Goal: Task Accomplishment & Management: Manage account settings

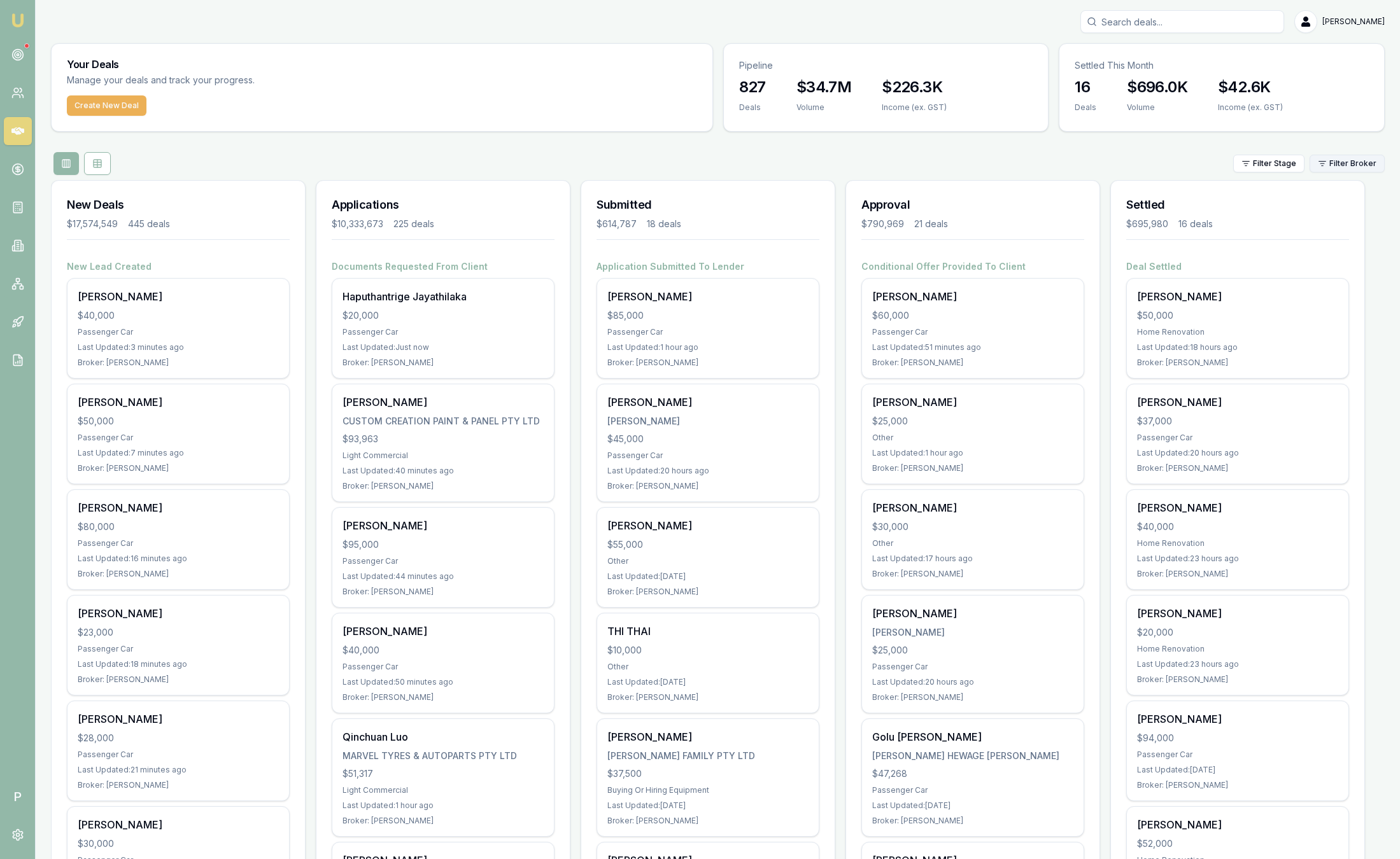
click at [1344, 161] on html "Emu Broker P Sam Crouch Toggle Menu Your Deals Manage your deals and track your…" at bounding box center [700, 429] width 1400 height 859
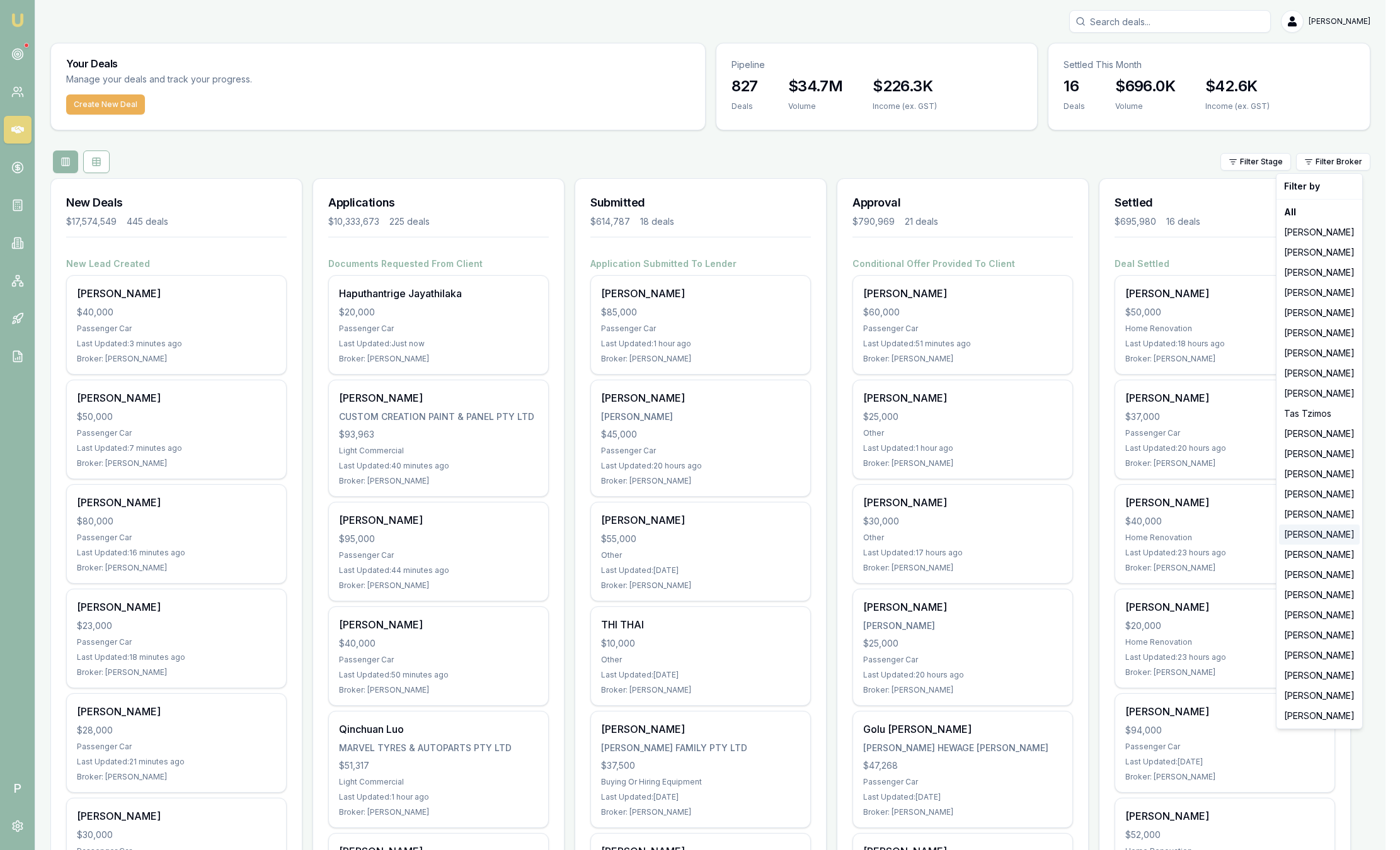
click at [1308, 526] on div "[PERSON_NAME]" at bounding box center [1319, 535] width 81 height 20
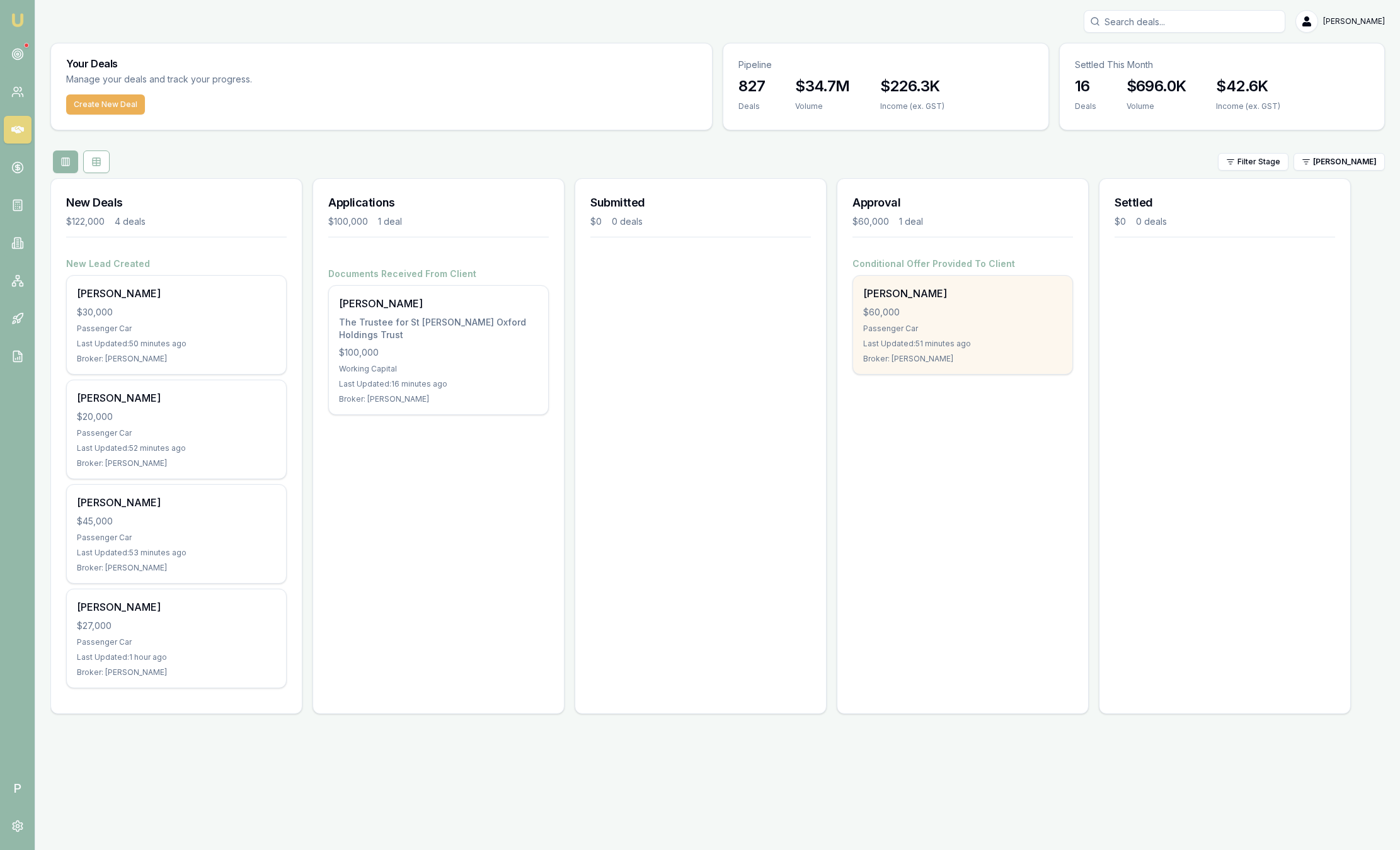
click at [899, 294] on div "Steven Smith" at bounding box center [962, 294] width 199 height 15
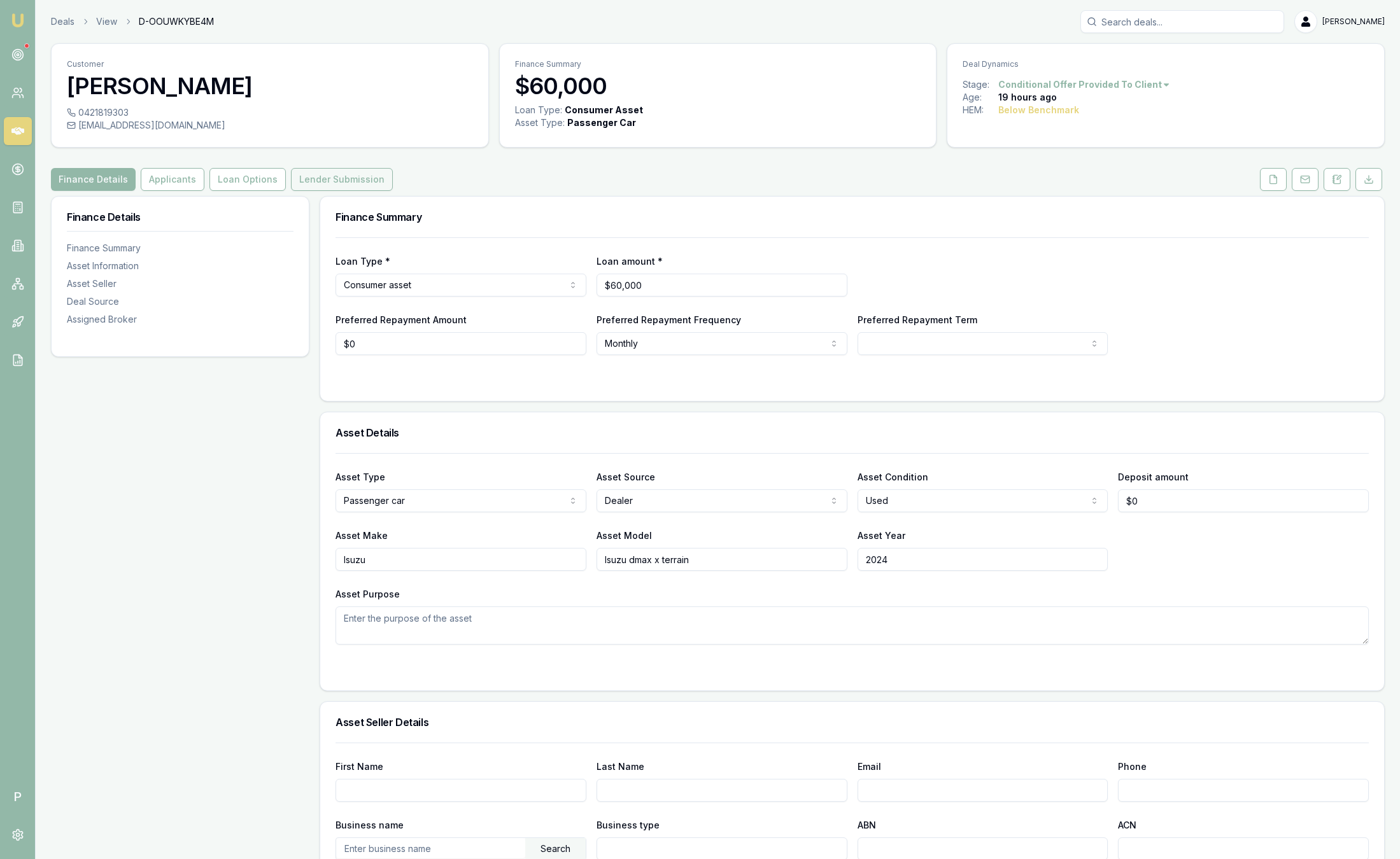
click at [337, 175] on button "Lender Submission" at bounding box center [342, 179] width 101 height 23
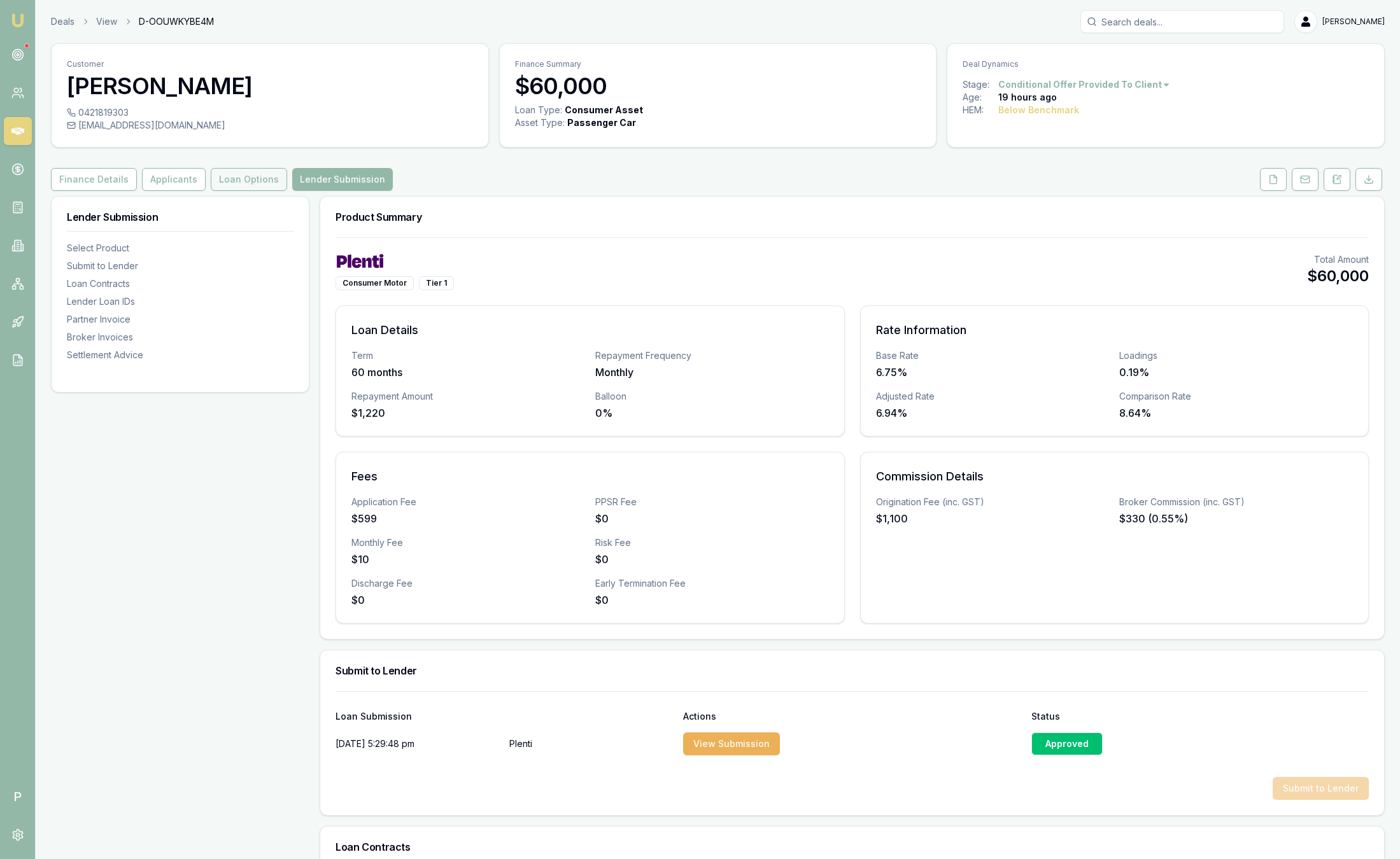
click at [246, 175] on button "Loan Options" at bounding box center [248, 179] width 76 height 23
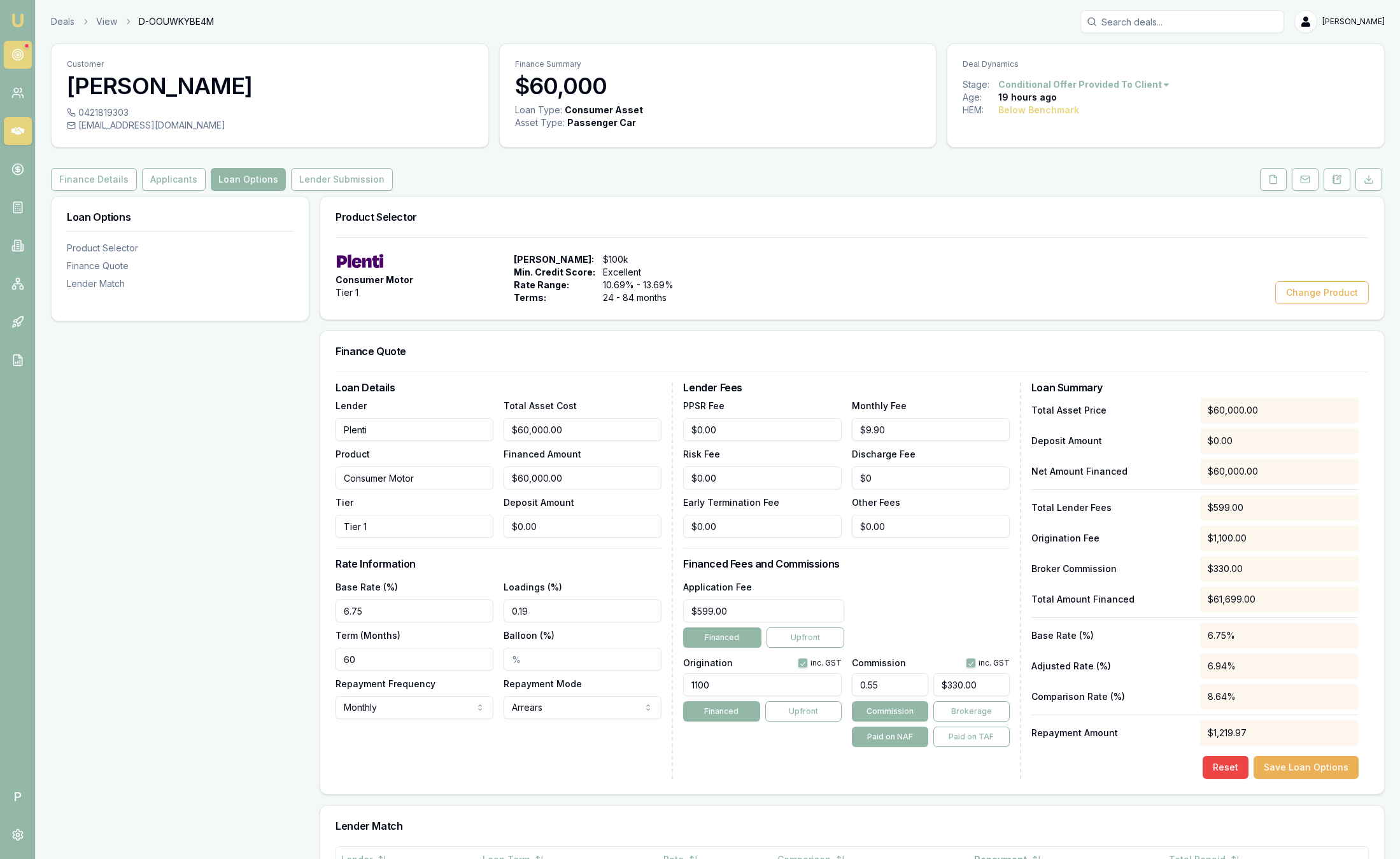
click at [12, 57] on circle at bounding box center [18, 55] width 11 height 11
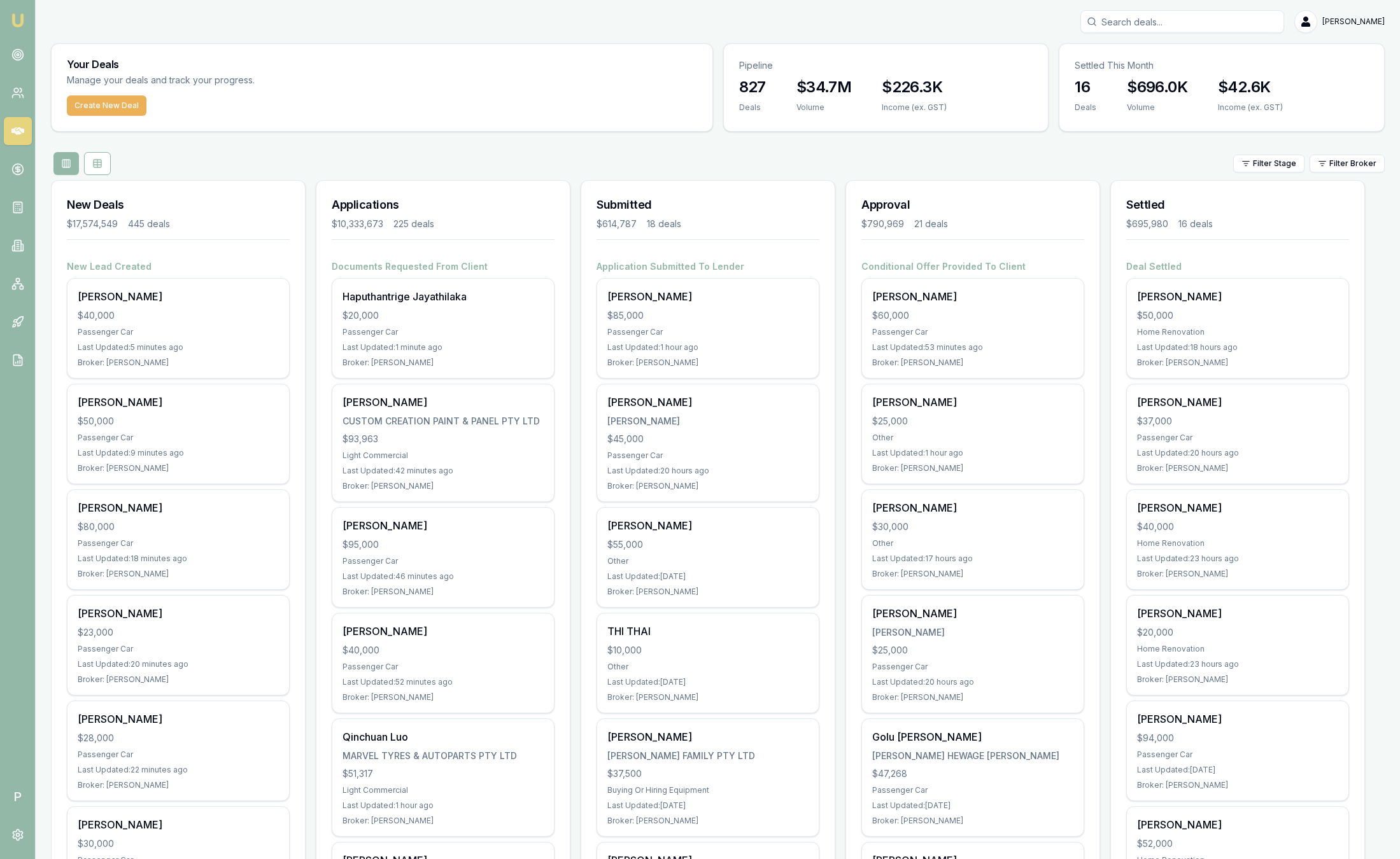
click at [1360, 173] on div "Filter Stage Filter Broker" at bounding box center [717, 163] width 1334 height 23
click at [1360, 170] on html "Emu Broker P Sam Crouch Toggle Menu Your Deals Manage your deals and track your…" at bounding box center [700, 429] width 1400 height 859
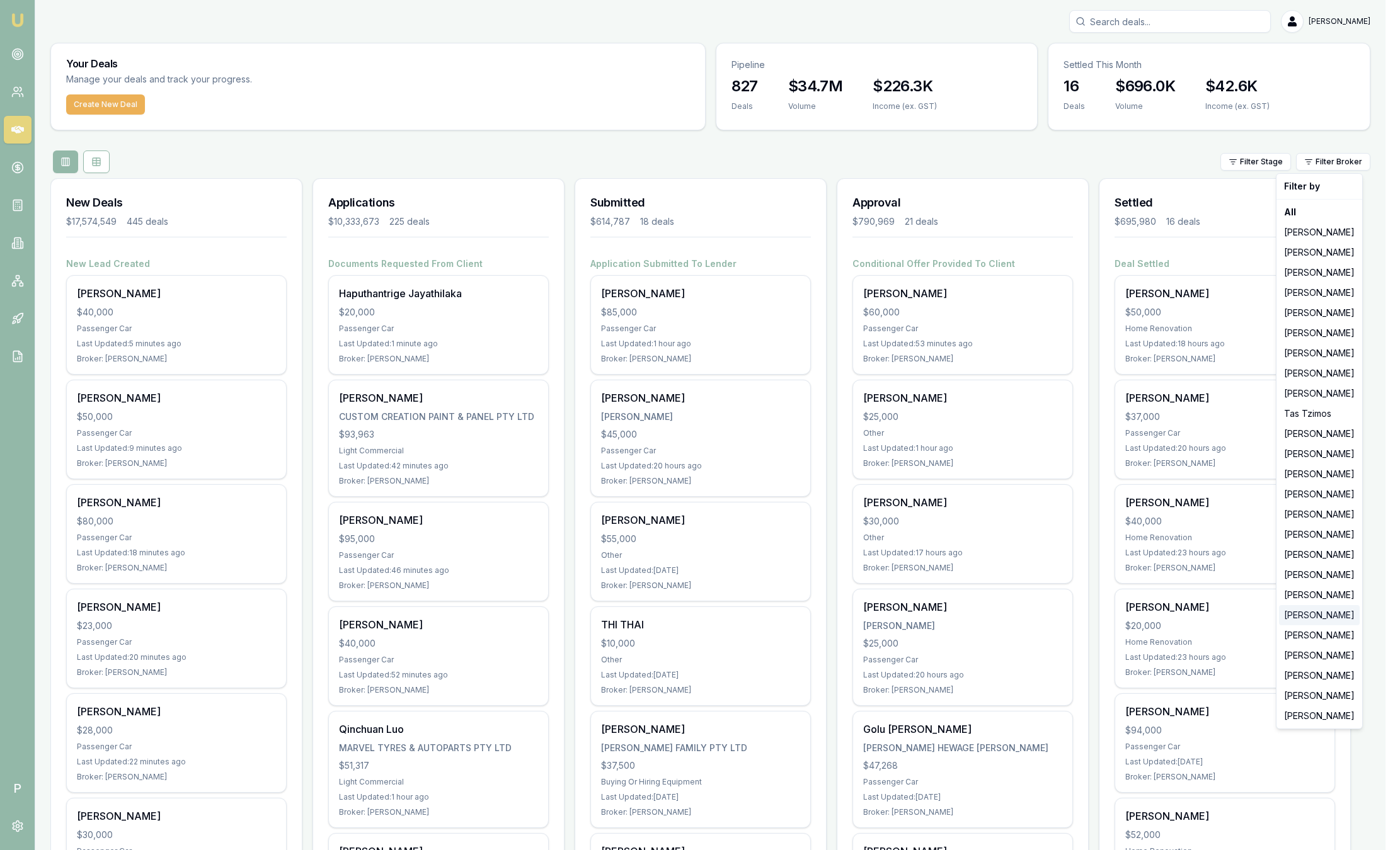
click at [1317, 608] on div "[PERSON_NAME]" at bounding box center [1319, 616] width 81 height 20
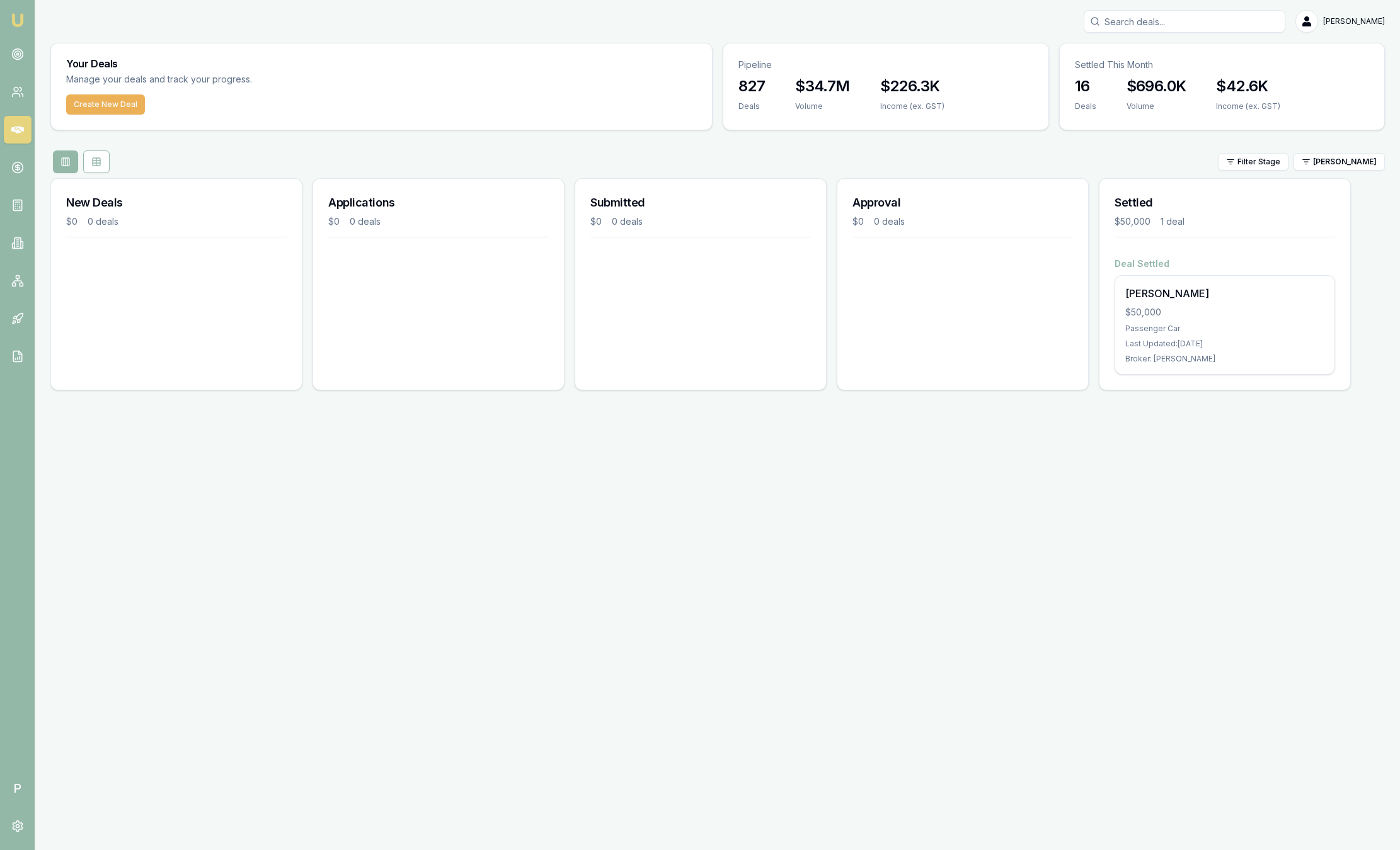
click at [6, 26] on nav "Emu Broker" at bounding box center [17, 190] width 34 height 381
click at [11, 26] on img at bounding box center [18, 20] width 15 height 15
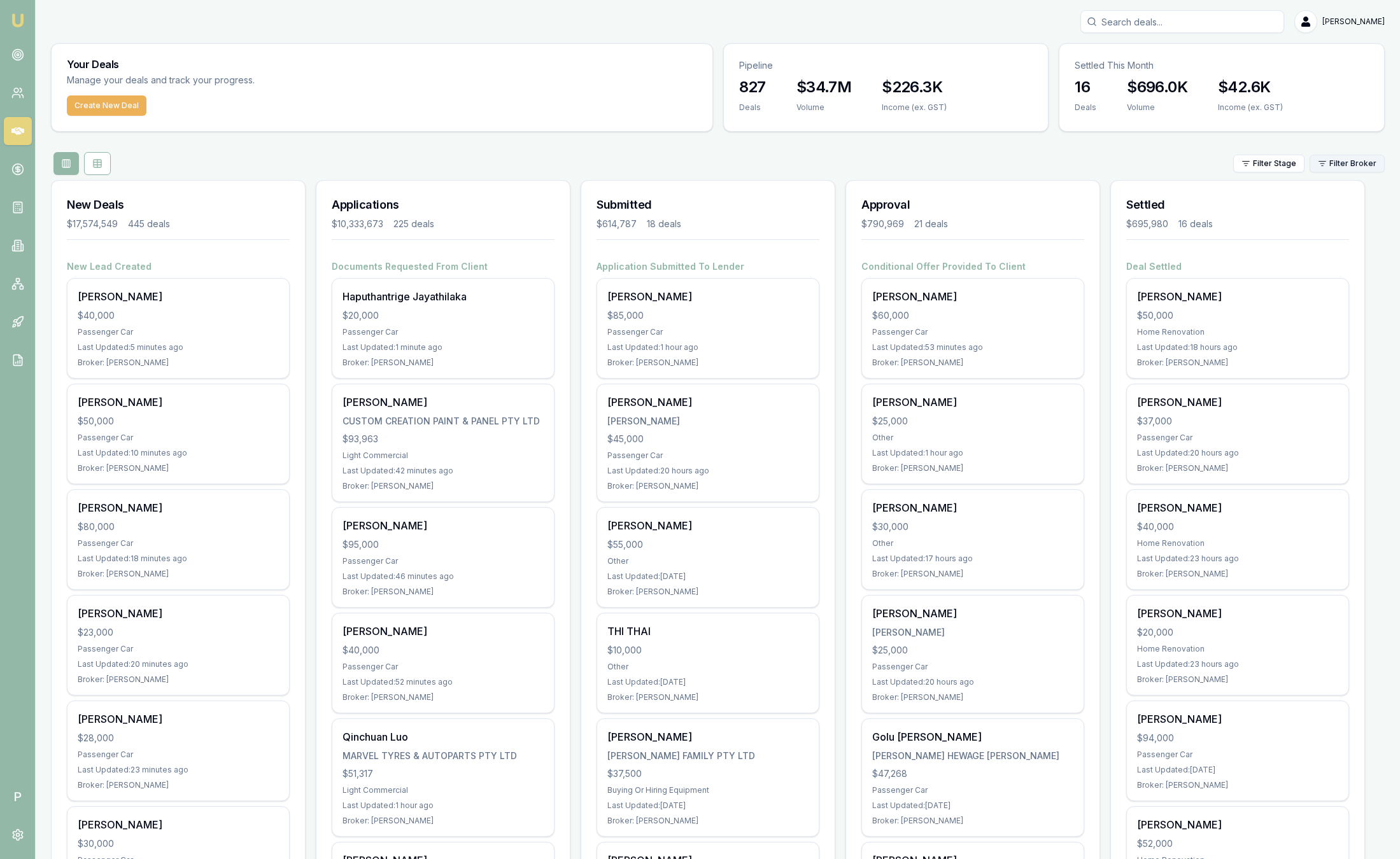
click at [1373, 162] on html "Emu Broker P Sam Crouch Toggle Menu Your Deals Manage your deals and track your…" at bounding box center [700, 429] width 1400 height 859
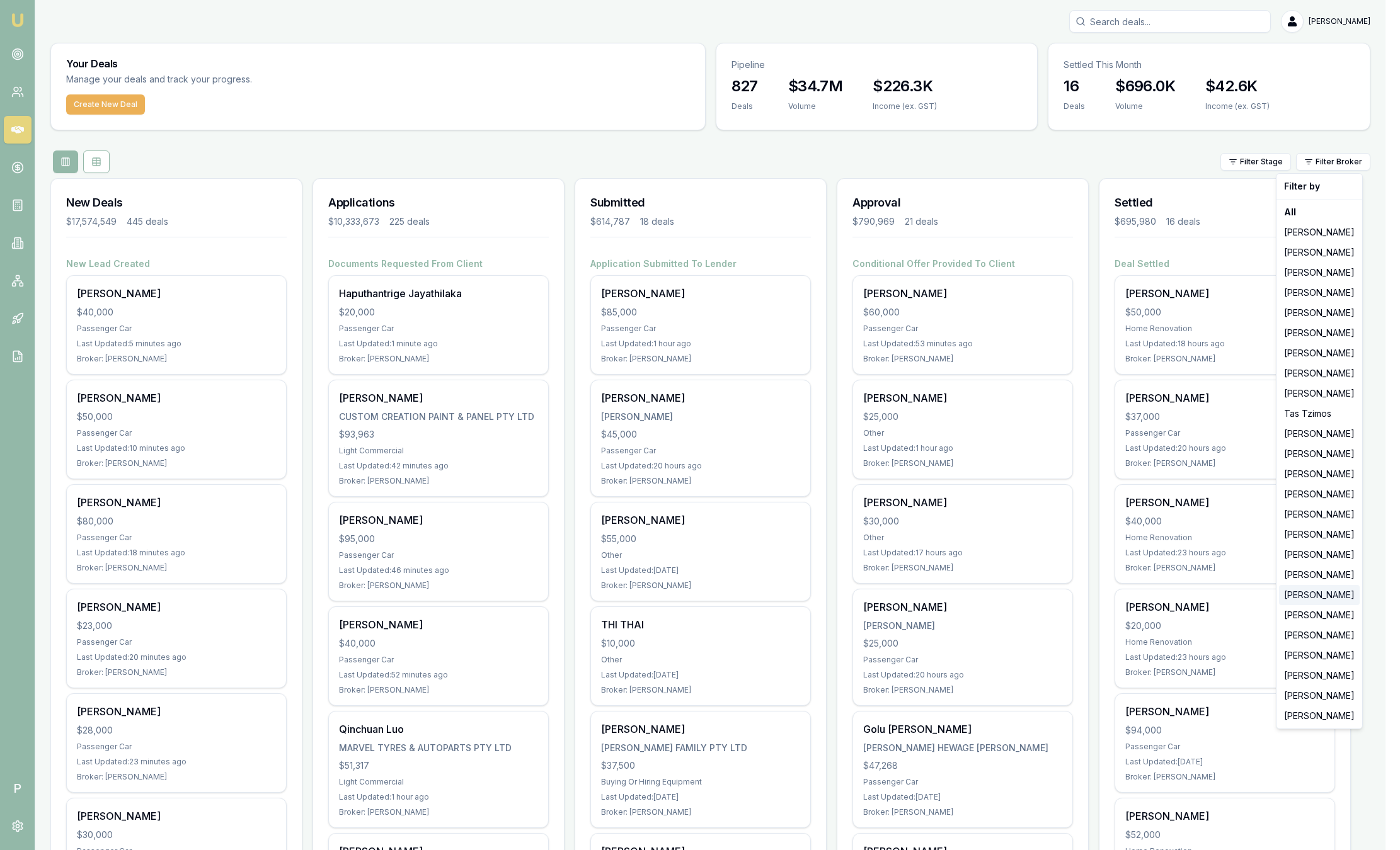
click at [1313, 594] on div "[PERSON_NAME]" at bounding box center [1319, 595] width 81 height 20
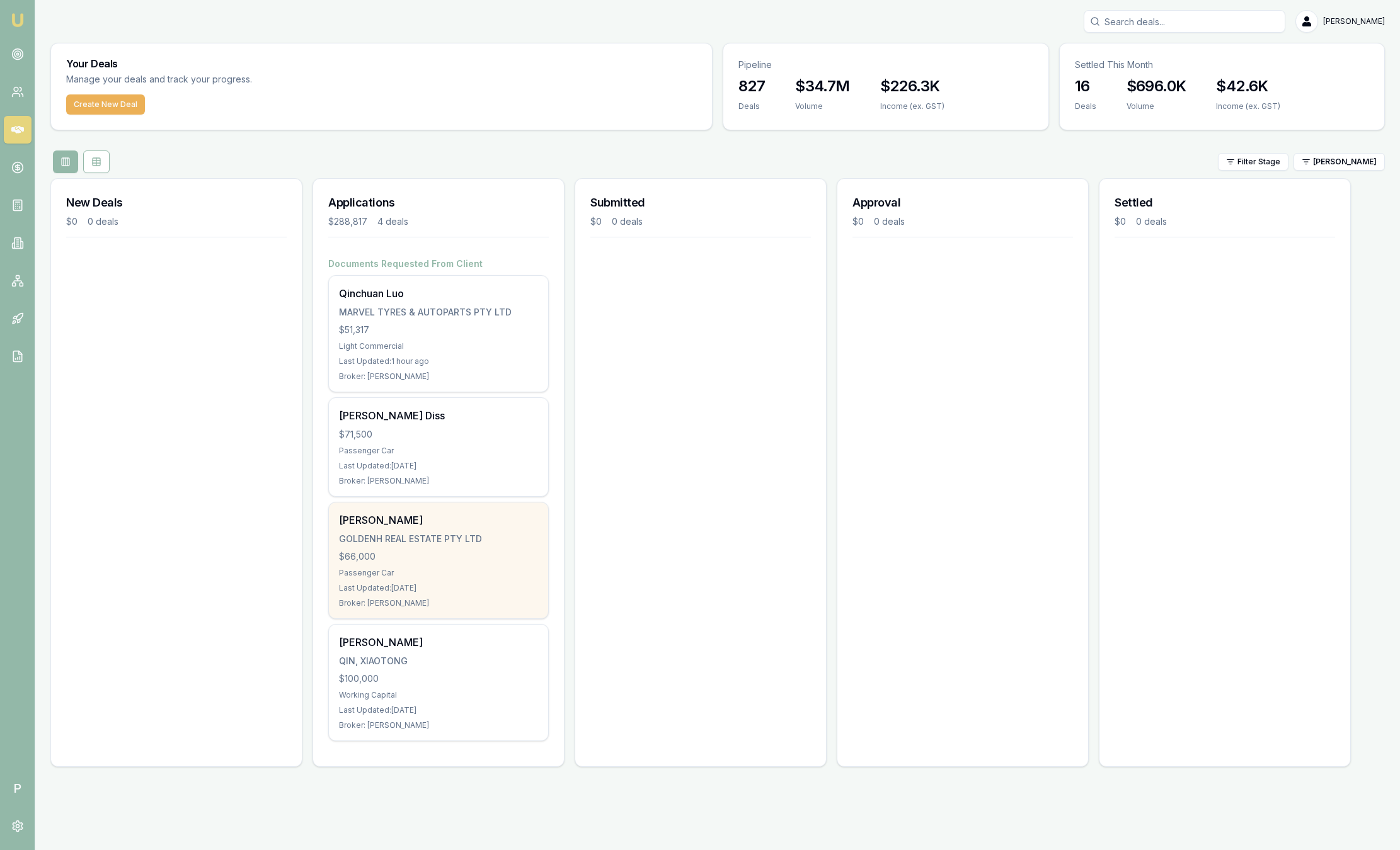
click at [486, 551] on div "$66,000" at bounding box center [438, 557] width 199 height 13
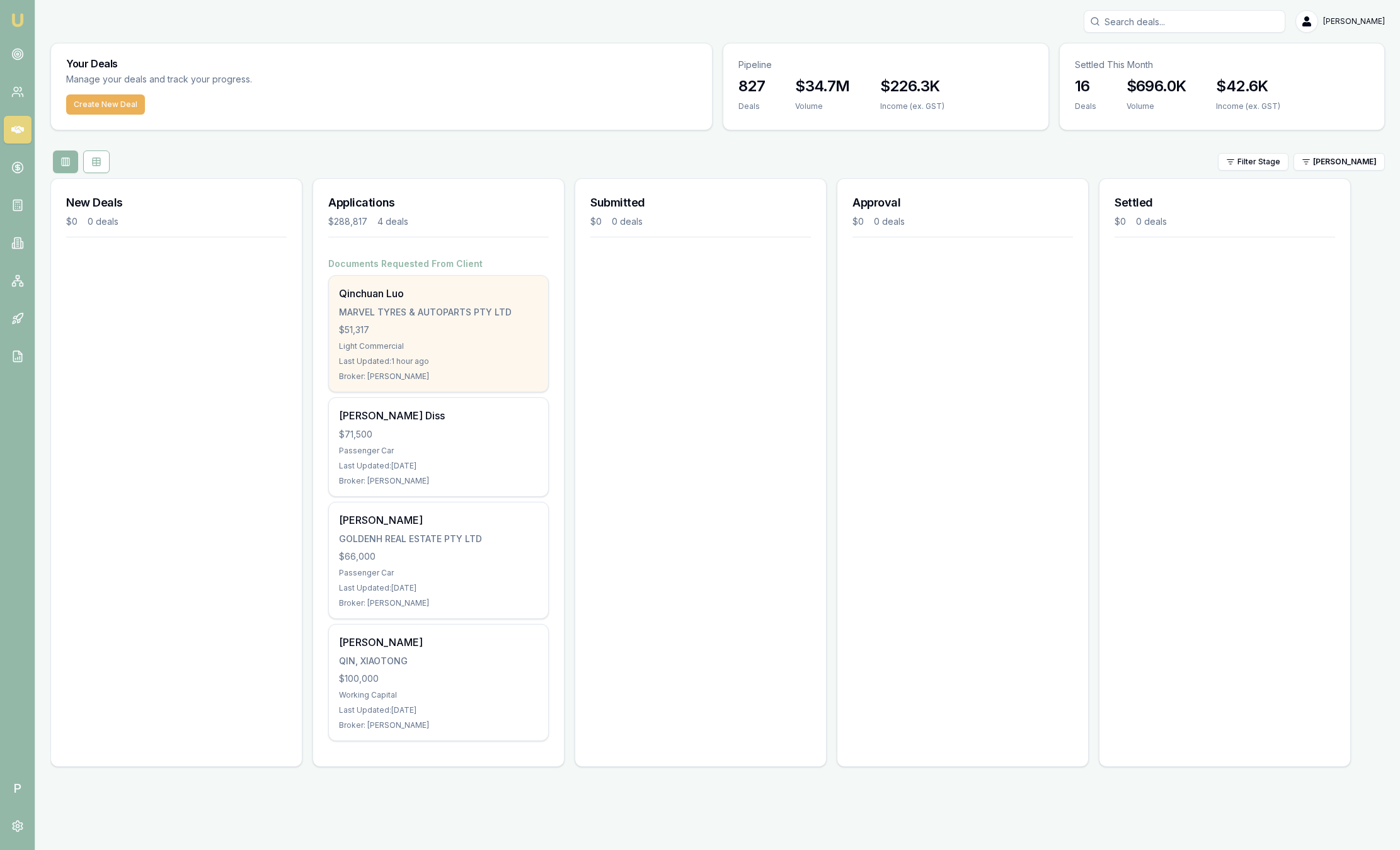
click at [406, 329] on div "$51,317" at bounding box center [438, 331] width 199 height 13
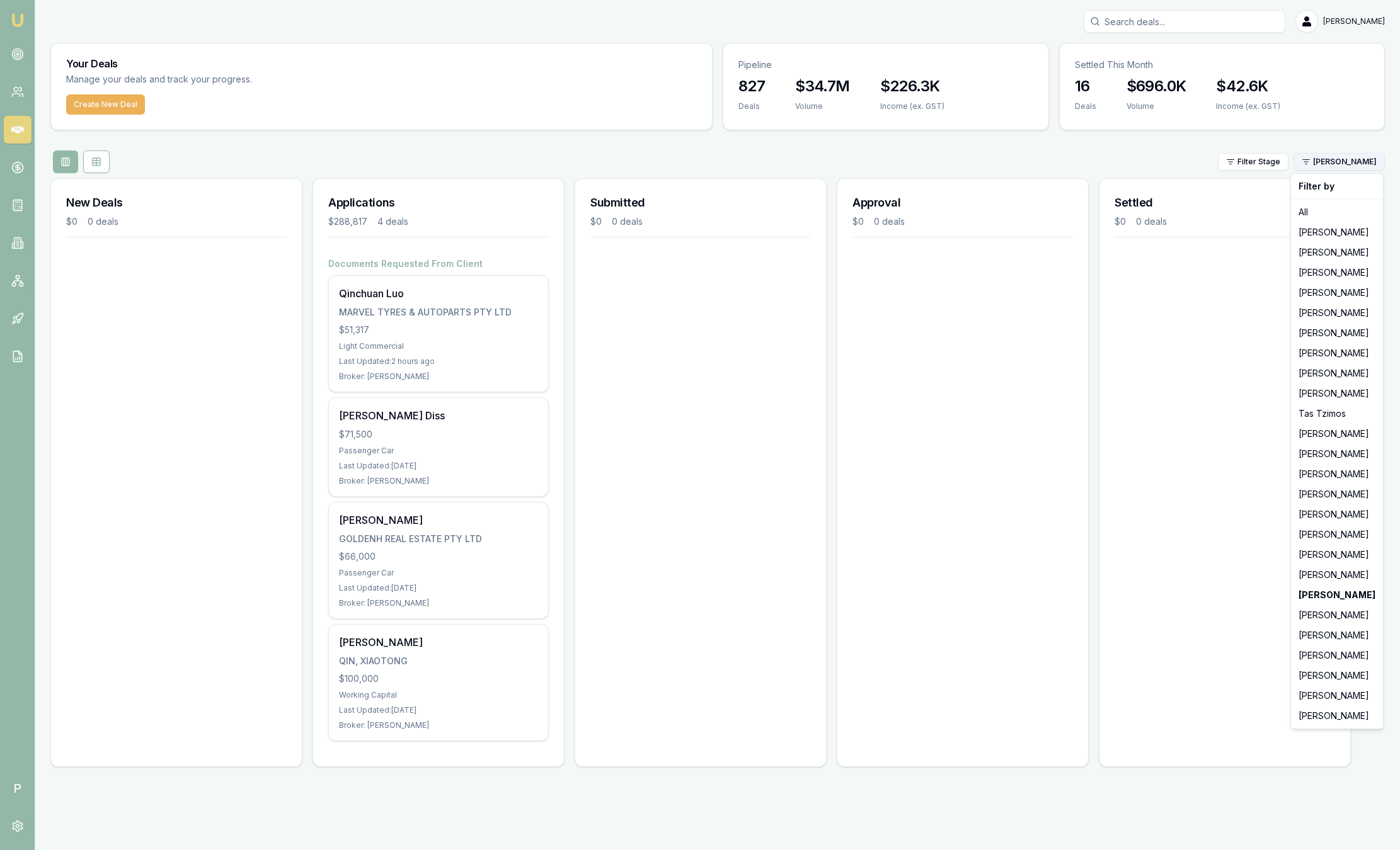
click at [1362, 158] on html "Emu Broker P Sam Crouch Toggle Menu Your Deals Manage your deals and track your…" at bounding box center [700, 425] width 1400 height 850
click at [1341, 535] on div "[PERSON_NAME]" at bounding box center [1337, 535] width 87 height 20
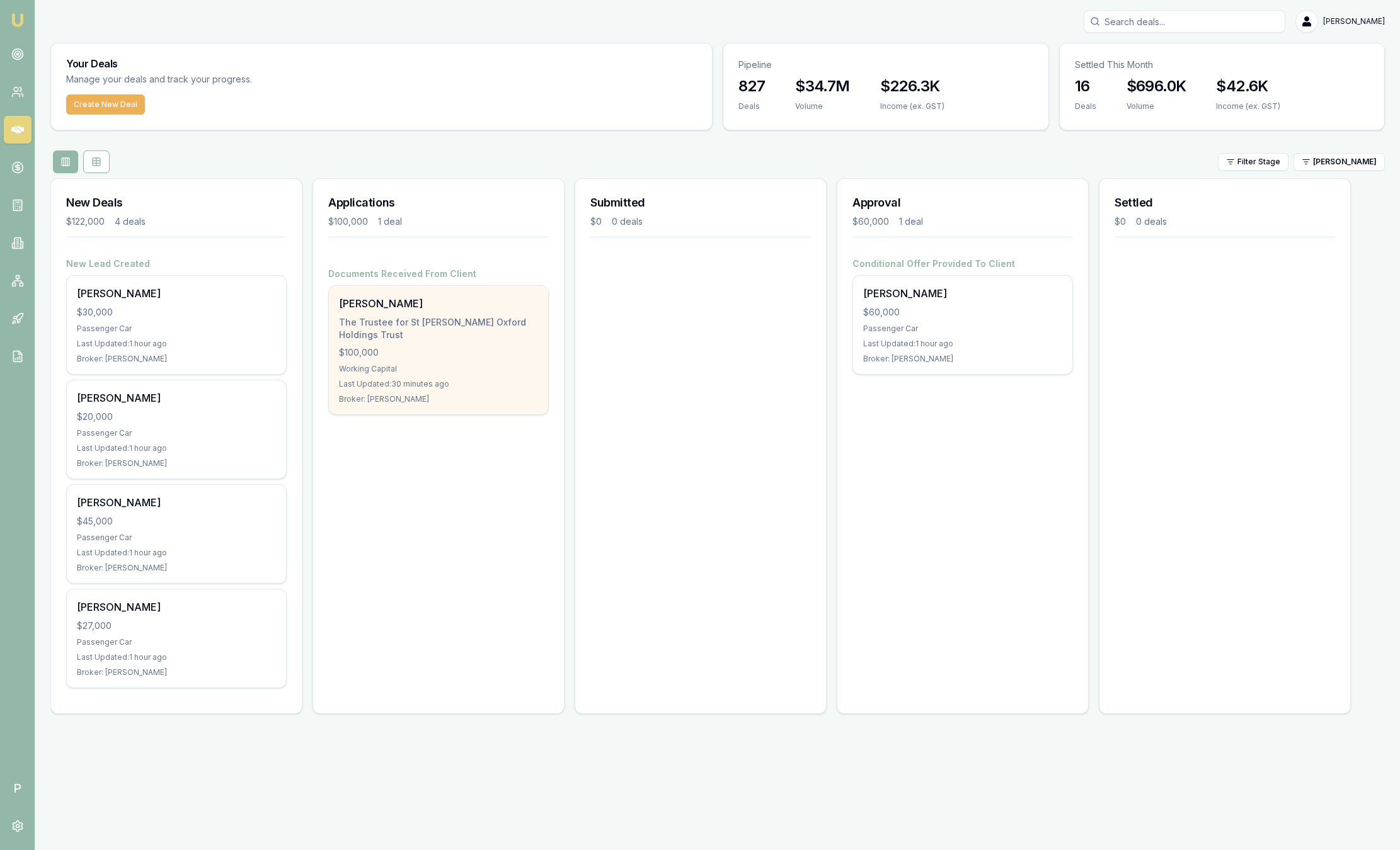
click at [491, 368] on div "Working Capital" at bounding box center [438, 369] width 199 height 10
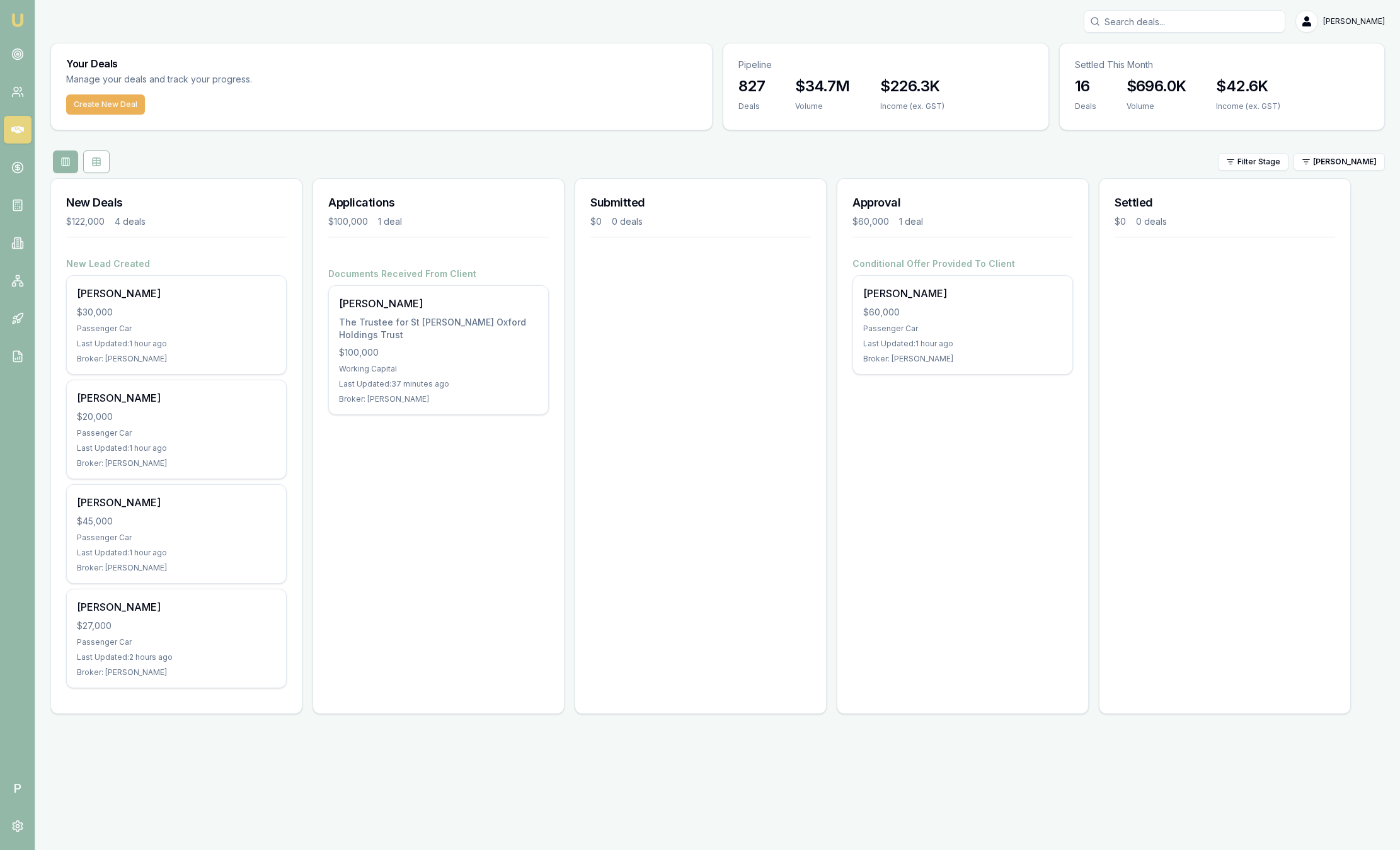
click at [15, 13] on img at bounding box center [18, 20] width 15 height 15
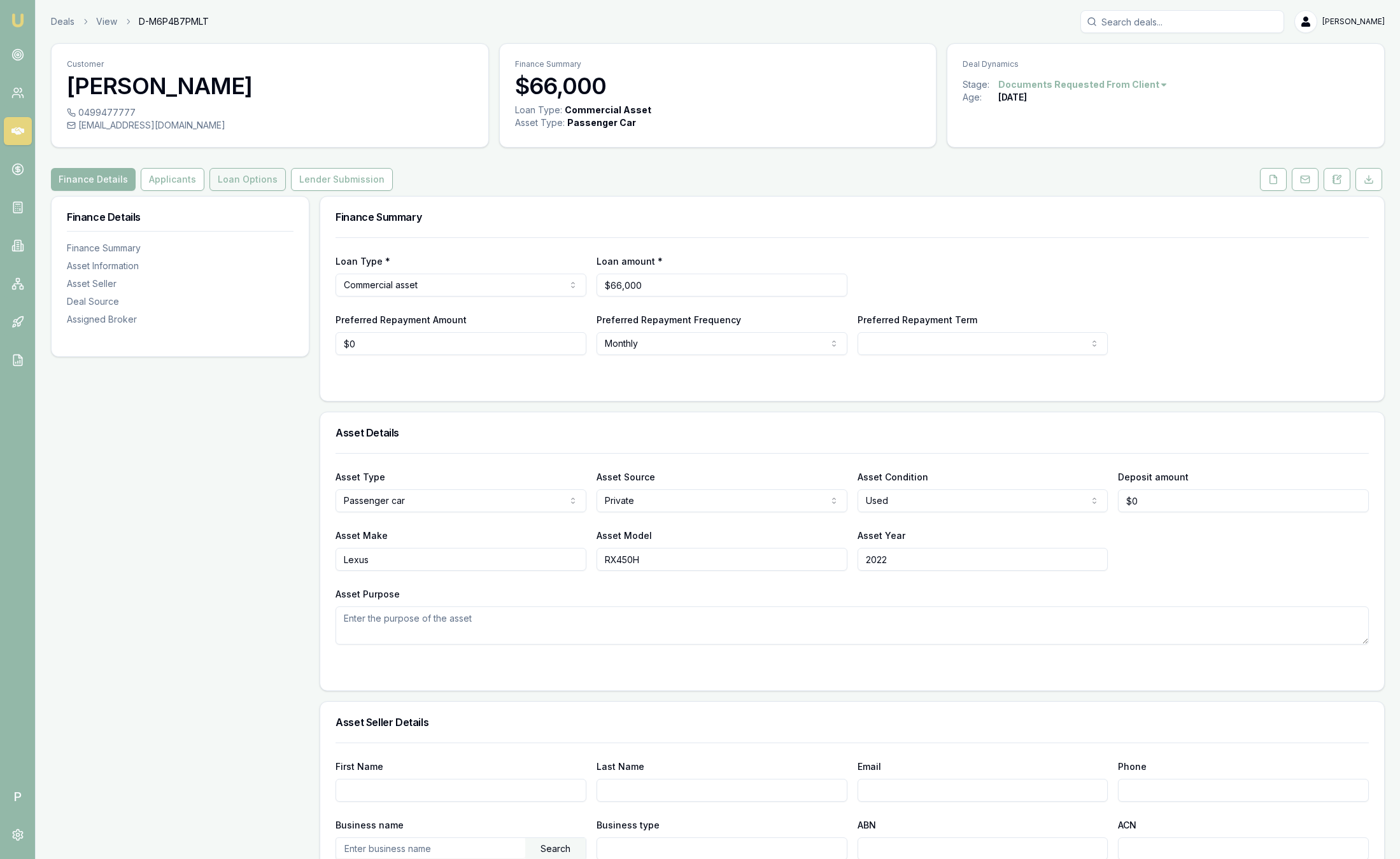
click at [253, 185] on button "Loan Options" at bounding box center [247, 179] width 76 height 23
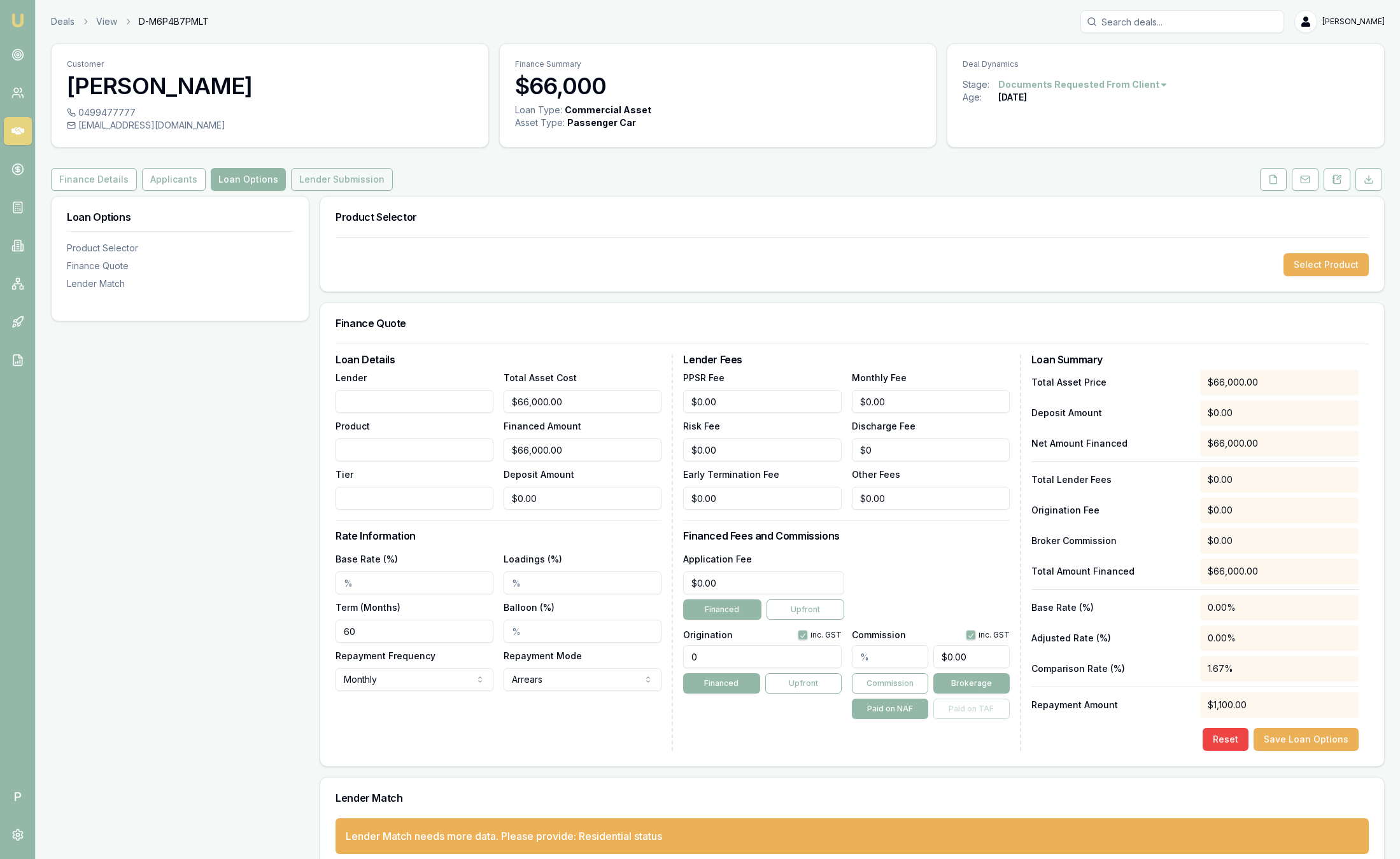
click at [328, 177] on button "Lender Submission" at bounding box center [342, 179] width 101 height 23
click at [20, 25] on img at bounding box center [18, 21] width 15 height 15
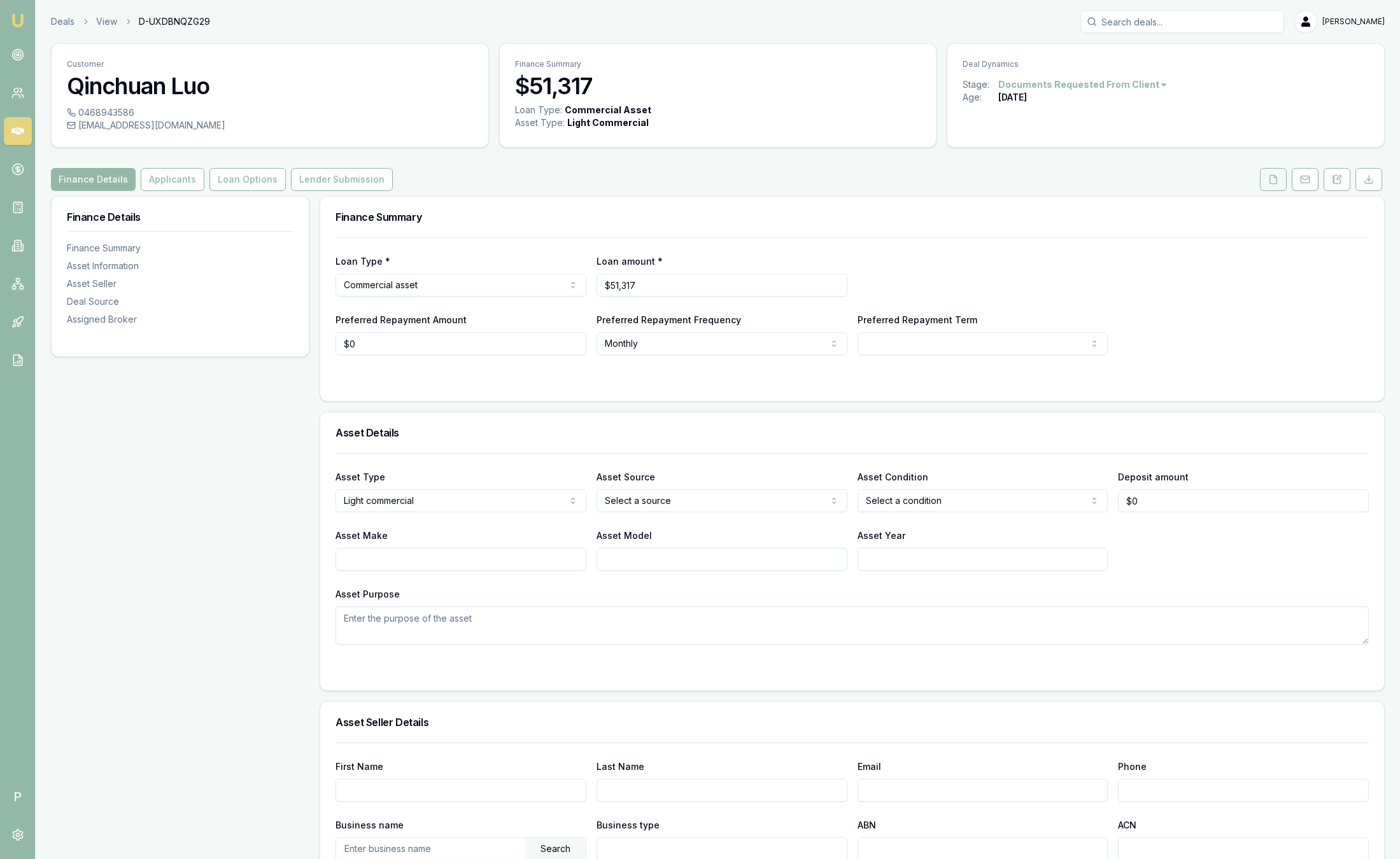
click at [1271, 189] on button at bounding box center [1273, 179] width 26 height 23
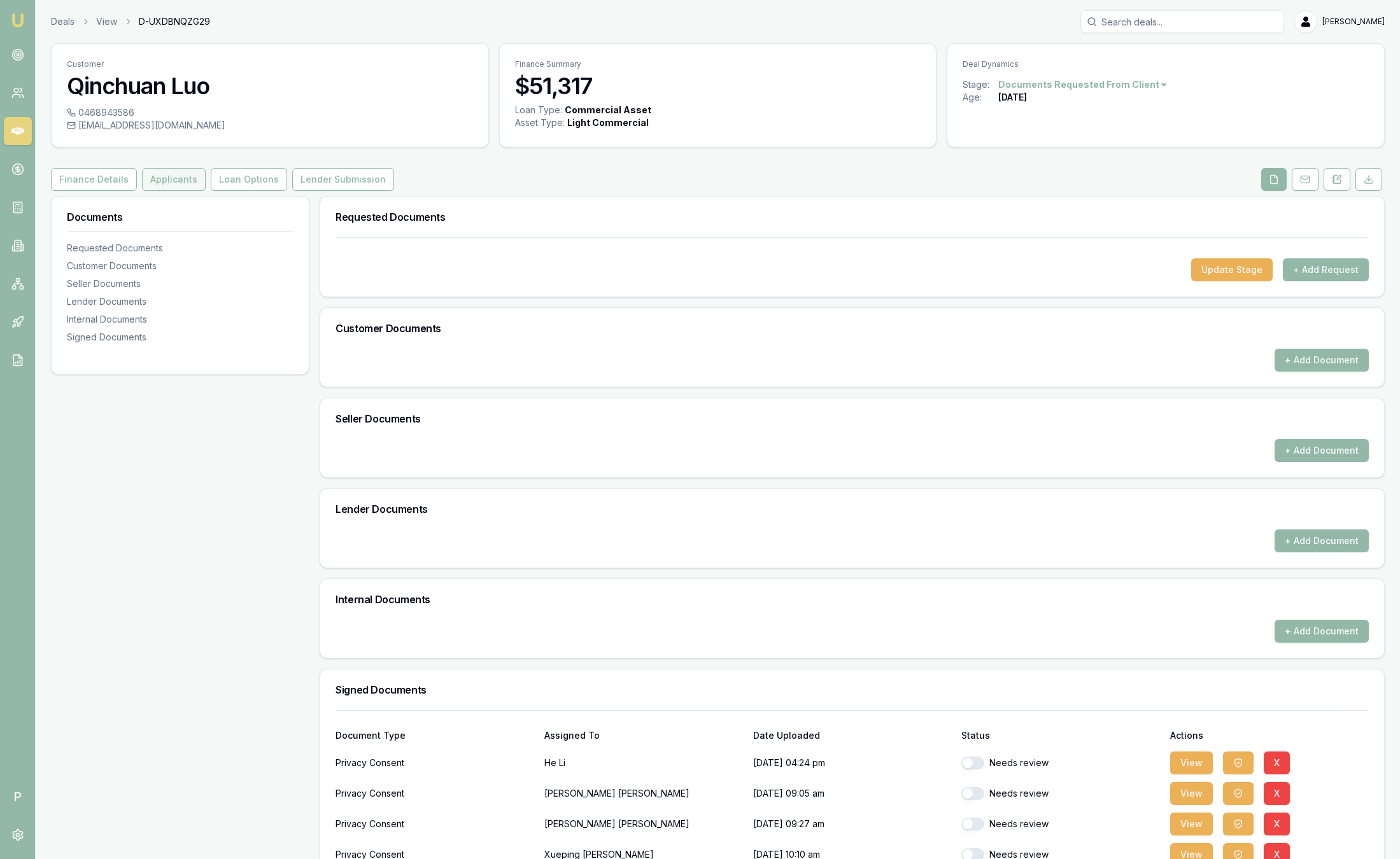
click at [160, 183] on button "Applicants" at bounding box center [174, 179] width 64 height 23
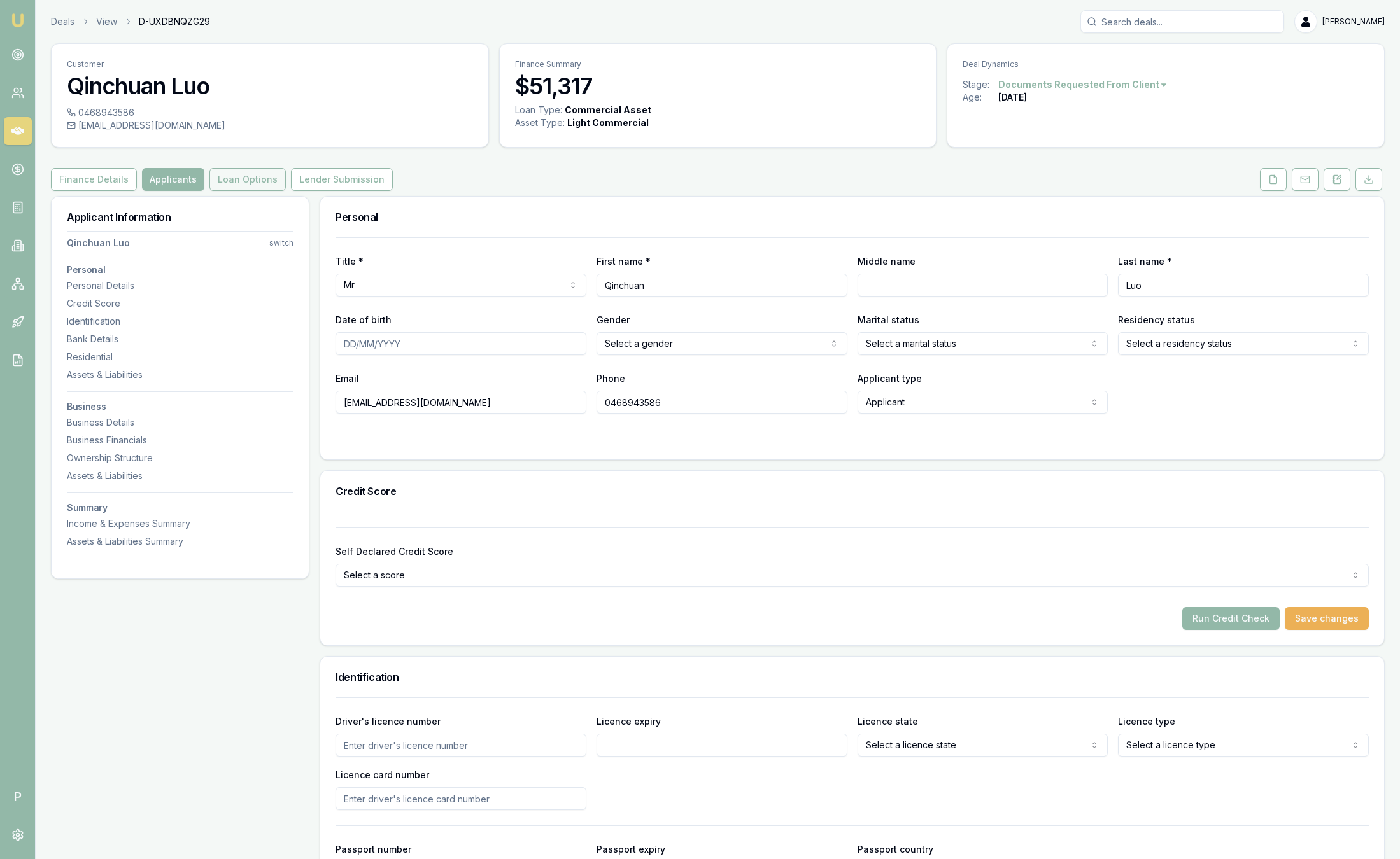
click at [219, 187] on button "Loan Options" at bounding box center [247, 179] width 76 height 23
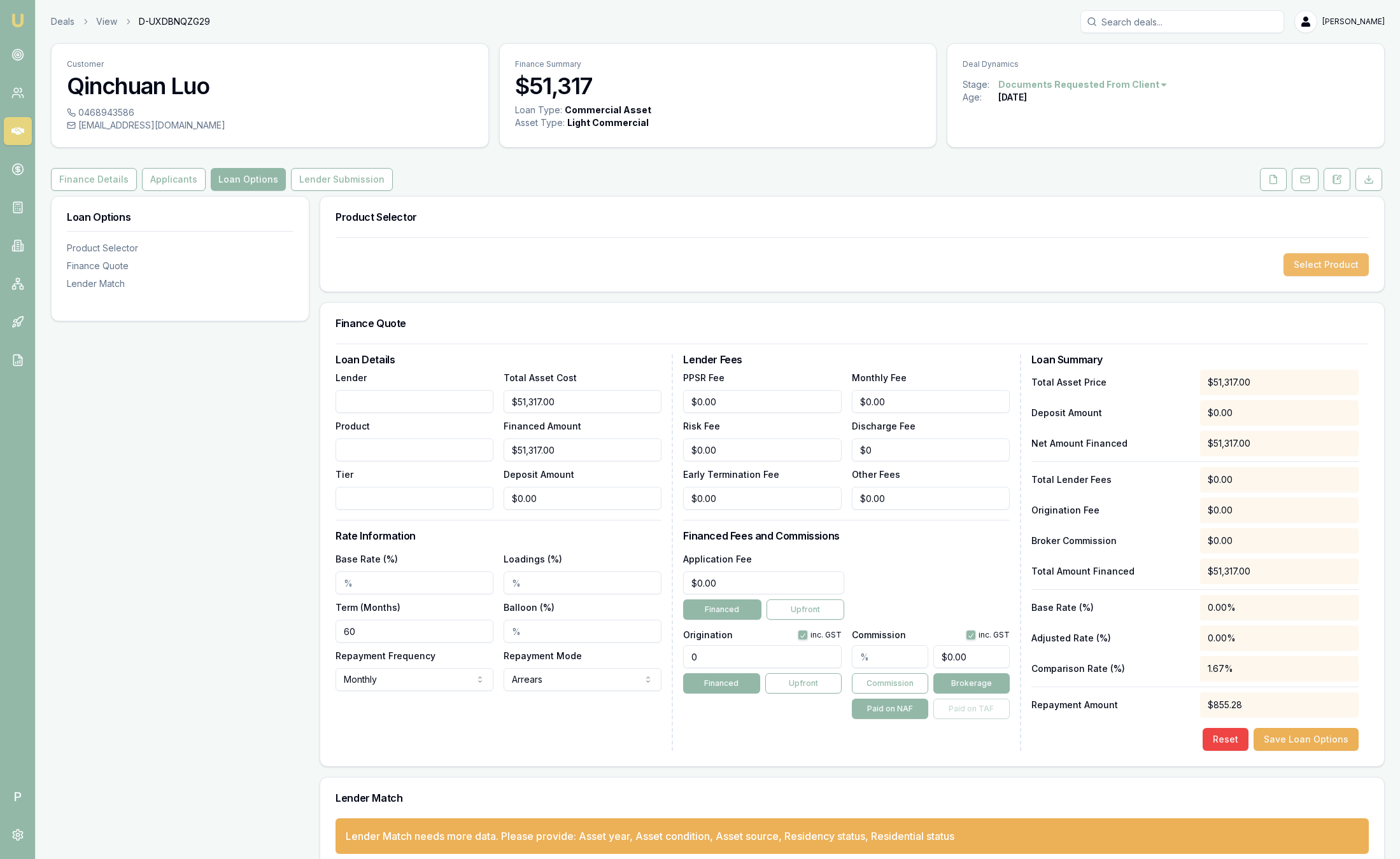
click at [1332, 260] on button "Select Product" at bounding box center [1326, 265] width 85 height 23
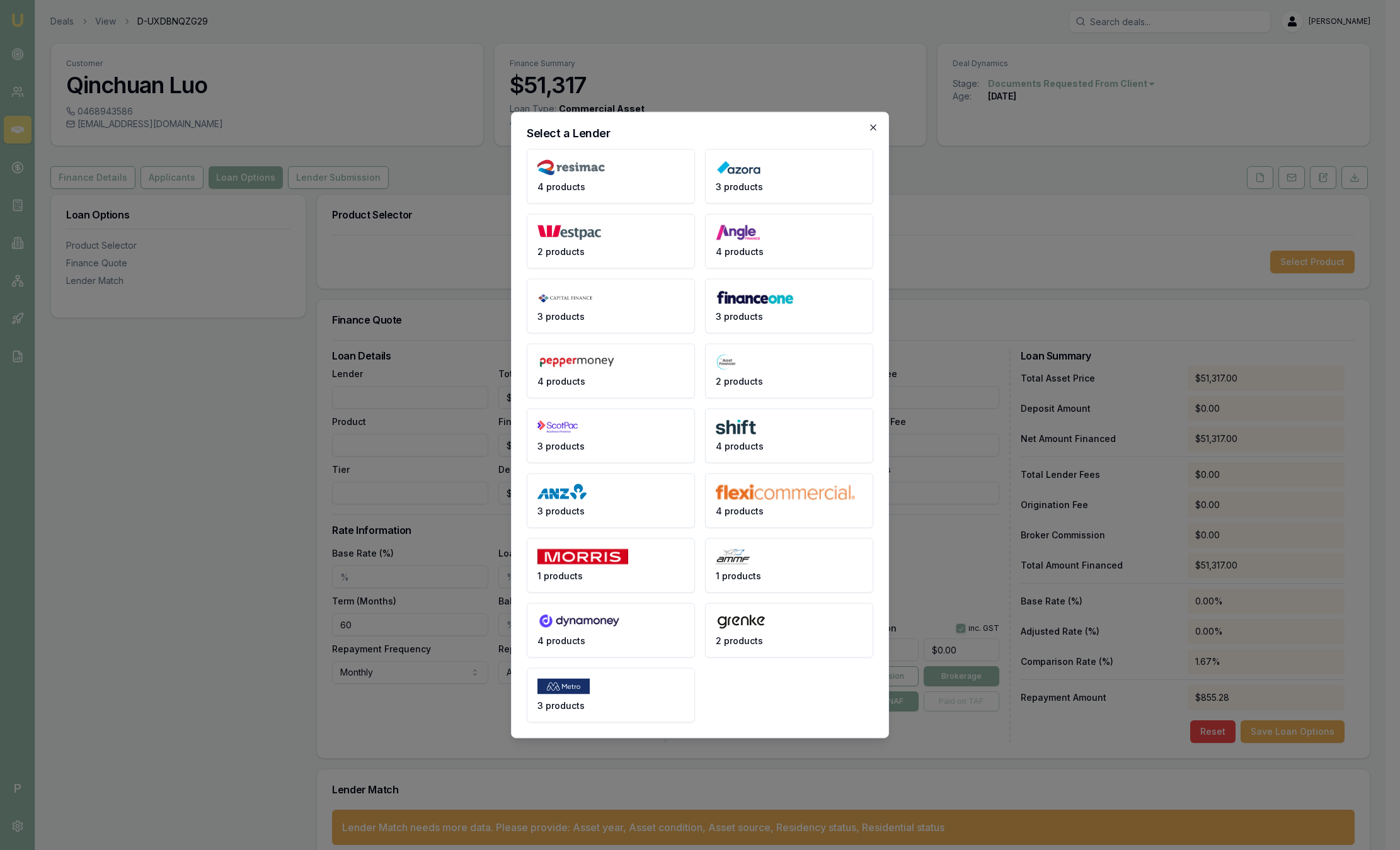
click at [876, 128] on icon "button" at bounding box center [872, 127] width 10 height 10
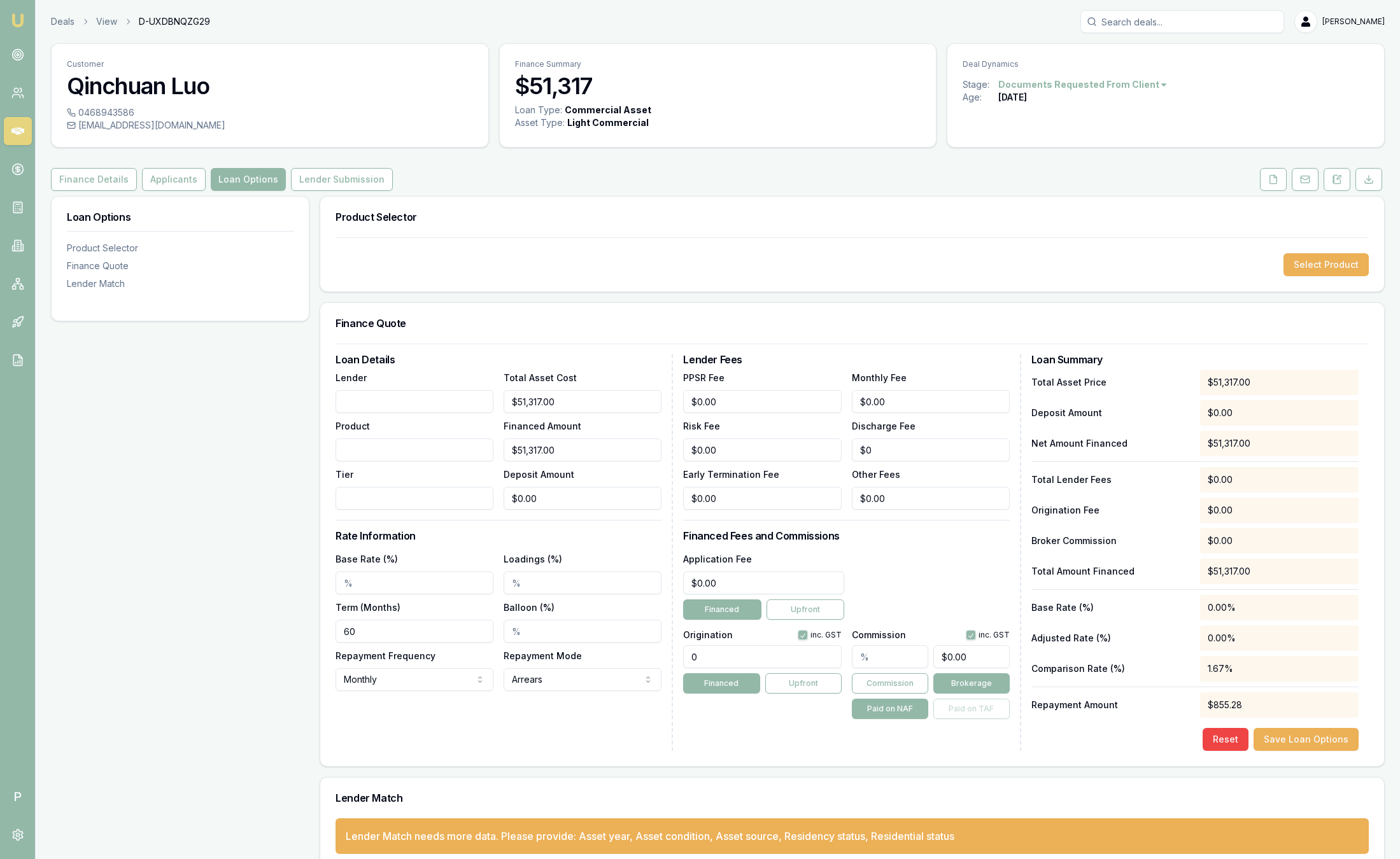
drag, startPoint x: 721, startPoint y: 660, endPoint x: 668, endPoint y: 650, distance: 53.9
click at [668, 650] on div "Loan Details Lender Product Tier Total Asset Cost $51,317.00 Financed Amount $5…" at bounding box center [852, 553] width 1034 height 396
type input "0.00"
click at [908, 614] on div "Application Fee $0.00 Financed Upfront" at bounding box center [846, 585] width 326 height 69
click at [895, 655] on input "text" at bounding box center [889, 657] width 76 height 23
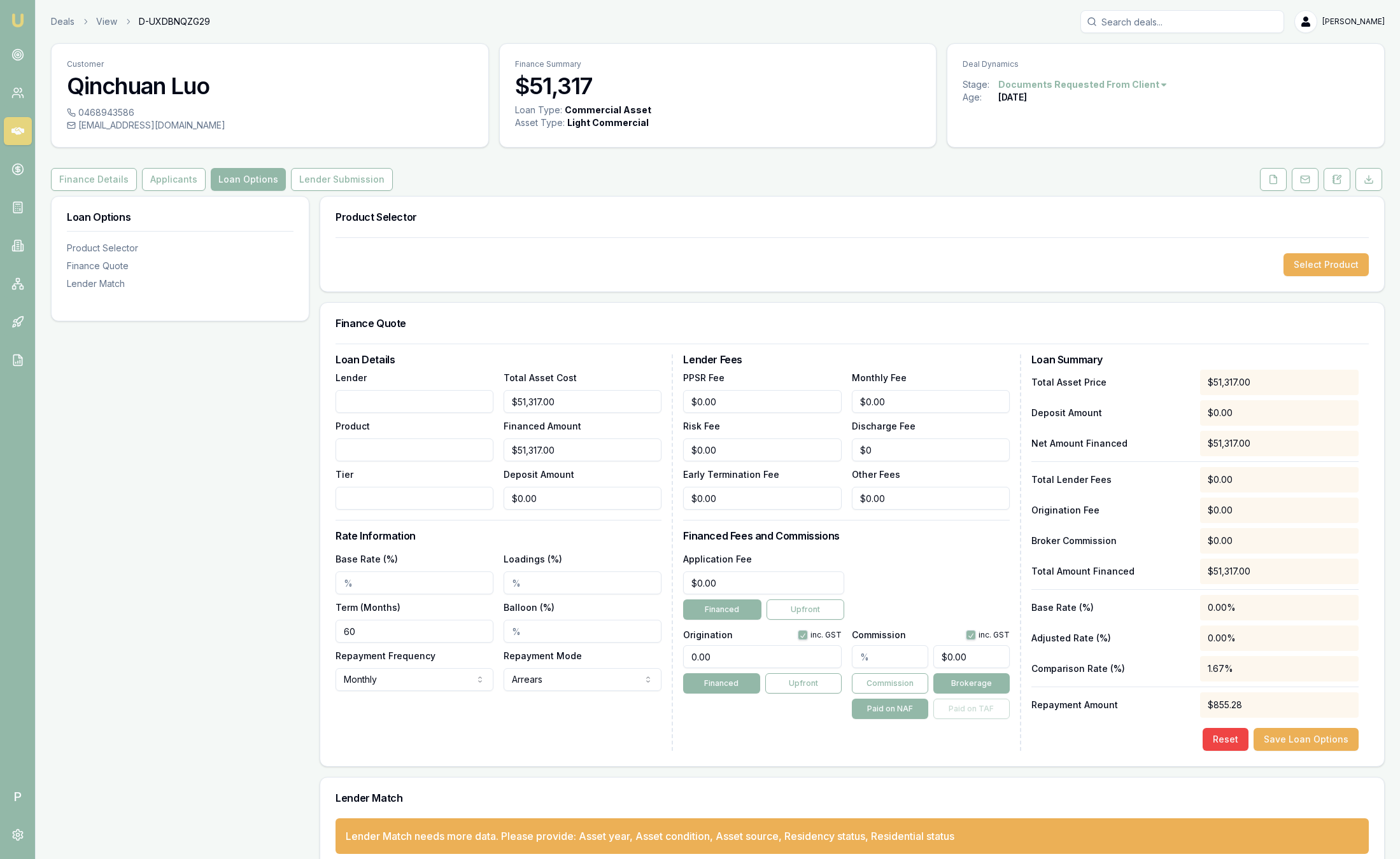
click at [571, 583] on input "Loadings (%)" at bounding box center [582, 583] width 158 height 23
click at [24, 23] on link "Emu Broker" at bounding box center [18, 21] width 21 height 21
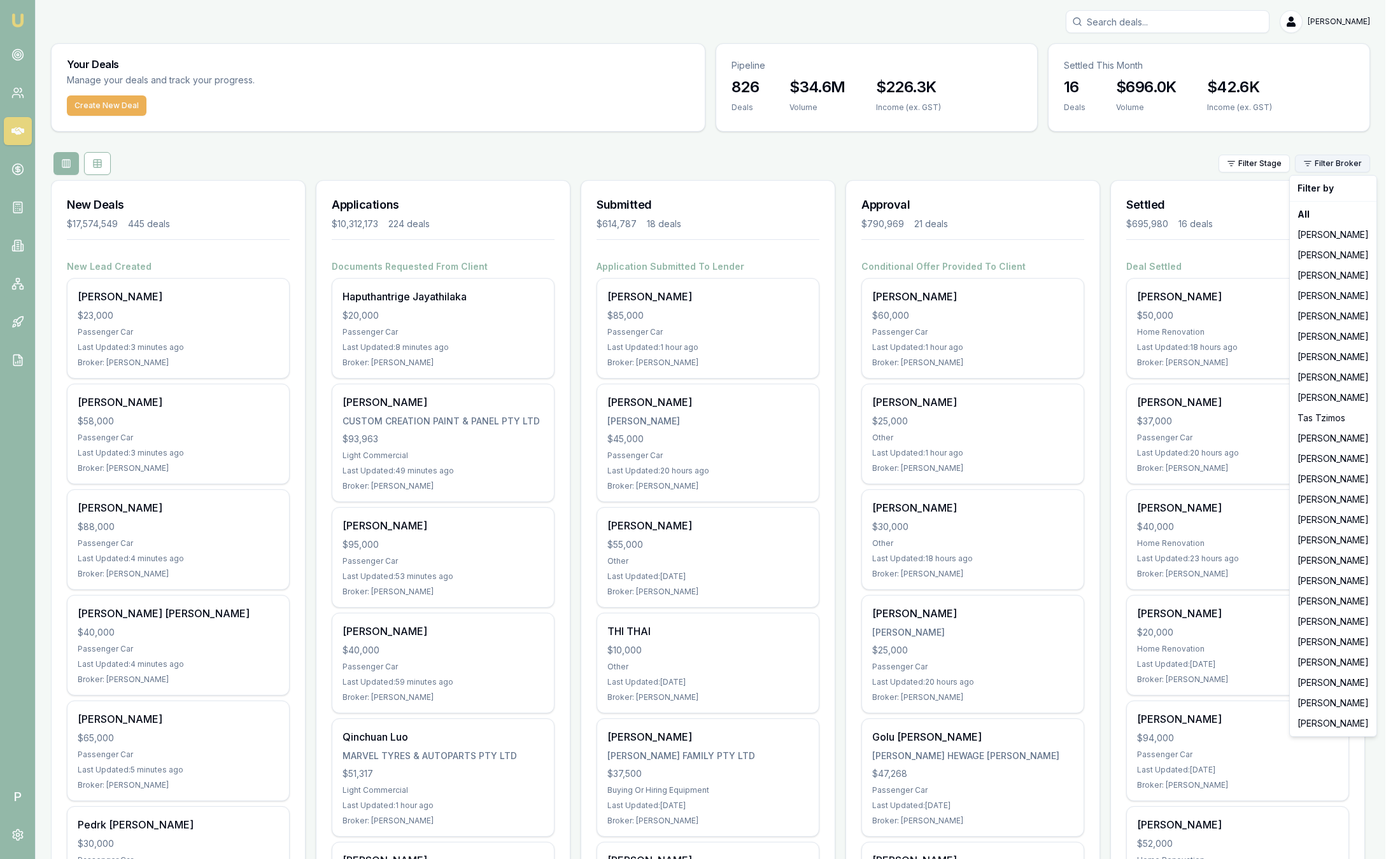
click at [1344, 165] on html "Emu Broker P Sam Crouch Toggle Menu Your Deals Manage your deals and track your…" at bounding box center [700, 429] width 1400 height 859
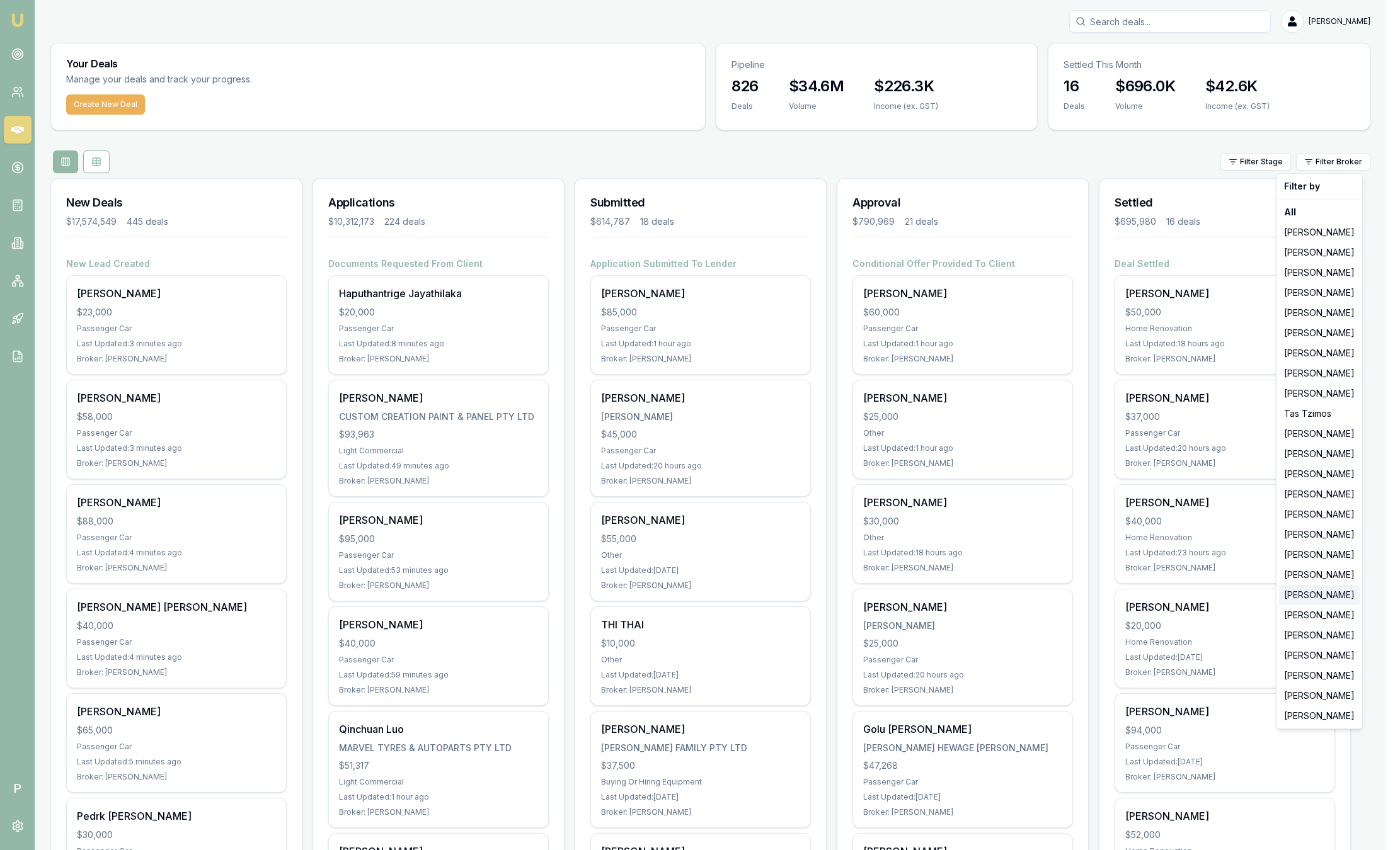
click at [1316, 595] on div "[PERSON_NAME]" at bounding box center [1319, 595] width 81 height 20
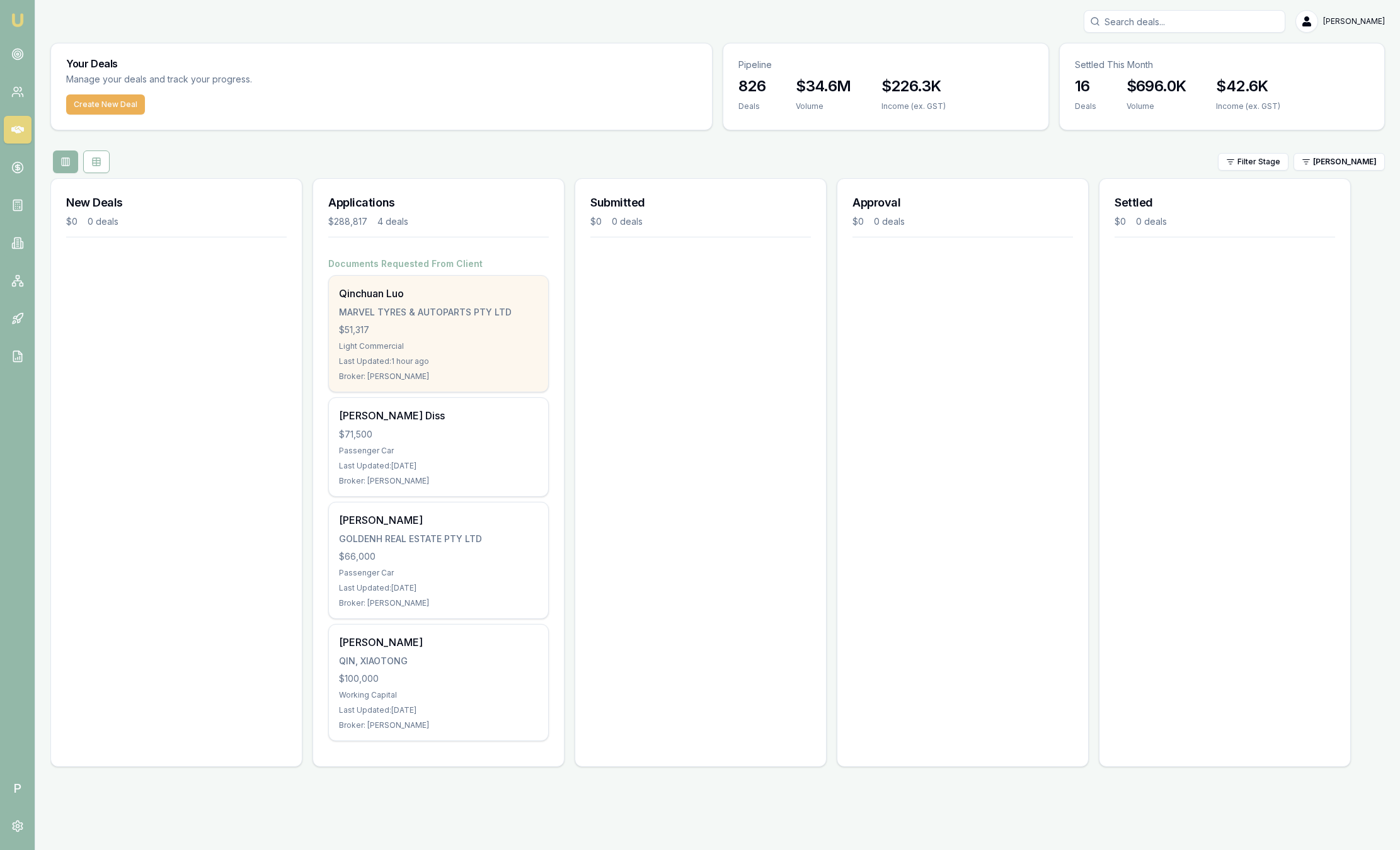
click at [423, 349] on div "Light Commercial" at bounding box center [438, 347] width 199 height 10
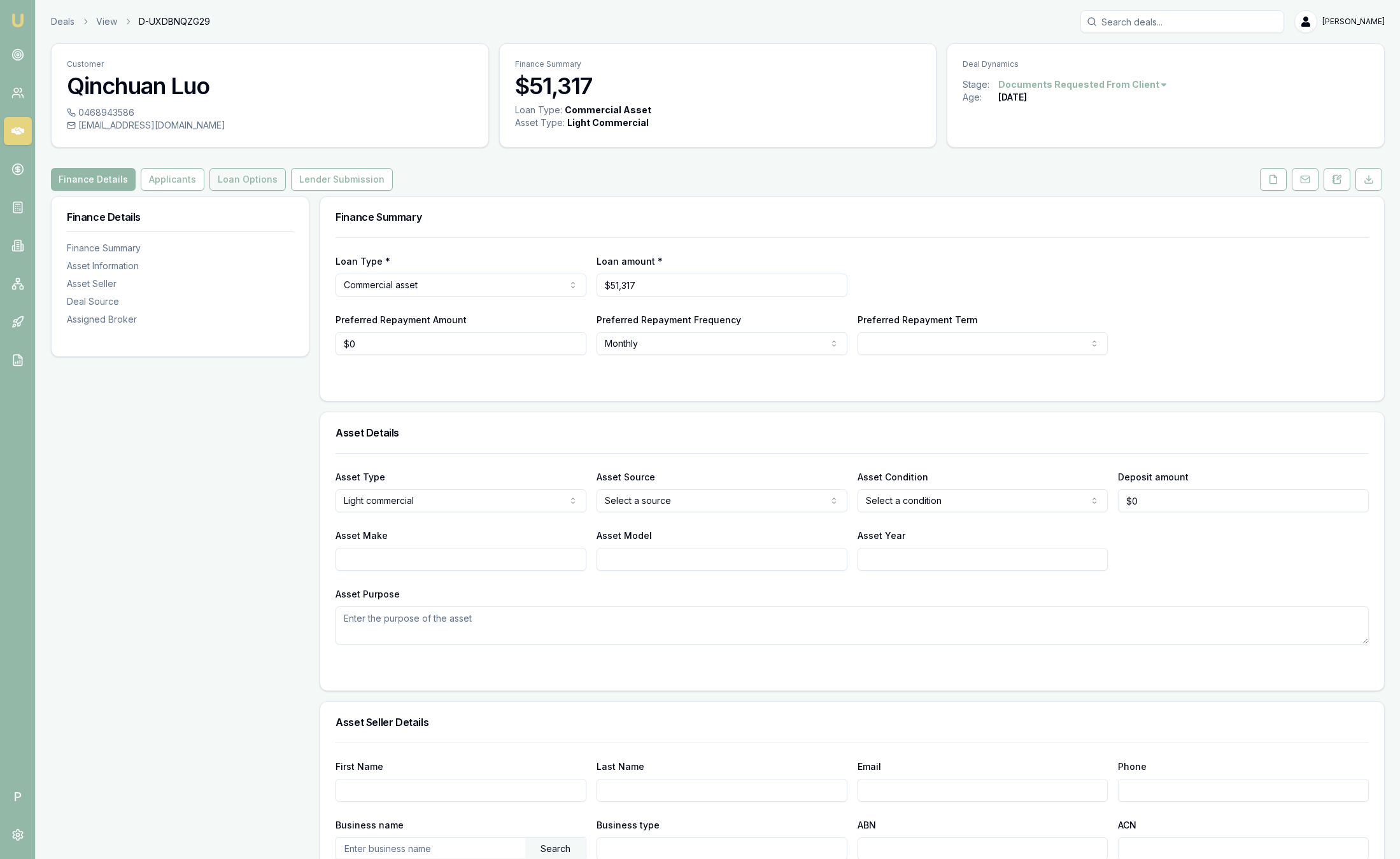
click at [260, 176] on button "Loan Options" at bounding box center [247, 179] width 76 height 23
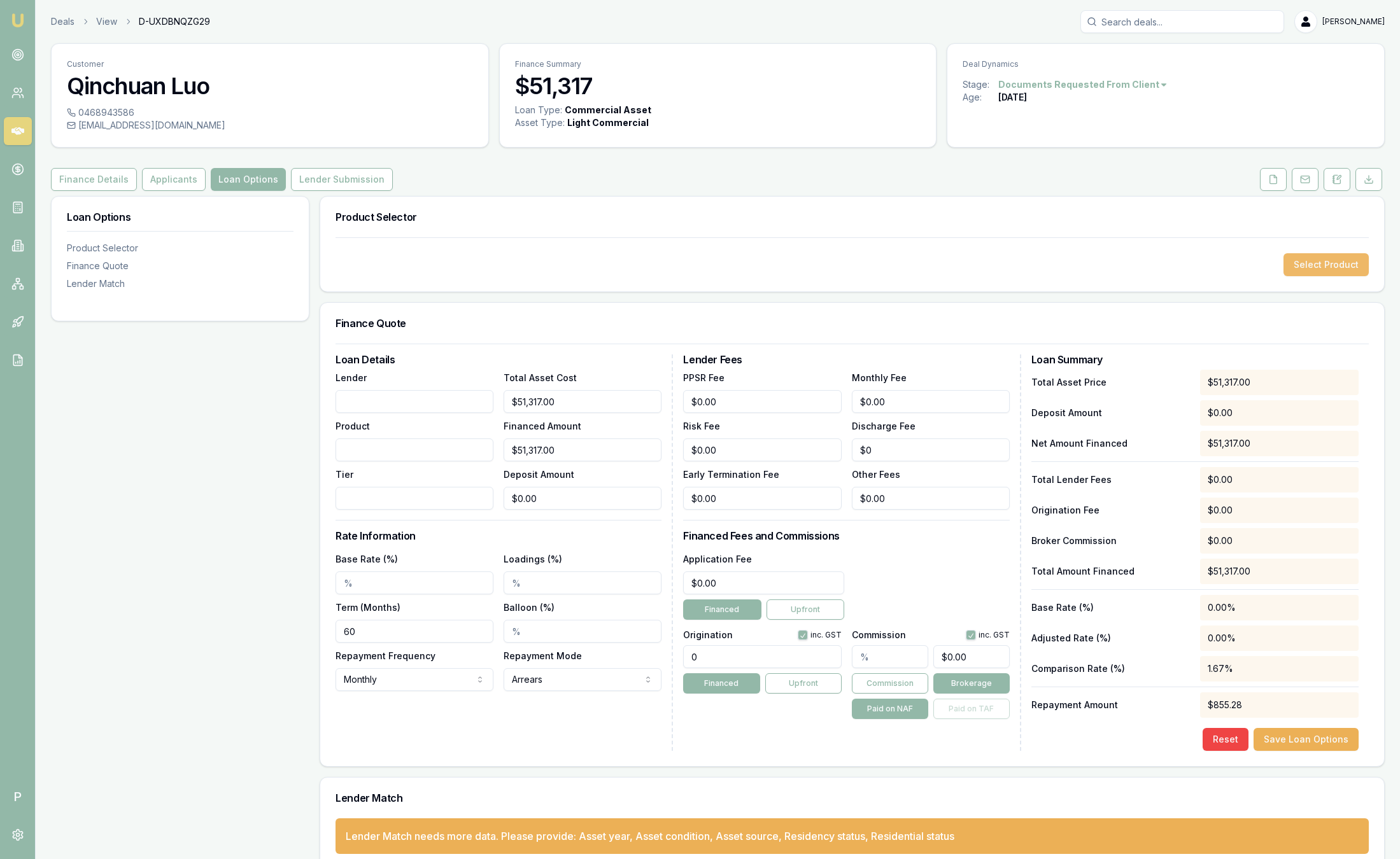
click at [1305, 264] on button "Select Product" at bounding box center [1326, 265] width 85 height 23
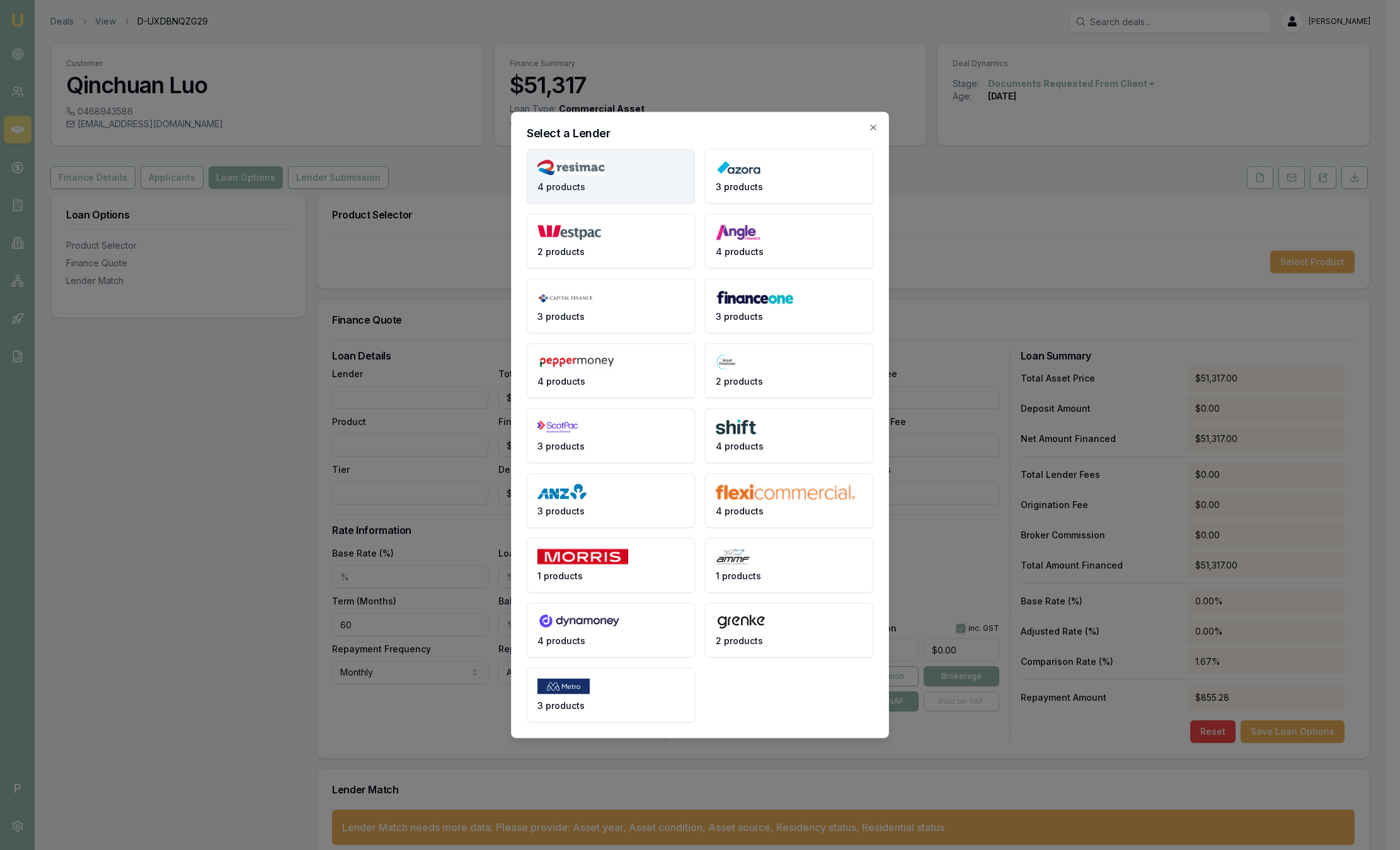
click at [620, 189] on button "4 products" at bounding box center [610, 177] width 168 height 55
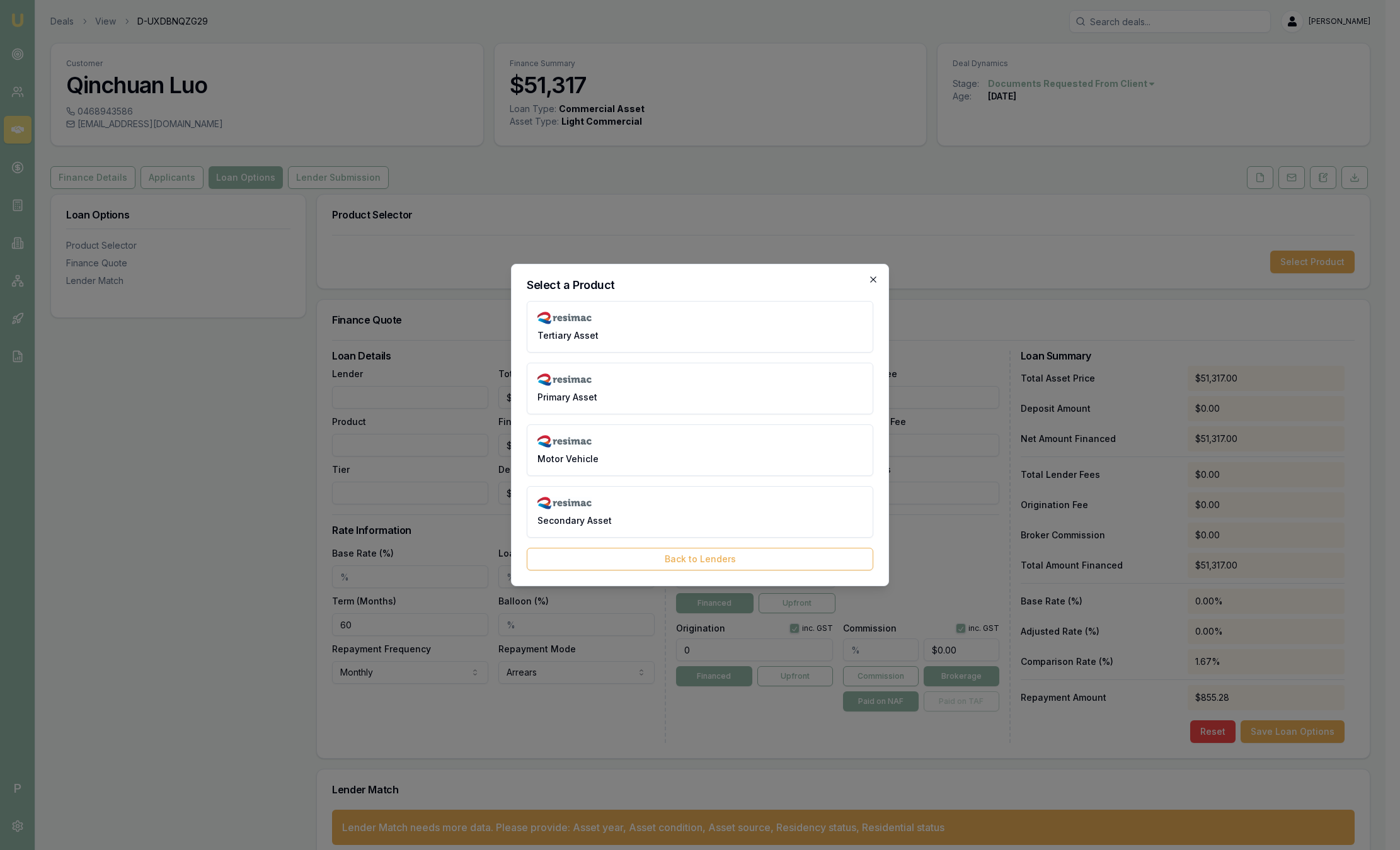
click at [874, 279] on icon "button" at bounding box center [872, 280] width 6 height 6
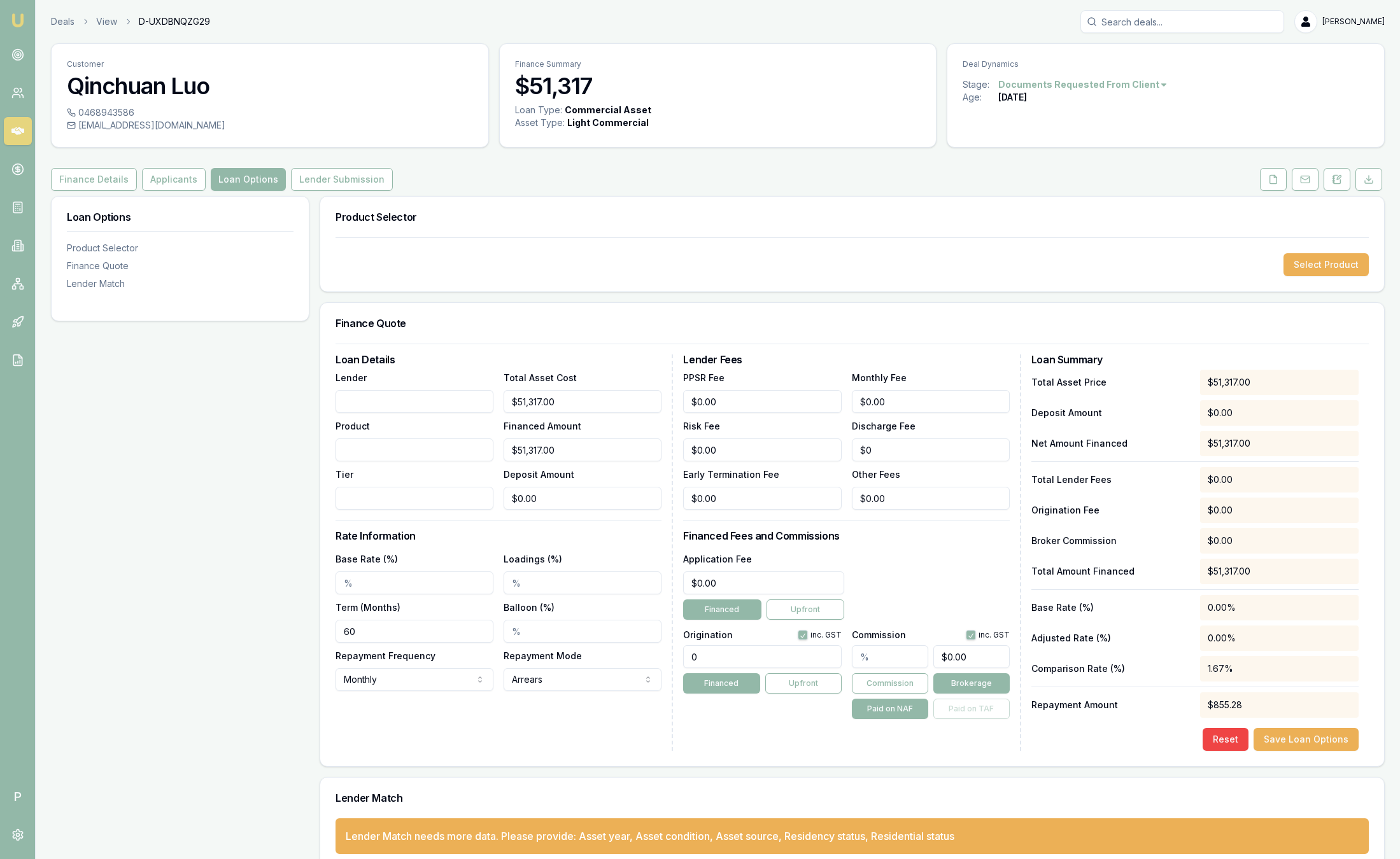
click at [387, 589] on input "Base Rate (%)" at bounding box center [414, 583] width 158 height 23
drag, startPoint x: 412, startPoint y: 539, endPoint x: 336, endPoint y: 529, distance: 76.7
click at [336, 529] on div "Loan Details Lender Product Tier Total Asset Cost $51,317.00 Financed Amount $5…" at bounding box center [503, 553] width 337 height 396
drag, startPoint x: 336, startPoint y: 529, endPoint x: 430, endPoint y: 538, distance: 94.4
click at [430, 538] on h3 "Rate Information" at bounding box center [498, 536] width 326 height 10
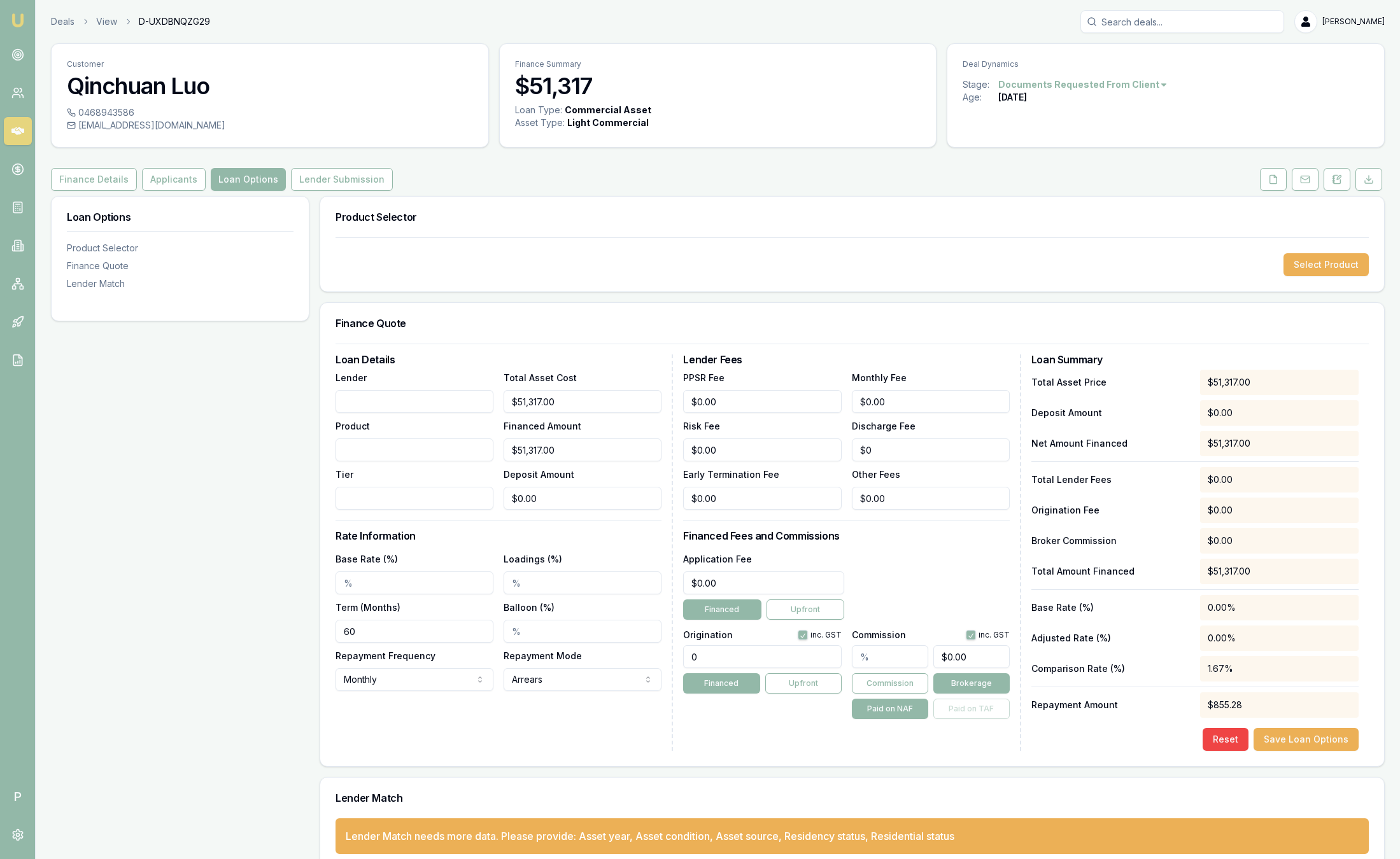
click at [424, 587] on input "Base Rate (%)" at bounding box center [414, 583] width 158 height 23
click at [408, 583] on input "Base Rate (%)" at bounding box center [414, 583] width 158 height 23
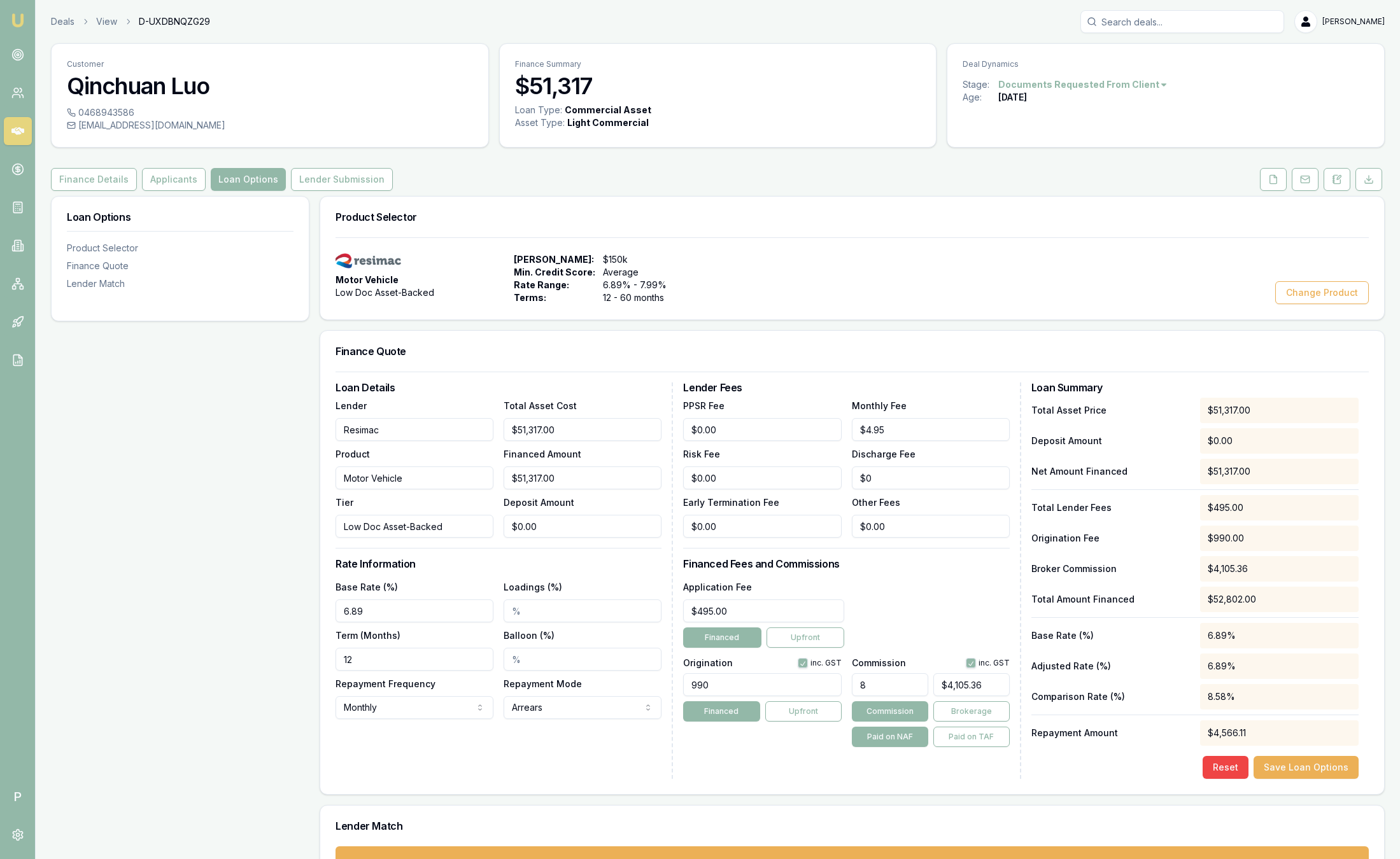
click at [882, 685] on input "8" at bounding box center [889, 684] width 76 height 23
type input "8.00%"
drag, startPoint x: 682, startPoint y: 560, endPoint x: 860, endPoint y: 571, distance: 178.3
click at [860, 571] on div "Loan Details Lender Resimac Product Motor Vehicle Tier Low Doc Asset-Backed Tot…" at bounding box center [852, 581] width 1034 height 396
drag, startPoint x: 860, startPoint y: 571, endPoint x: 913, endPoint y: 599, distance: 59.9
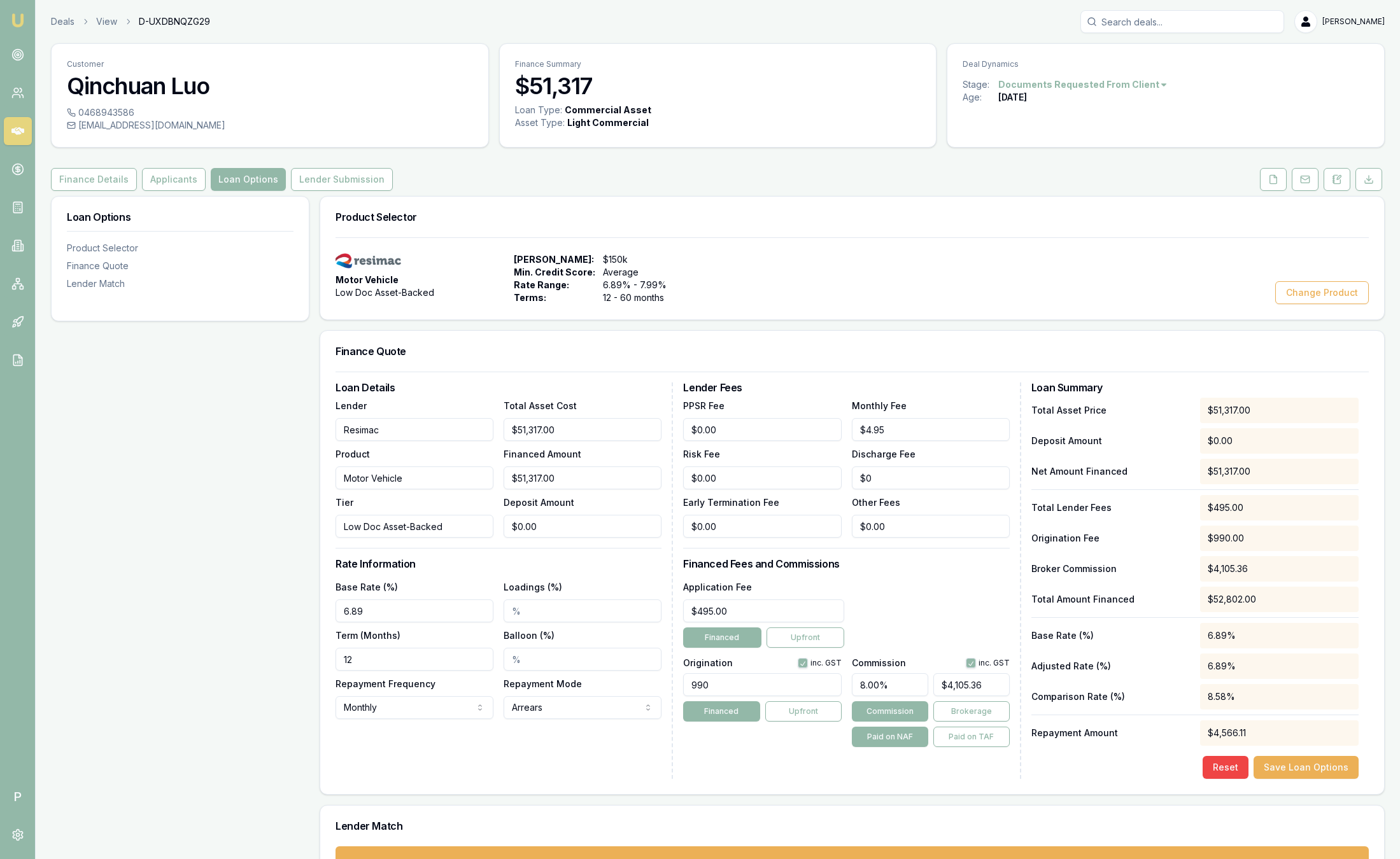
click at [913, 599] on div "Application Fee $495.00 Financed Upfront" at bounding box center [846, 613] width 326 height 69
drag, startPoint x: 912, startPoint y: 687, endPoint x: 856, endPoint y: 685, distance: 56.0
click at [856, 685] on input "8.00%" at bounding box center [889, 684] width 76 height 23
click at [952, 560] on h3 "Financed Fees and Commissions" at bounding box center [846, 563] width 326 height 10
drag, startPoint x: 742, startPoint y: 678, endPoint x: 636, endPoint y: 673, distance: 106.1
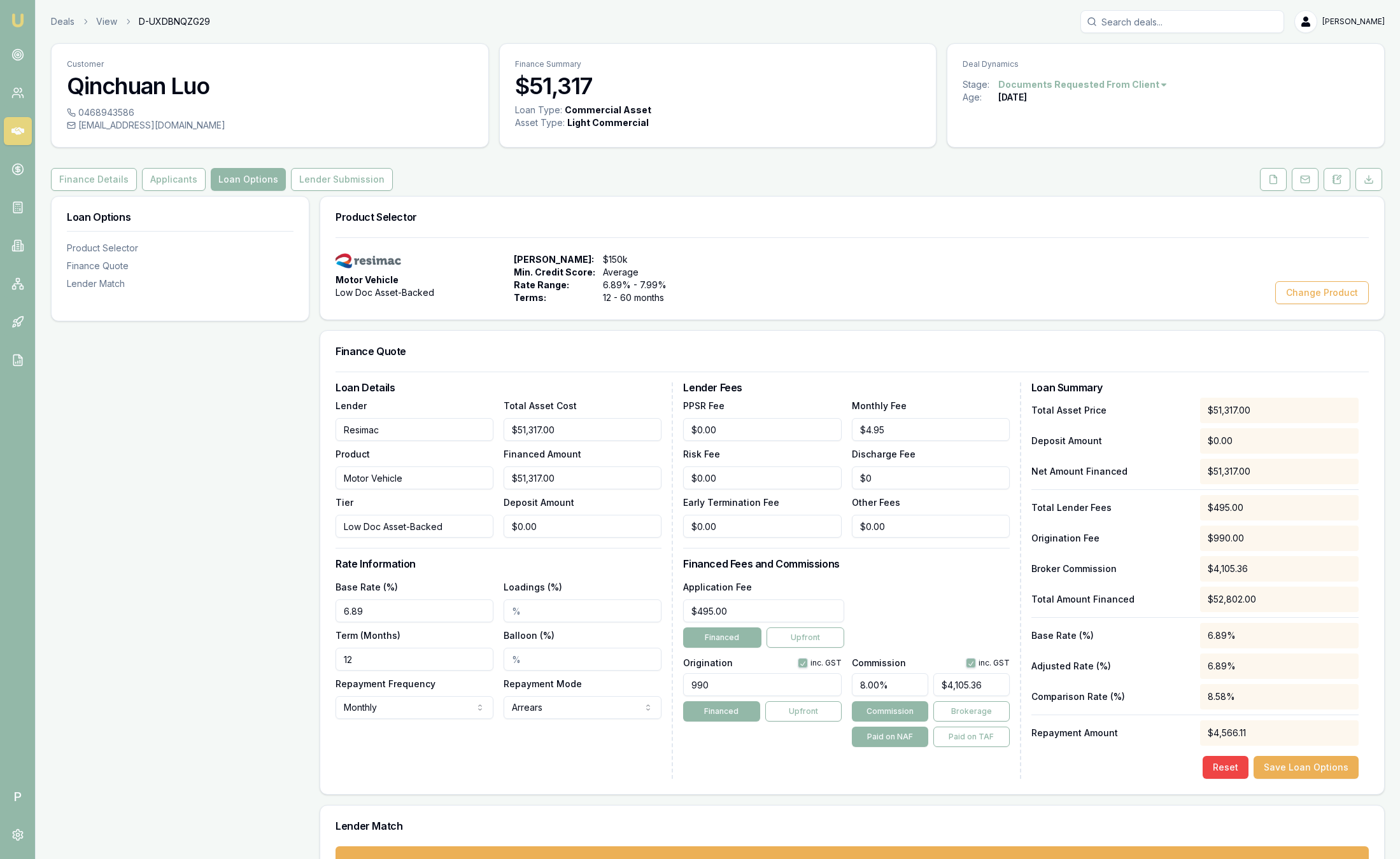
click at [636, 673] on div "Loan Details Lender Resimac Product Motor Vehicle Tier Low Doc Asset-Backed Tot…" at bounding box center [852, 581] width 1034 height 396
type input "990.00"
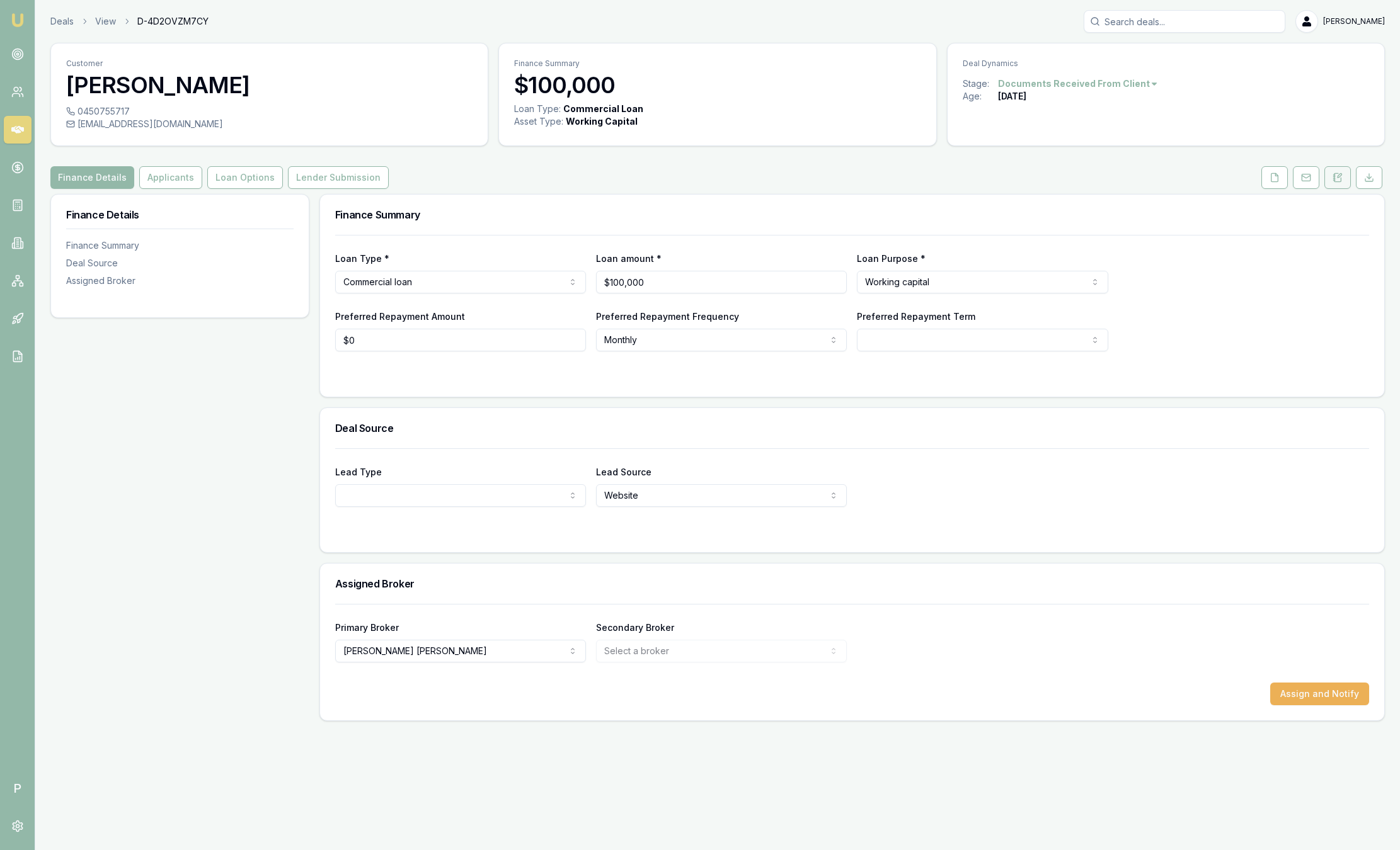
click at [1337, 175] on icon at bounding box center [1337, 177] width 10 height 10
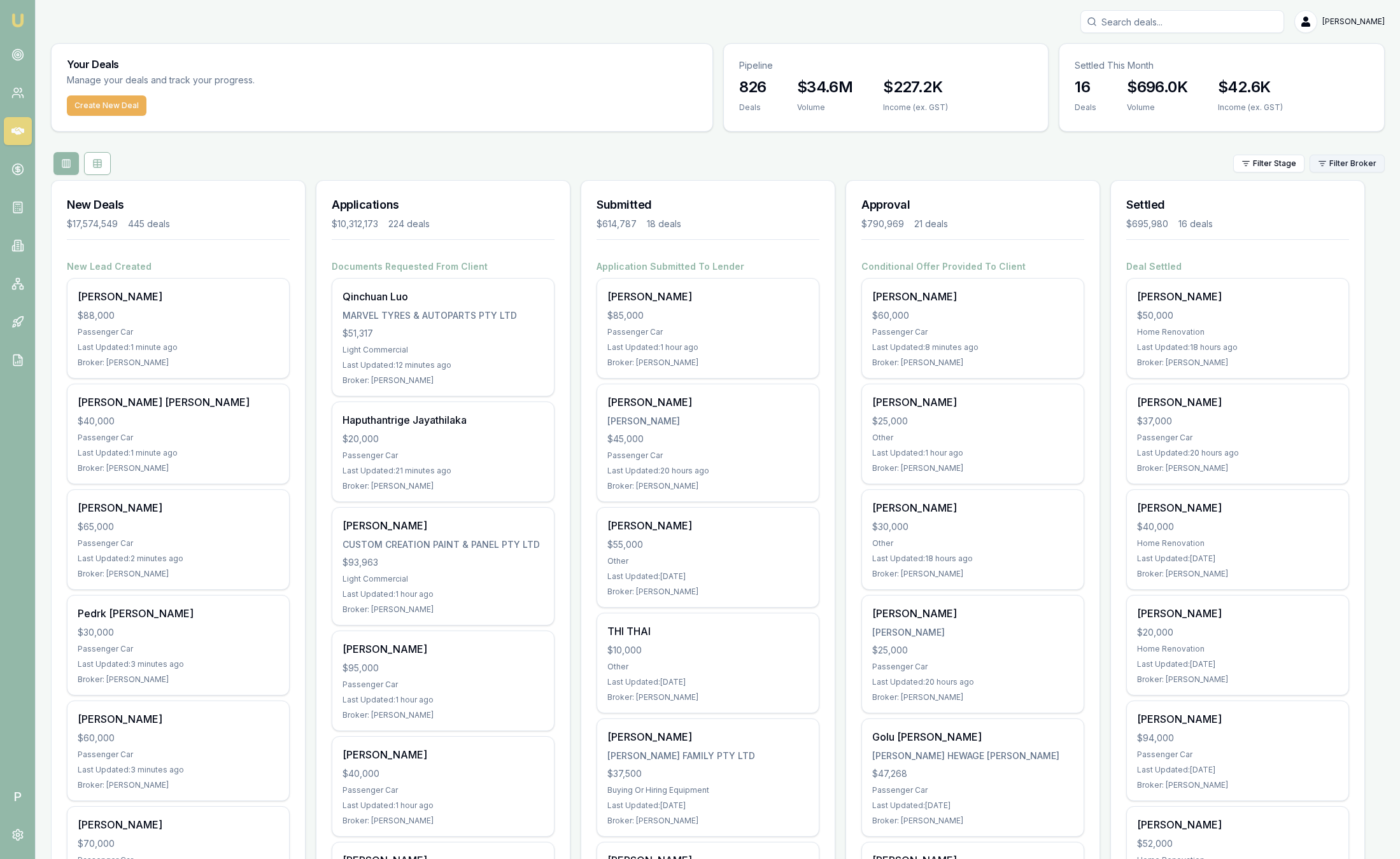
click at [1337, 169] on html "Emu Broker P [PERSON_NAME] Toggle Menu Your Deals Manage your deals and track y…" at bounding box center [700, 429] width 1400 height 859
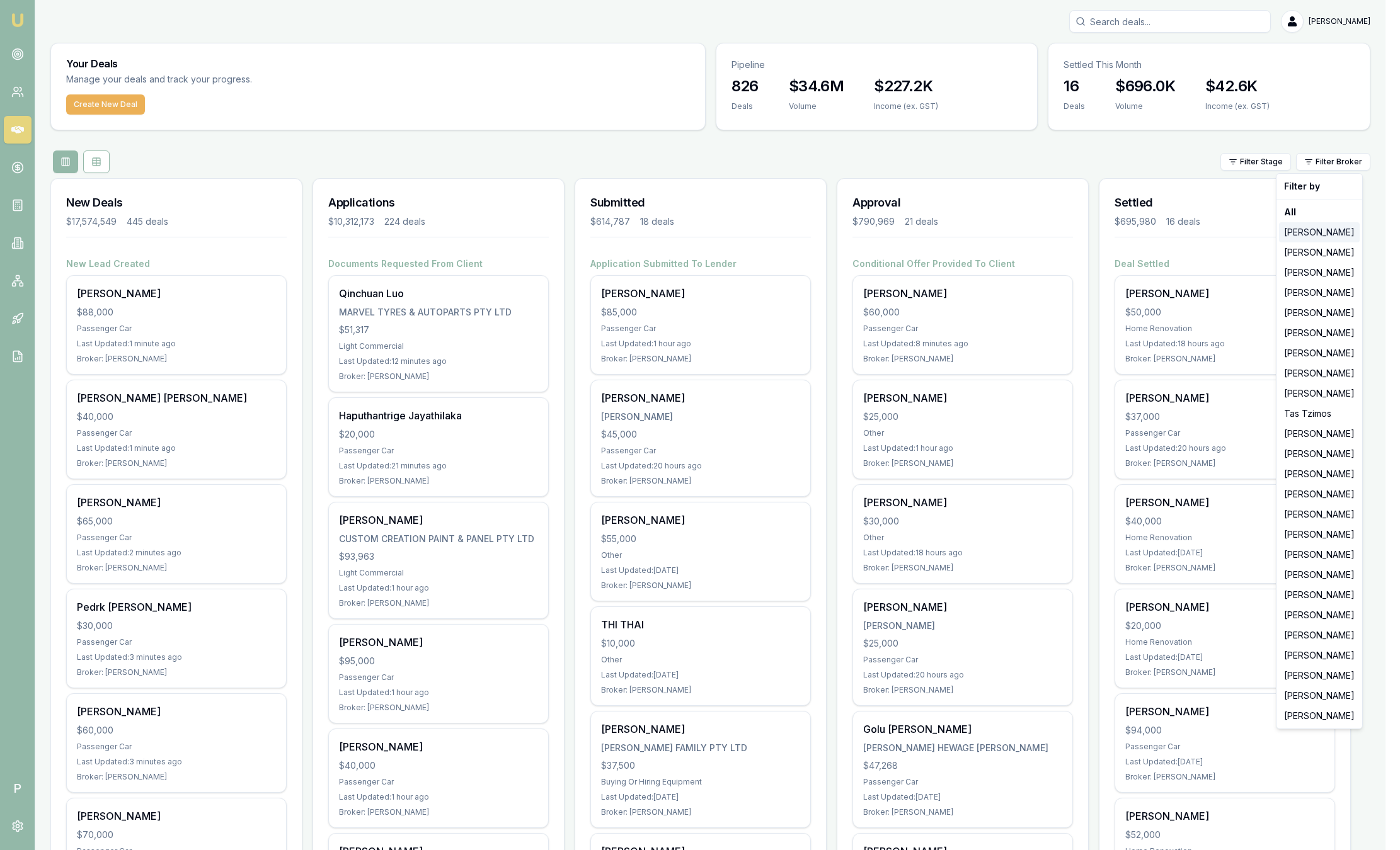
click at [1326, 229] on div "Jackson Fanfulla" at bounding box center [1319, 232] width 81 height 20
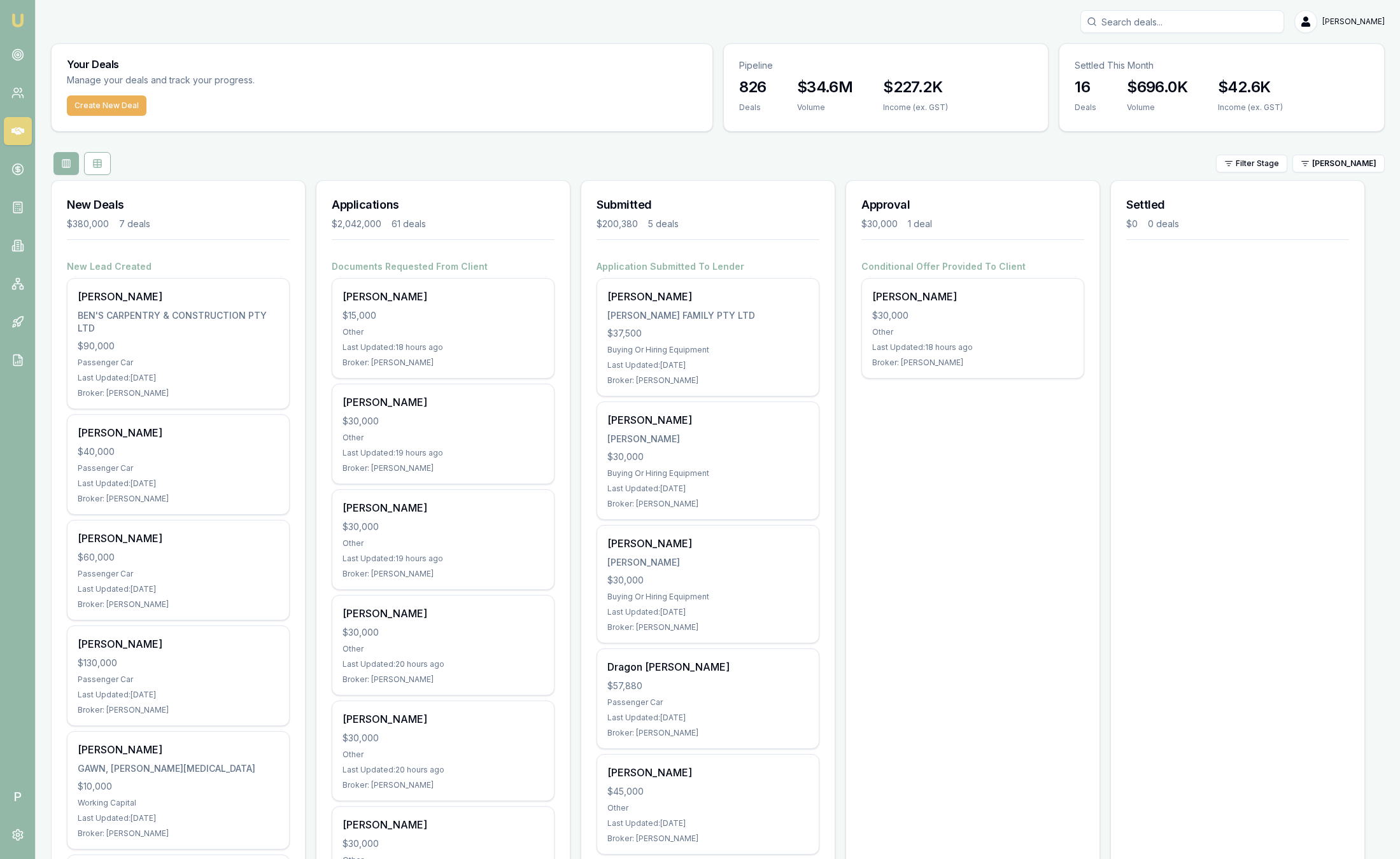
click at [434, 160] on div "Filter Stage Jackson Fanfulla" at bounding box center [717, 163] width 1334 height 23
click at [15, 54] on icon at bounding box center [18, 55] width 13 height 13
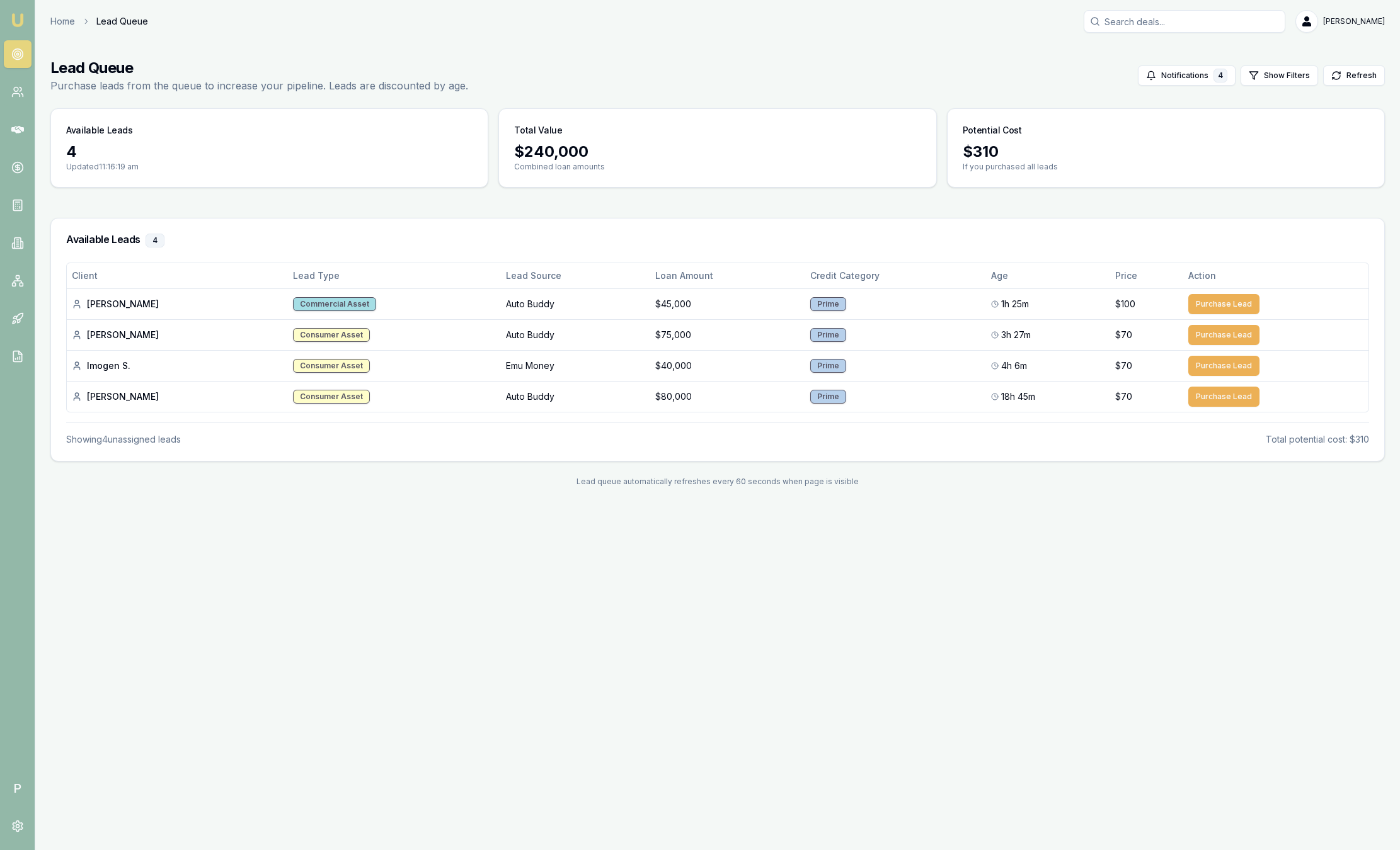
click at [23, 20] on img at bounding box center [18, 20] width 15 height 15
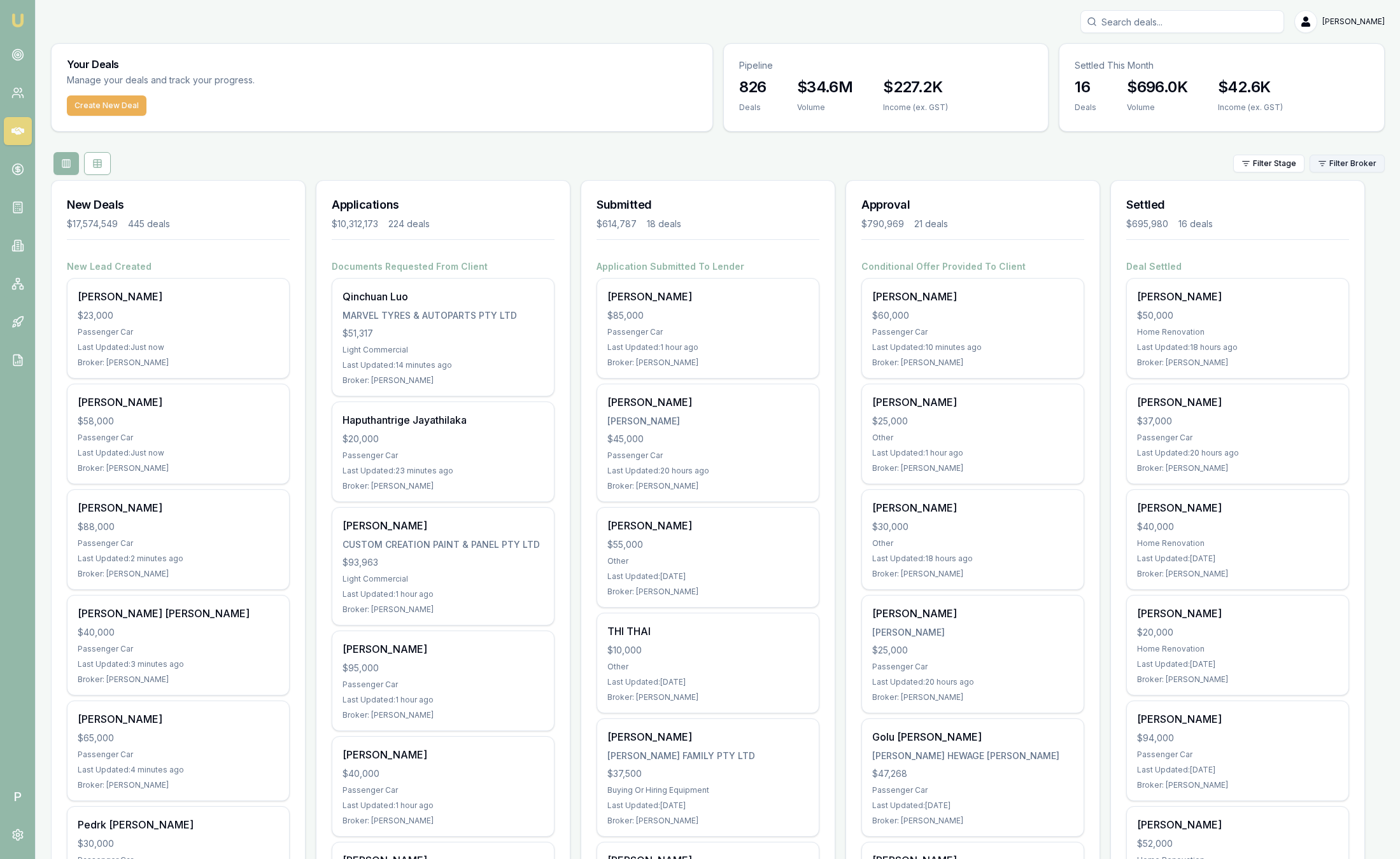
click at [1348, 165] on html "Emu Broker P Sam Crouch Toggle Menu Your Deals Manage your deals and track your…" at bounding box center [700, 429] width 1400 height 859
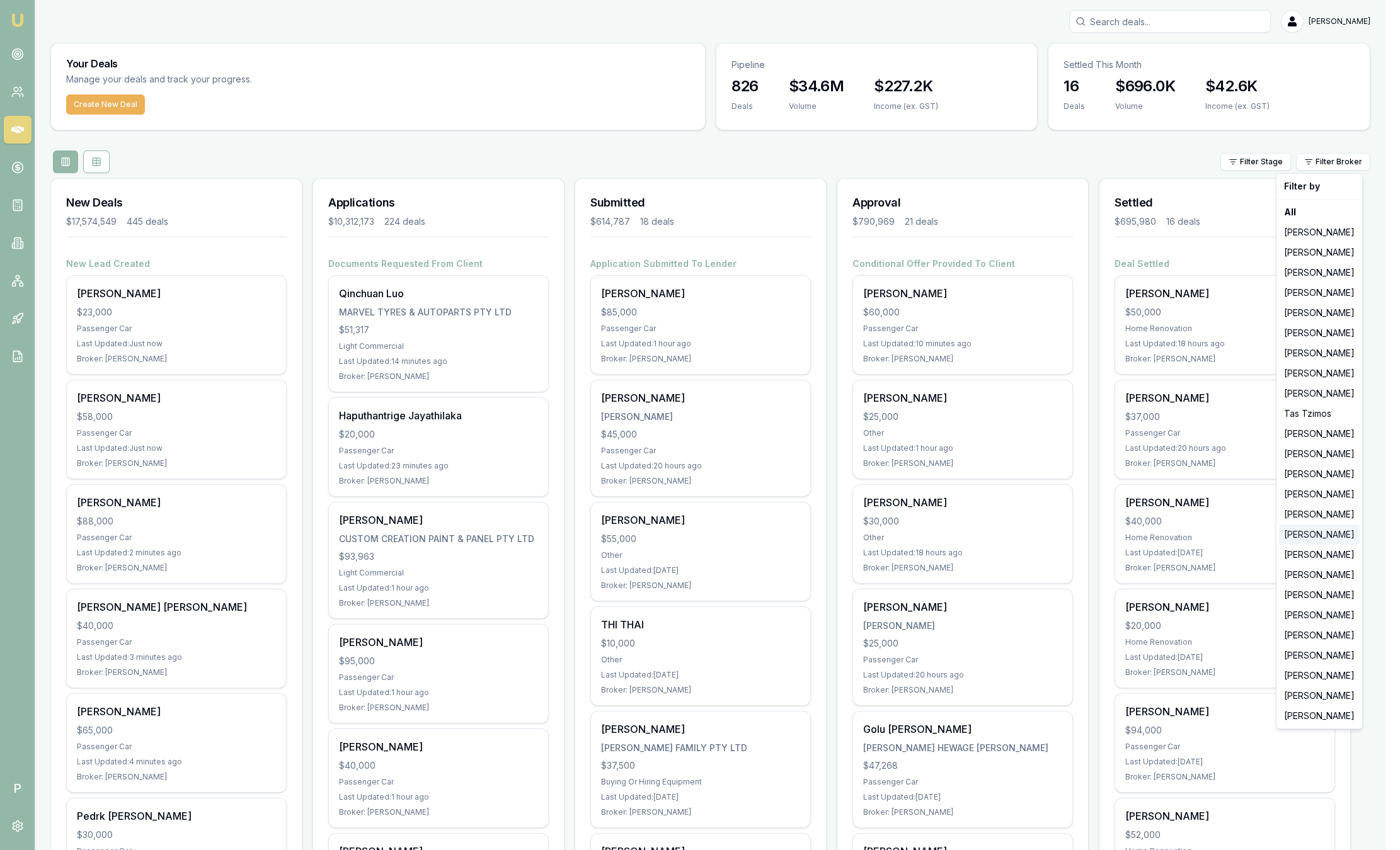
click at [1332, 538] on div "Peter Sarris" at bounding box center [1319, 535] width 81 height 20
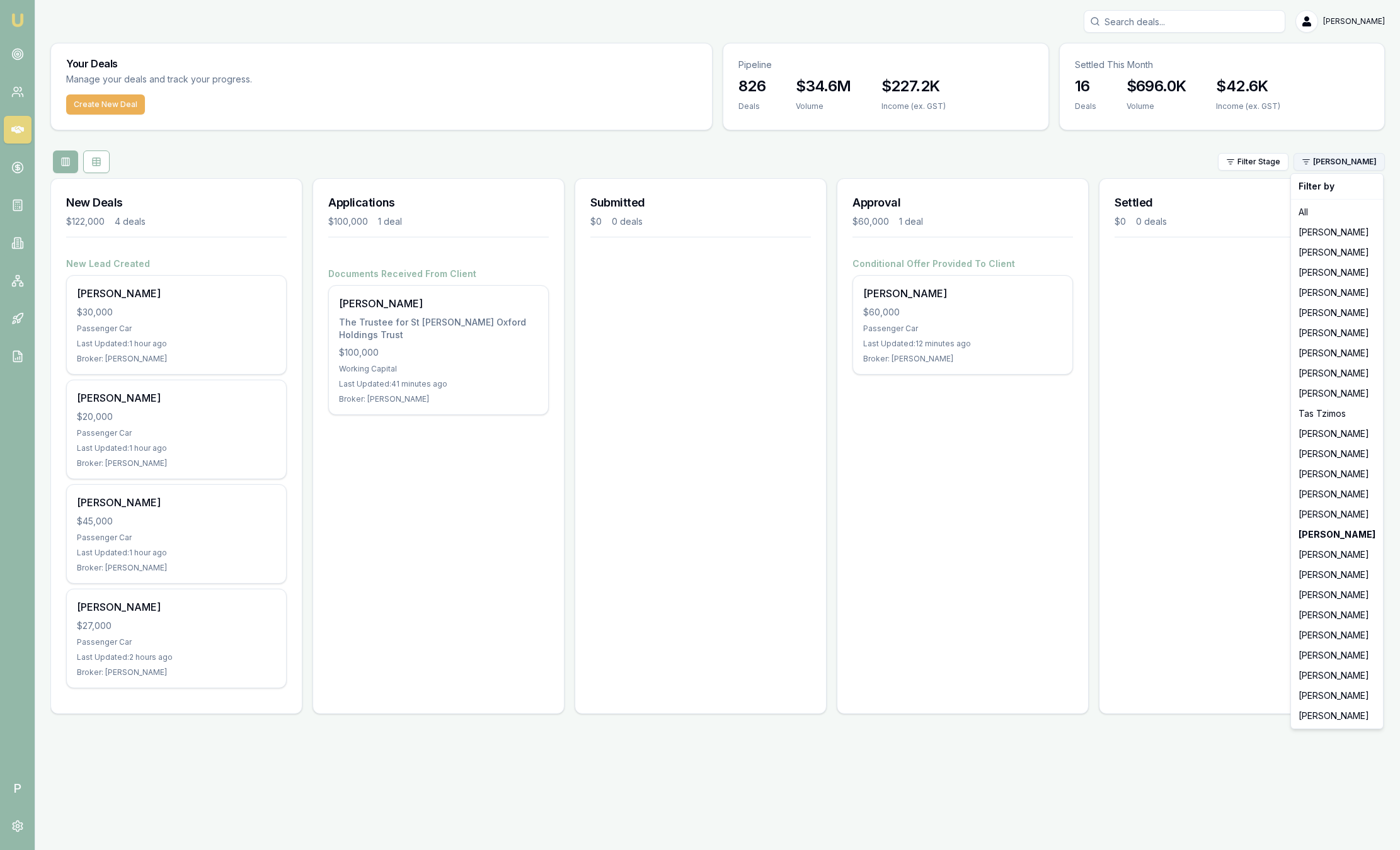
click at [1340, 167] on html "Emu Broker P Sam Crouch Toggle Menu Your Deals Manage your deals and track your…" at bounding box center [700, 425] width 1400 height 850
click at [1332, 600] on div "Ray Guan" at bounding box center [1337, 595] width 87 height 20
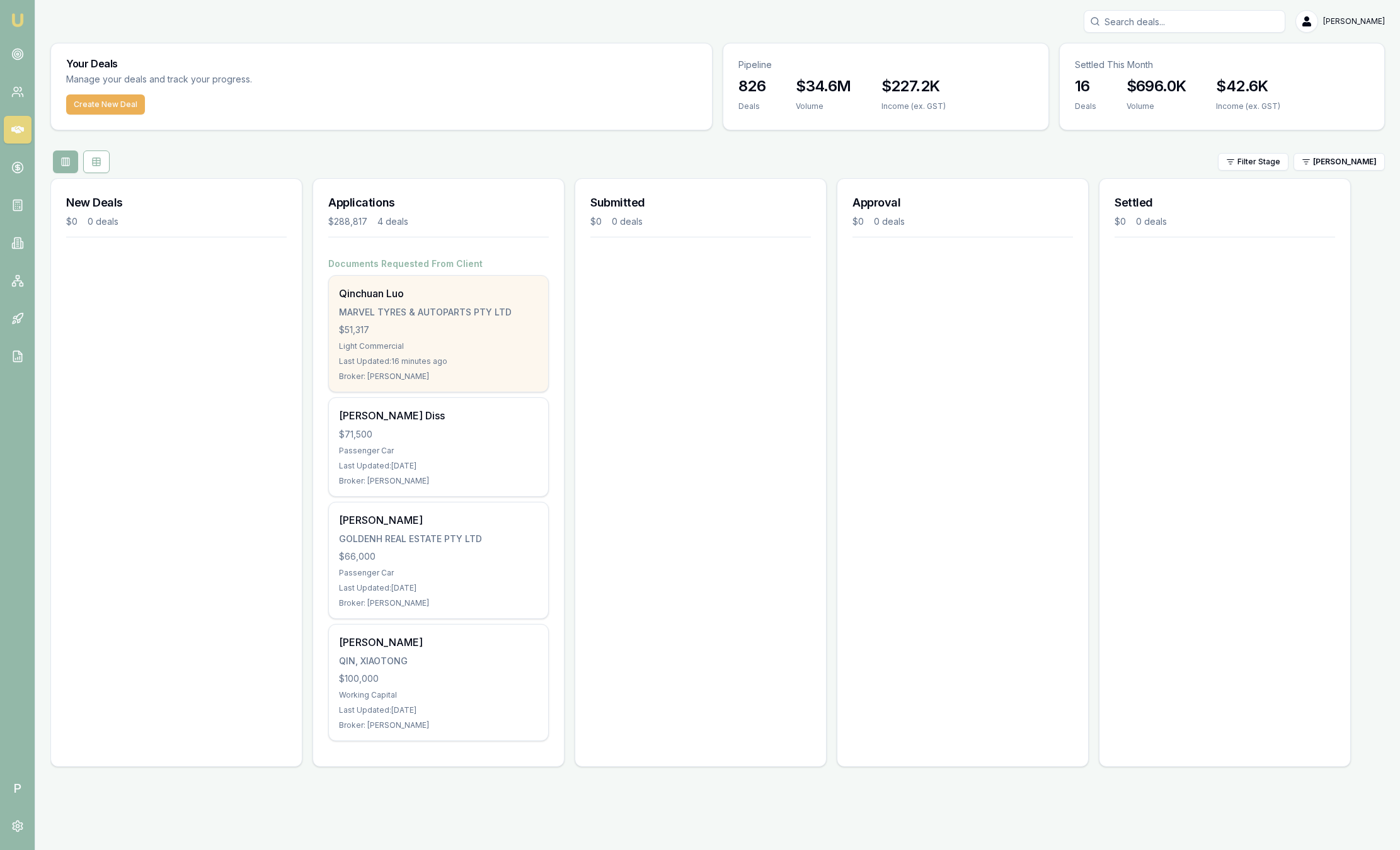
click at [446, 330] on div "$51,317" at bounding box center [438, 331] width 199 height 13
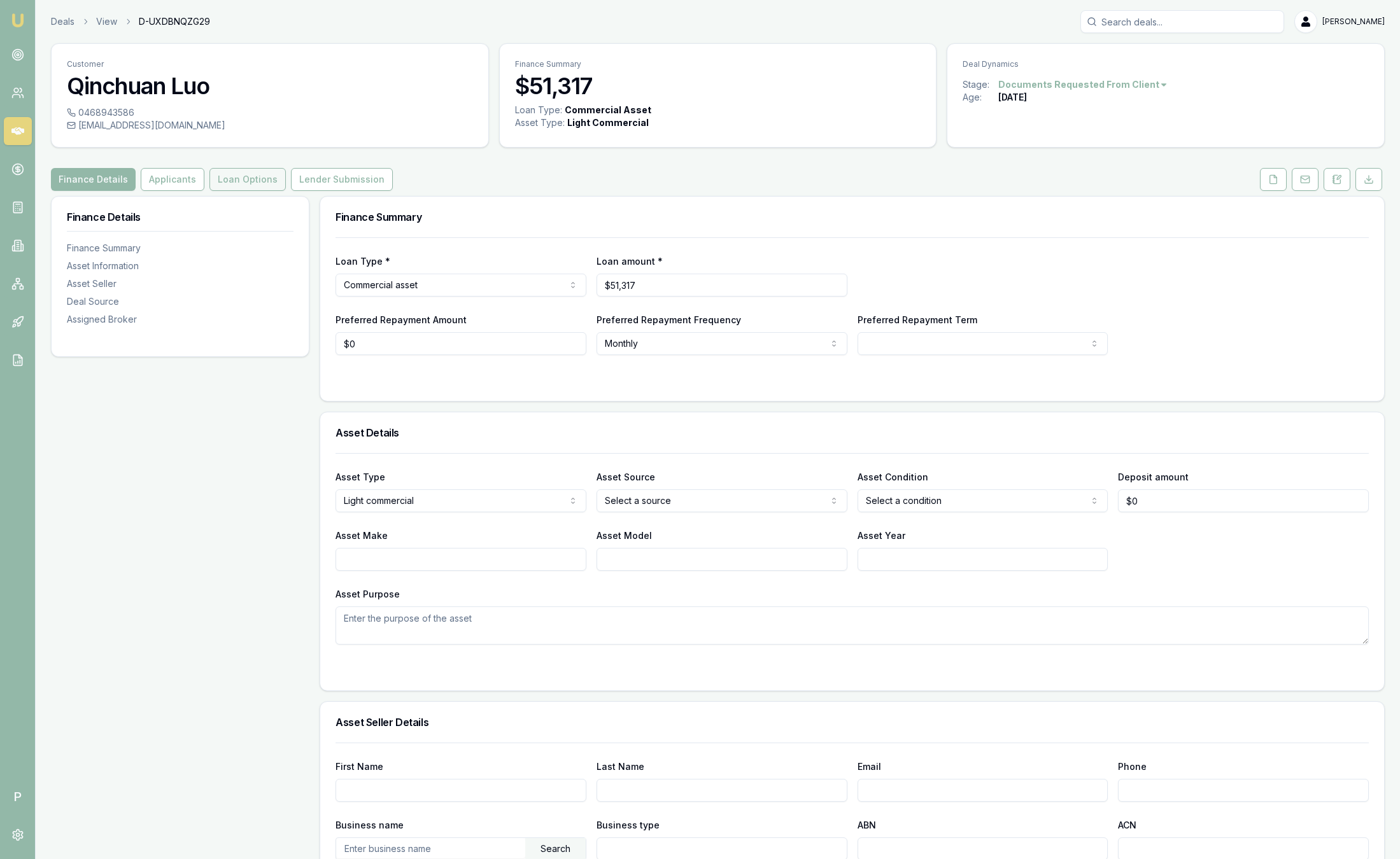
click at [246, 187] on button "Loan Options" at bounding box center [247, 179] width 76 height 23
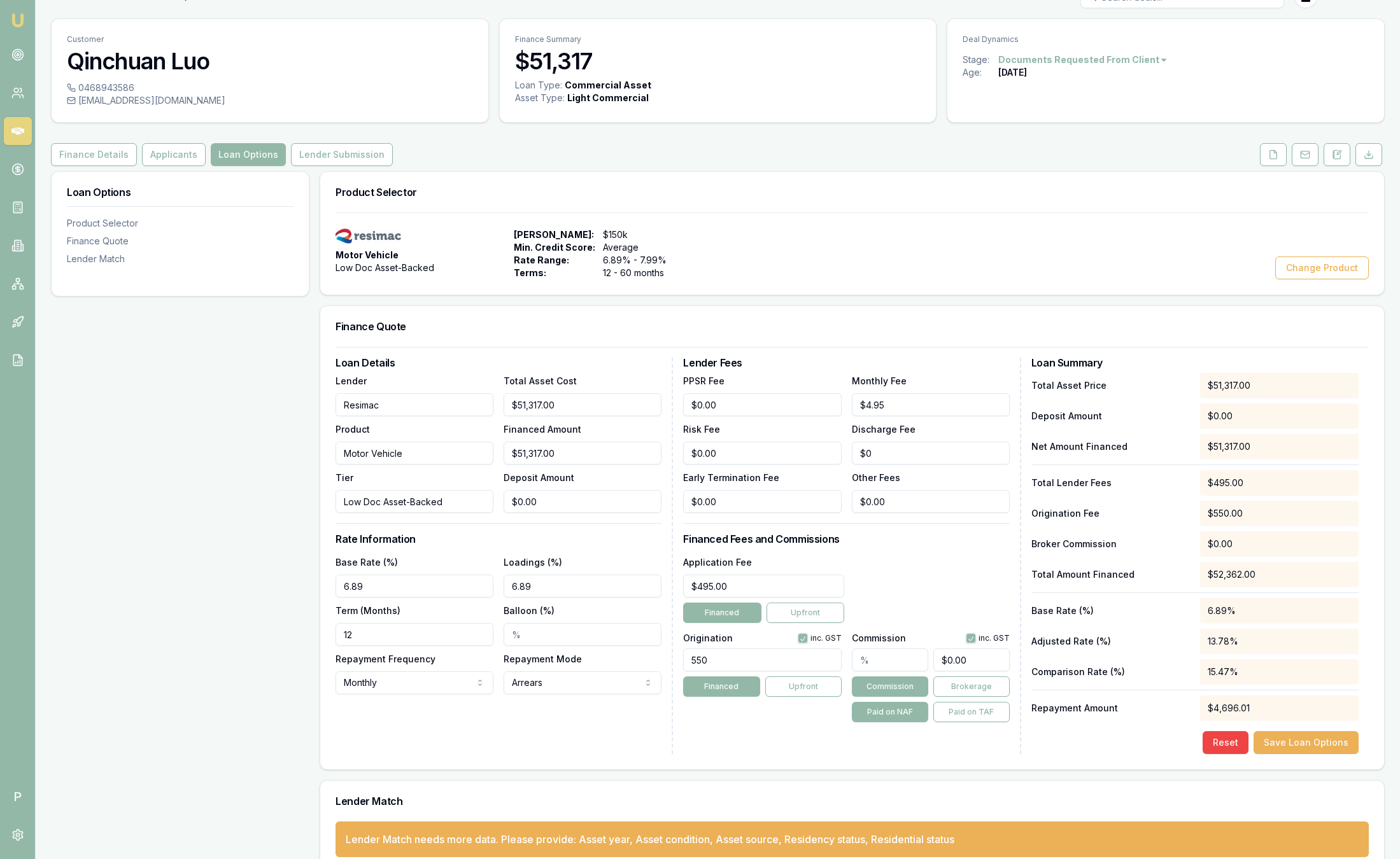
scroll to position [49, 0]
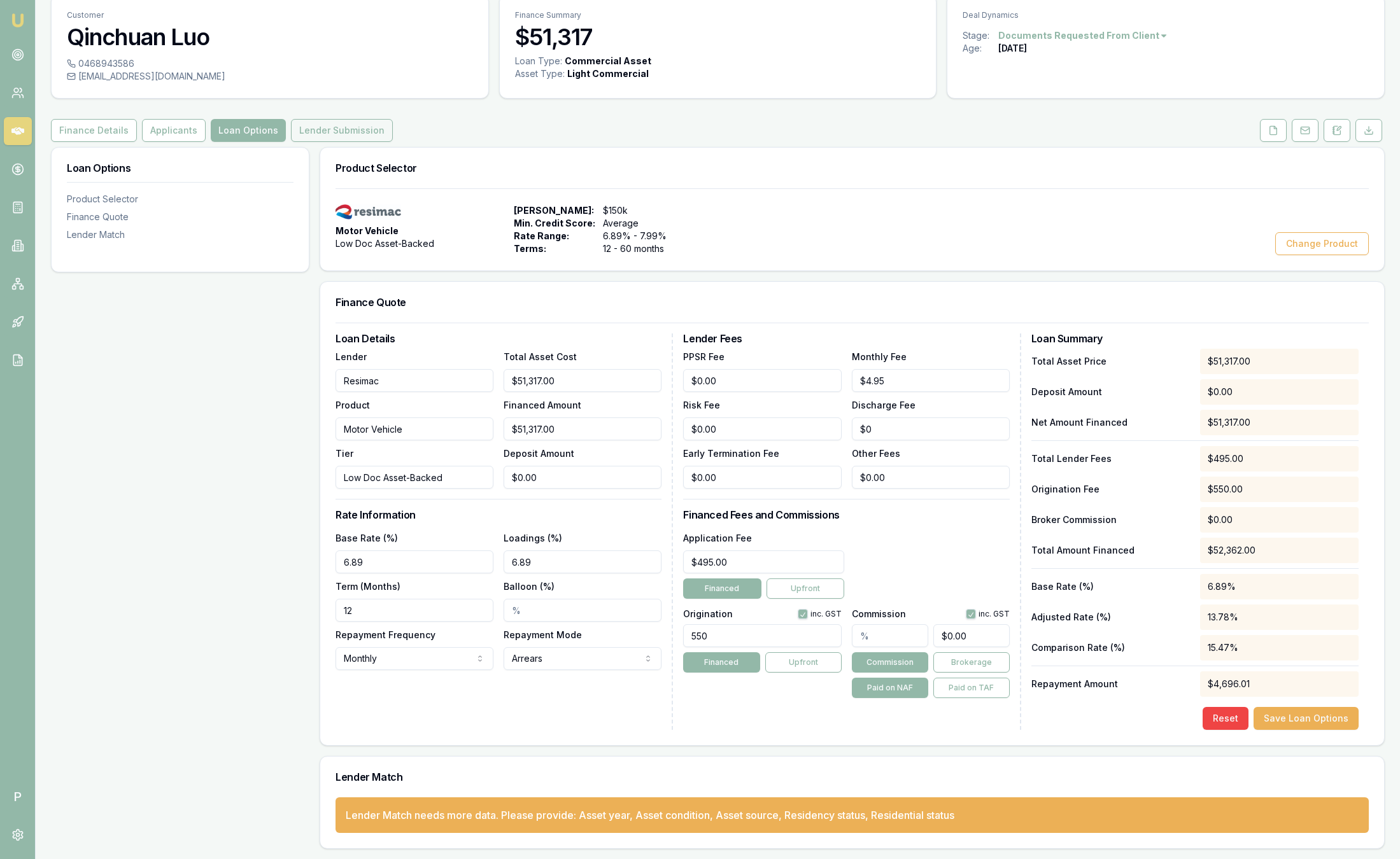
click at [333, 131] on button "Lender Submission" at bounding box center [342, 130] width 101 height 23
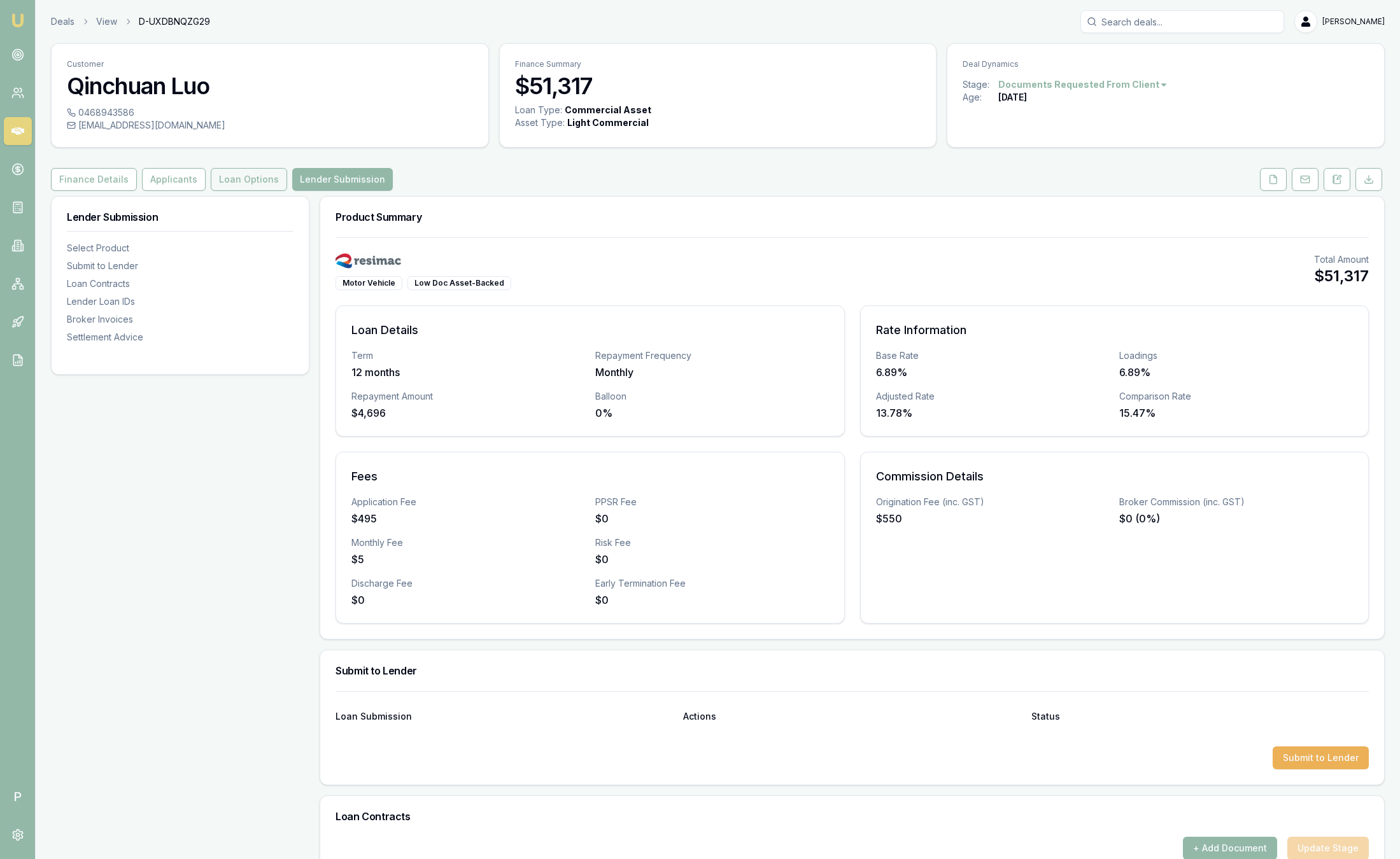
click at [233, 179] on button "Loan Options" at bounding box center [248, 179] width 76 height 23
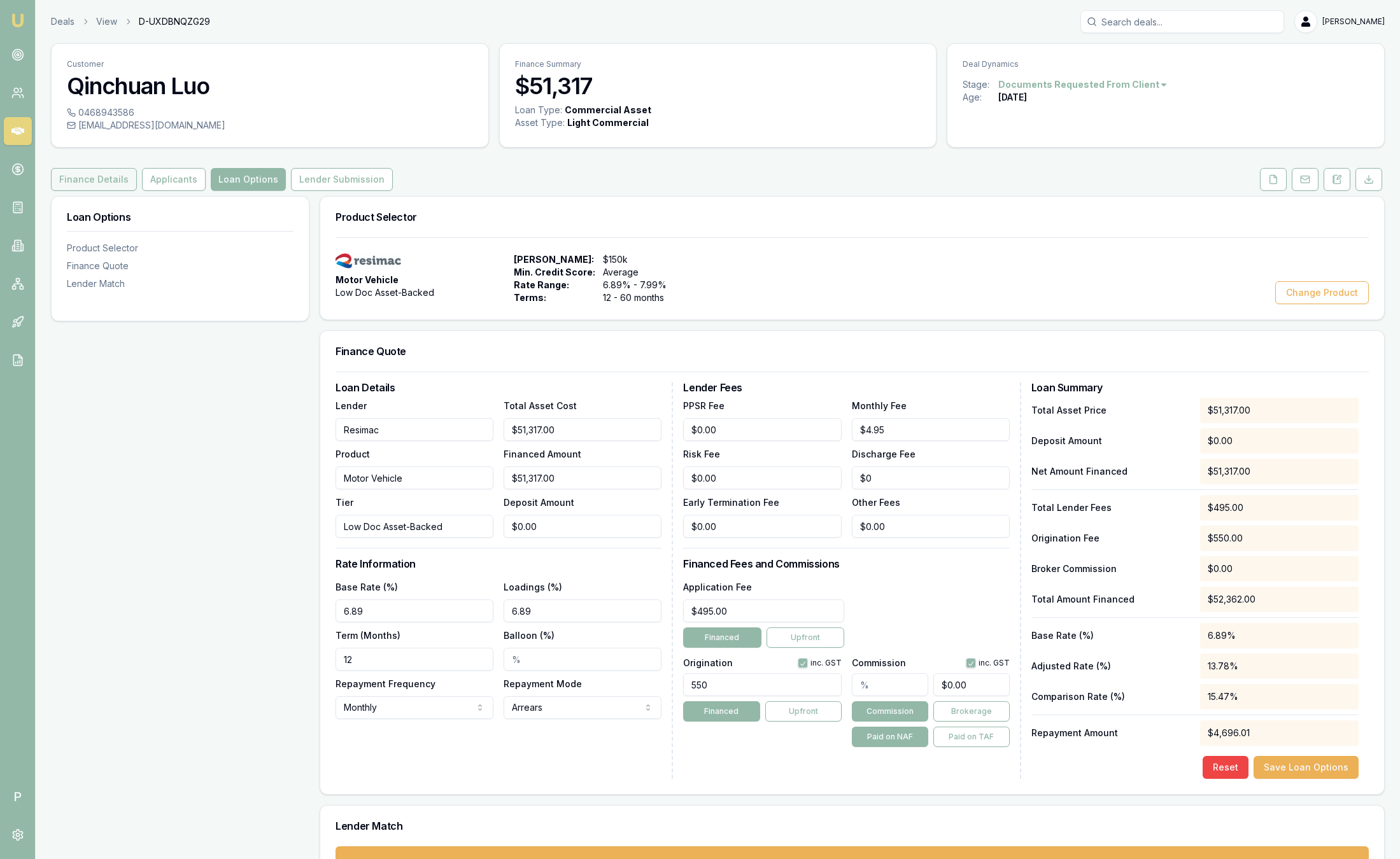
click at [113, 187] on button "Finance Details" at bounding box center [94, 179] width 86 height 23
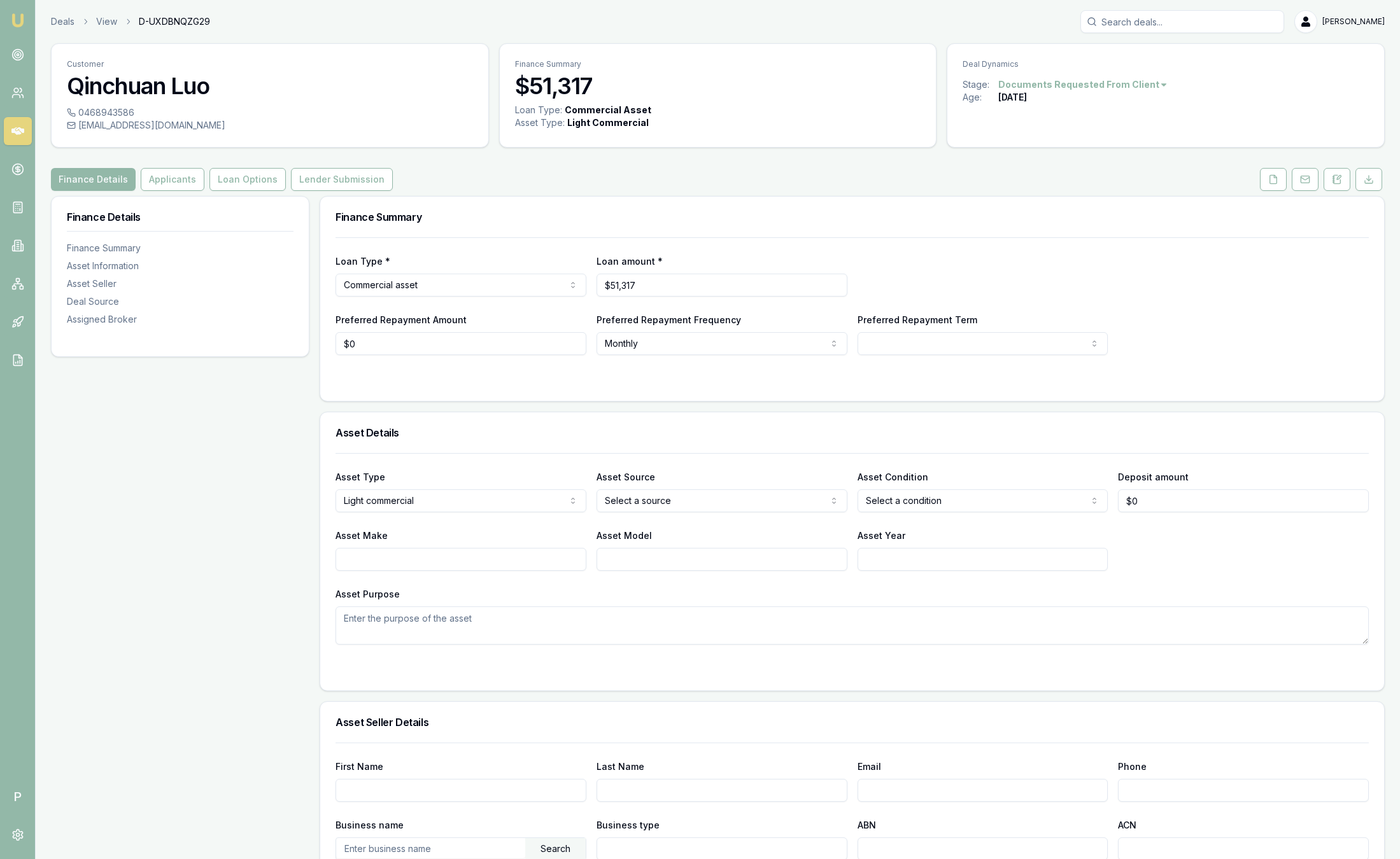
click at [892, 549] on input "Asset Year" at bounding box center [982, 560] width 251 height 23
click at [356, 178] on button "Lender Submission" at bounding box center [342, 179] width 101 height 23
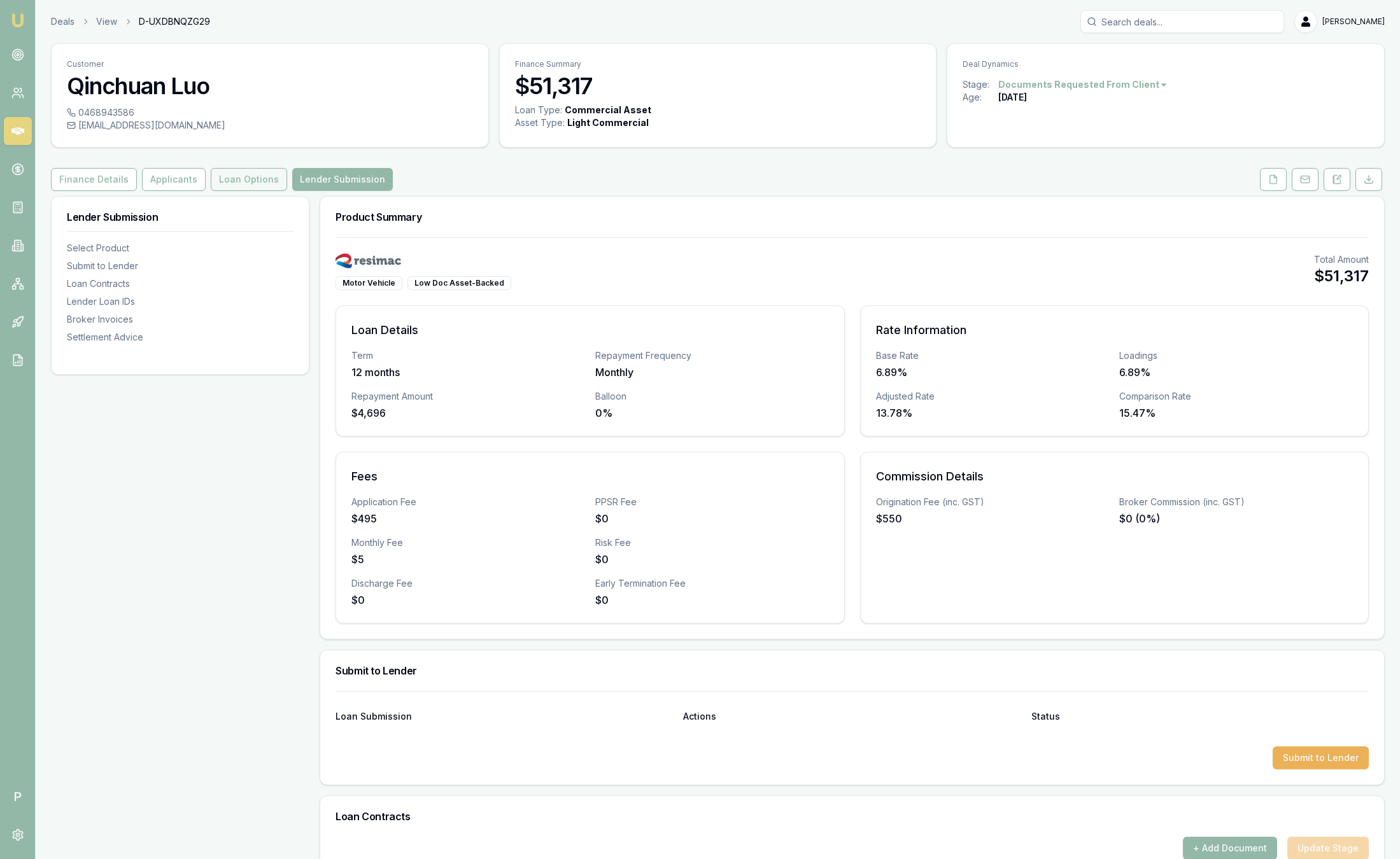
click at [261, 176] on button "Loan Options" at bounding box center [248, 179] width 76 height 23
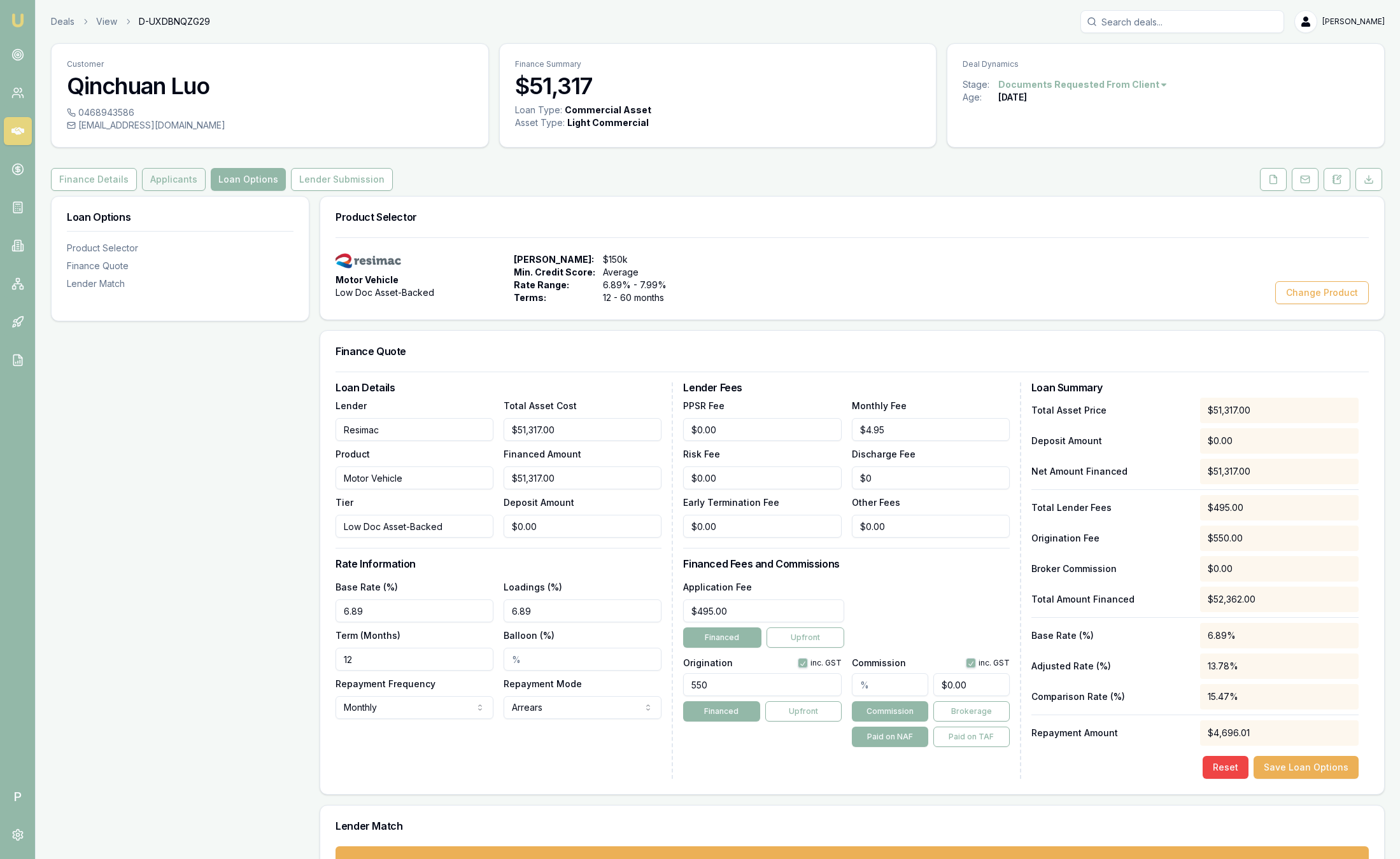
click at [171, 177] on button "Applicants" at bounding box center [174, 179] width 64 height 23
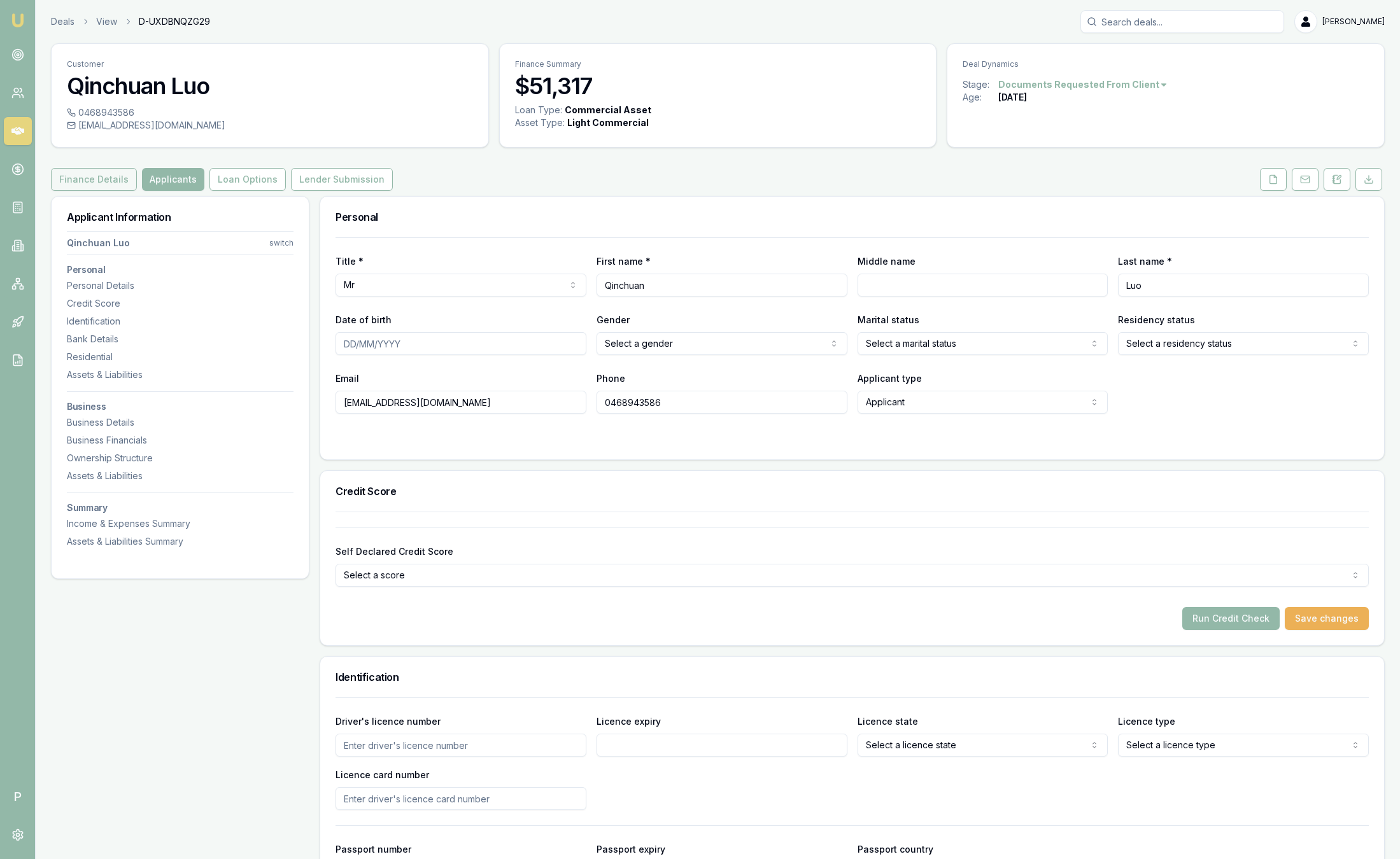
click at [110, 183] on button "Finance Details" at bounding box center [94, 179] width 86 height 23
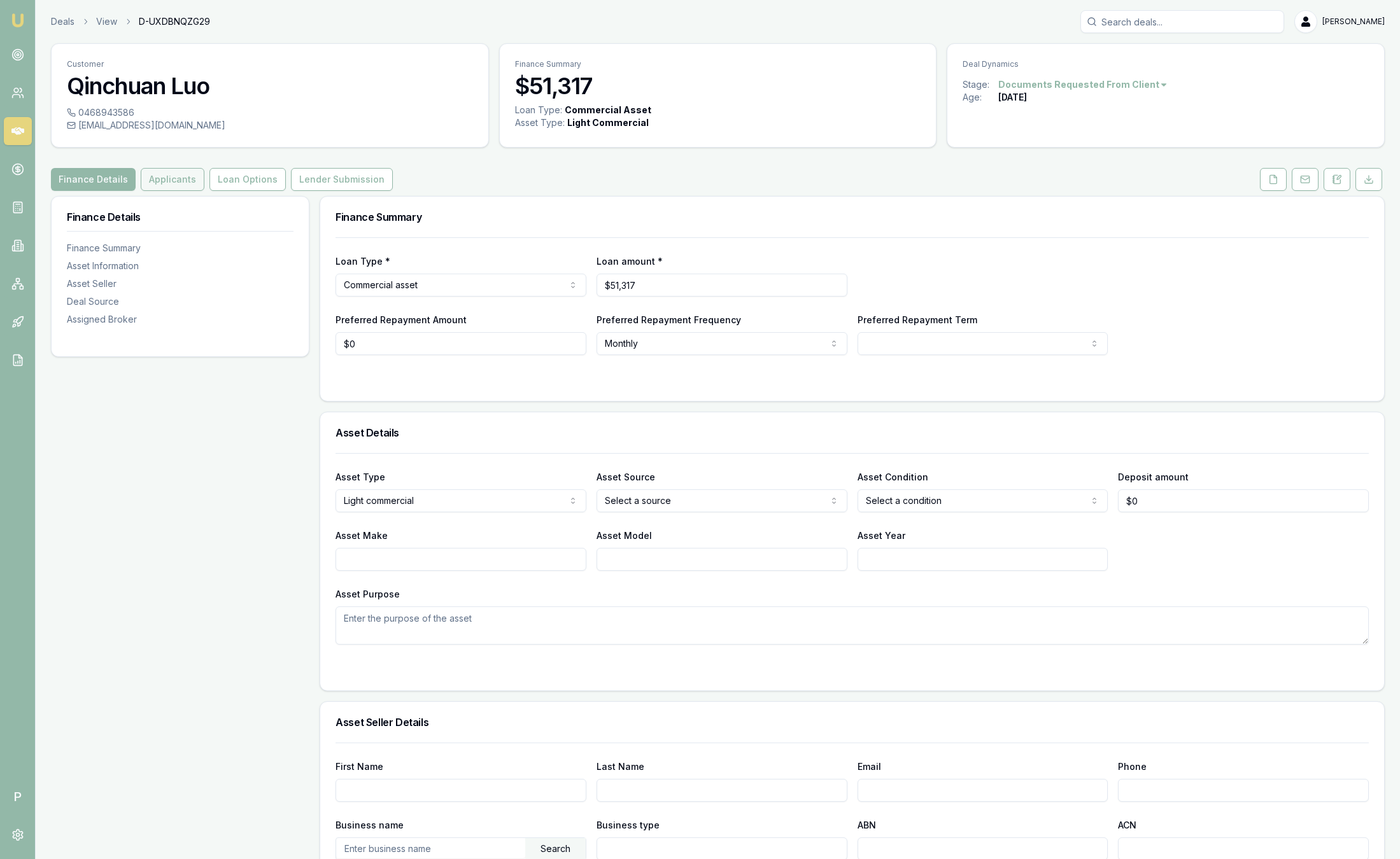
click at [190, 181] on button "Applicants" at bounding box center [173, 179] width 64 height 23
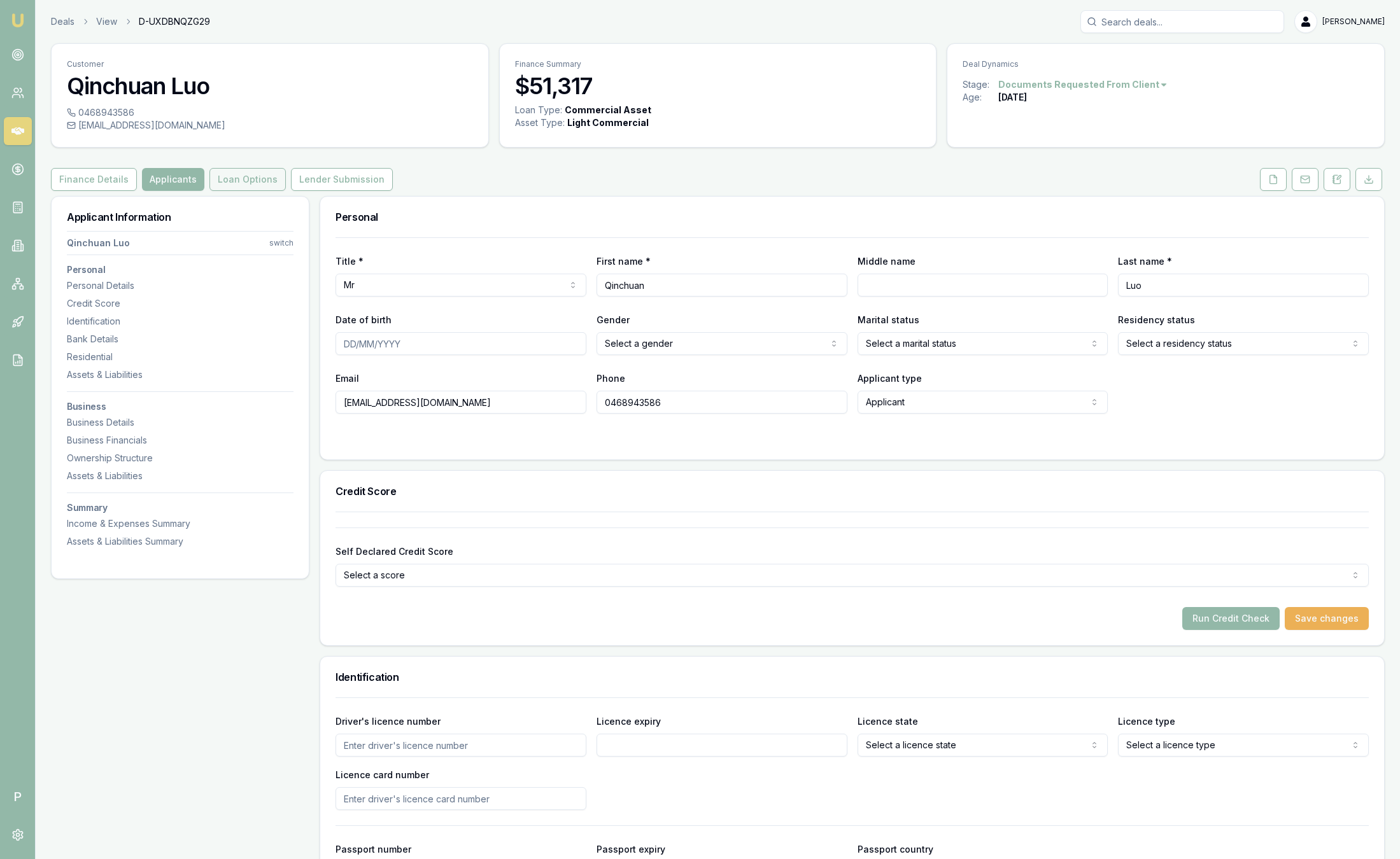
click at [239, 182] on button "Loan Options" at bounding box center [247, 179] width 76 height 23
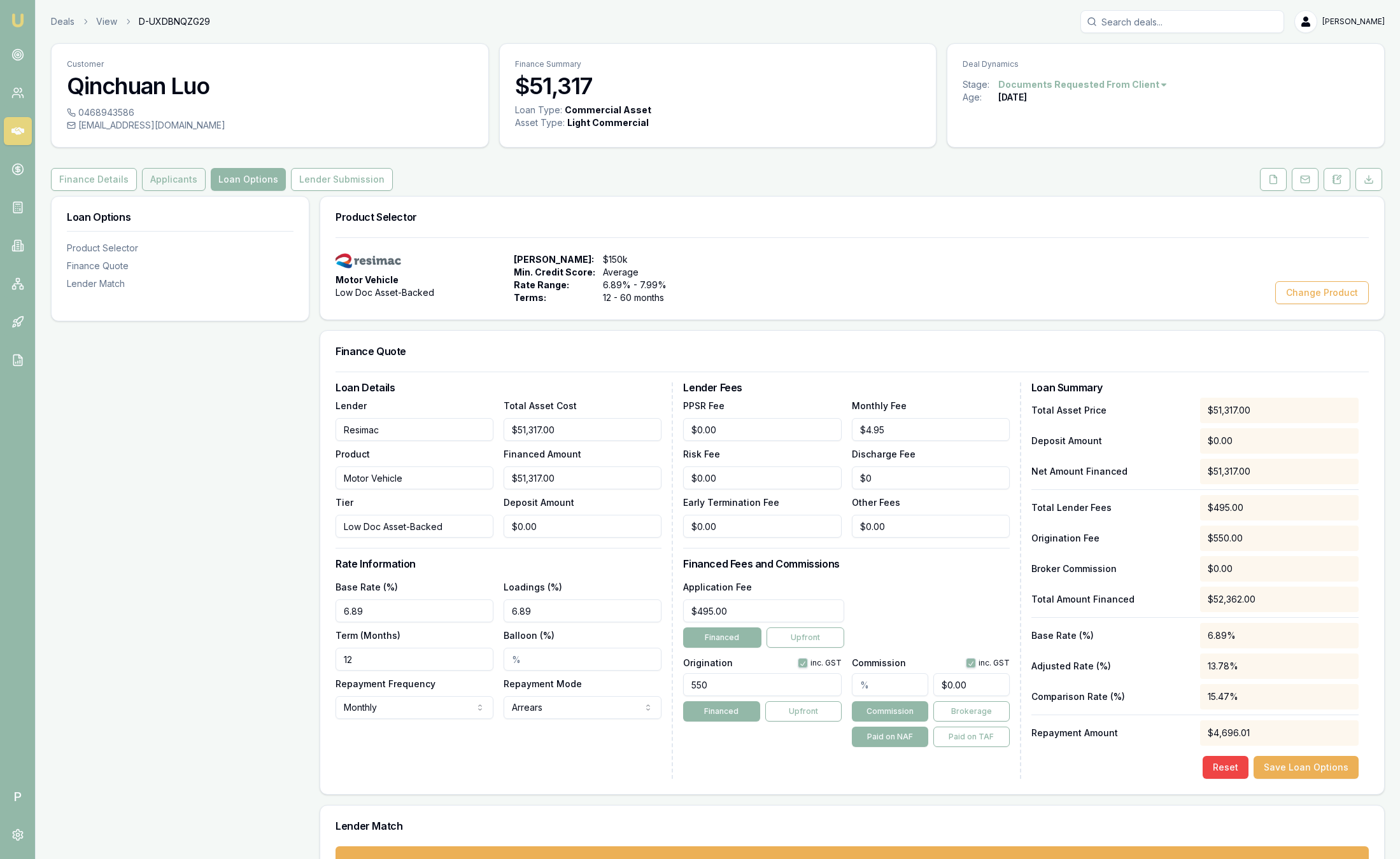
click at [162, 187] on button "Applicants" at bounding box center [174, 179] width 64 height 23
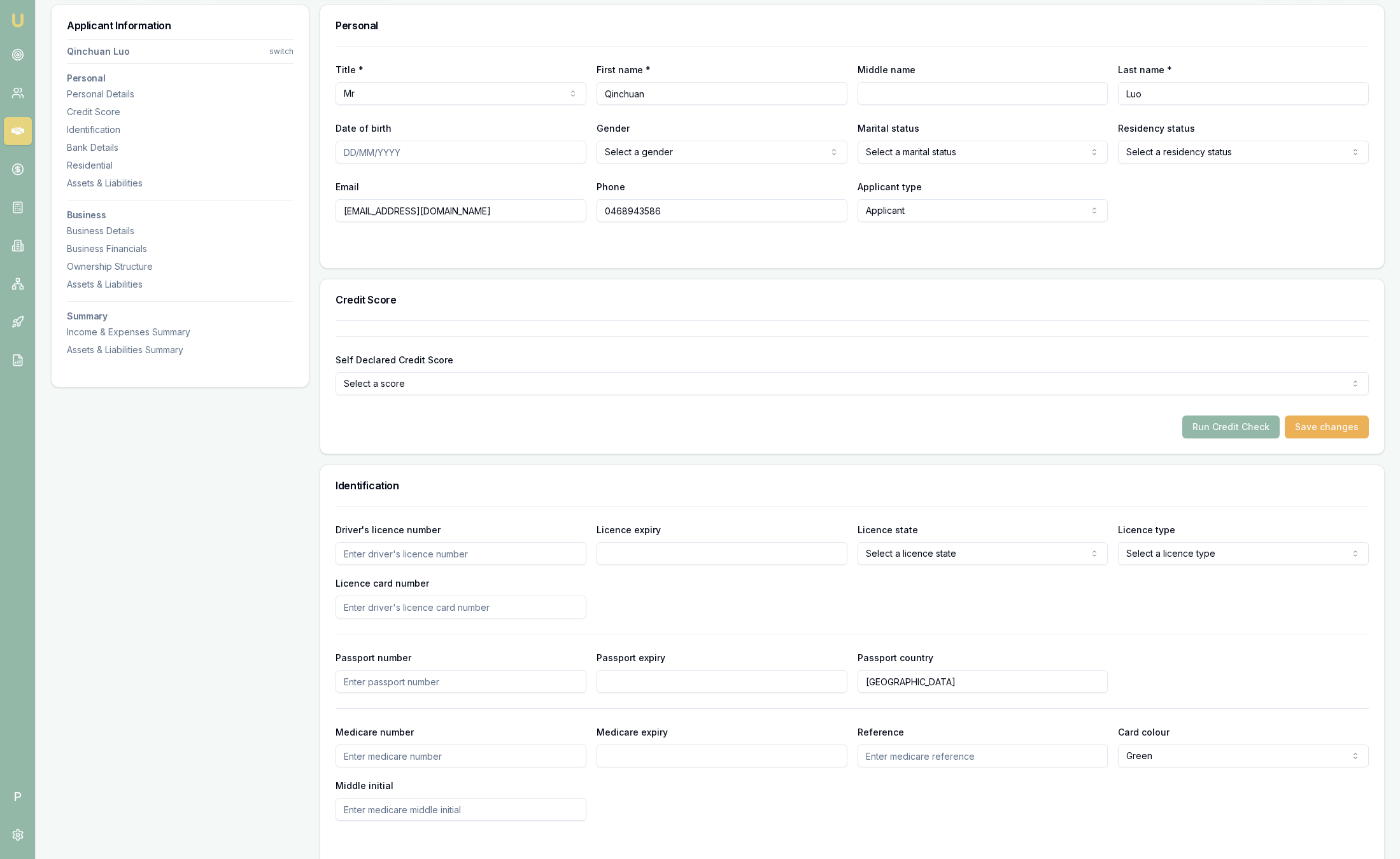
scroll to position [191, 0]
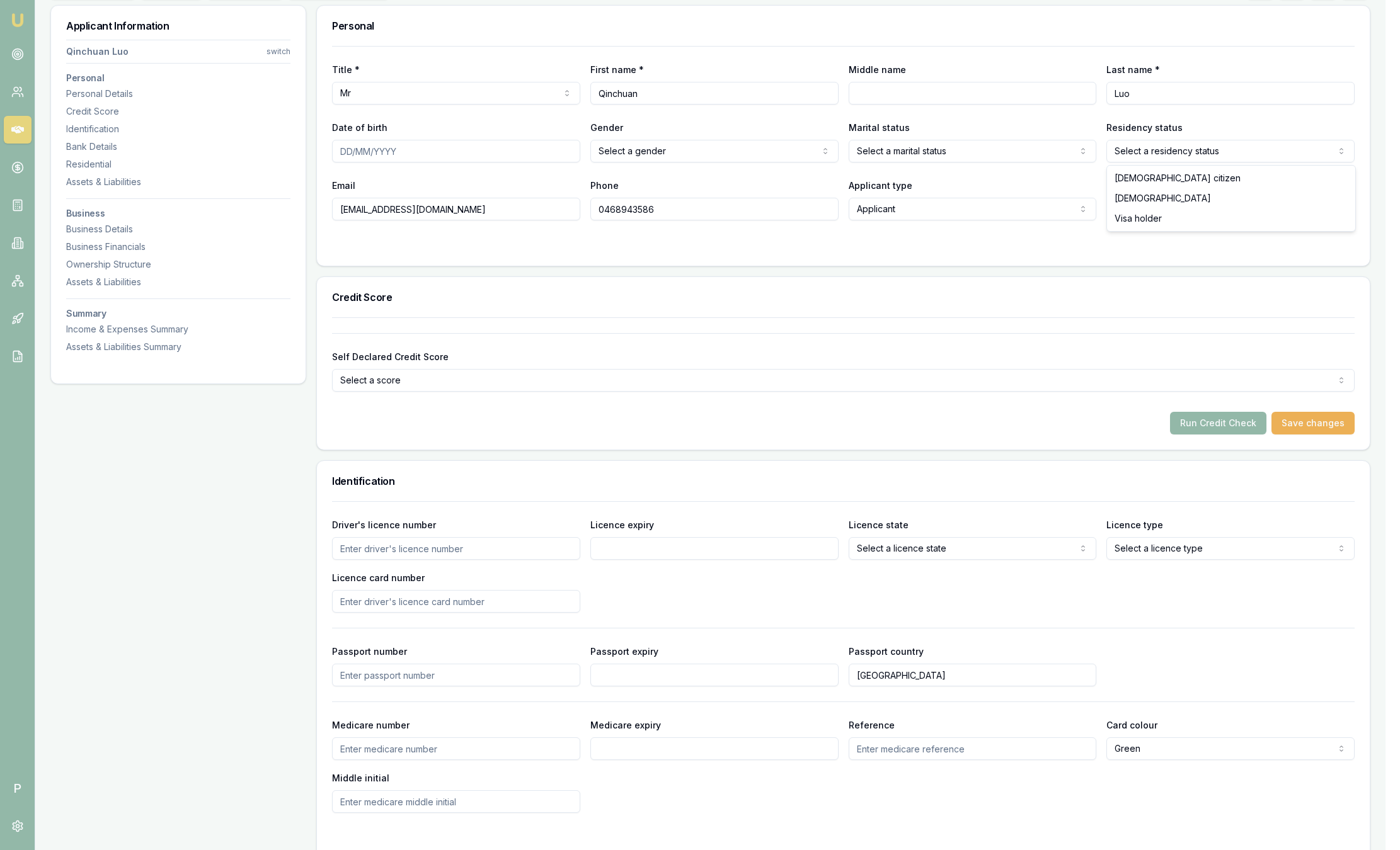
click at [1165, 158] on html "Emu Broker P Deals View D-UXDBNQZG29 Sam Crouch Toggle Menu Customer Qinchuan L…" at bounding box center [700, 236] width 1400 height 850
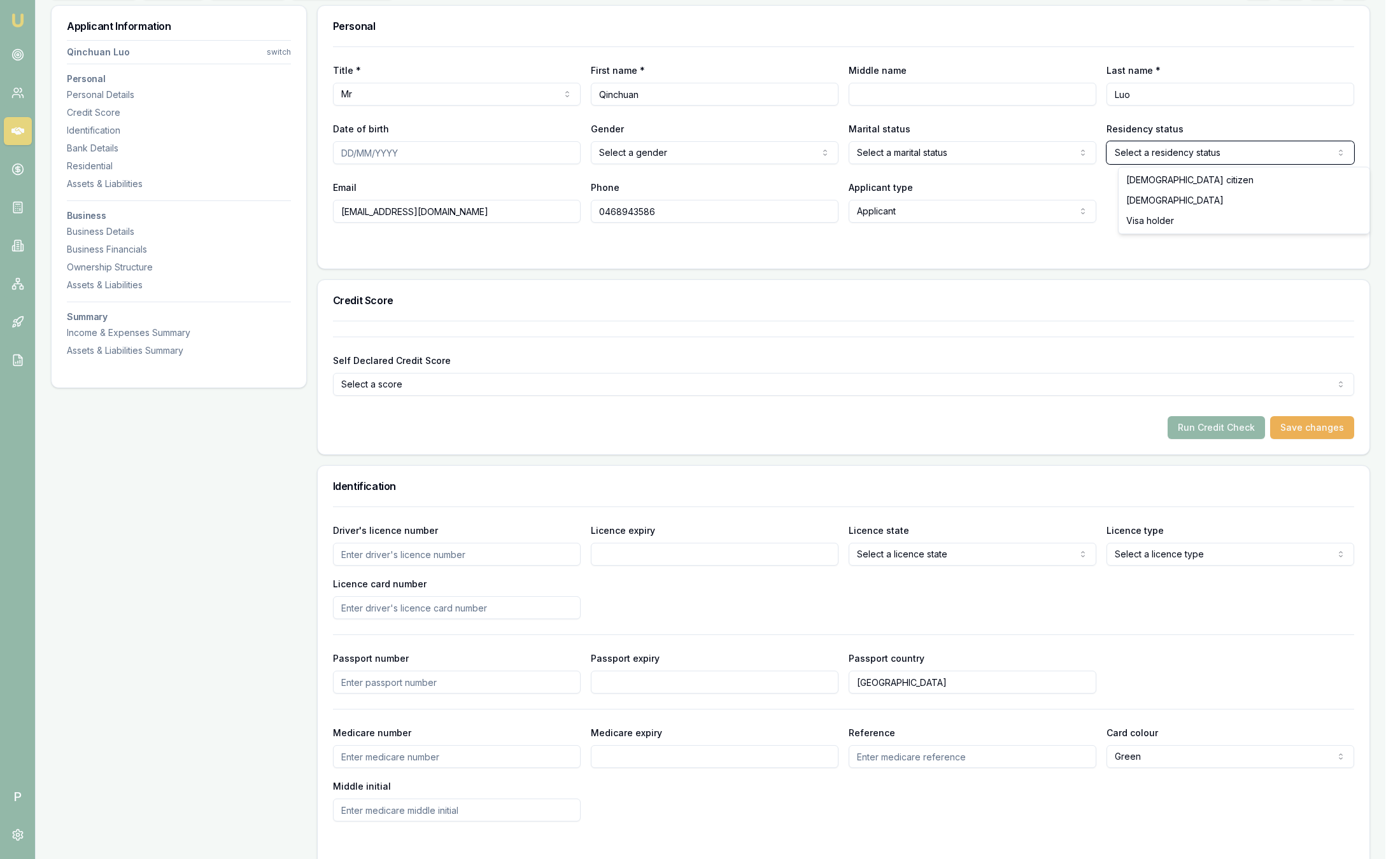
click at [1090, 244] on html "Emu Broker P Deals View D-UXDBNQZG29 Sam Crouch Toggle Menu Customer Qinchuan L…" at bounding box center [700, 238] width 1400 height 859
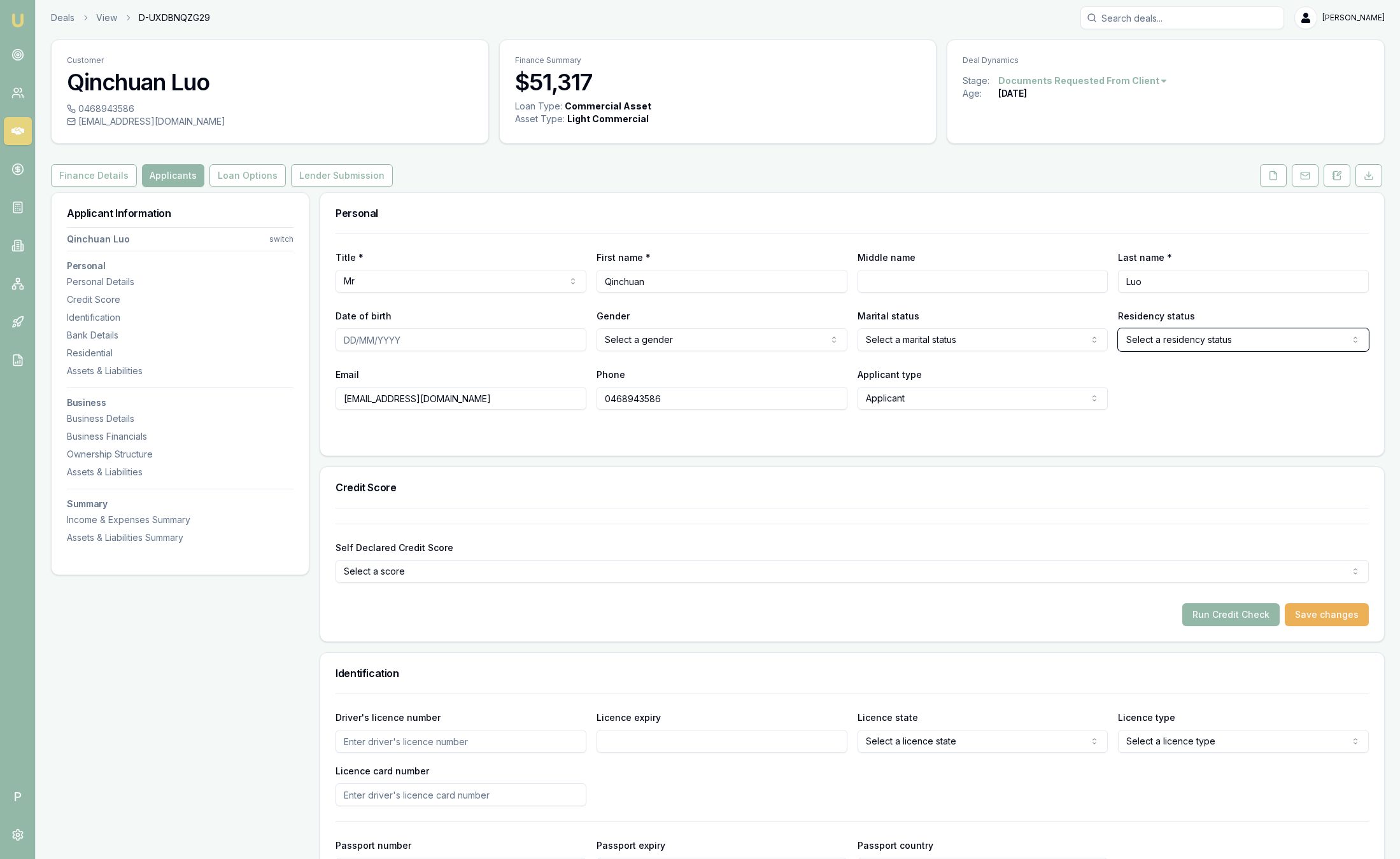
scroll to position [0, 0]
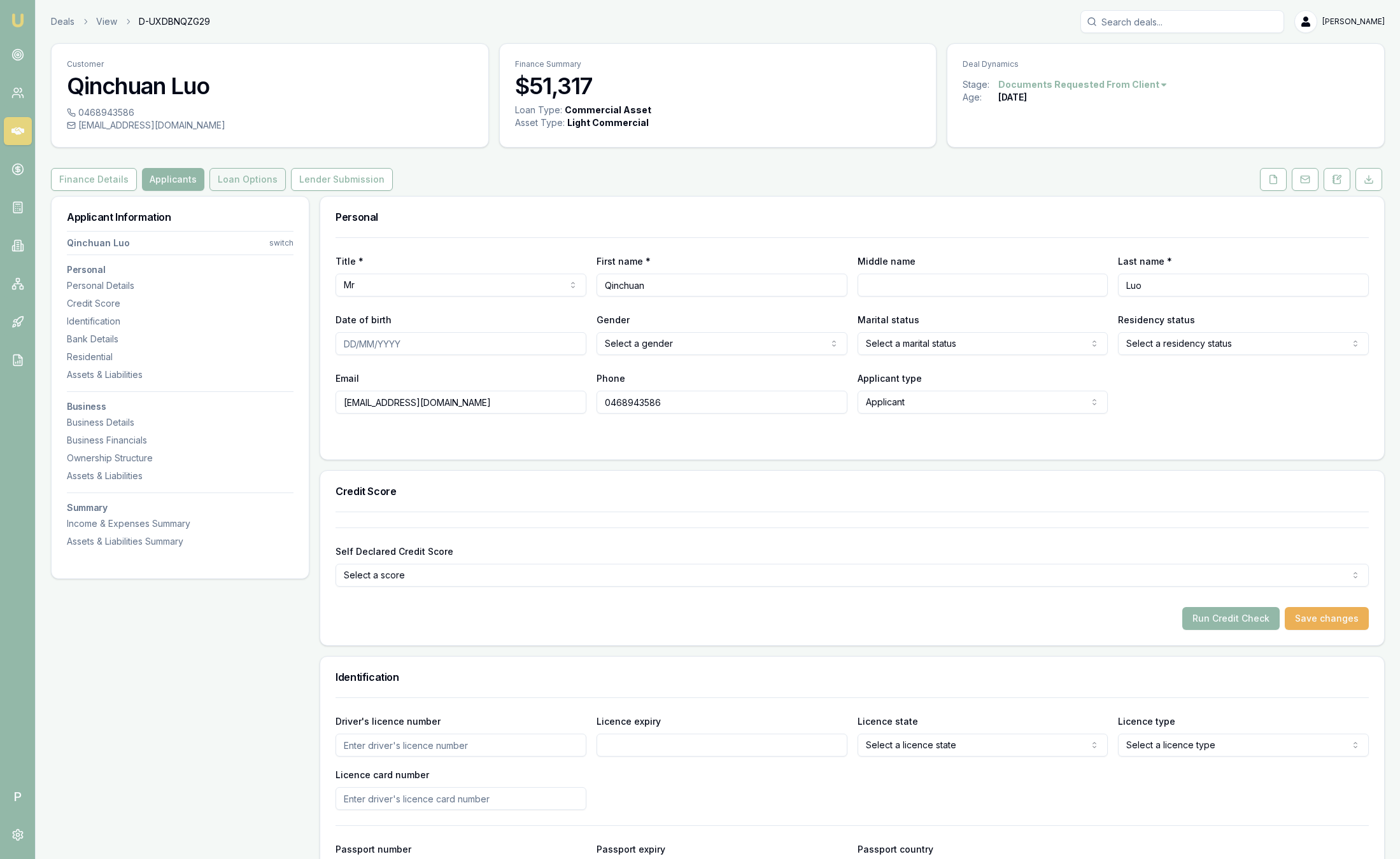
click at [256, 184] on button "Loan Options" at bounding box center [247, 179] width 76 height 23
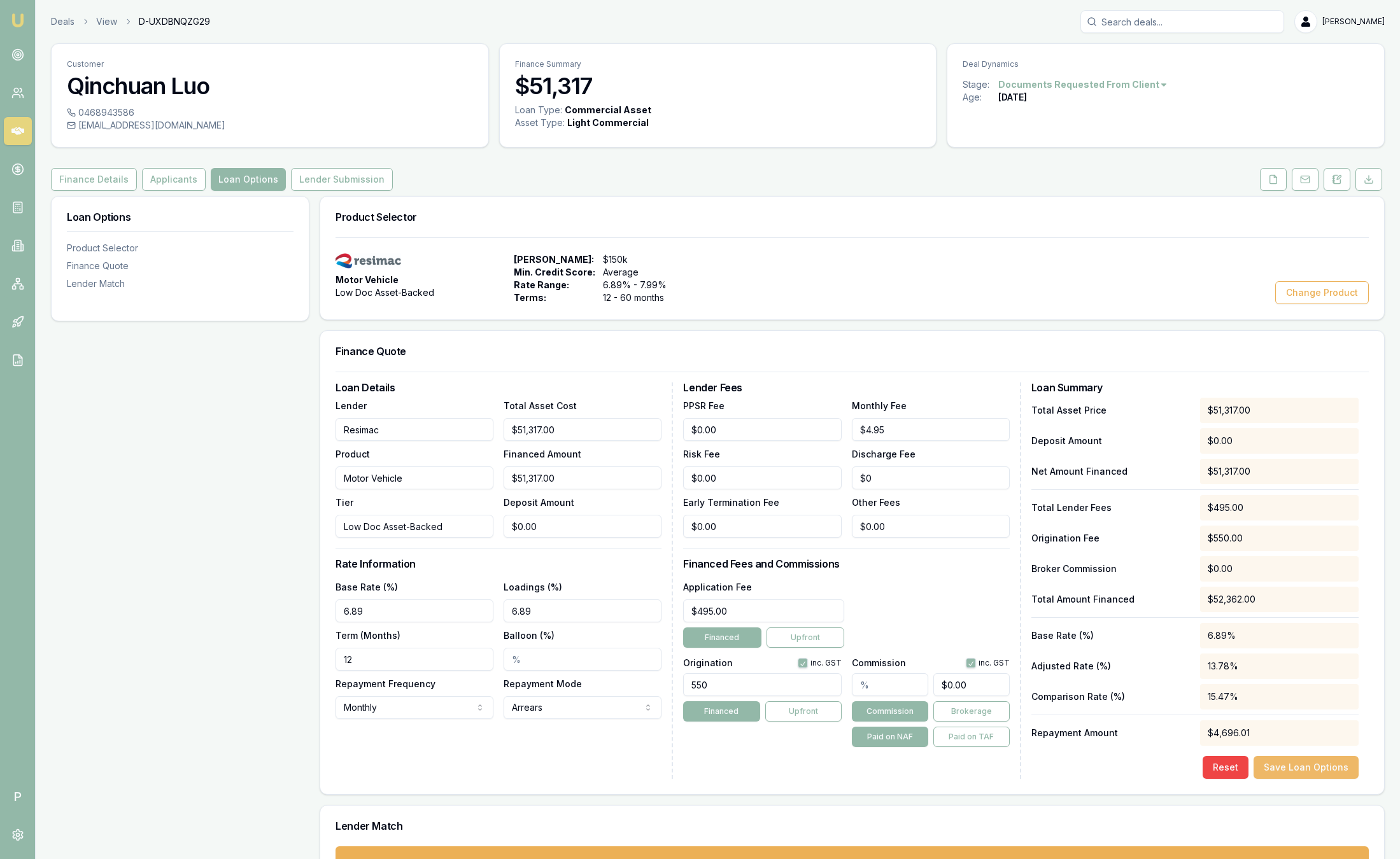
click at [1280, 763] on button "Save Loan Options" at bounding box center [1306, 768] width 105 height 23
click at [328, 181] on button "Lender Submission" at bounding box center [342, 179] width 101 height 23
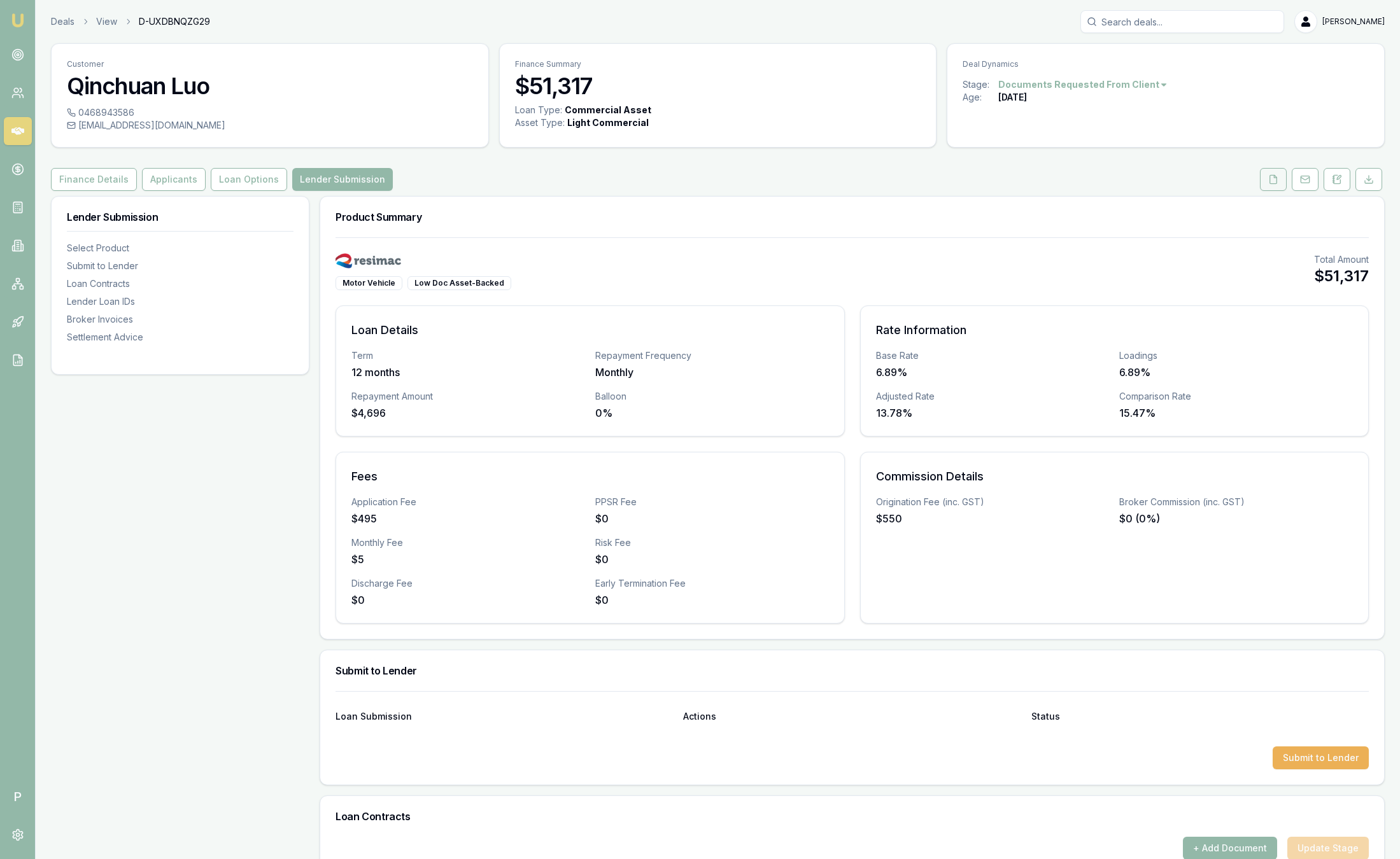
click at [1278, 181] on icon at bounding box center [1273, 179] width 10 height 10
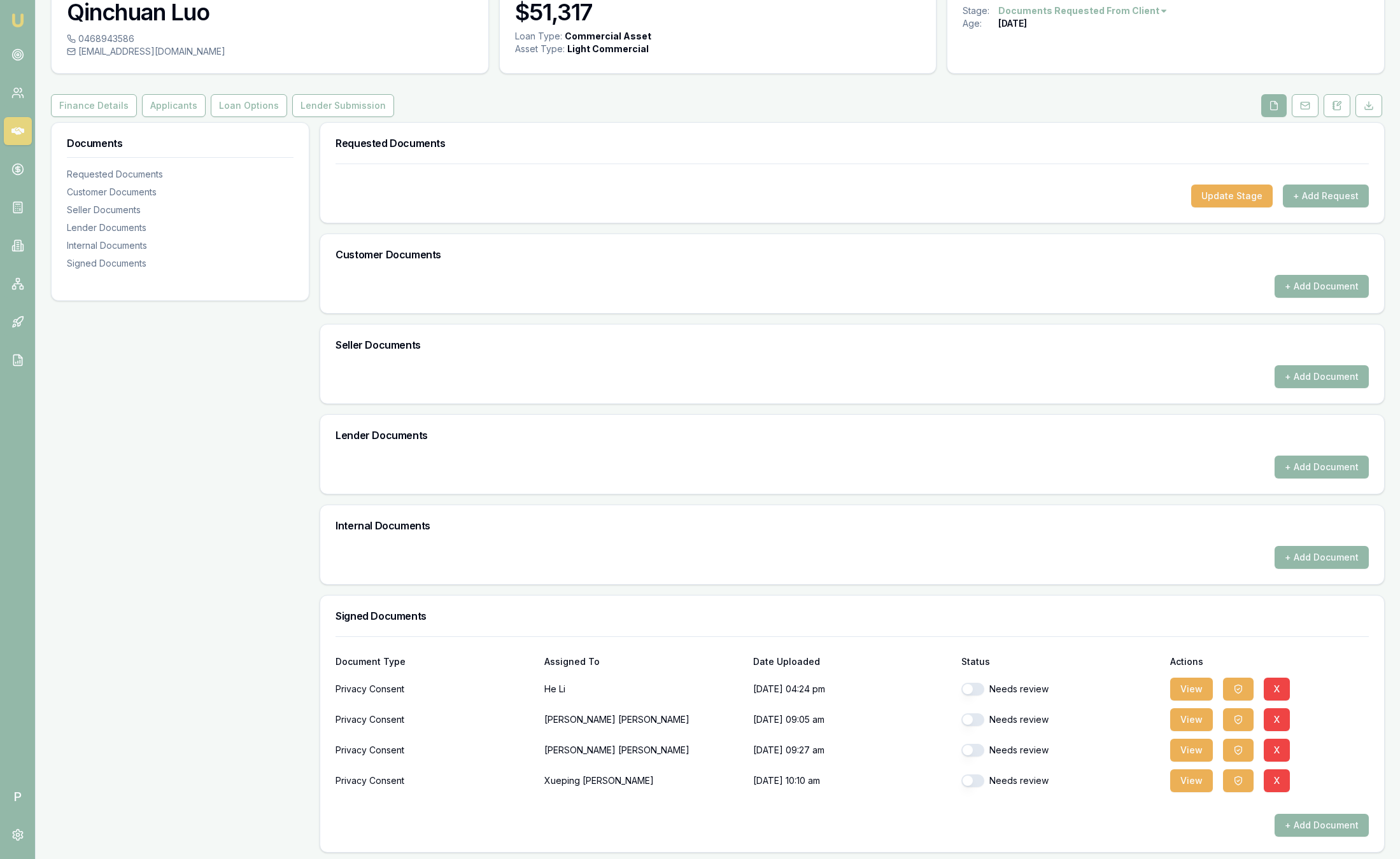
scroll to position [78, 0]
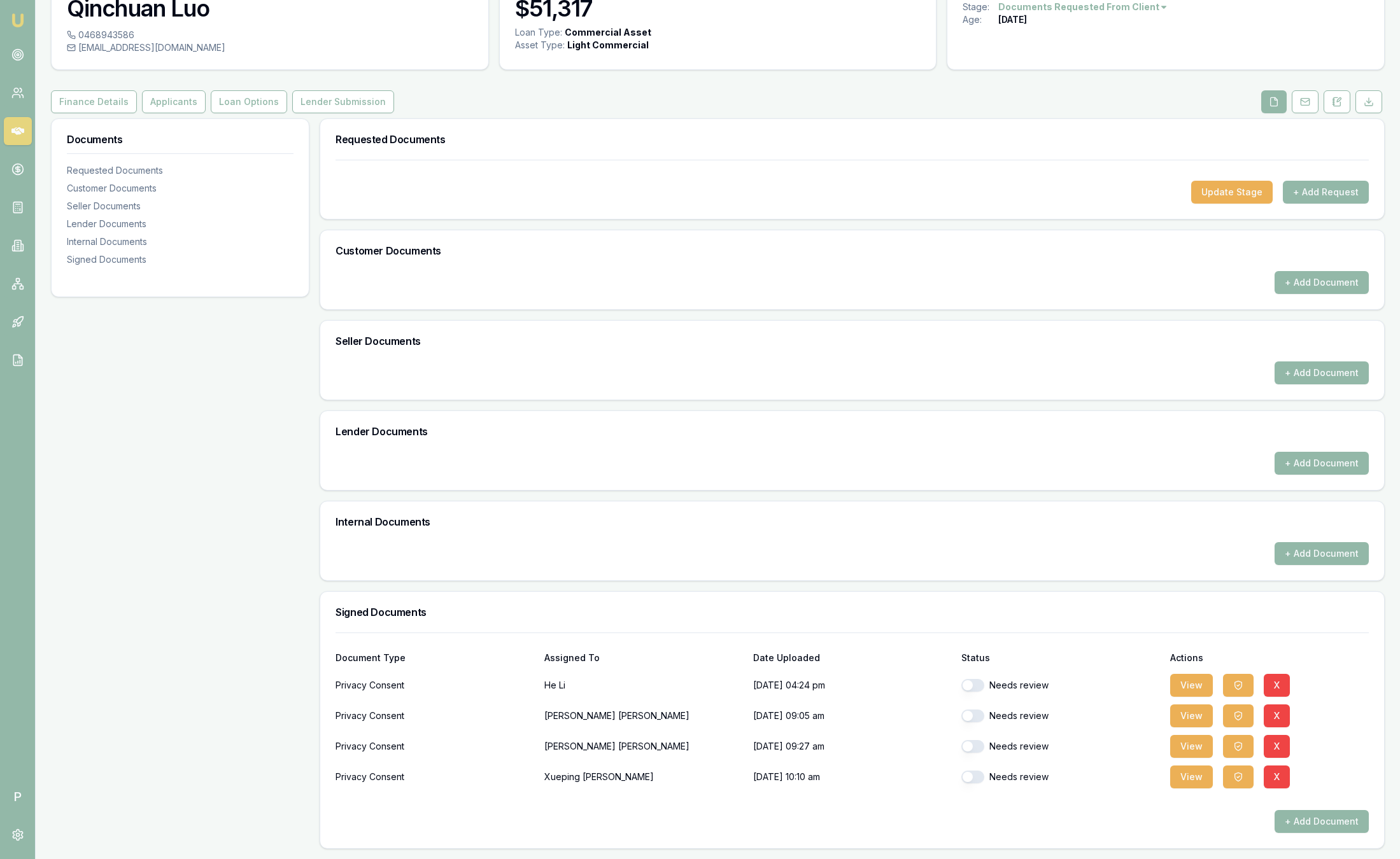
click at [972, 686] on button "button" at bounding box center [973, 686] width 23 height 13
checkbox input "true"
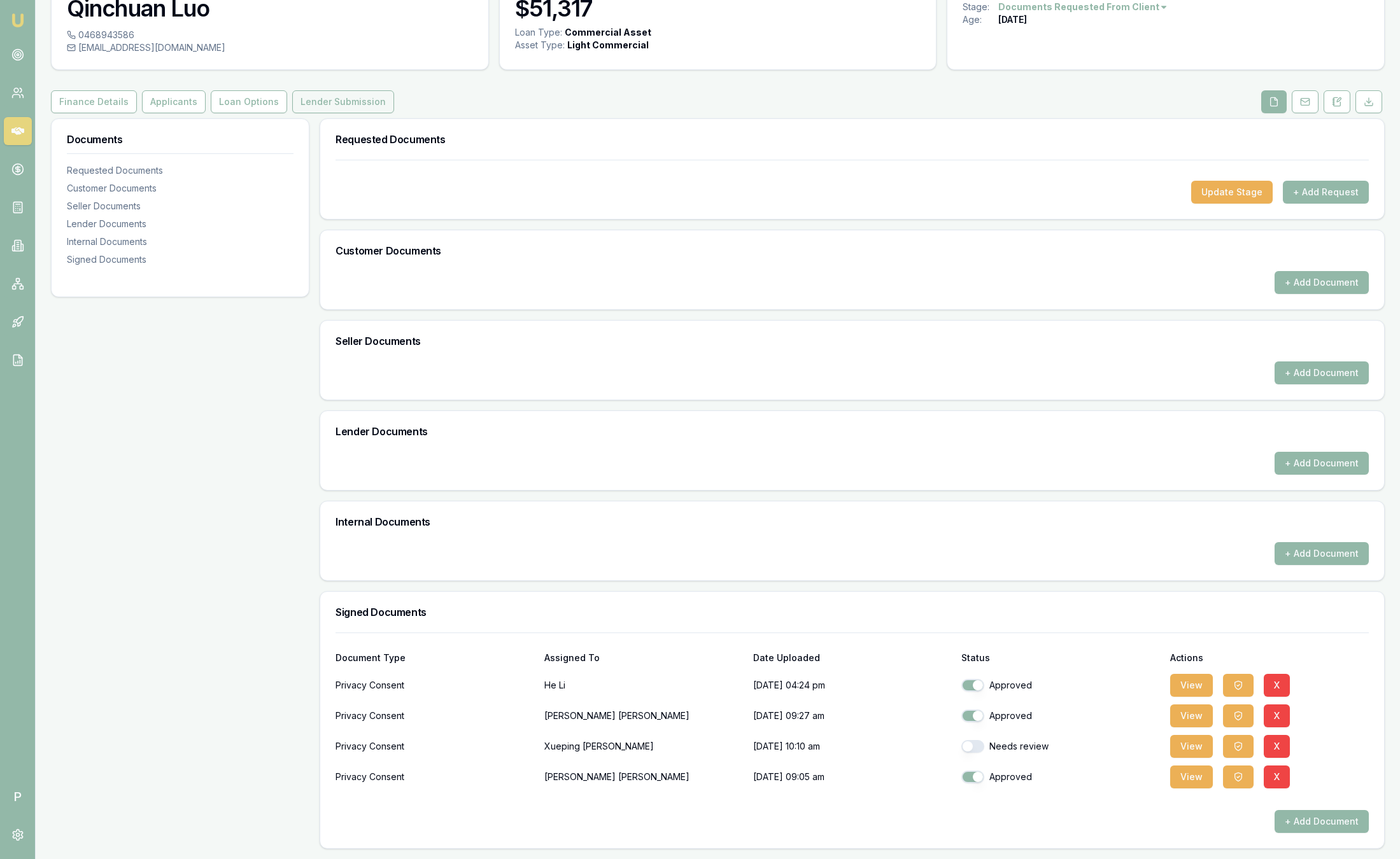
checkbox input "true"
click at [337, 104] on button "Lender Submission" at bounding box center [343, 101] width 101 height 23
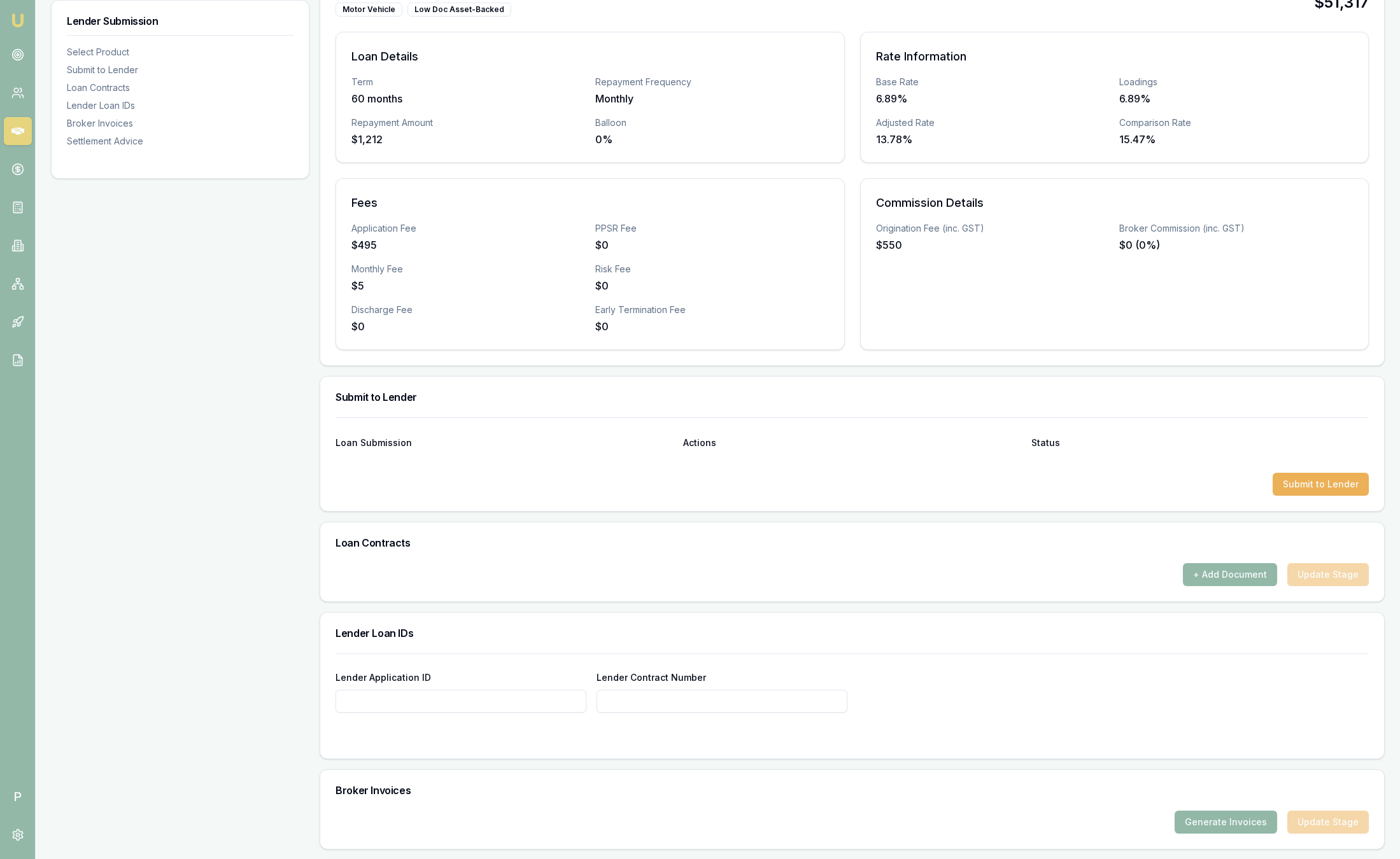
scroll to position [286, 0]
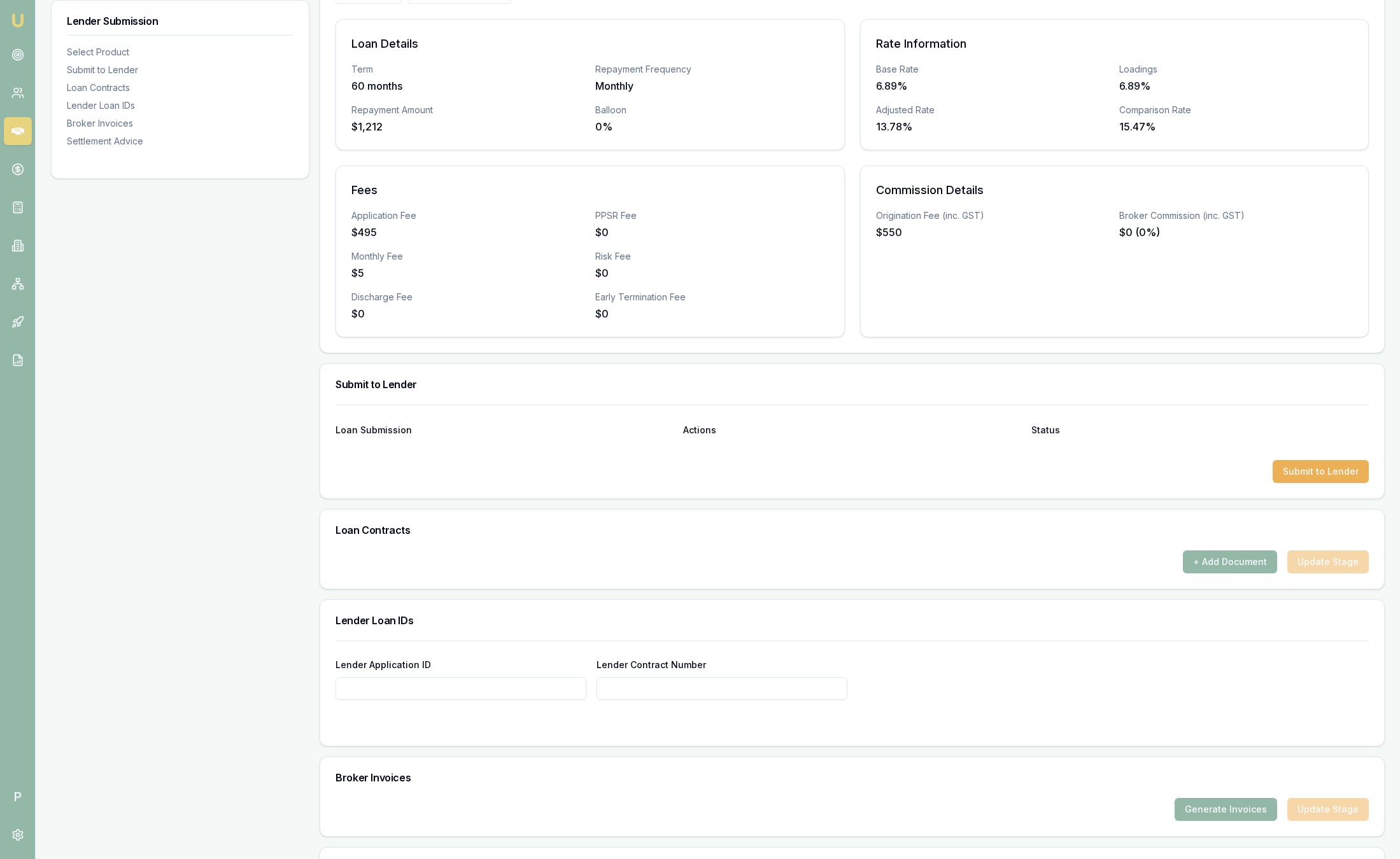
click at [1038, 436] on div "Loan Submission Actions Status" at bounding box center [852, 422] width 1034 height 35
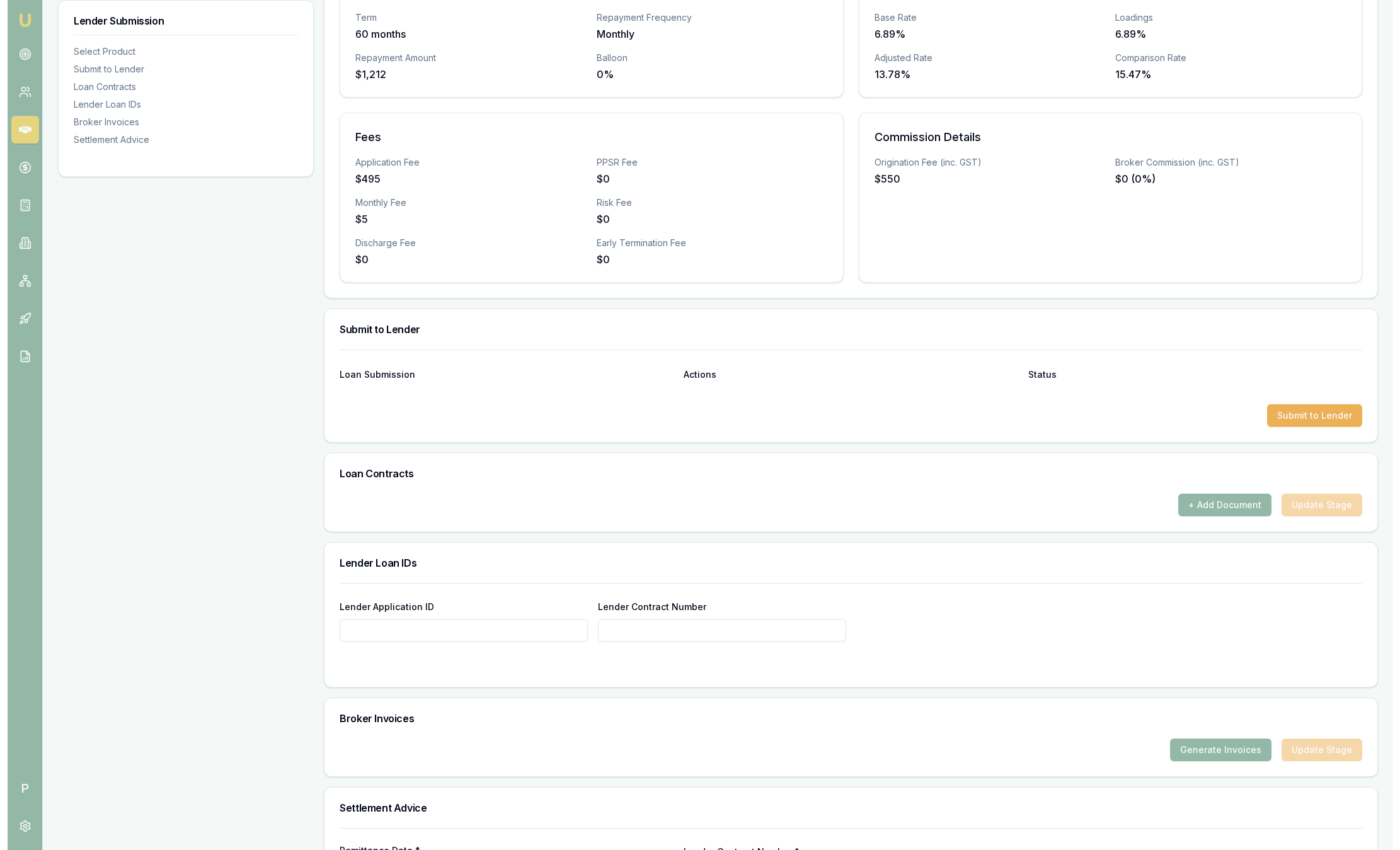
scroll to position [378, 0]
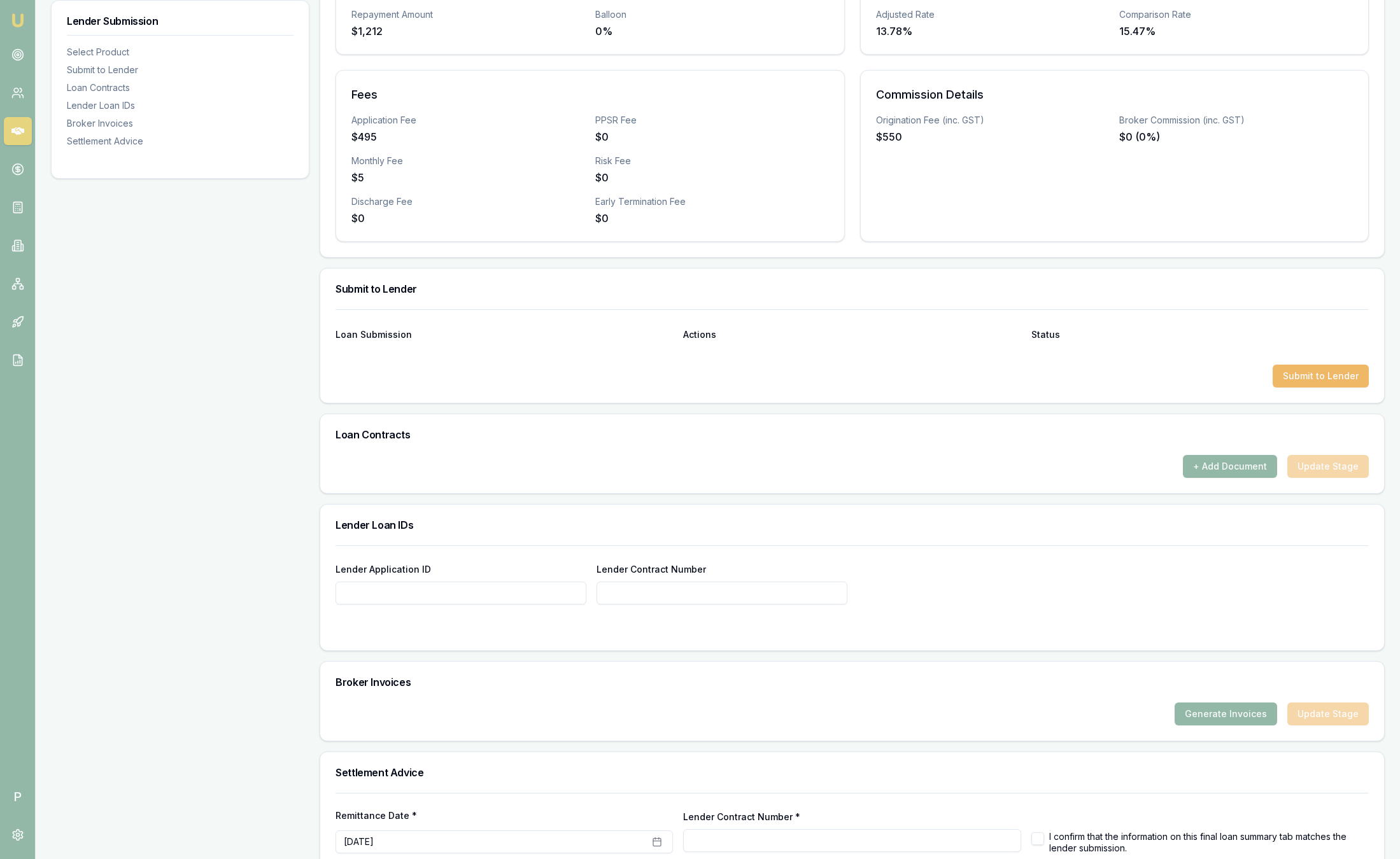
click at [1297, 375] on button "Submit to Lender" at bounding box center [1321, 376] width 96 height 23
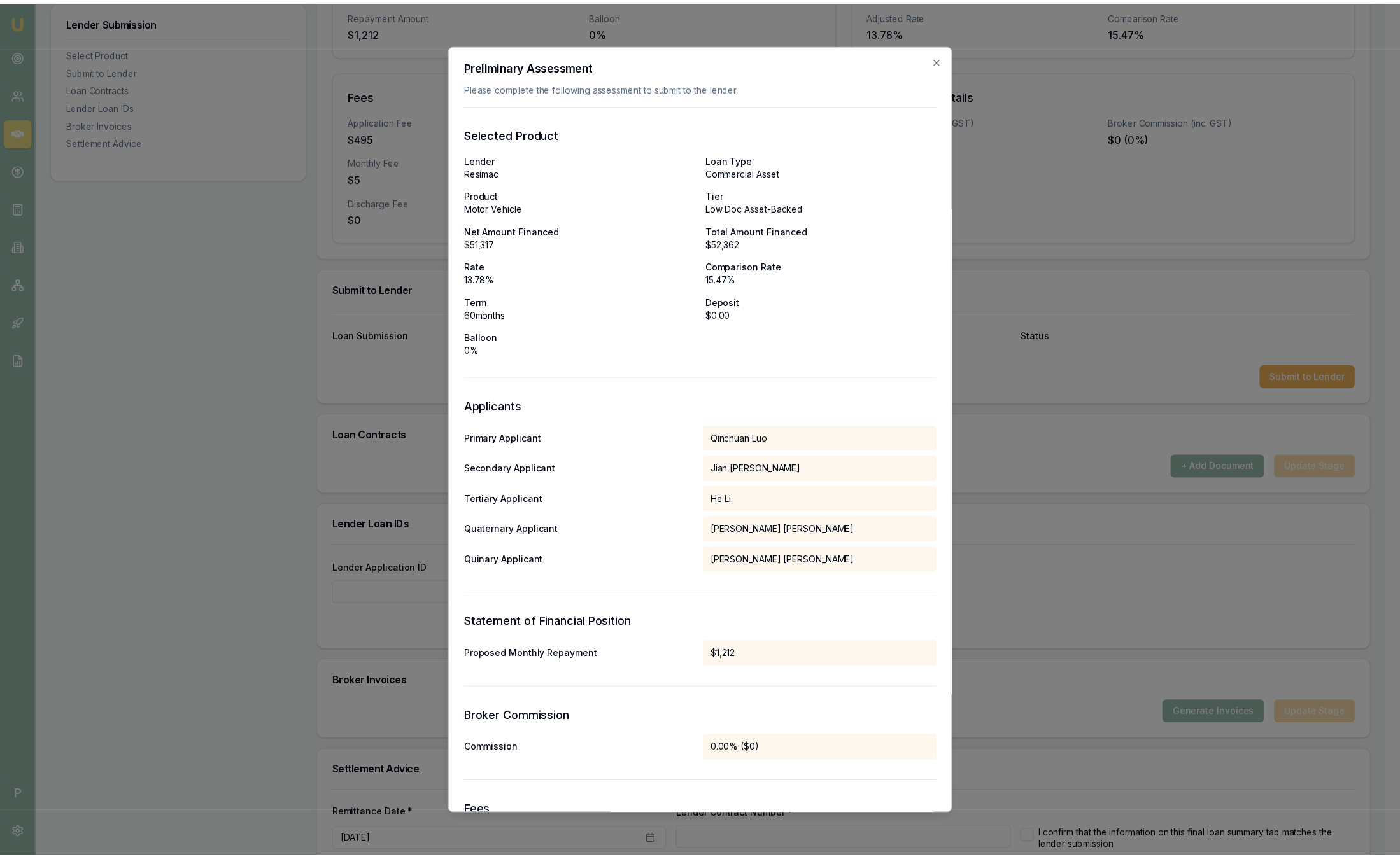
scroll to position [466, 0]
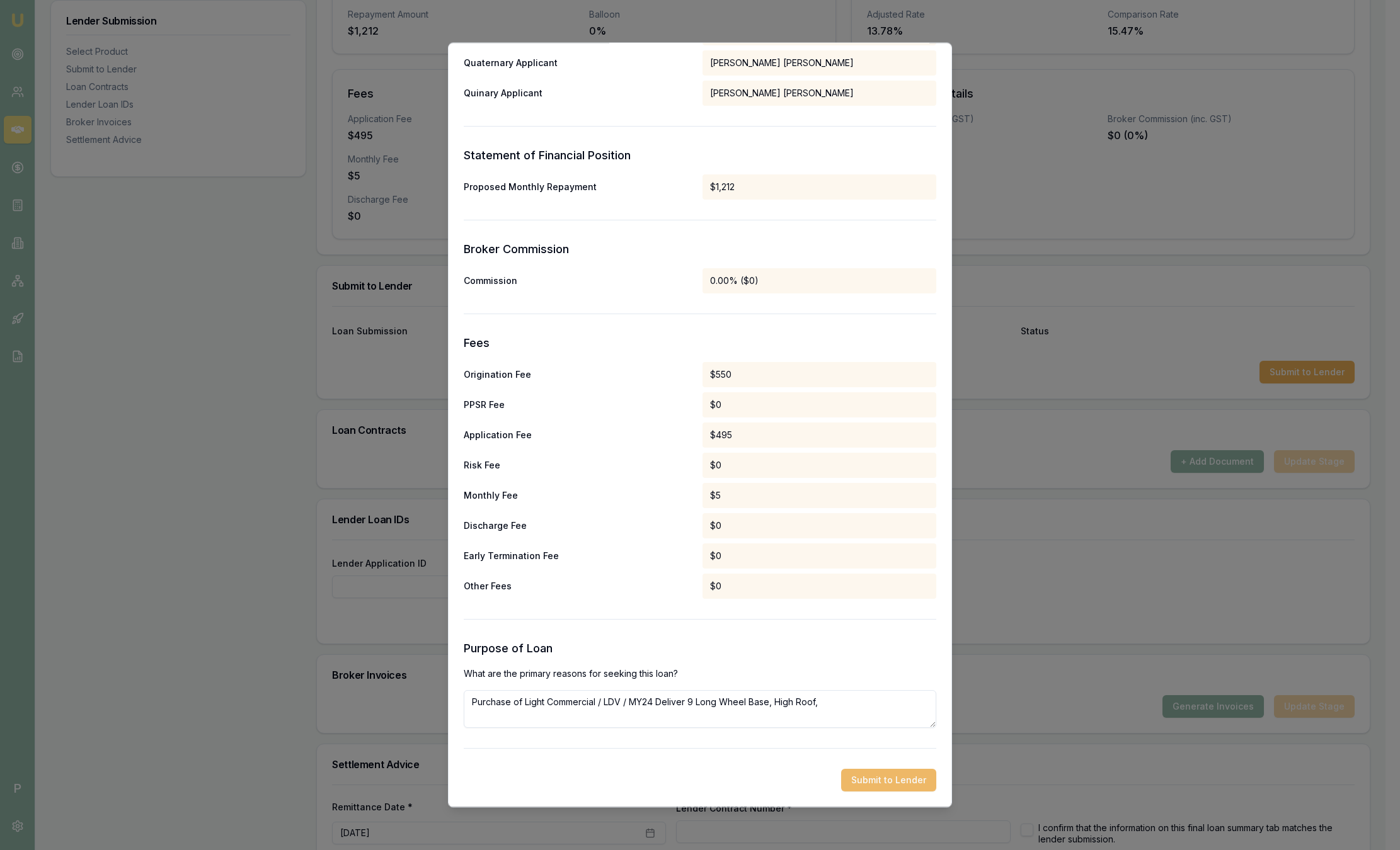
click at [890, 788] on button "Submit to Lender" at bounding box center [888, 781] width 95 height 22
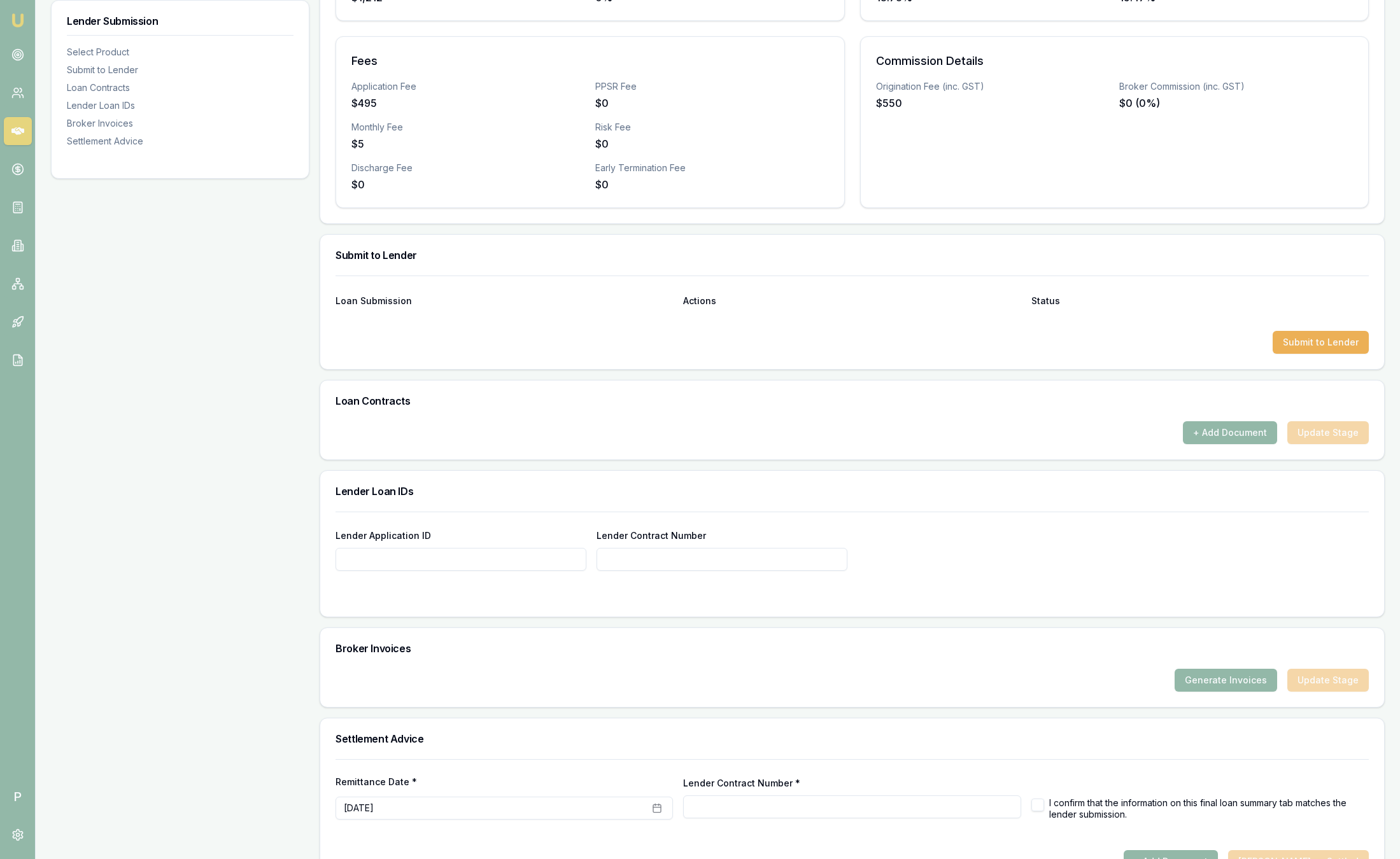
scroll to position [456, 0]
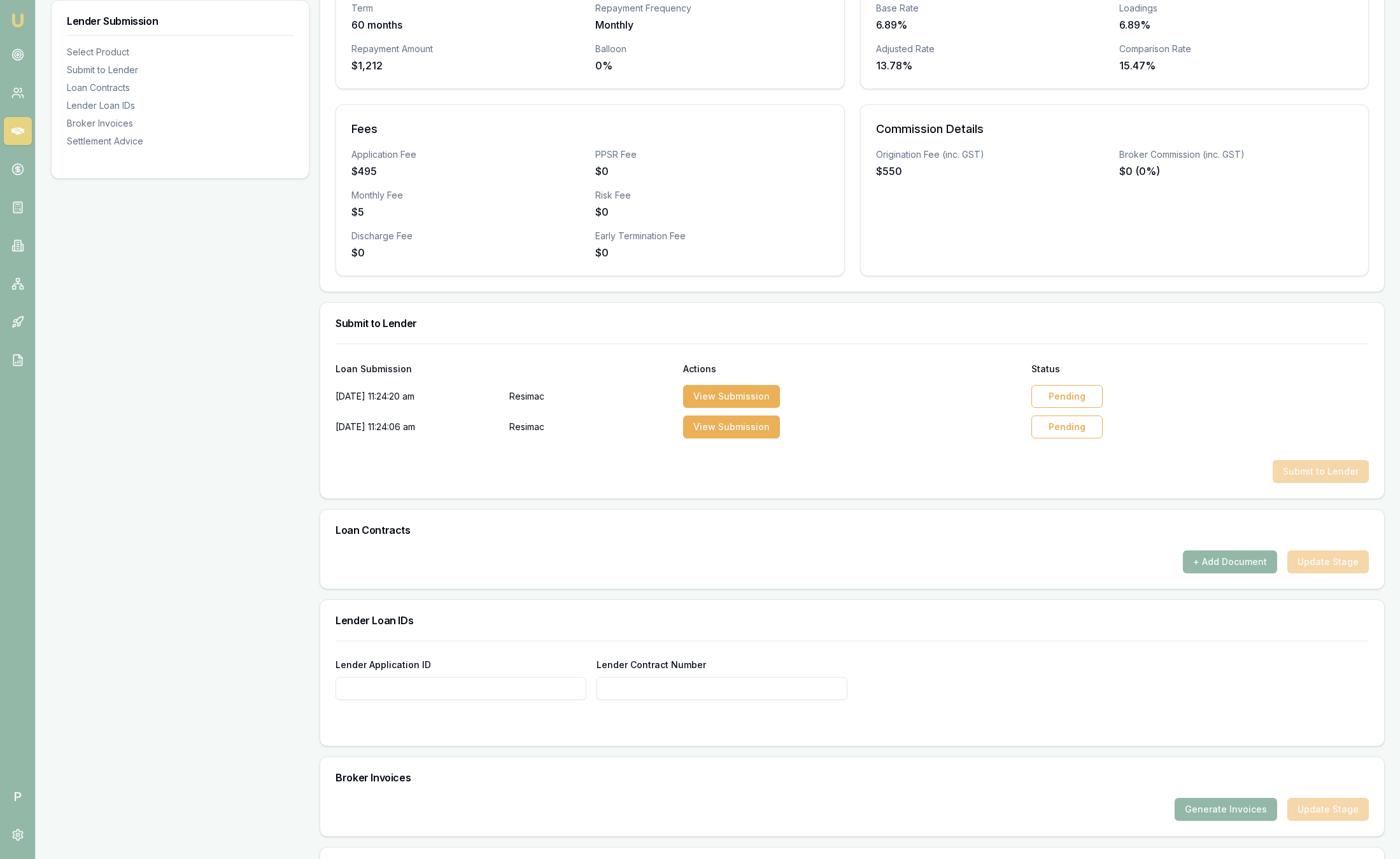
scroll to position [517, 0]
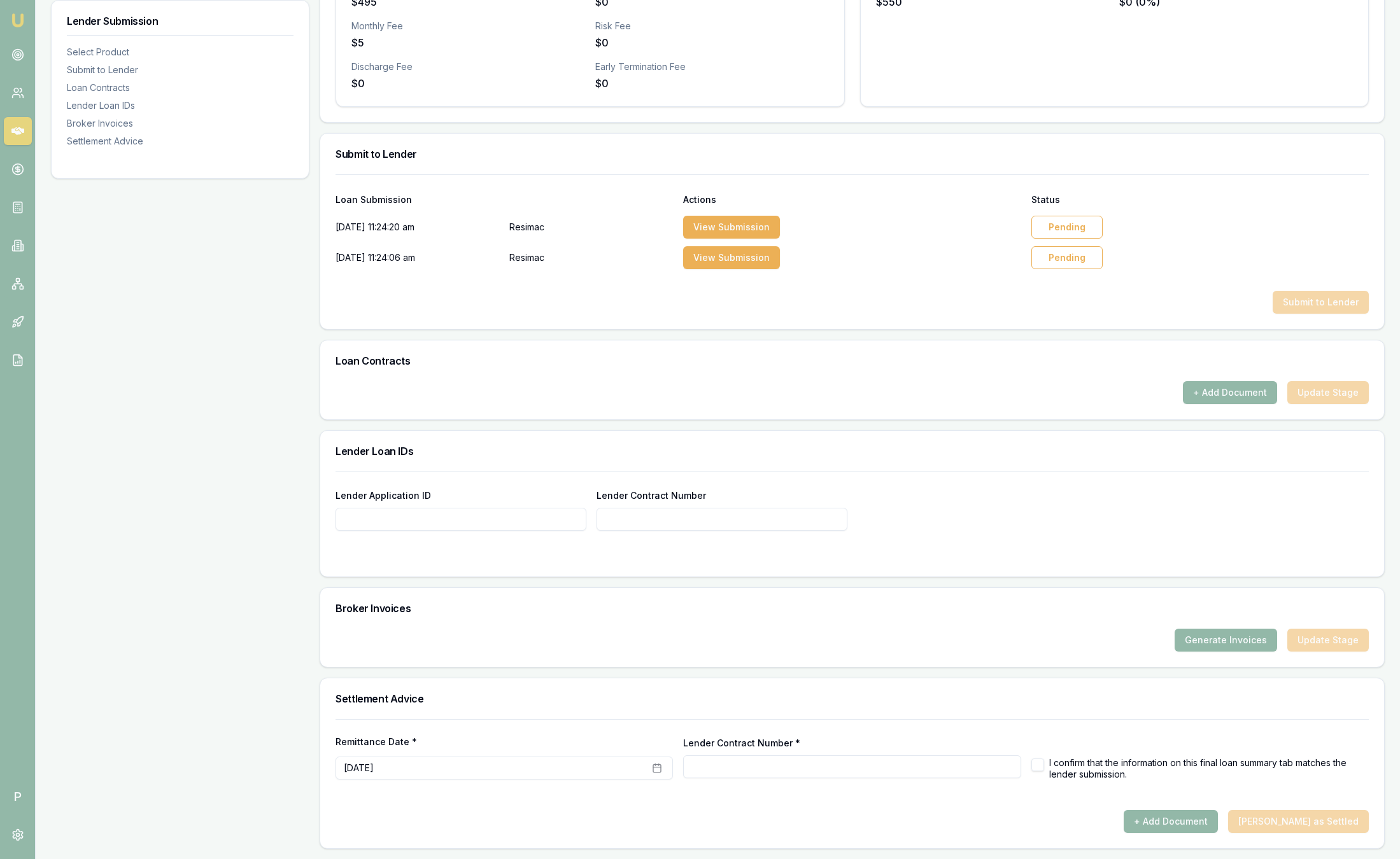
click at [1075, 230] on div "Pending" at bounding box center [1068, 227] width 71 height 23
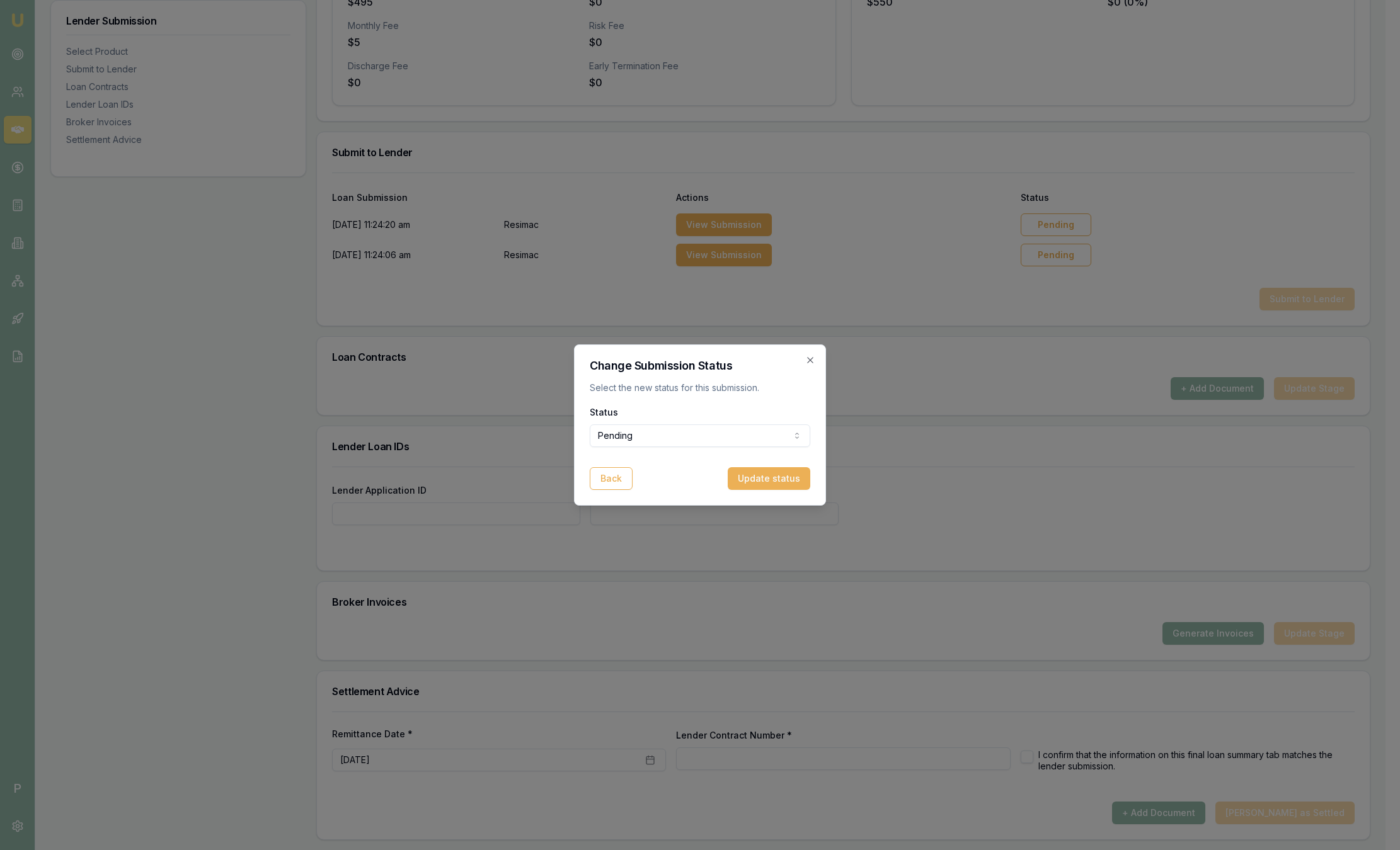
select select "APPROVED"
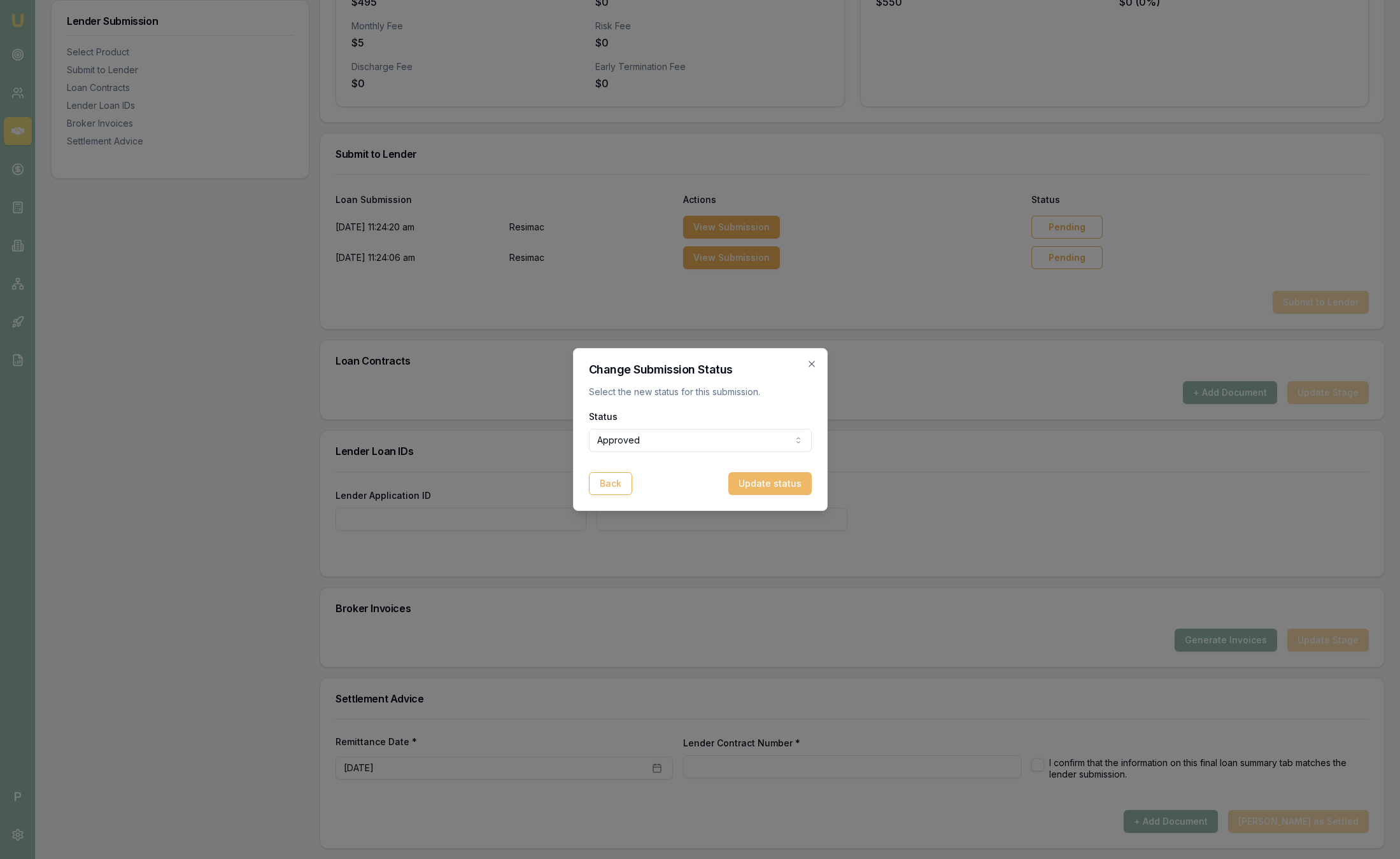
click at [782, 484] on button "Update status" at bounding box center [770, 483] width 84 height 23
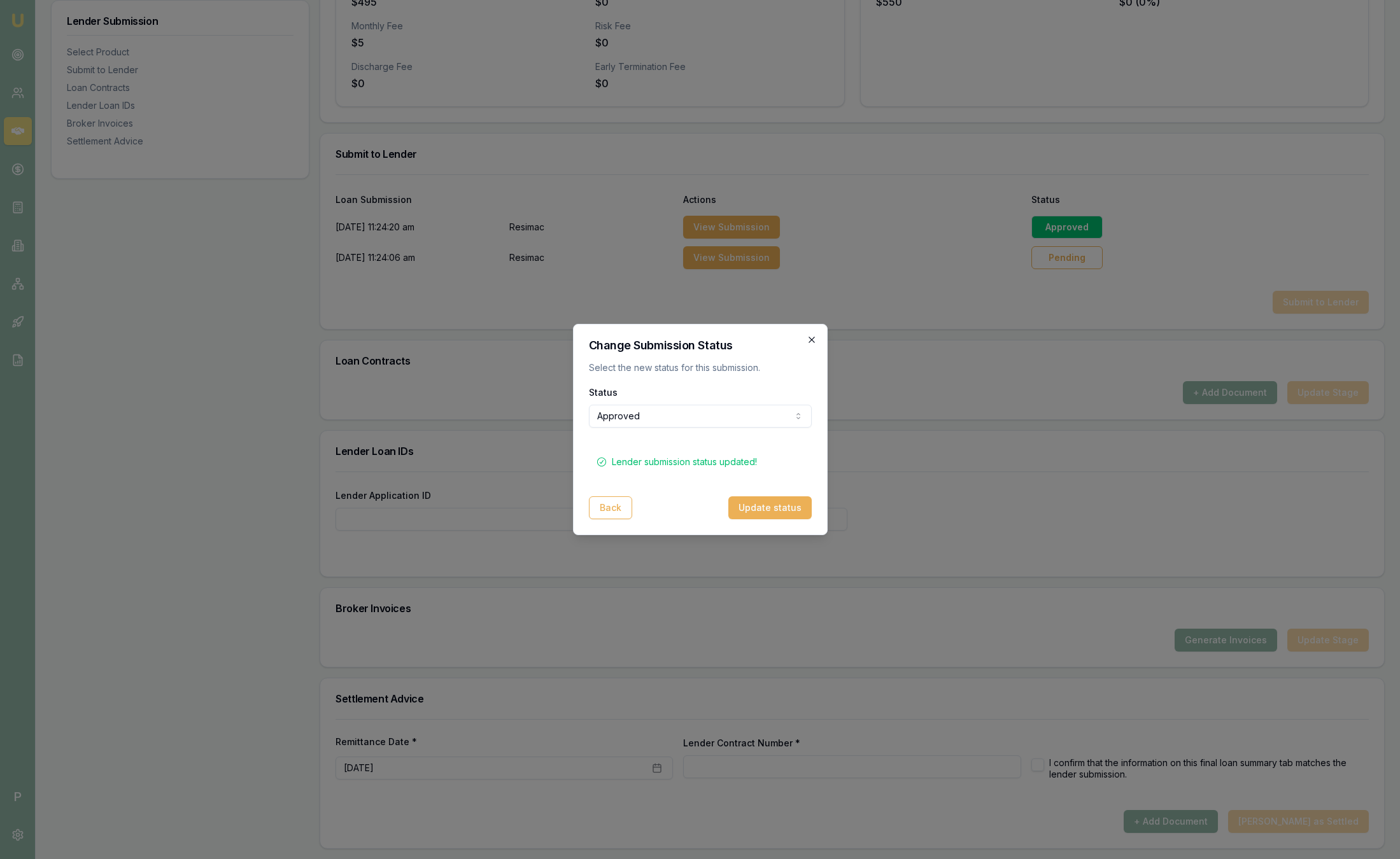
click at [813, 335] on icon "button" at bounding box center [811, 340] width 10 height 10
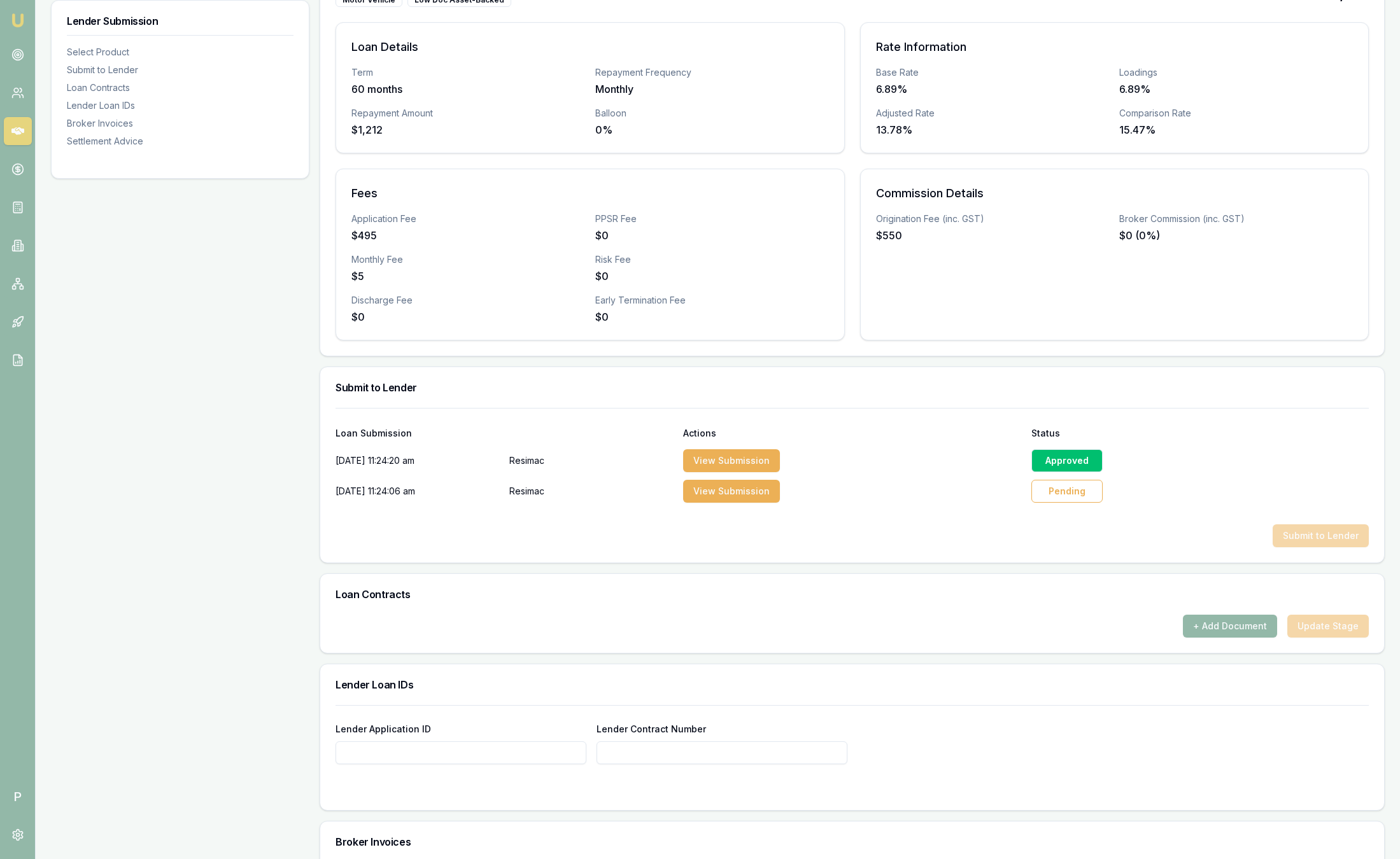
scroll to position [286, 0]
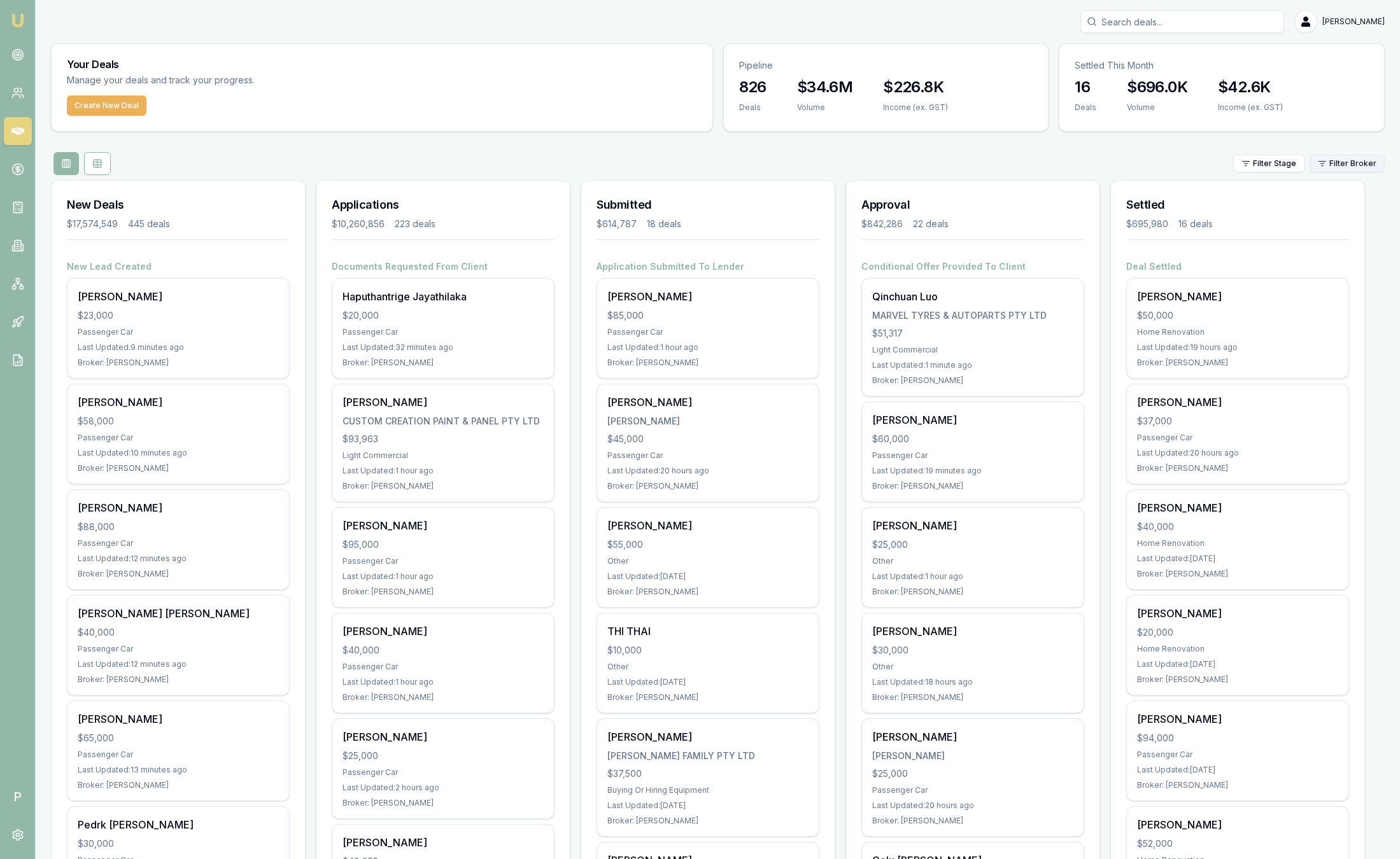
click at [1349, 163] on html "Emu Broker P [PERSON_NAME] Toggle Menu Your Deals Manage your deals and track y…" at bounding box center [700, 429] width 1400 height 859
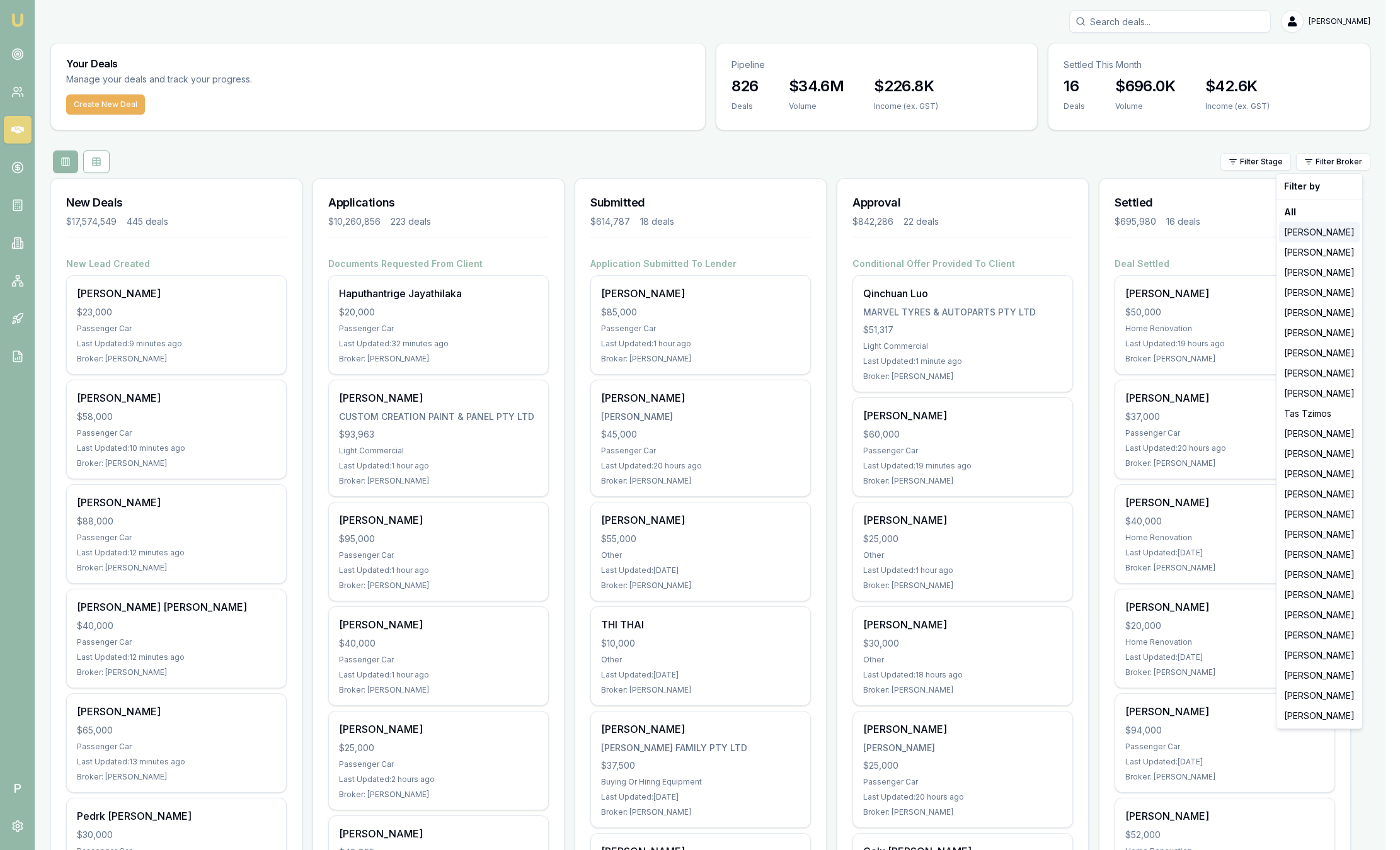
click at [1301, 232] on div "Jackson Fanfulla" at bounding box center [1319, 232] width 81 height 20
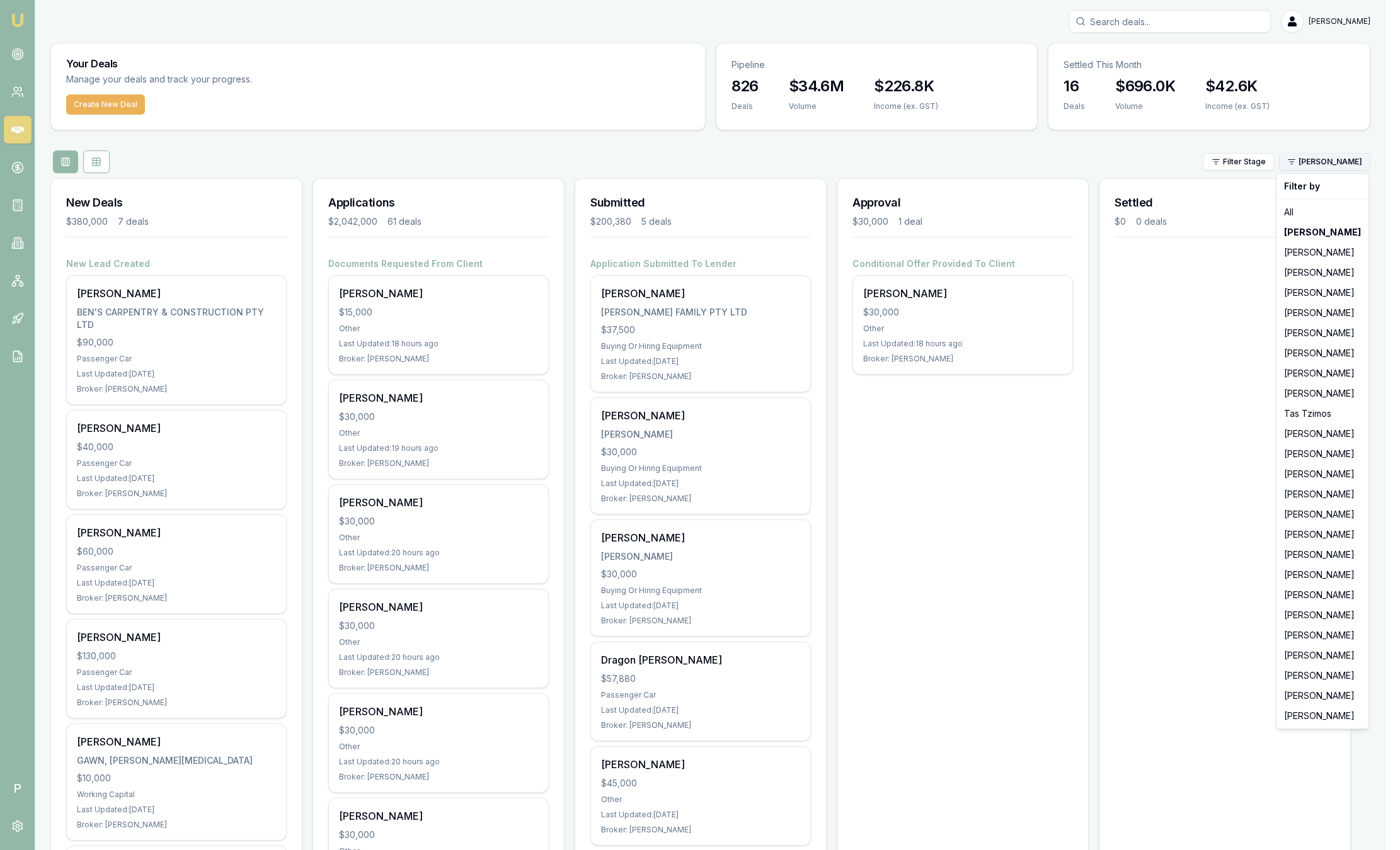
click at [1318, 163] on html "Emu Broker P Sam Crouch Toggle Menu Your Deals Manage your deals and track your…" at bounding box center [700, 425] width 1400 height 850
click at [1328, 287] on div "[PERSON_NAME]" at bounding box center [1323, 293] width 87 height 20
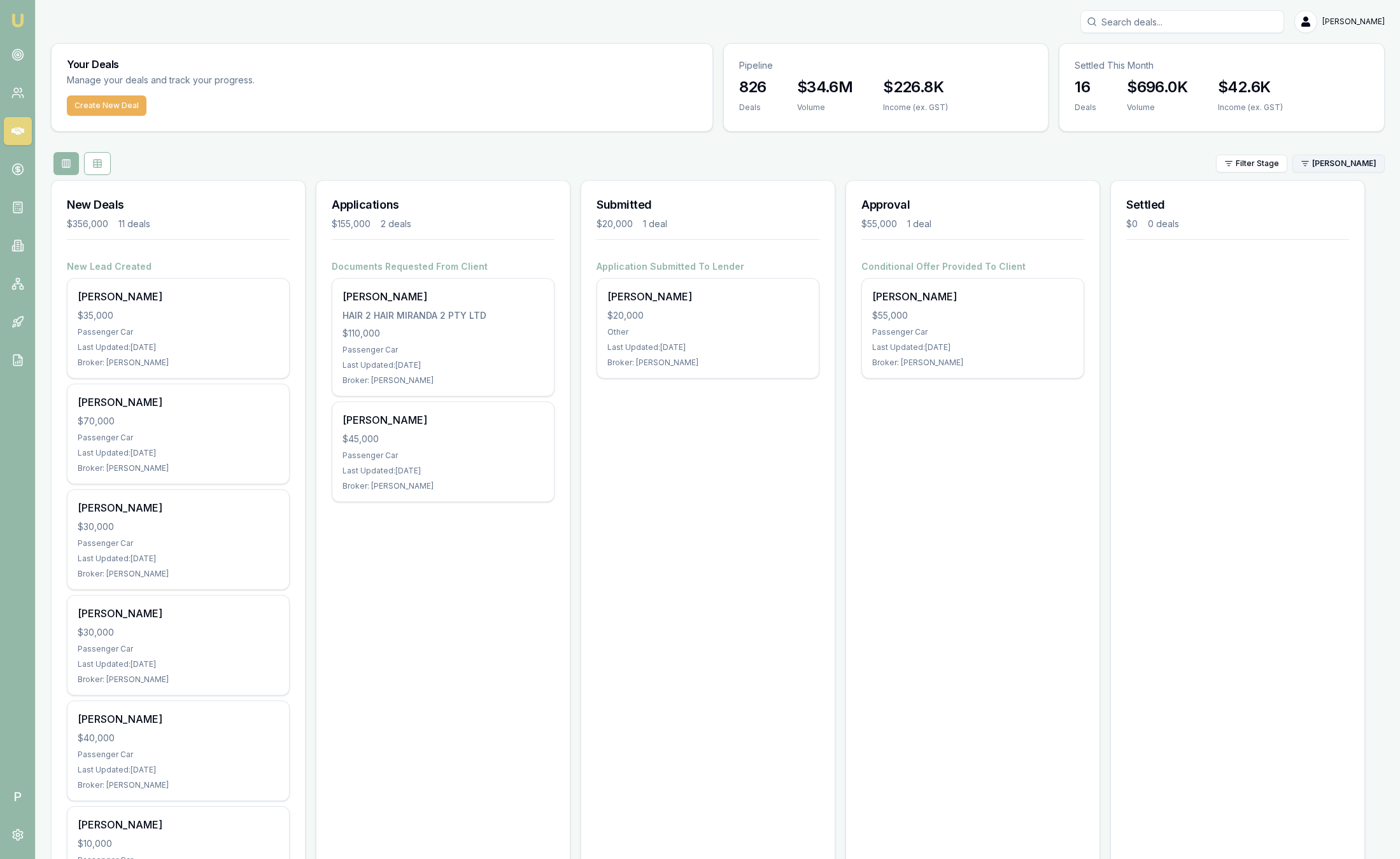
click at [1341, 165] on html "Emu Broker P Sam Crouch Toggle Menu Your Deals Manage your deals and track your…" at bounding box center [700, 429] width 1400 height 859
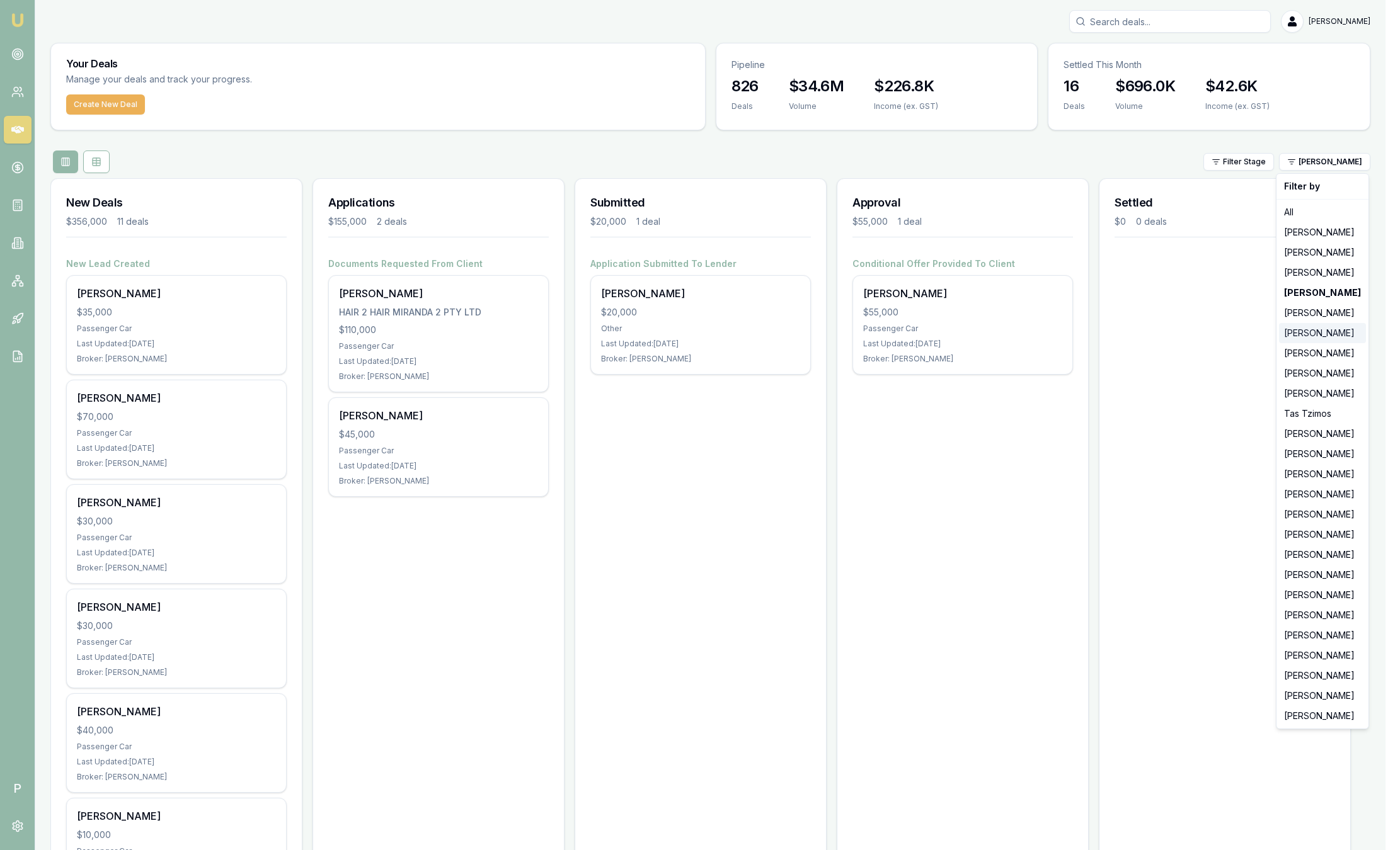
click at [1326, 336] on div "[PERSON_NAME]" at bounding box center [1323, 333] width 87 height 20
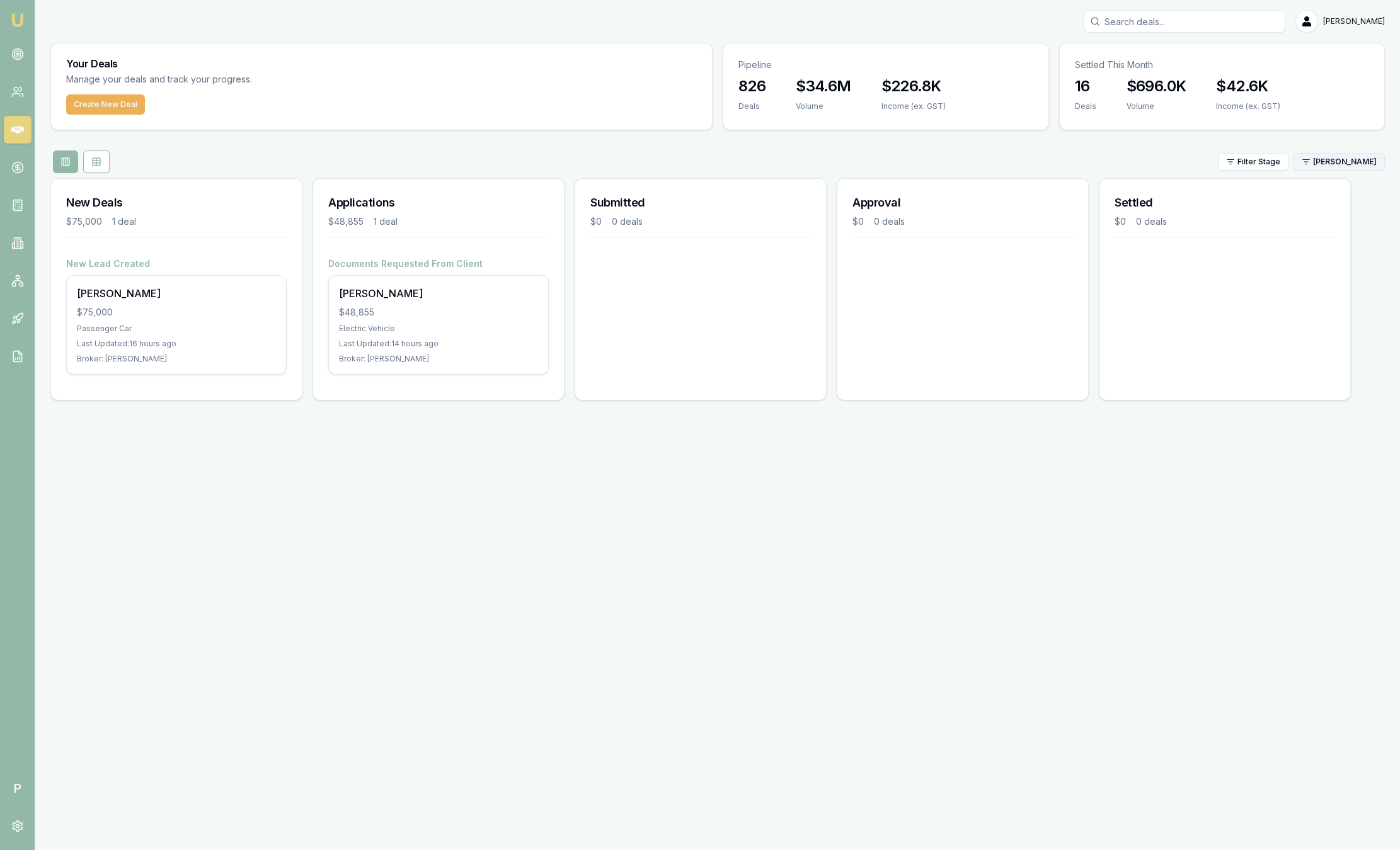
click at [1332, 157] on html "Emu Broker P Sam Crouch Toggle Menu Your Deals Manage your deals and track your…" at bounding box center [700, 425] width 1400 height 850
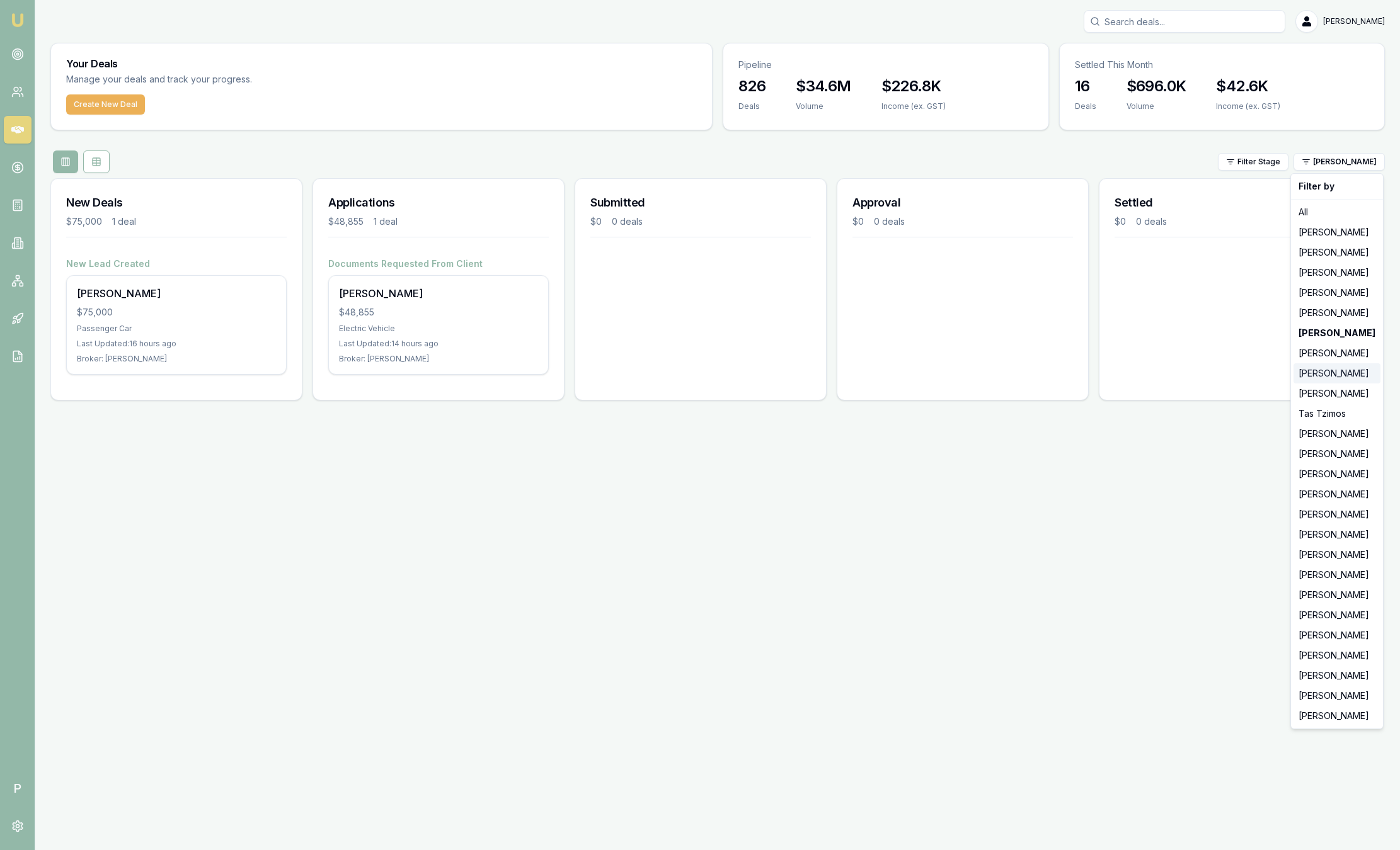
click at [1337, 370] on div "[PERSON_NAME]" at bounding box center [1337, 373] width 87 height 20
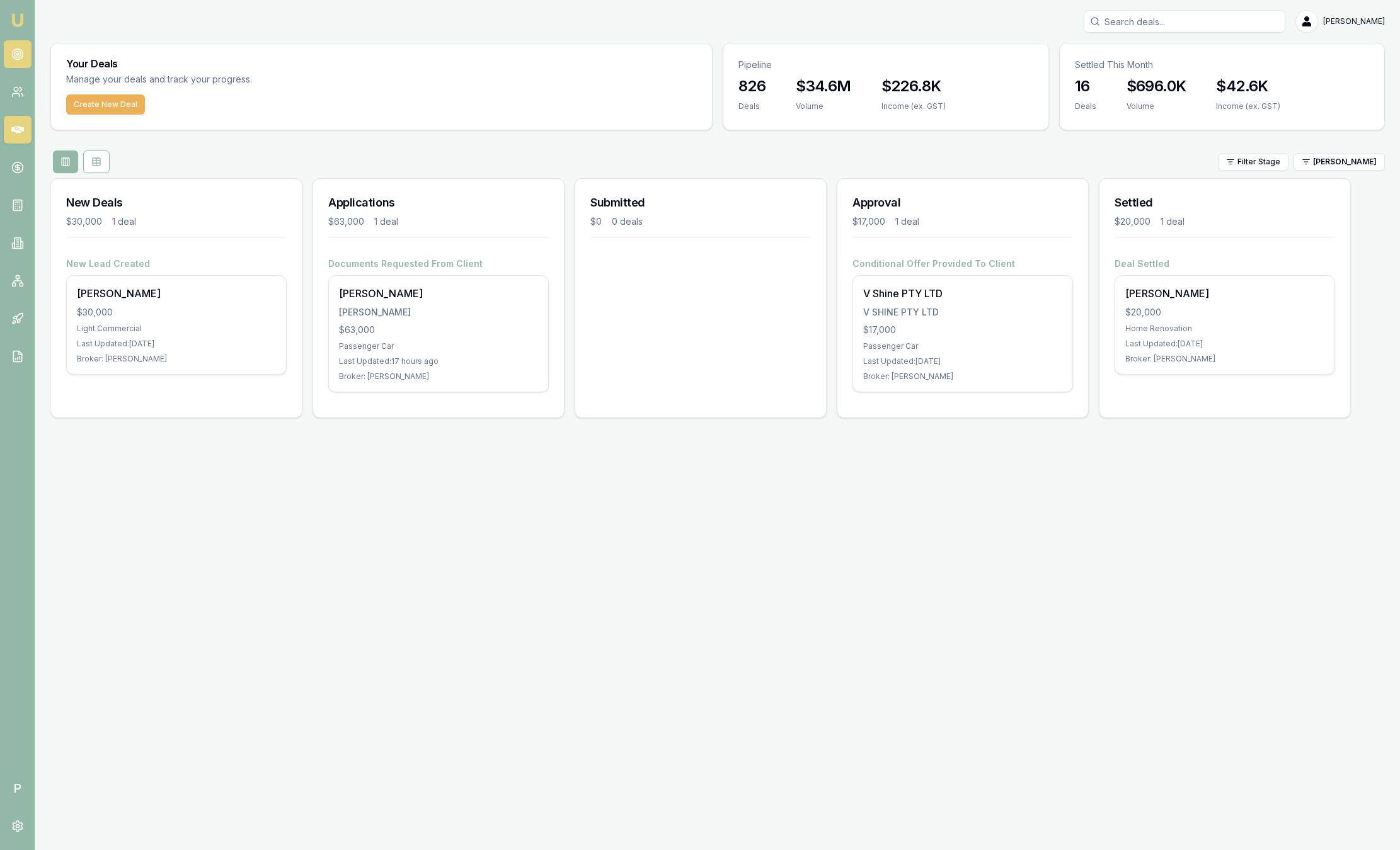
click at [22, 56] on circle at bounding box center [18, 55] width 11 height 11
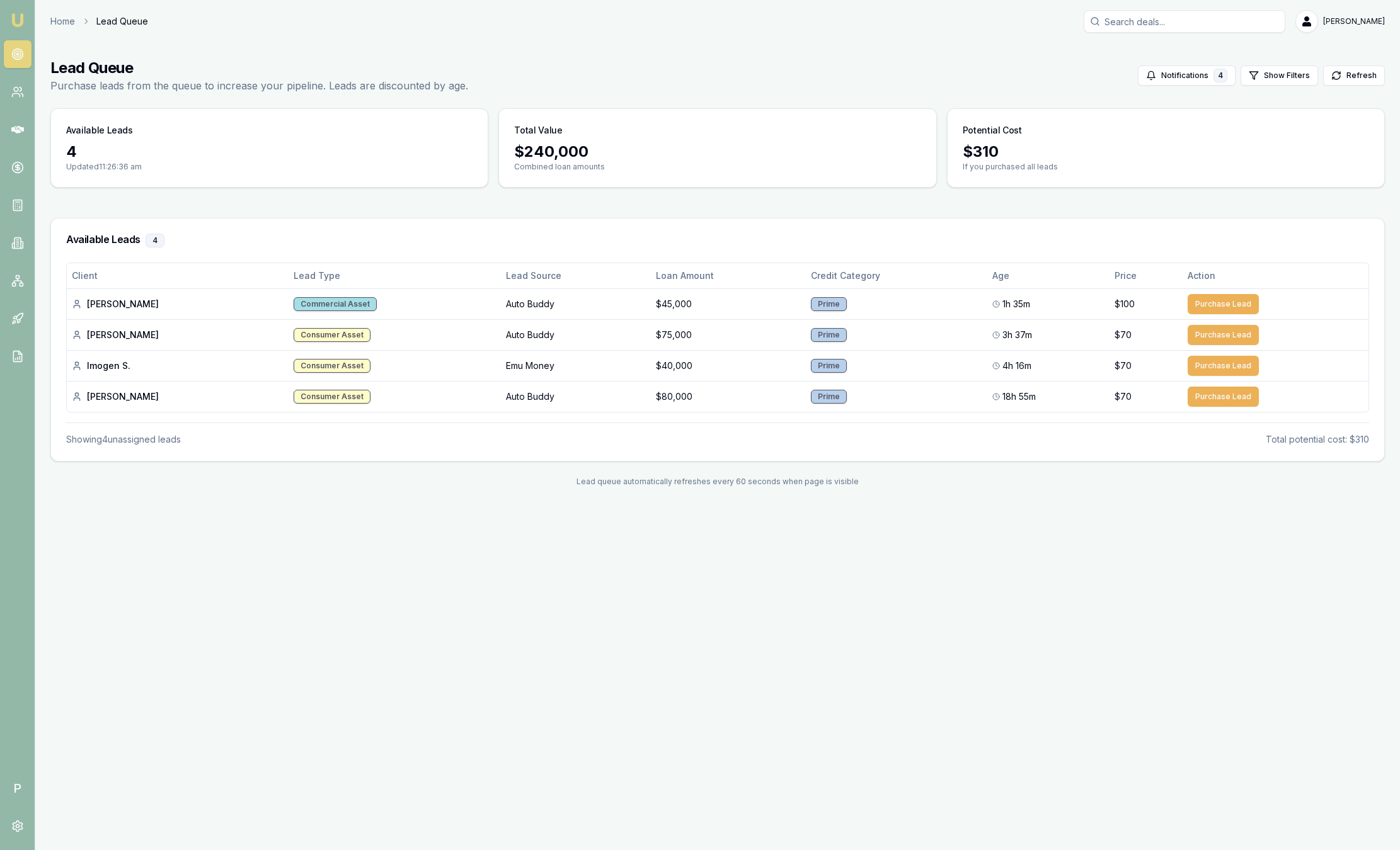
click at [19, 16] on img at bounding box center [18, 20] width 15 height 15
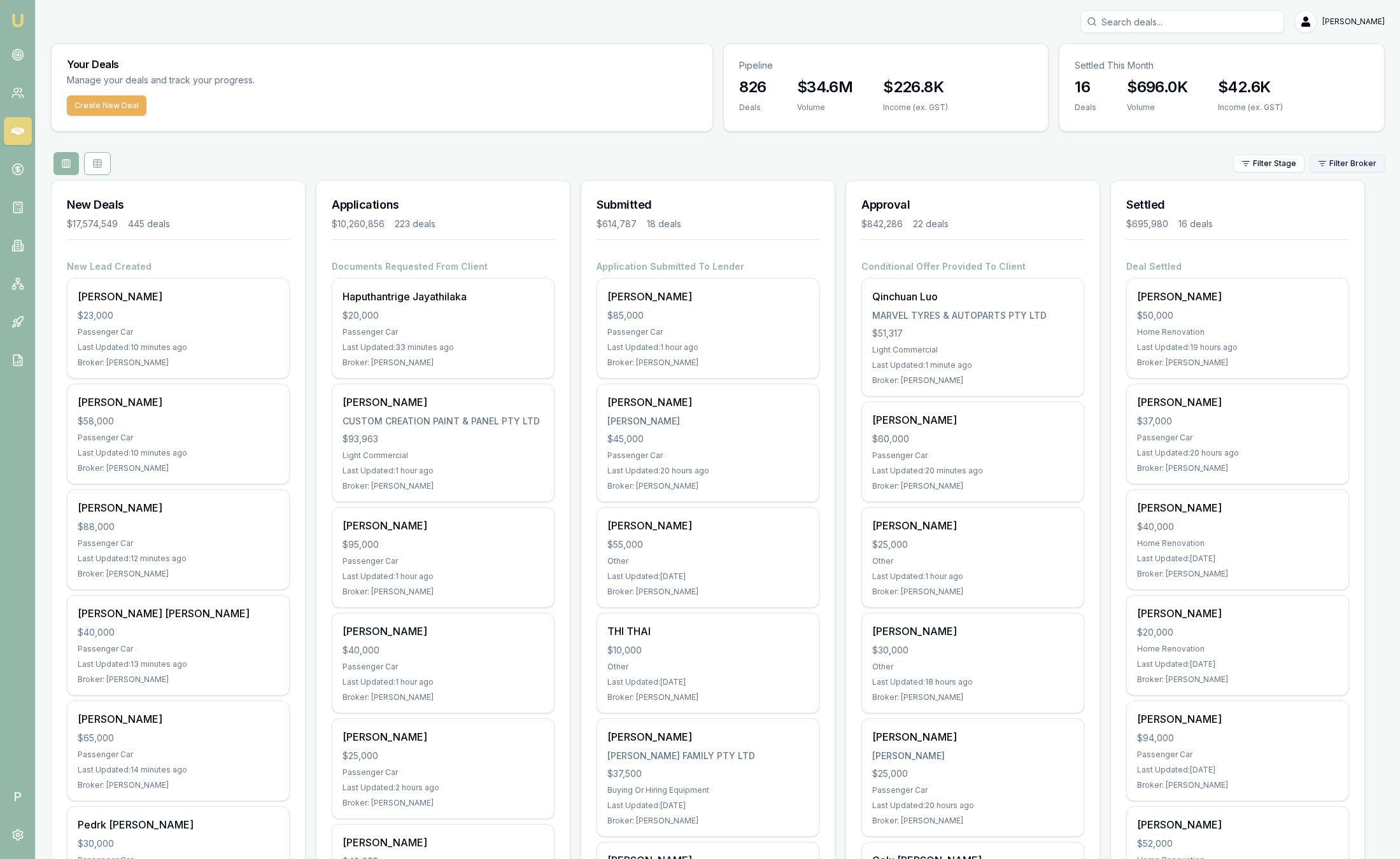
click at [1324, 163] on html "Emu Broker P Sam Crouch Toggle Menu Your Deals Manage your deals and track your…" at bounding box center [700, 429] width 1400 height 859
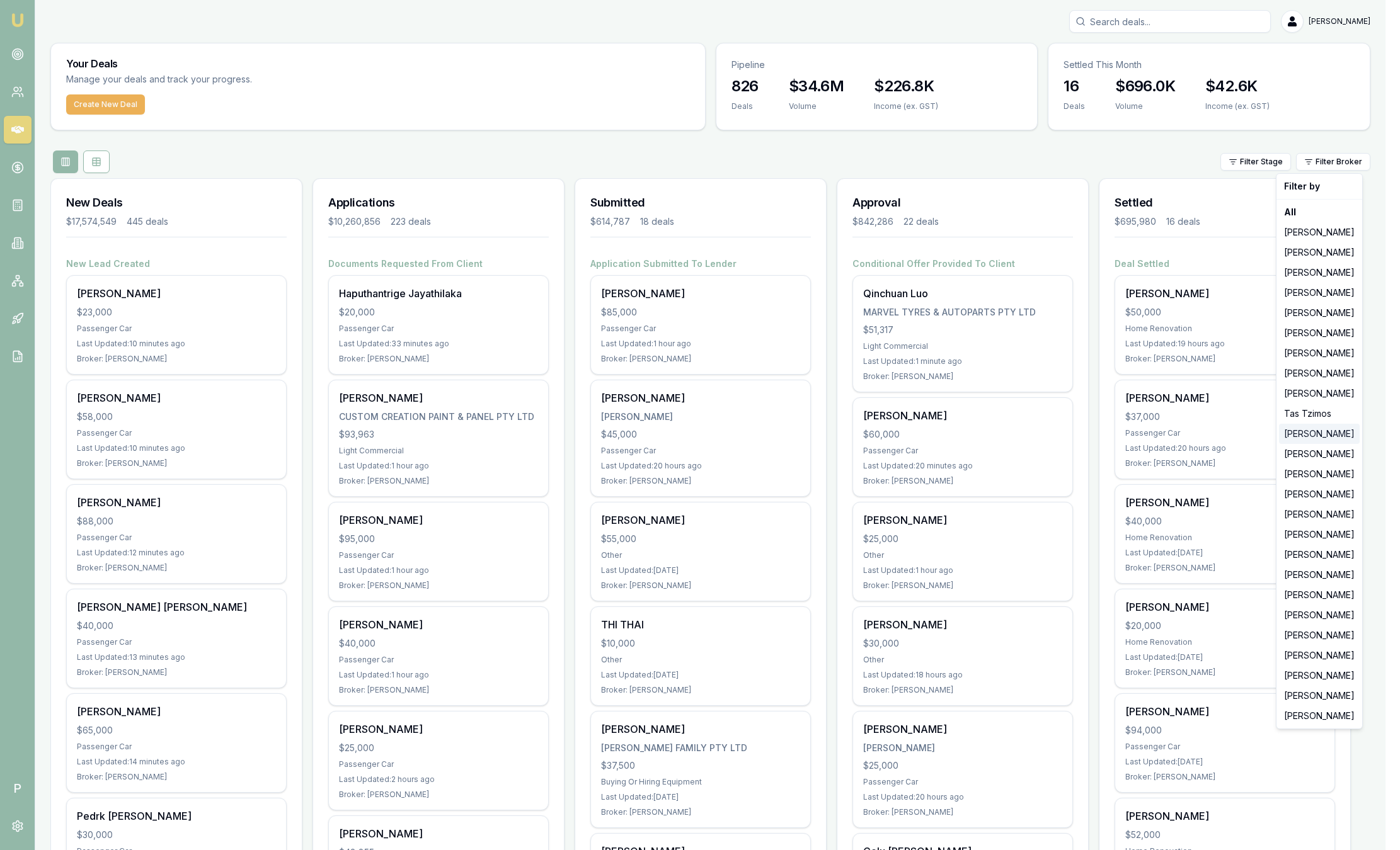
click at [1295, 441] on div "[PERSON_NAME]" at bounding box center [1319, 434] width 81 height 20
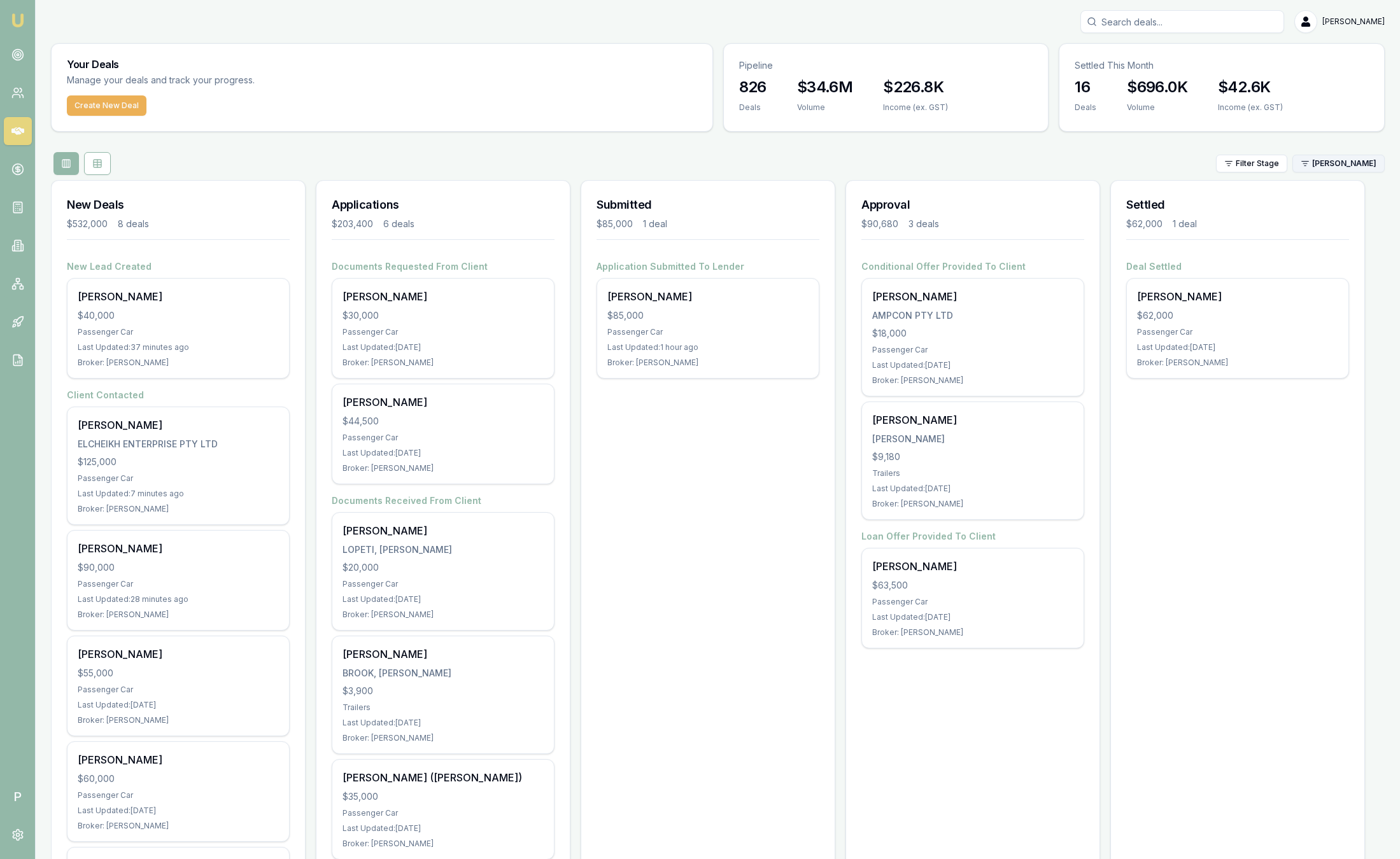
click at [1331, 163] on html "Emu Broker P Sam Crouch Toggle Menu Your Deals Manage your deals and track your…" at bounding box center [700, 429] width 1400 height 859
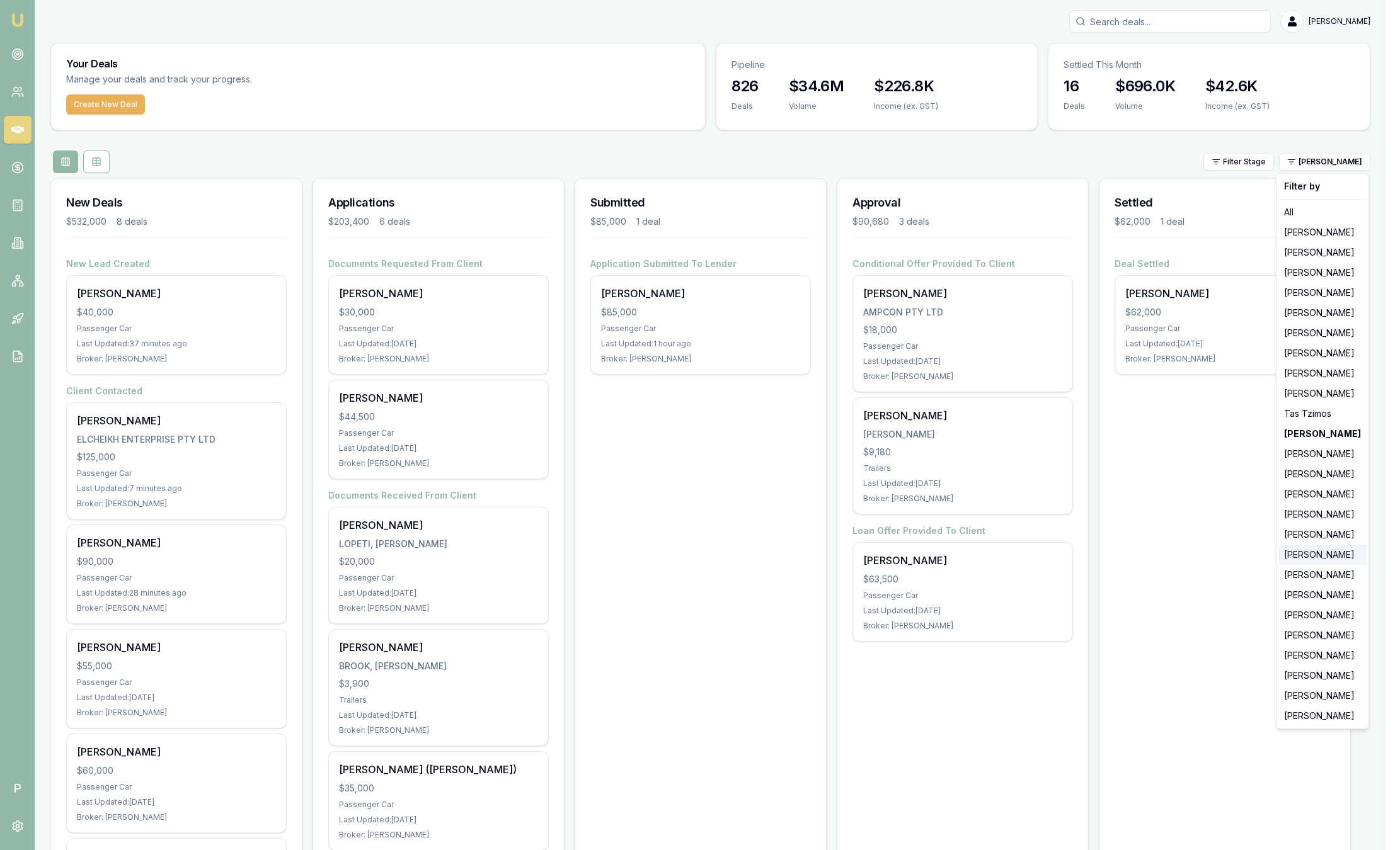
click at [1306, 549] on div "[PERSON_NAME]" at bounding box center [1323, 556] width 87 height 20
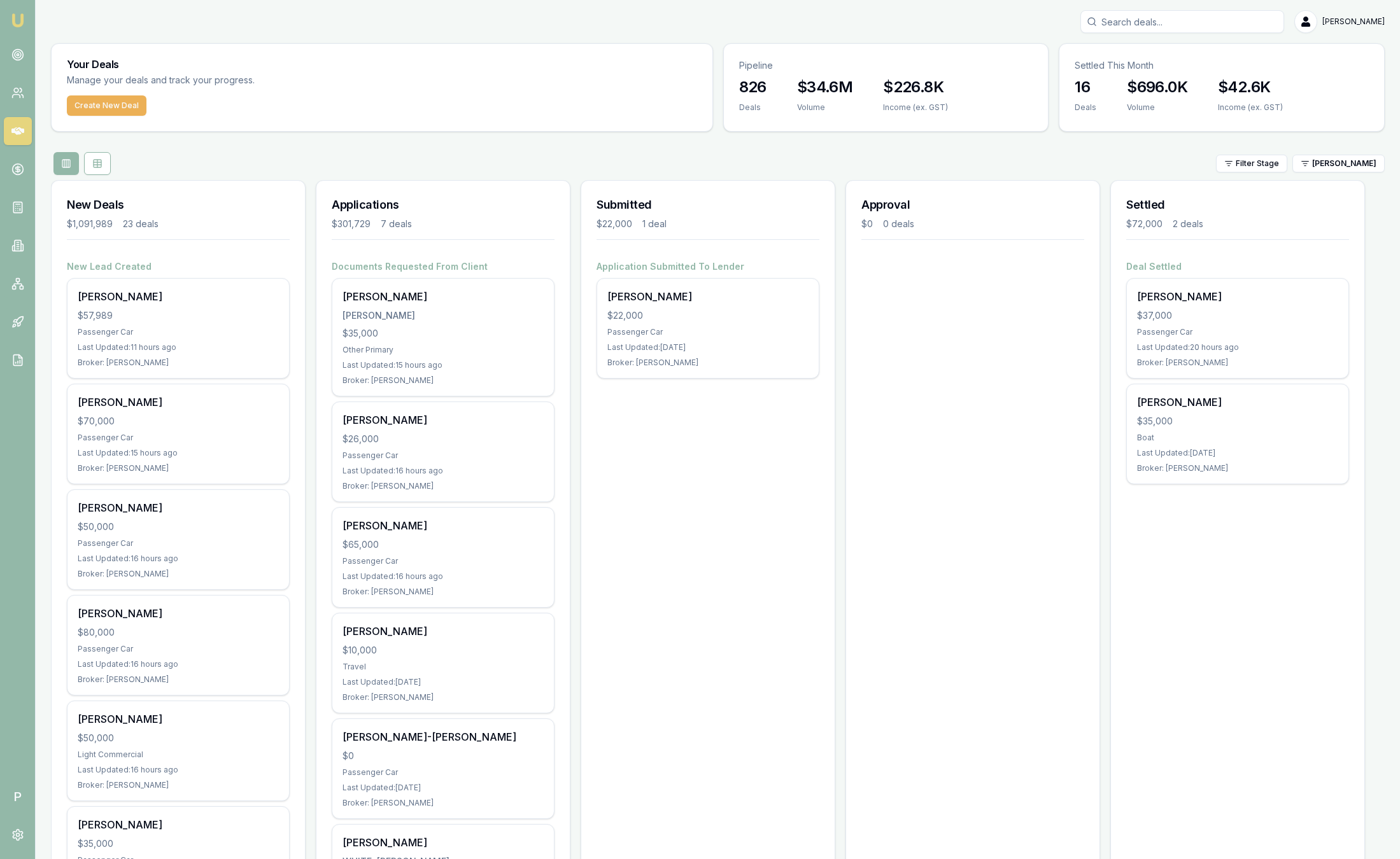
click at [1350, 152] on div "Filter Stage Rachael Connors" at bounding box center [717, 163] width 1334 height 23
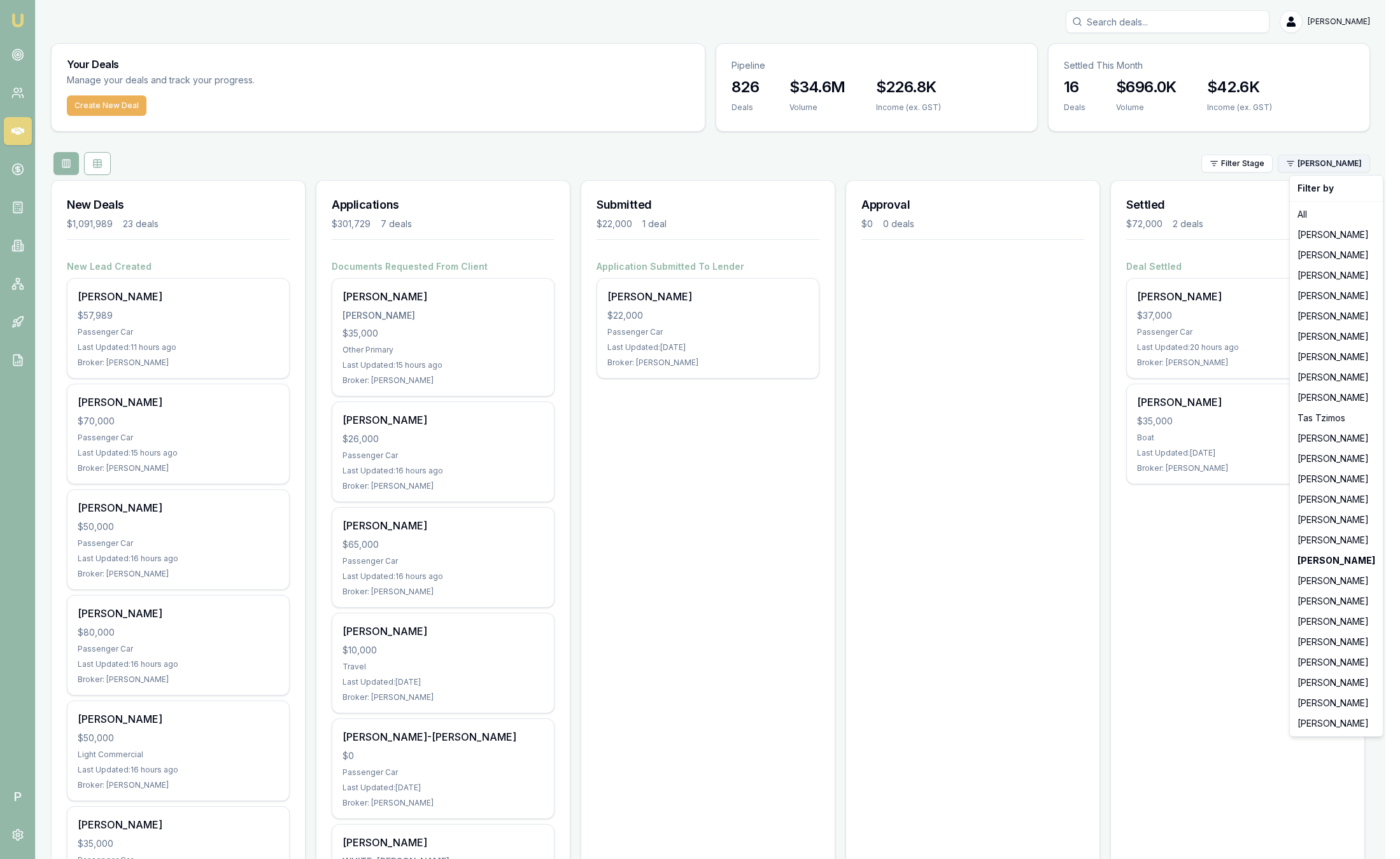
click at [1346, 166] on html "Emu Broker P Sam Crouch Toggle Menu Your Deals Manage your deals and track your…" at bounding box center [700, 429] width 1400 height 859
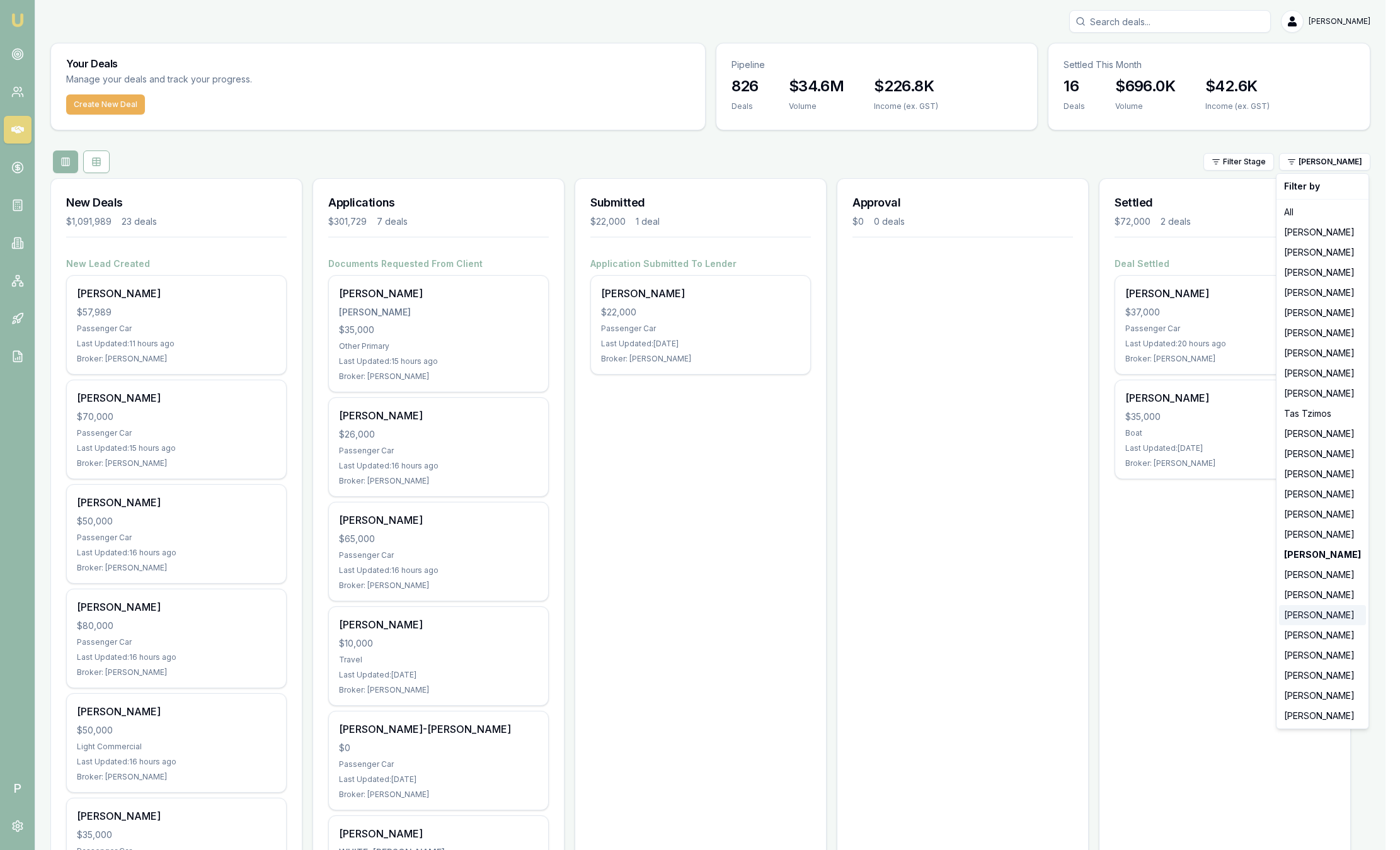
click at [1305, 621] on div "[PERSON_NAME]" at bounding box center [1323, 616] width 87 height 20
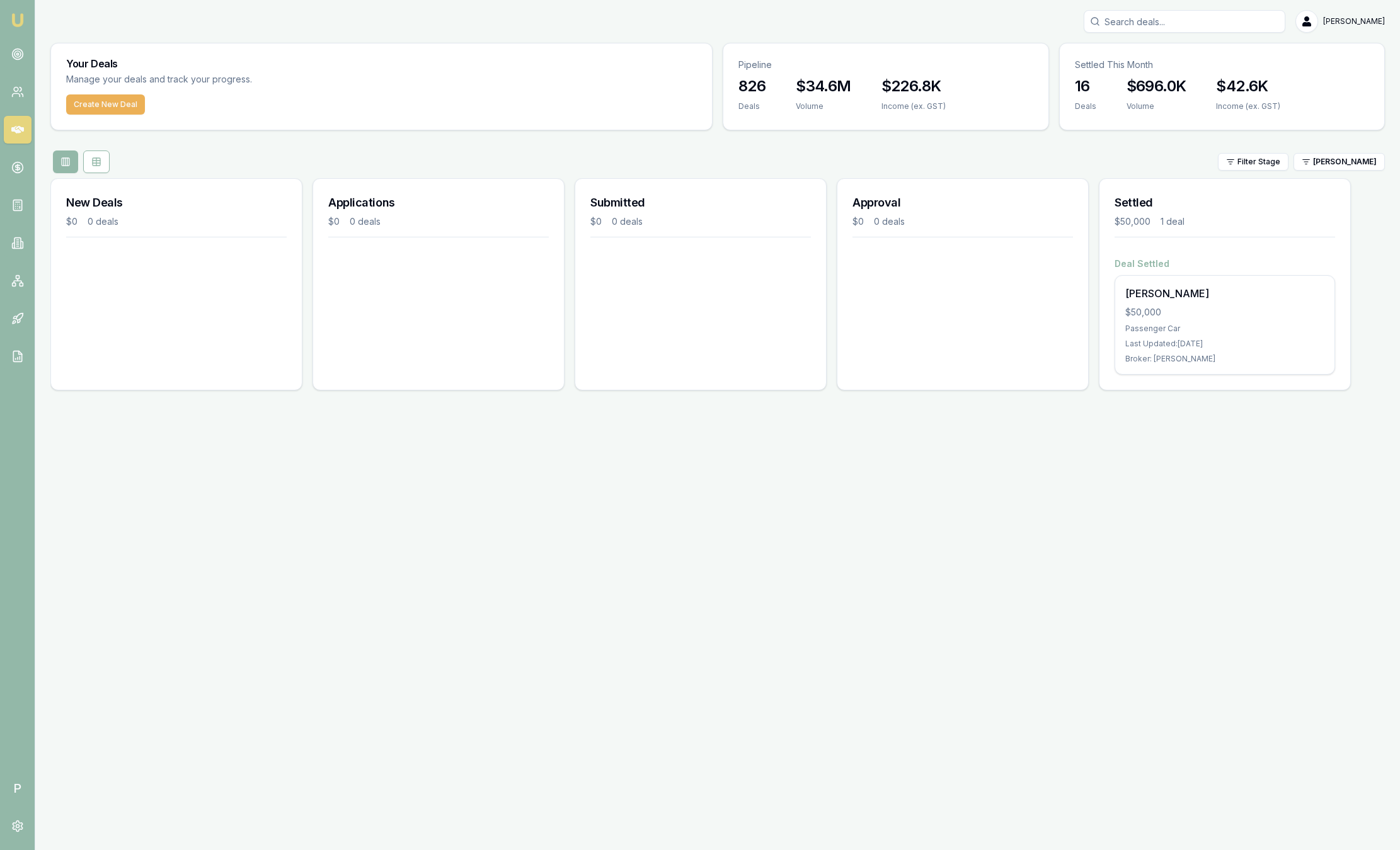
click at [1317, 172] on div "Filter Stage Natasha McCallum" at bounding box center [717, 162] width 1334 height 22
click at [1317, 169] on html "Emu Broker P Sam Crouch Toggle Menu Your Deals Manage your deals and track your…" at bounding box center [700, 425] width 1400 height 850
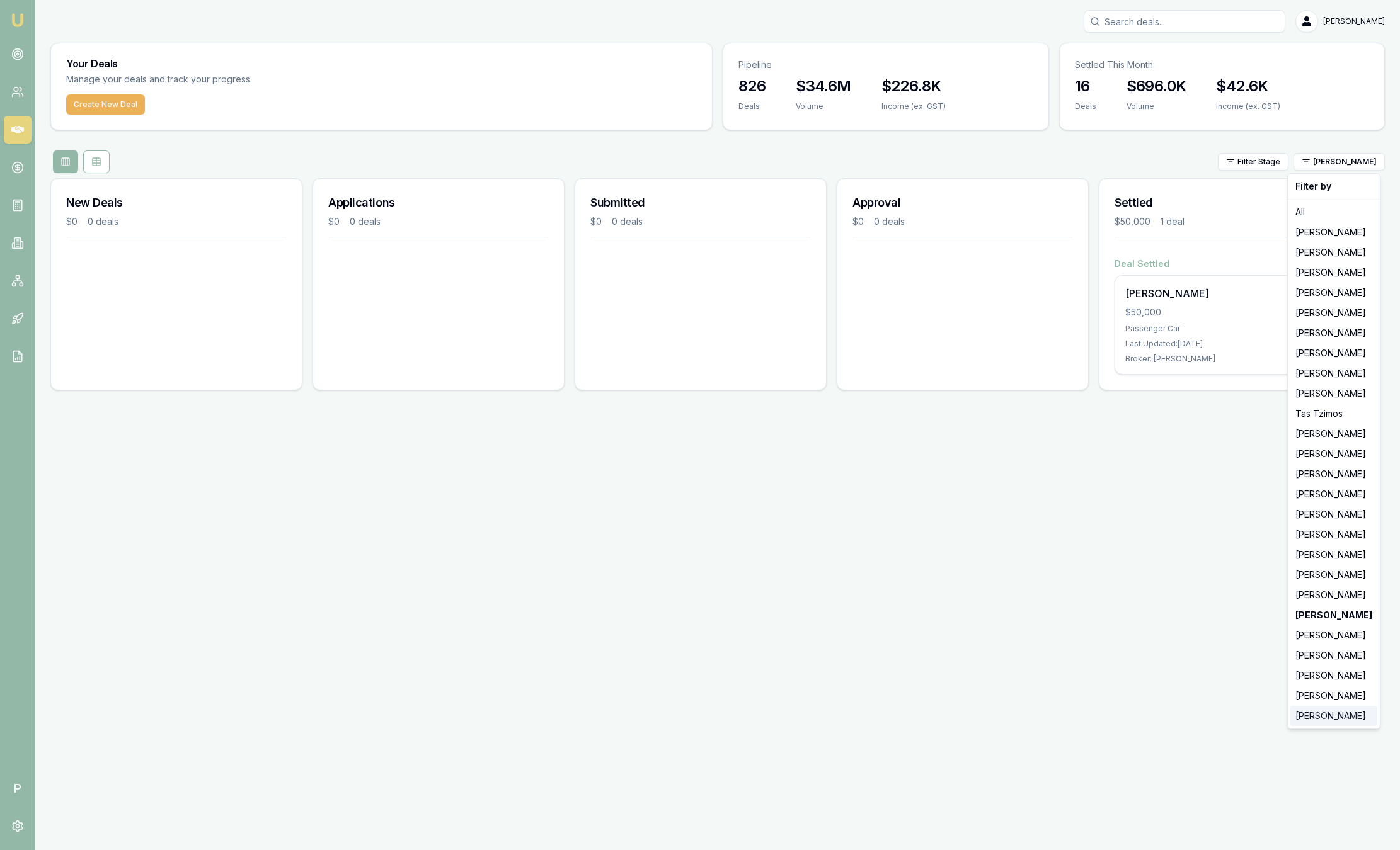
click at [1329, 720] on div "[PERSON_NAME]" at bounding box center [1334, 716] width 87 height 20
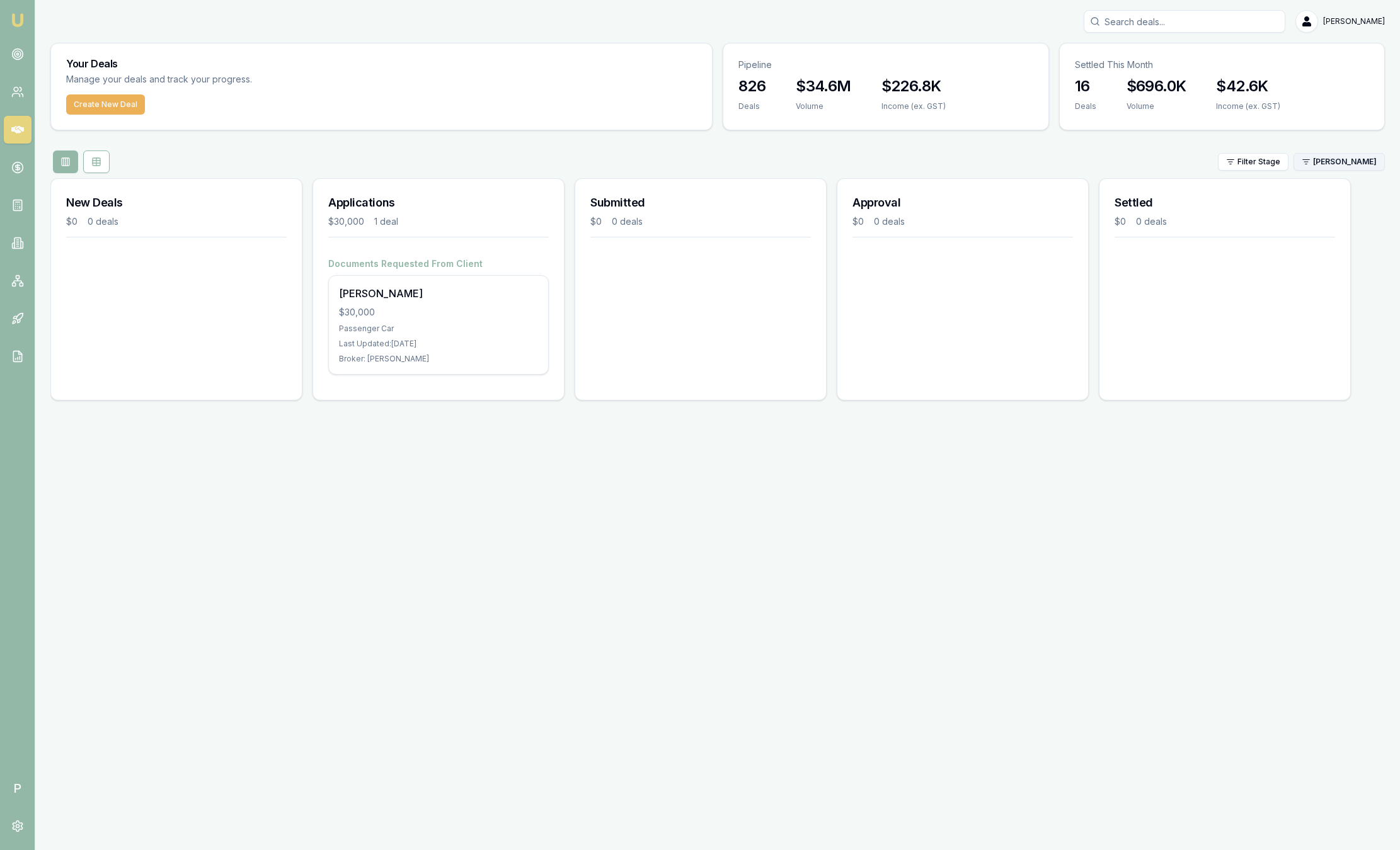
click at [1322, 158] on html "Emu Broker P Sam Crouch Toggle Menu Your Deals Manage your deals and track your…" at bounding box center [700, 425] width 1400 height 850
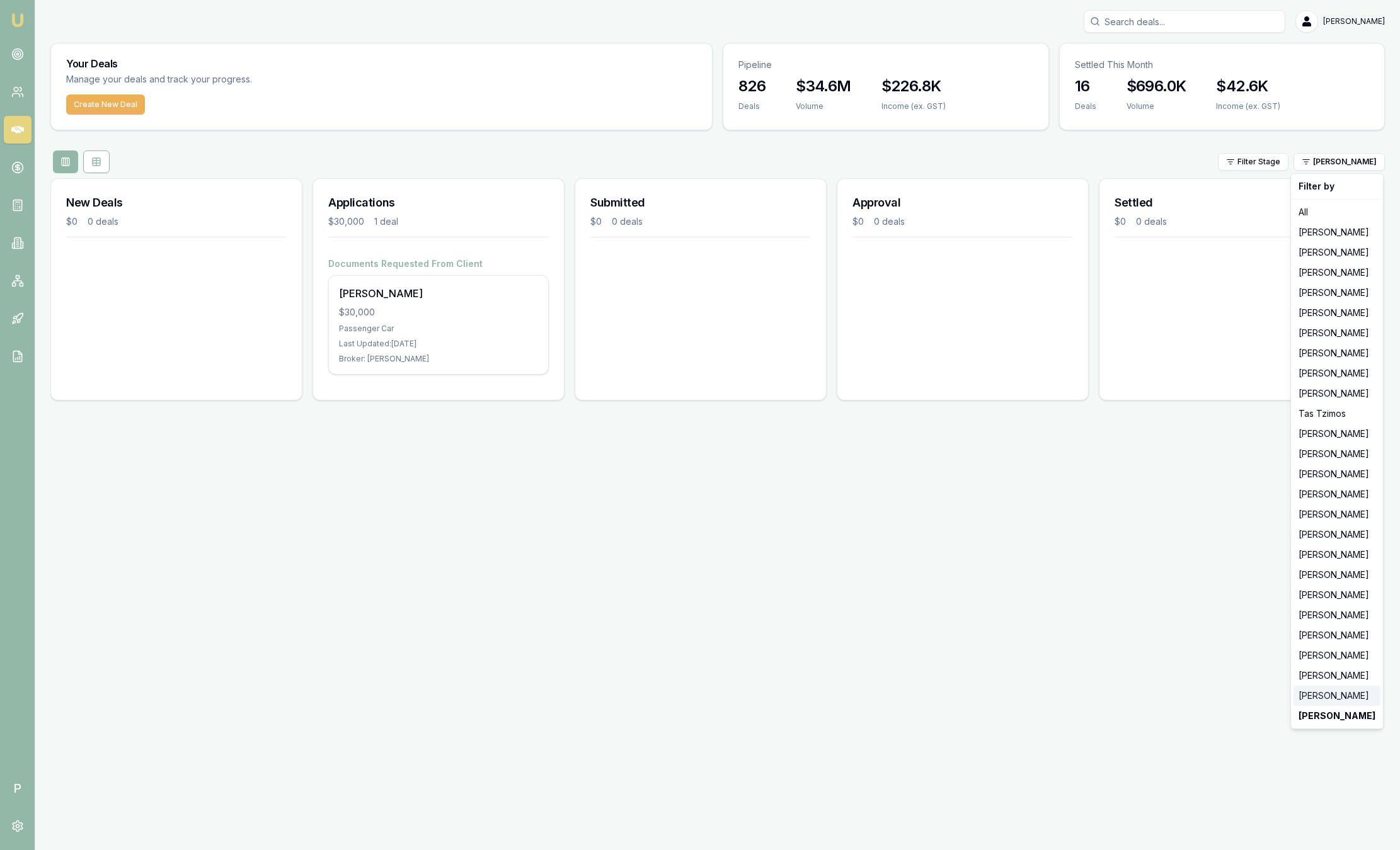
click at [1307, 689] on div "[PERSON_NAME]" at bounding box center [1337, 696] width 87 height 20
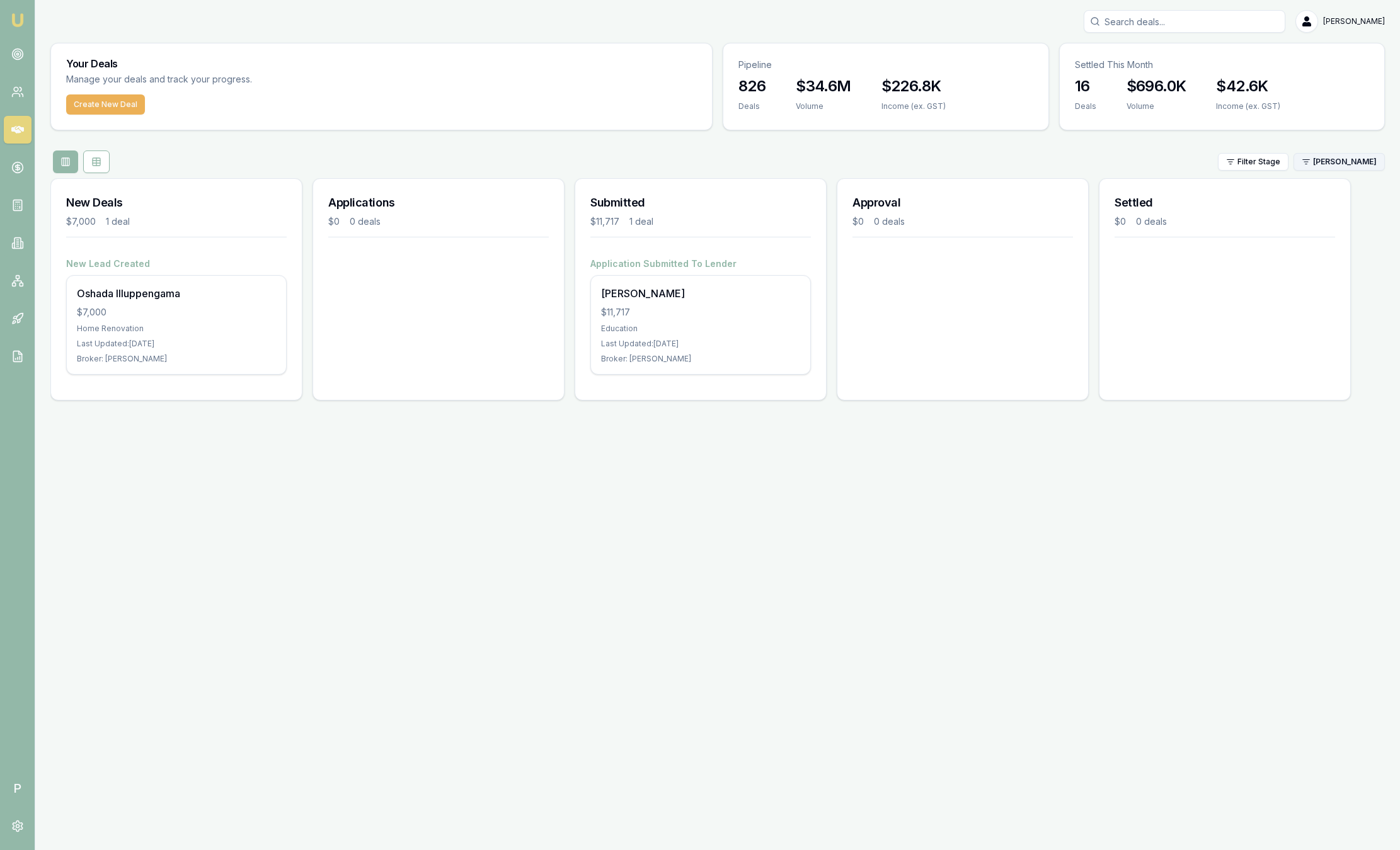
click at [1326, 166] on html "Emu Broker P Sam Crouch Toggle Menu Your Deals Manage your deals and track your…" at bounding box center [700, 425] width 1400 height 850
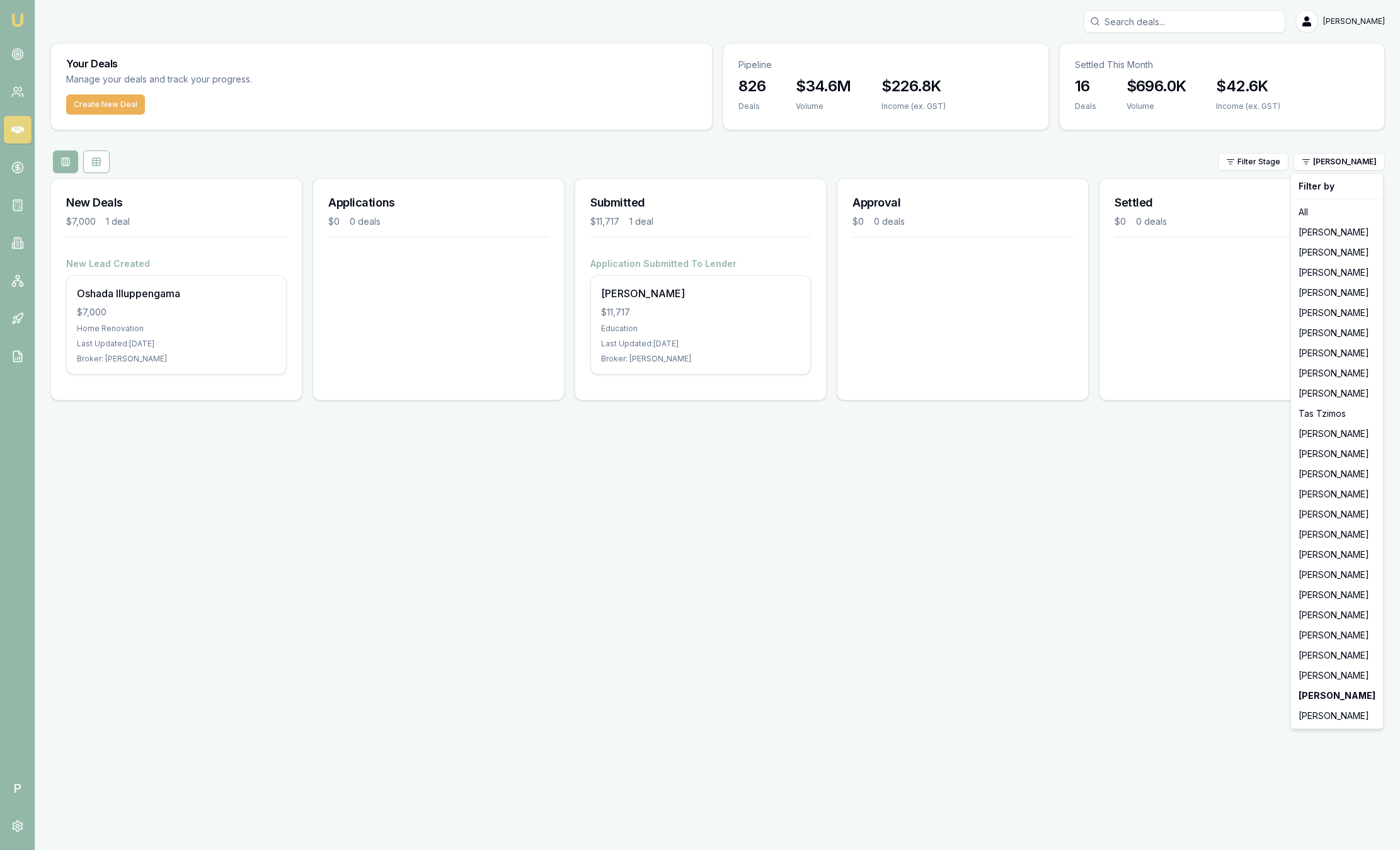
click at [1132, 503] on html "Emu Broker P Sam Crouch Toggle Menu Your Deals Manage your deals and track your…" at bounding box center [700, 425] width 1400 height 850
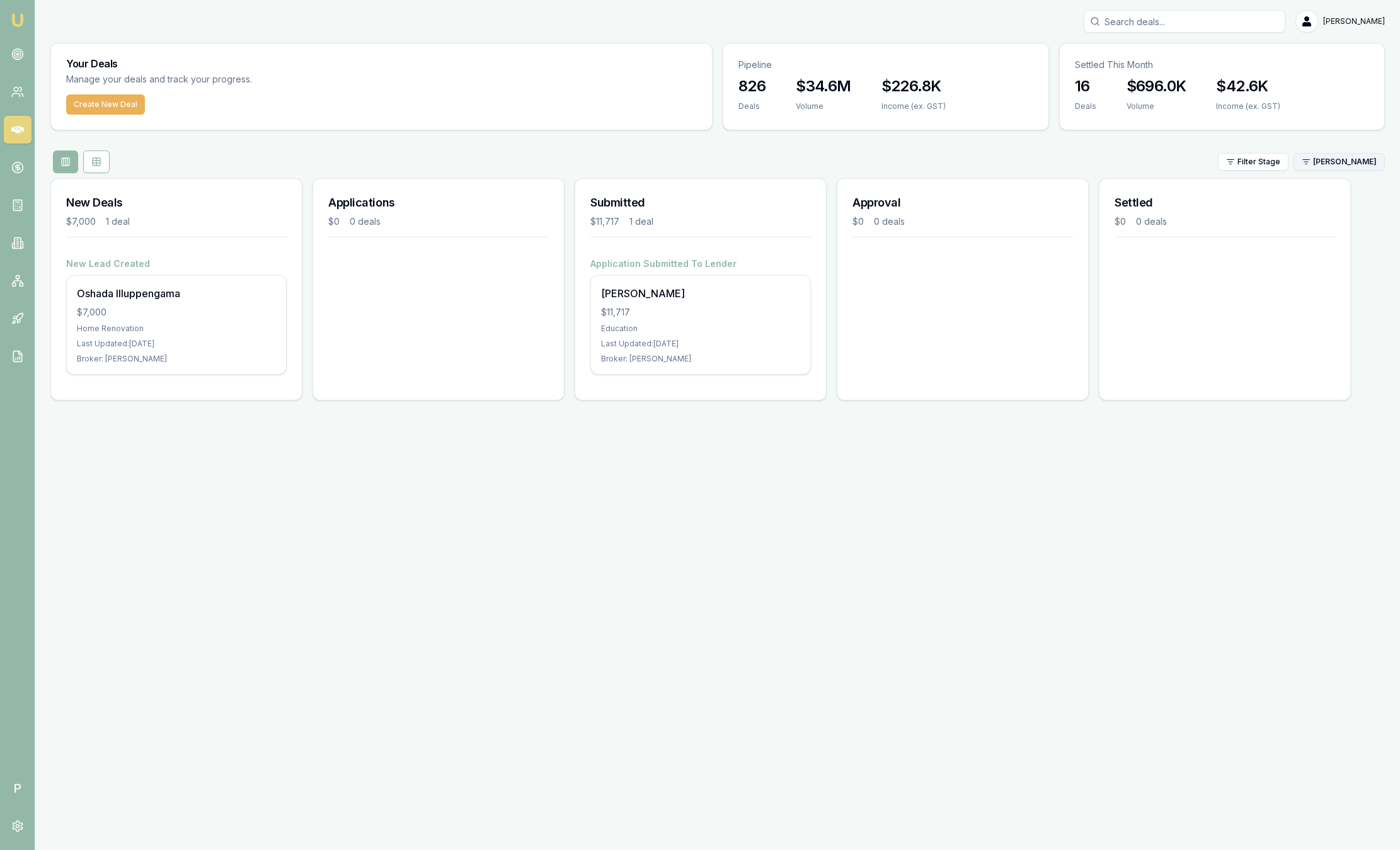
click at [1357, 156] on html "Emu Broker P Sam Crouch Toggle Menu Your Deals Manage your deals and track your…" at bounding box center [700, 425] width 1400 height 850
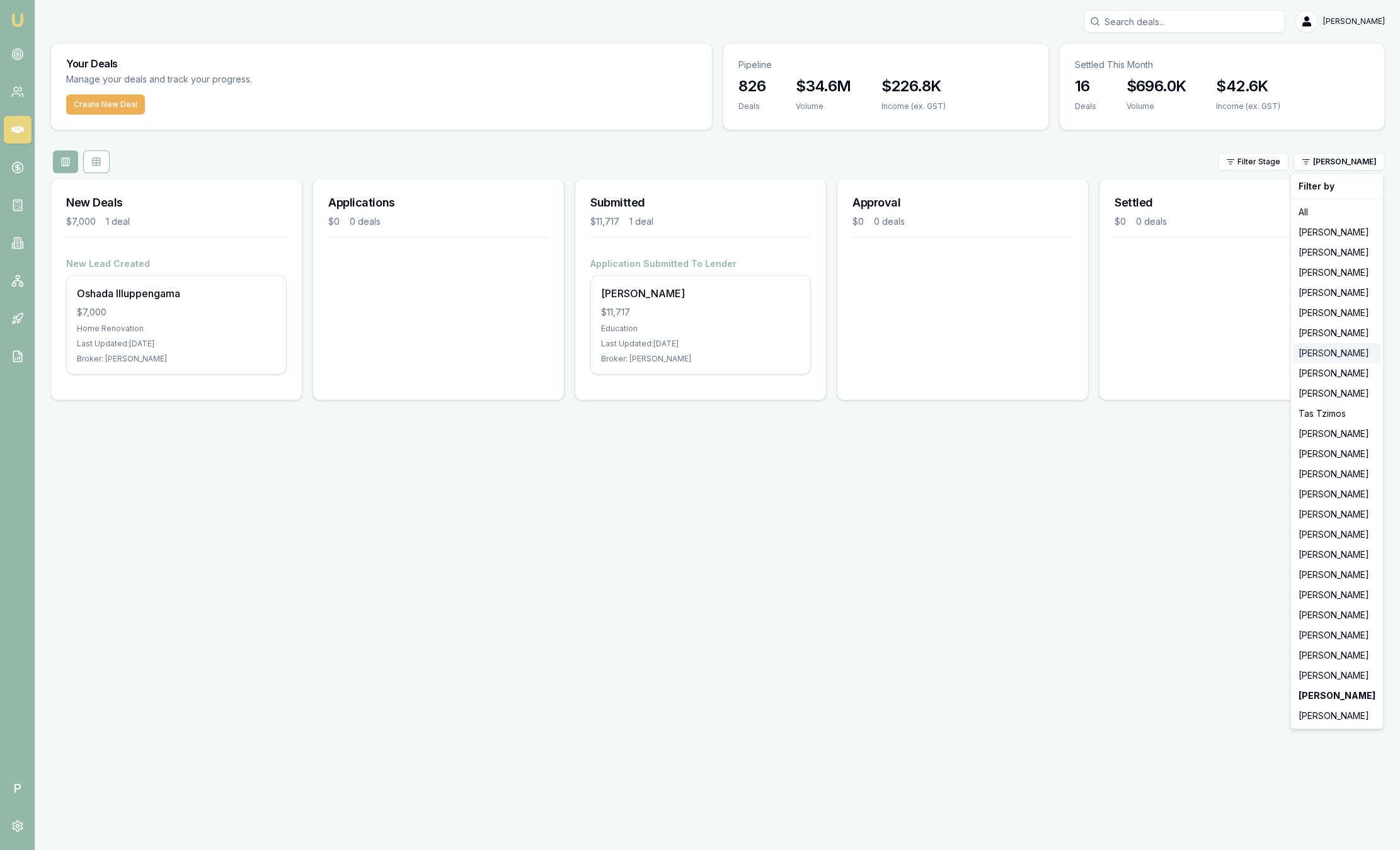
click at [1310, 357] on div "[PERSON_NAME]" at bounding box center [1337, 354] width 87 height 20
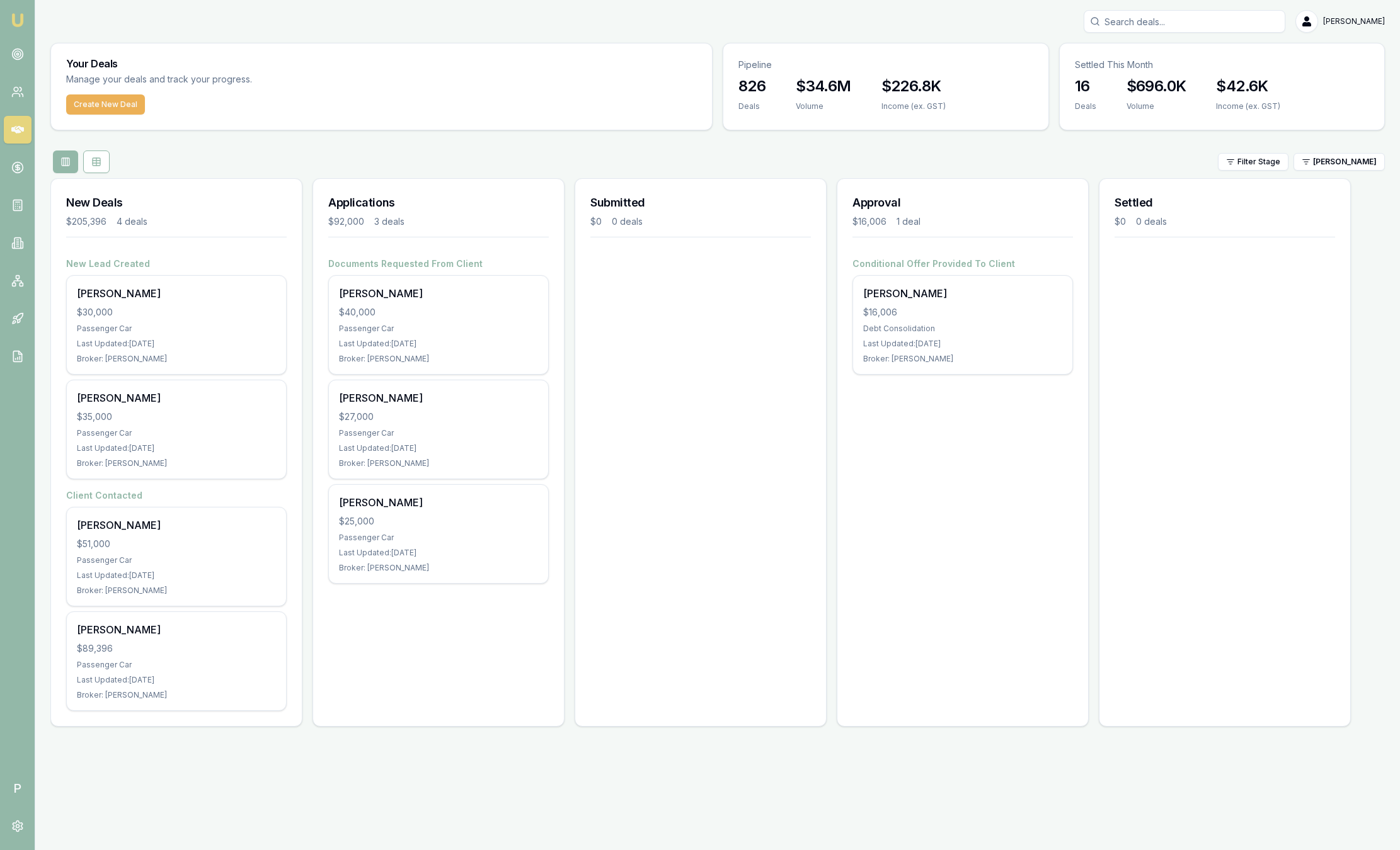
click at [15, 19] on img at bounding box center [18, 20] width 15 height 15
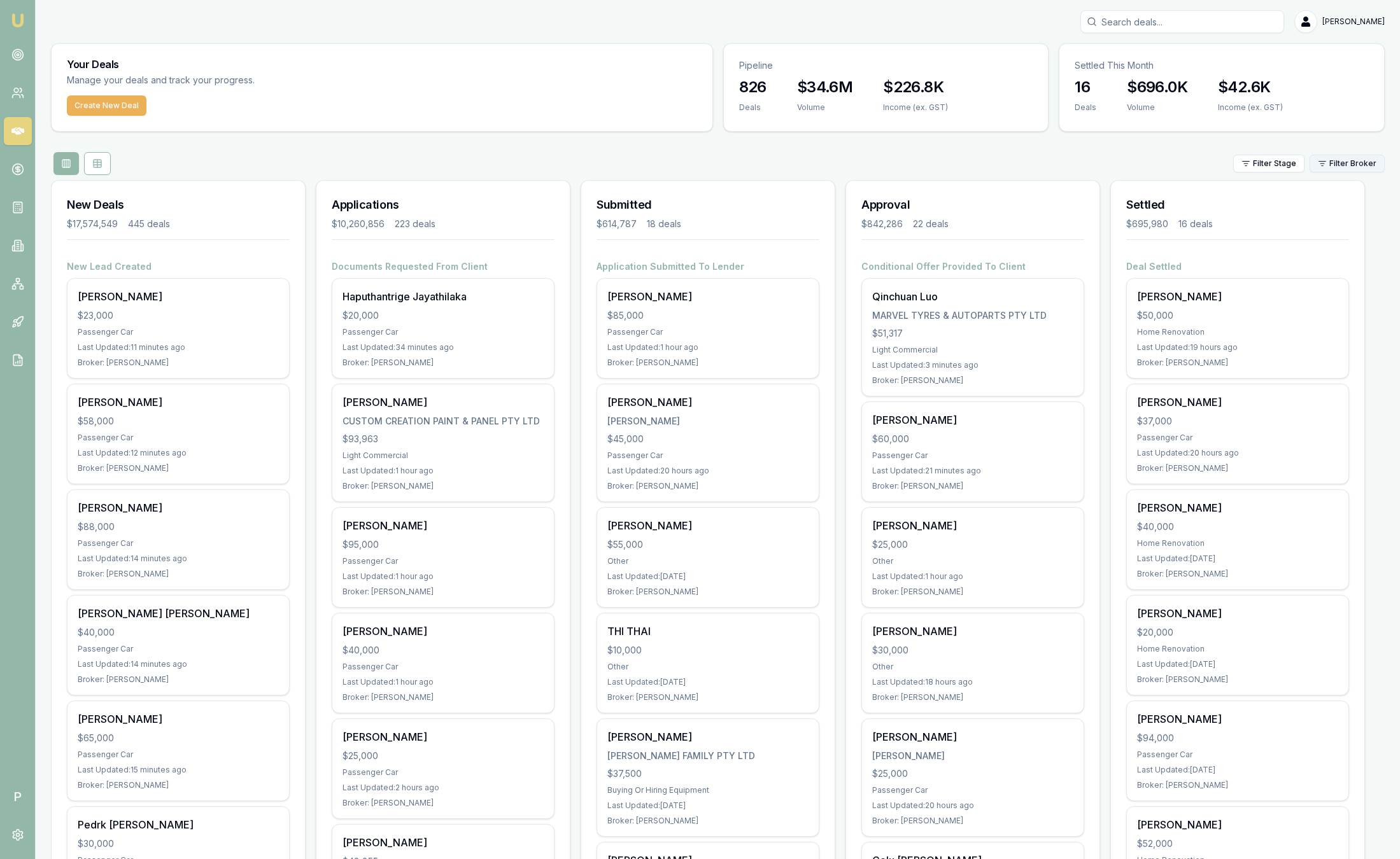
click at [1323, 163] on html "Emu Broker P Sam Crouch Toggle Menu Your Deals Manage your deals and track your…" at bounding box center [700, 429] width 1400 height 859
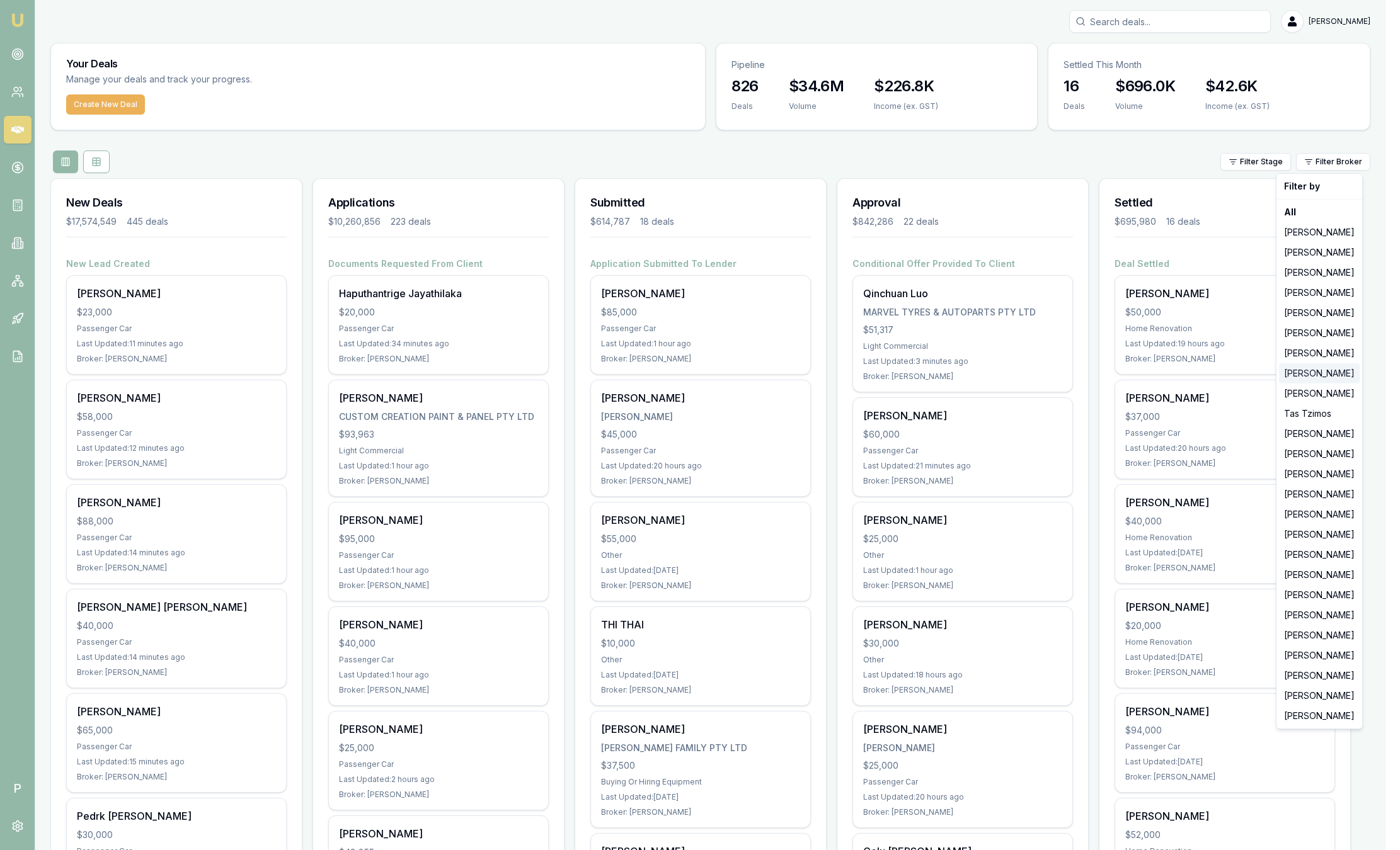
click at [1309, 374] on div "Wendy Fonseka" at bounding box center [1319, 373] width 81 height 20
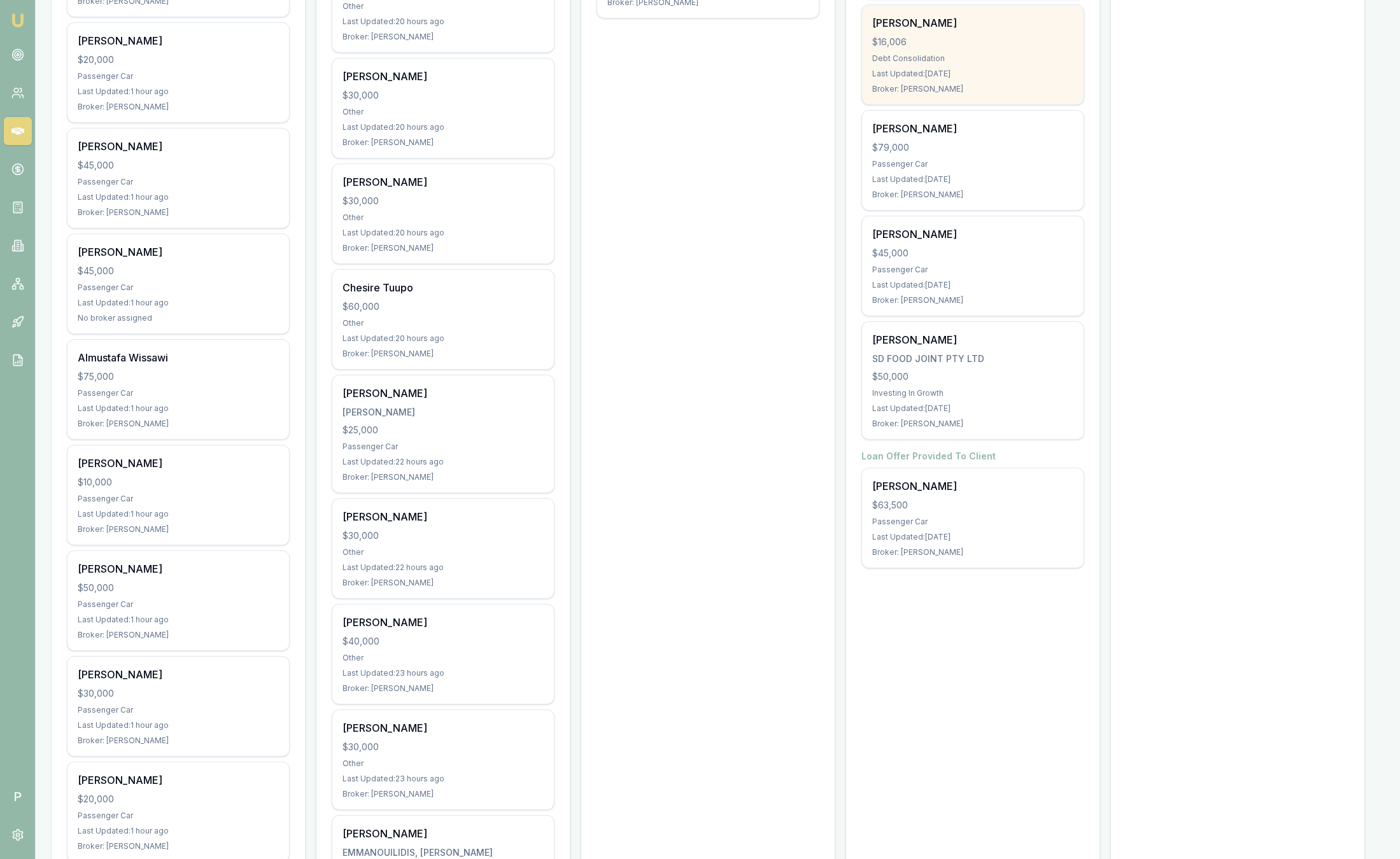
scroll to position [2292, 0]
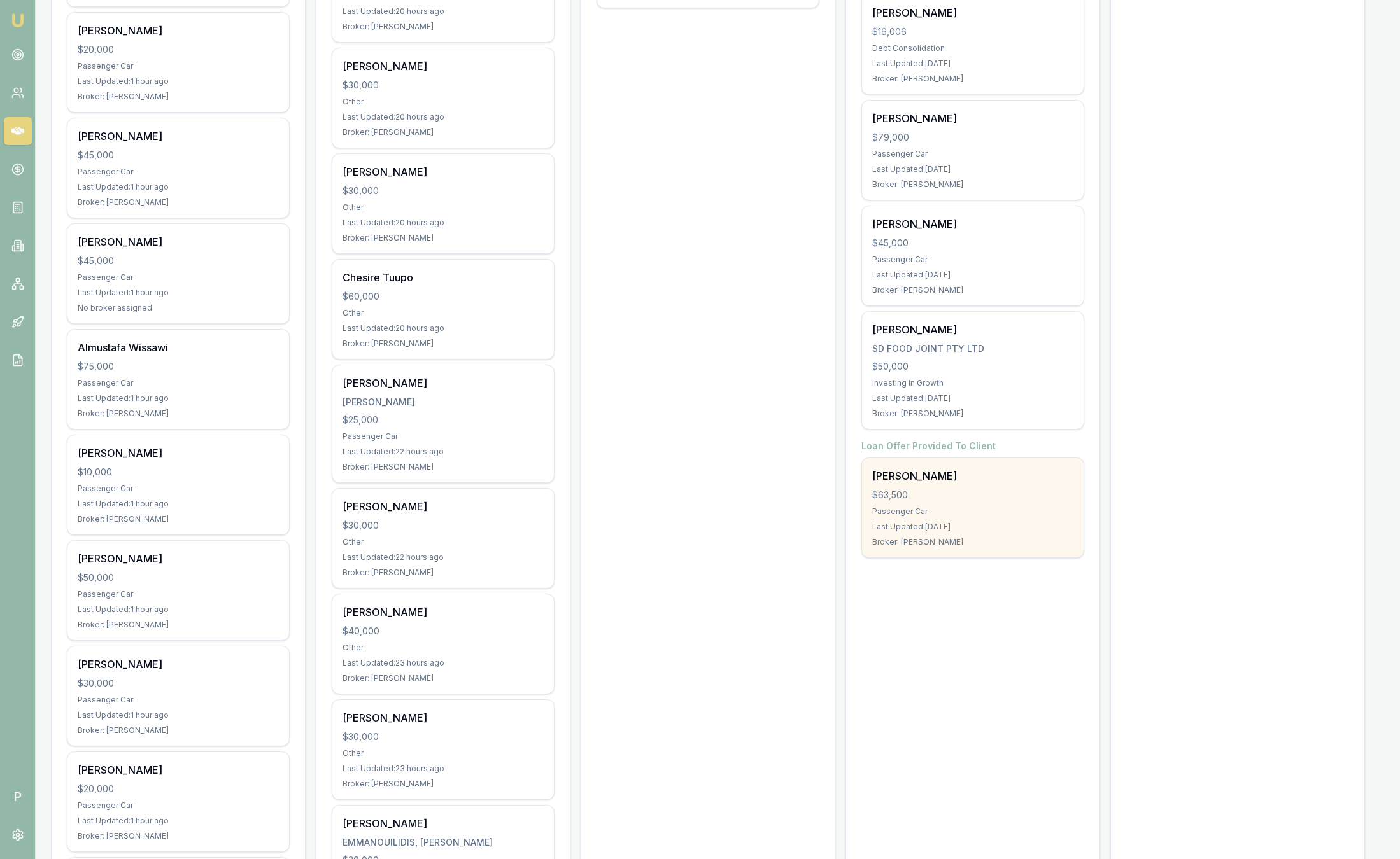
click at [996, 489] on div "$63,500" at bounding box center [973, 496] width 201 height 13
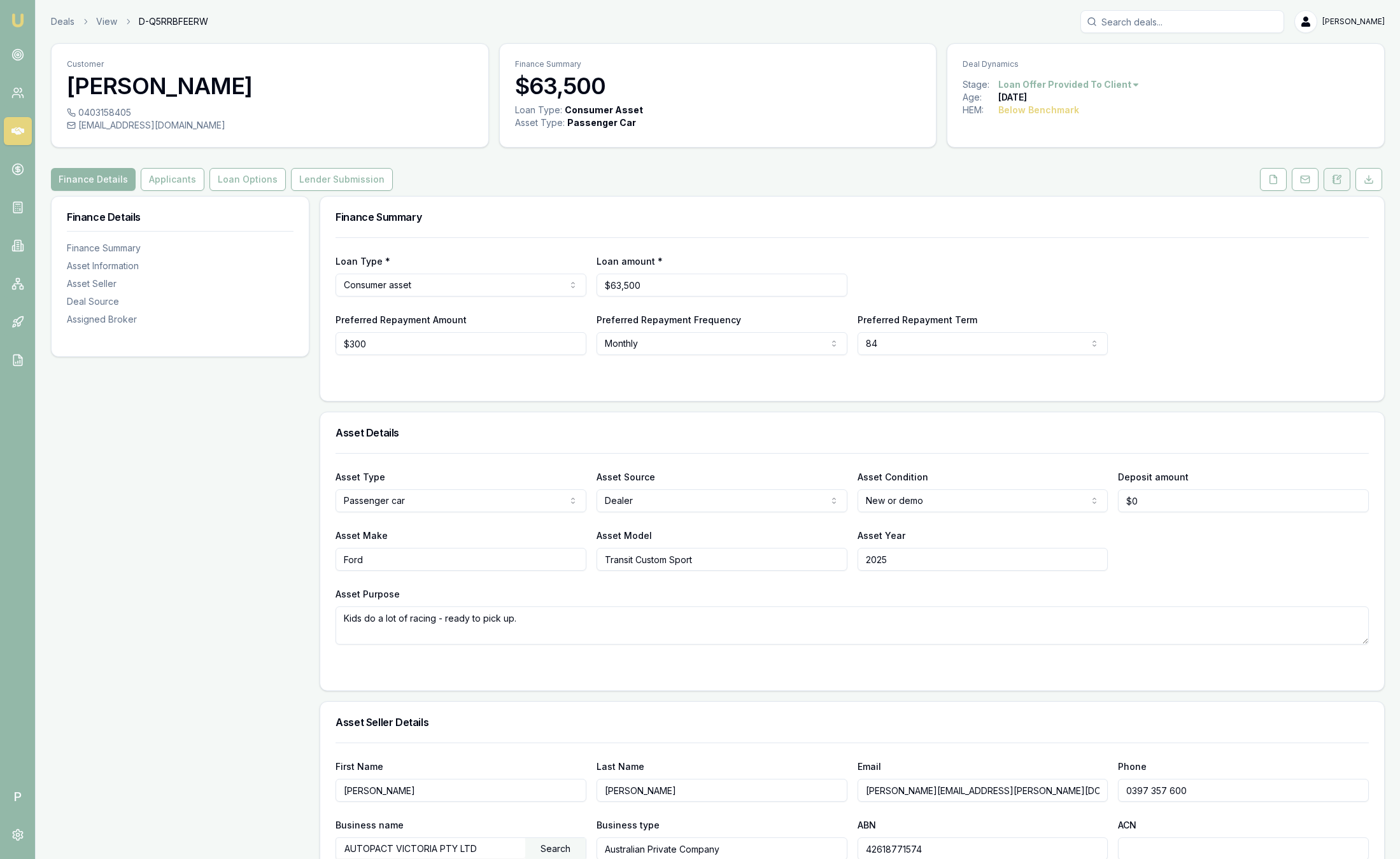
click at [1338, 175] on icon at bounding box center [1337, 179] width 10 height 10
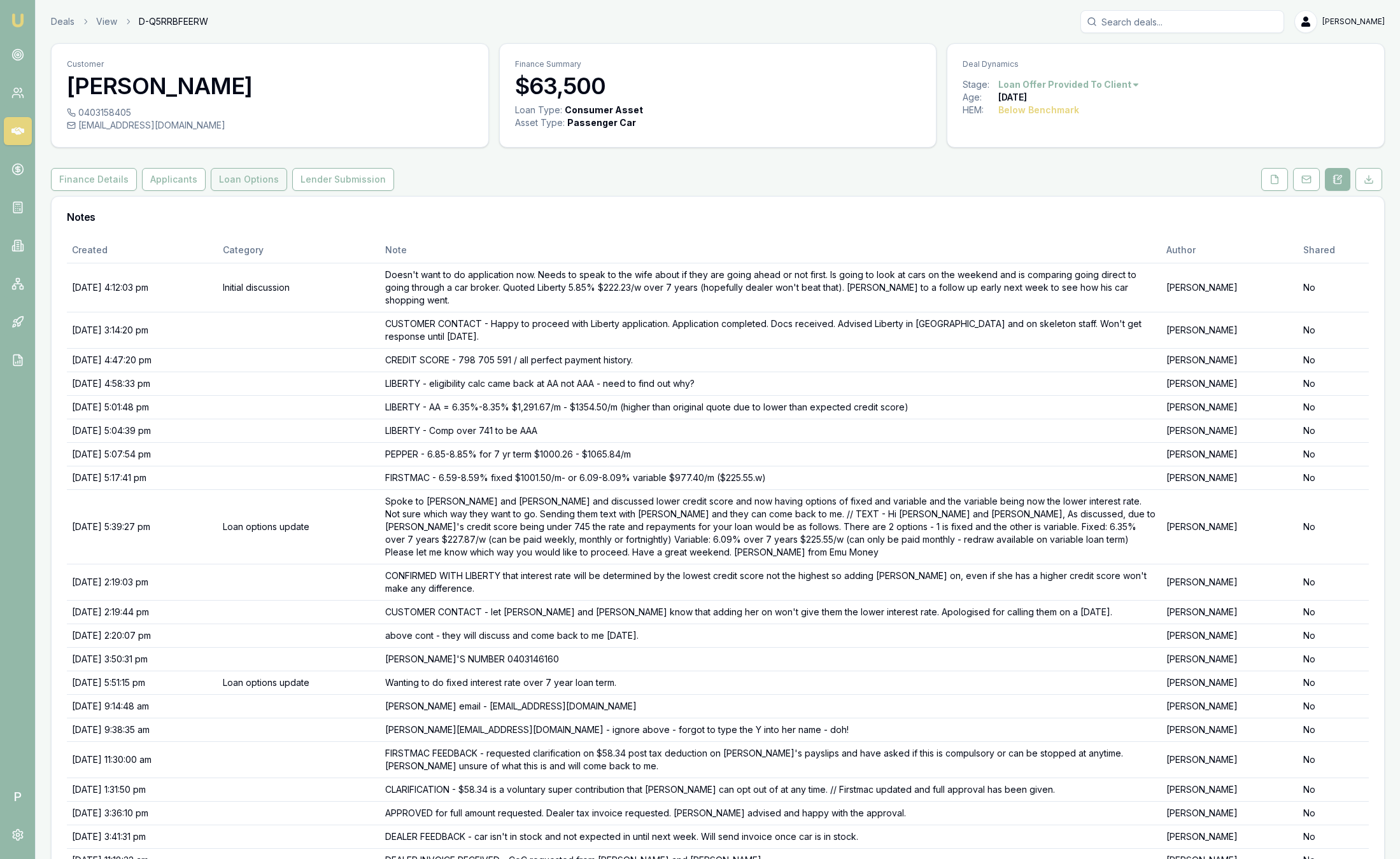
click at [269, 176] on button "Loan Options" at bounding box center [248, 179] width 76 height 23
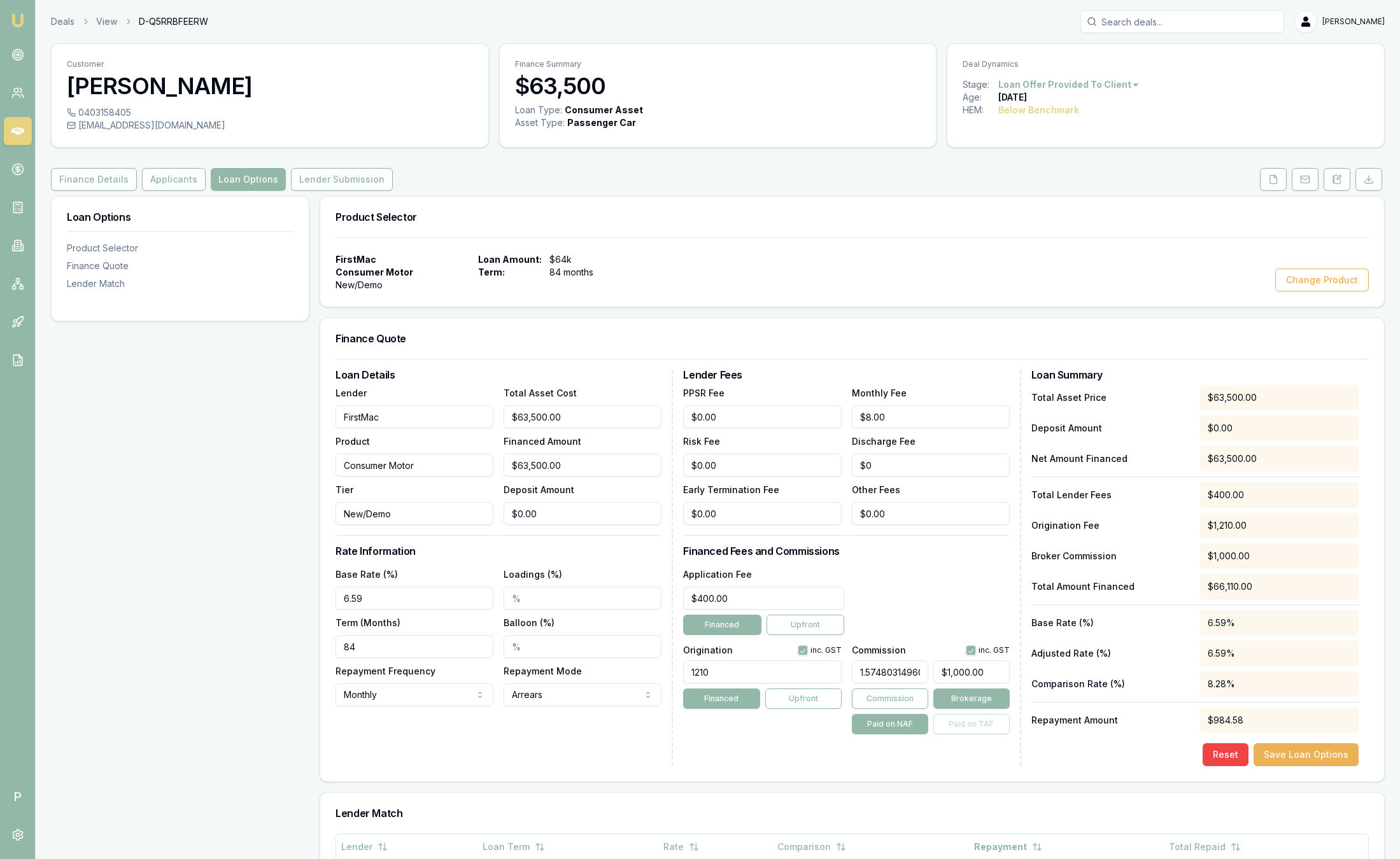
click at [21, 17] on img at bounding box center [18, 21] width 15 height 15
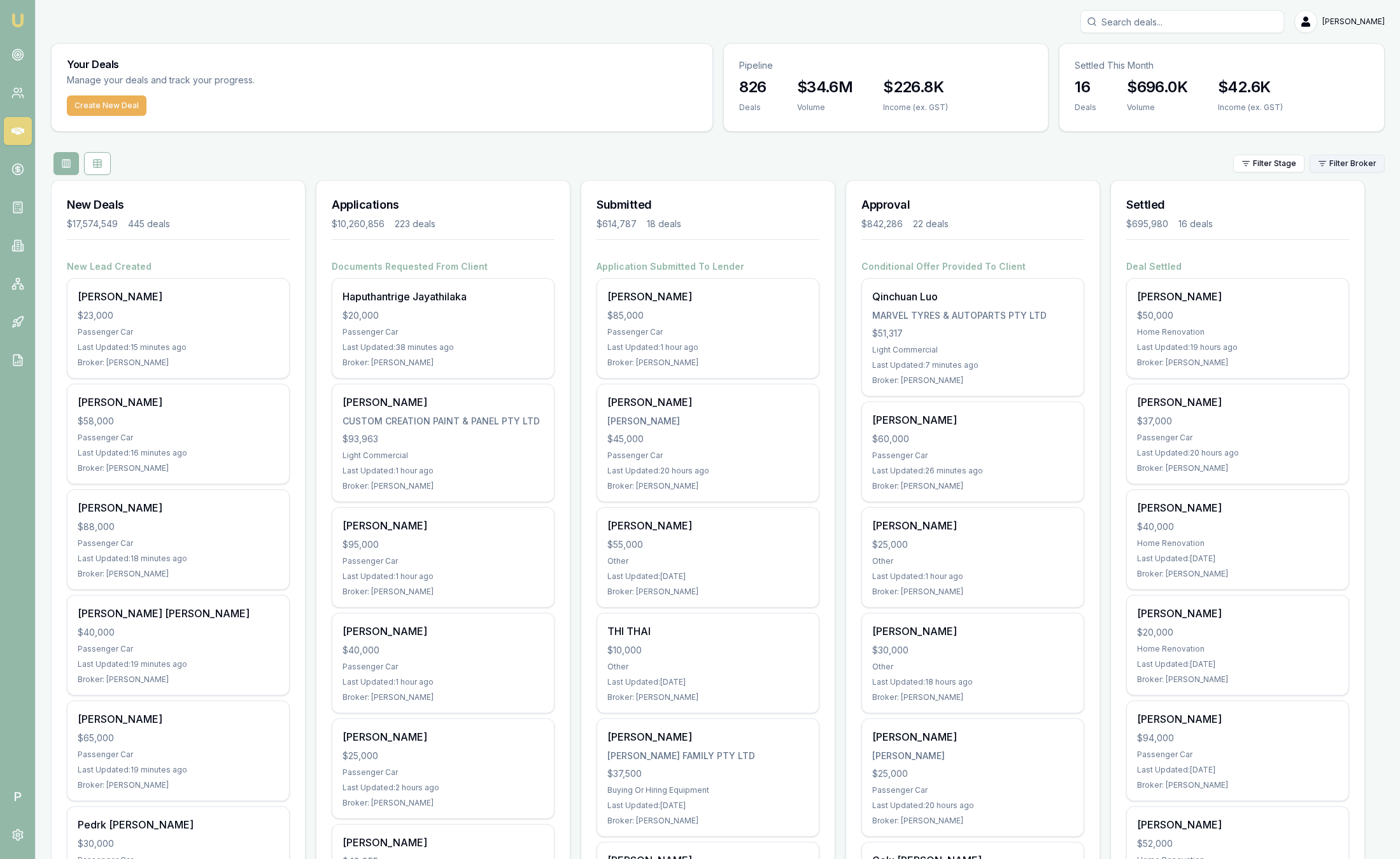
click at [1334, 162] on html "Emu Broker P [PERSON_NAME] Toggle Menu Your Deals Manage your deals and track y…" at bounding box center [700, 429] width 1400 height 859
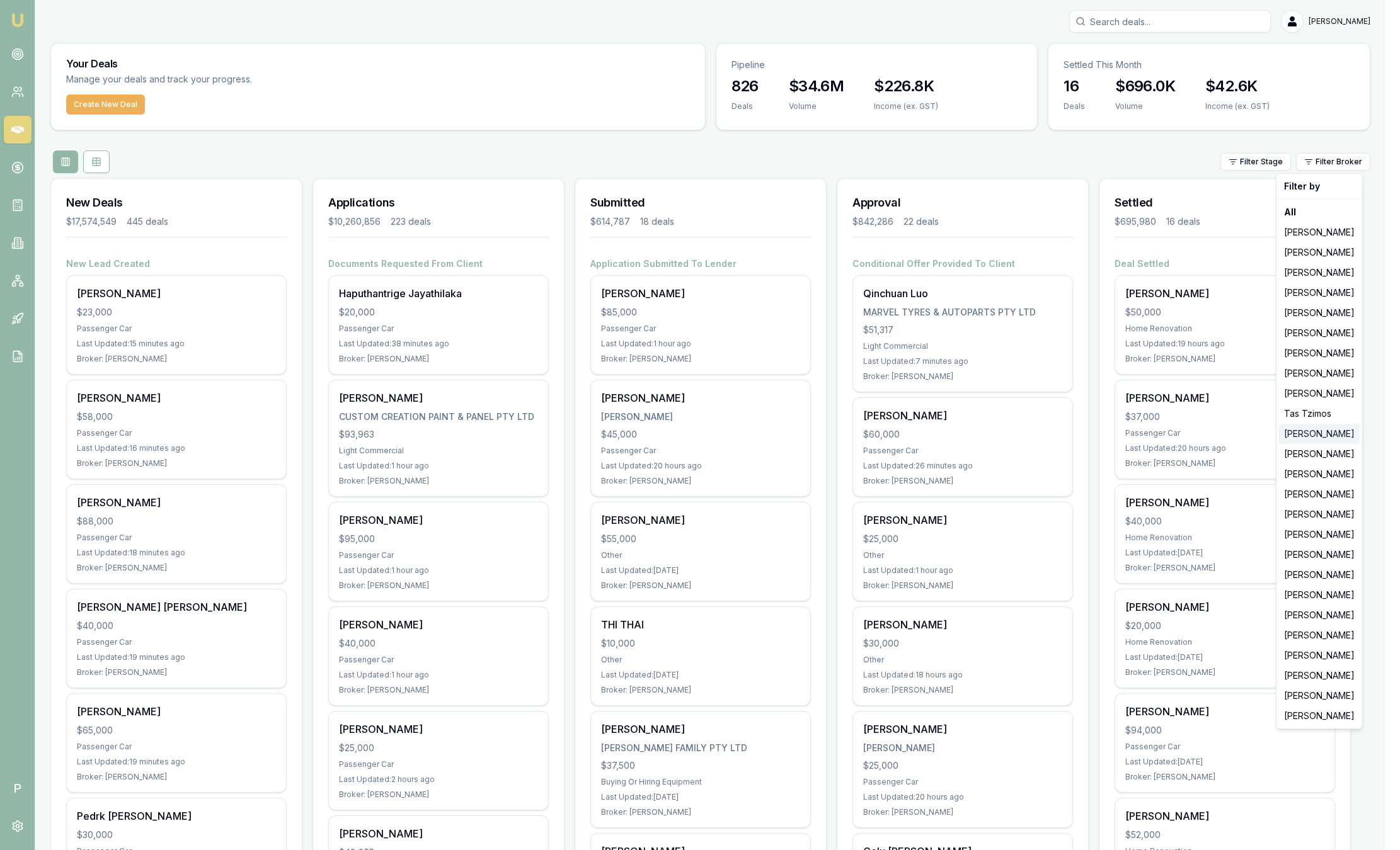
click at [1311, 429] on div "[PERSON_NAME]" at bounding box center [1319, 434] width 81 height 20
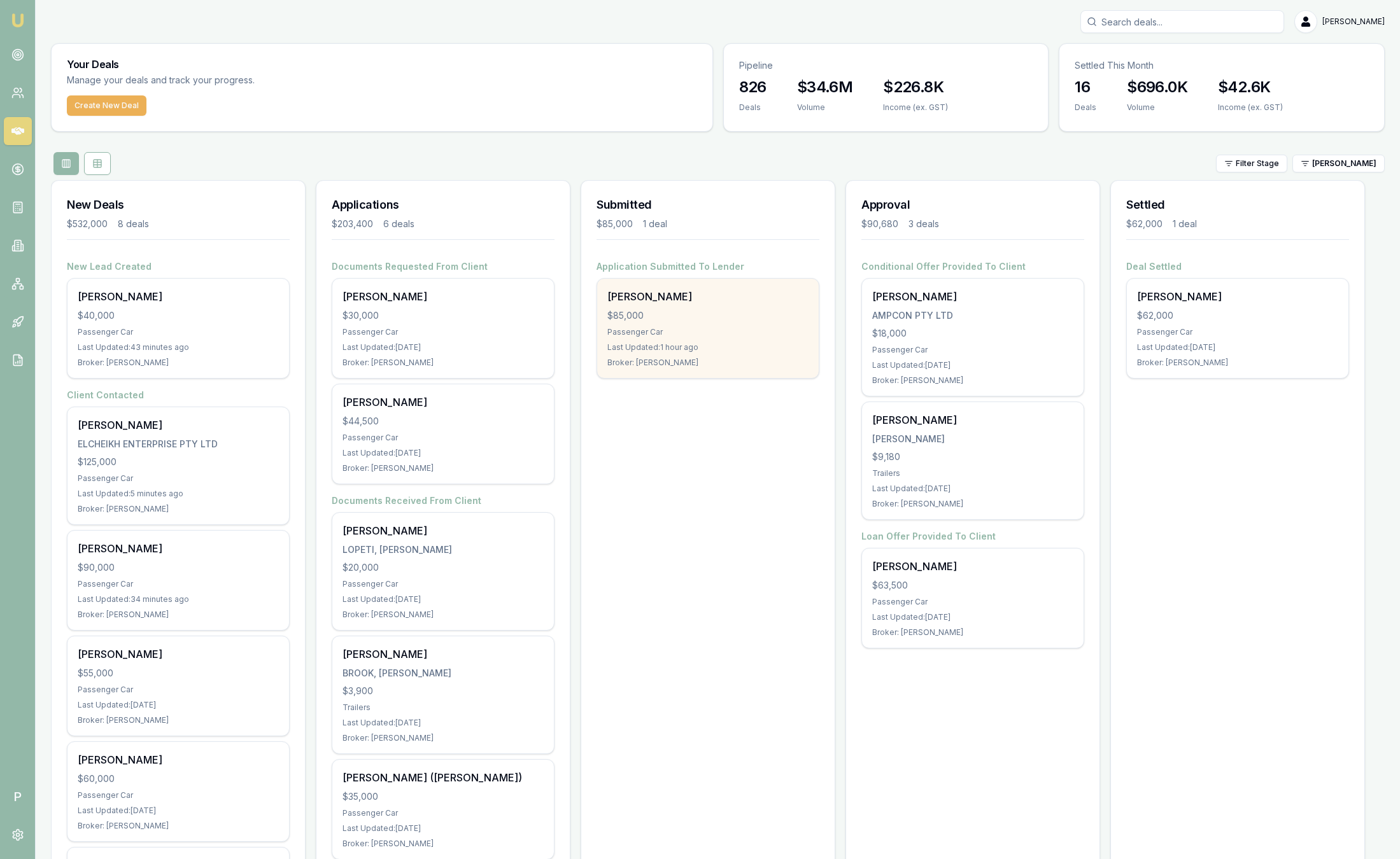
click at [738, 332] on div "Passenger Car" at bounding box center [708, 332] width 201 height 10
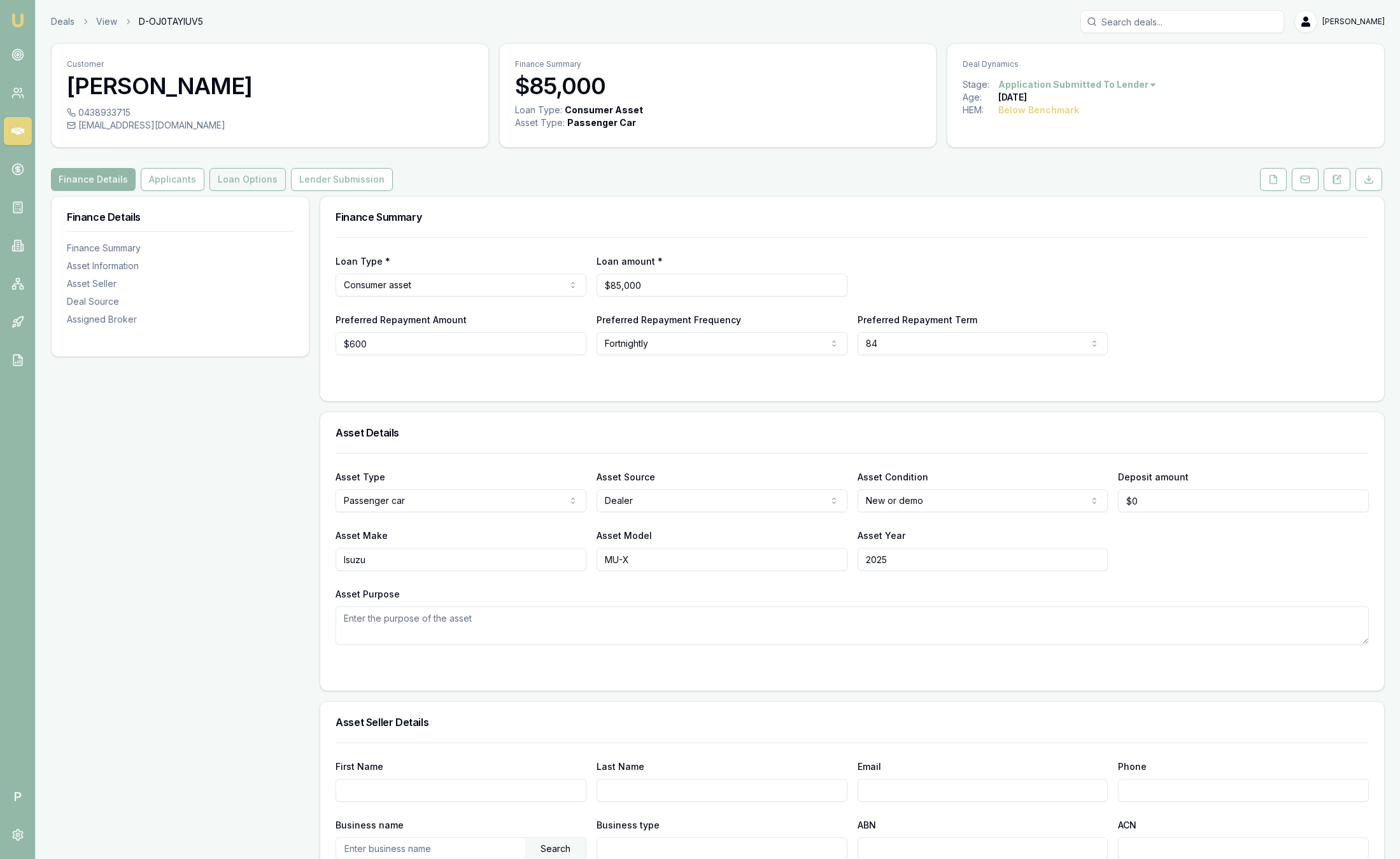
click at [237, 174] on button "Loan Options" at bounding box center [247, 179] width 76 height 23
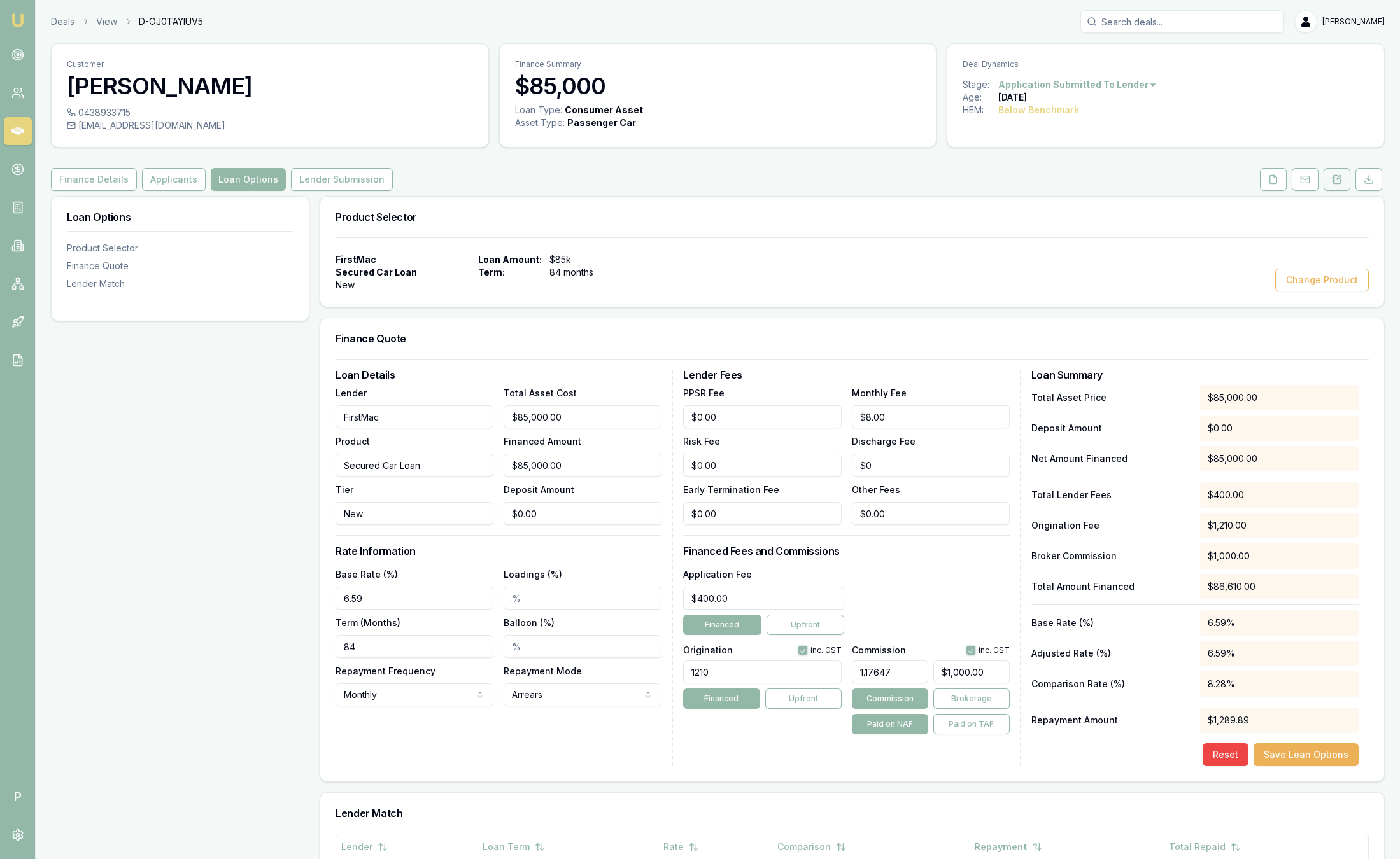
click at [1343, 176] on button at bounding box center [1337, 179] width 26 height 23
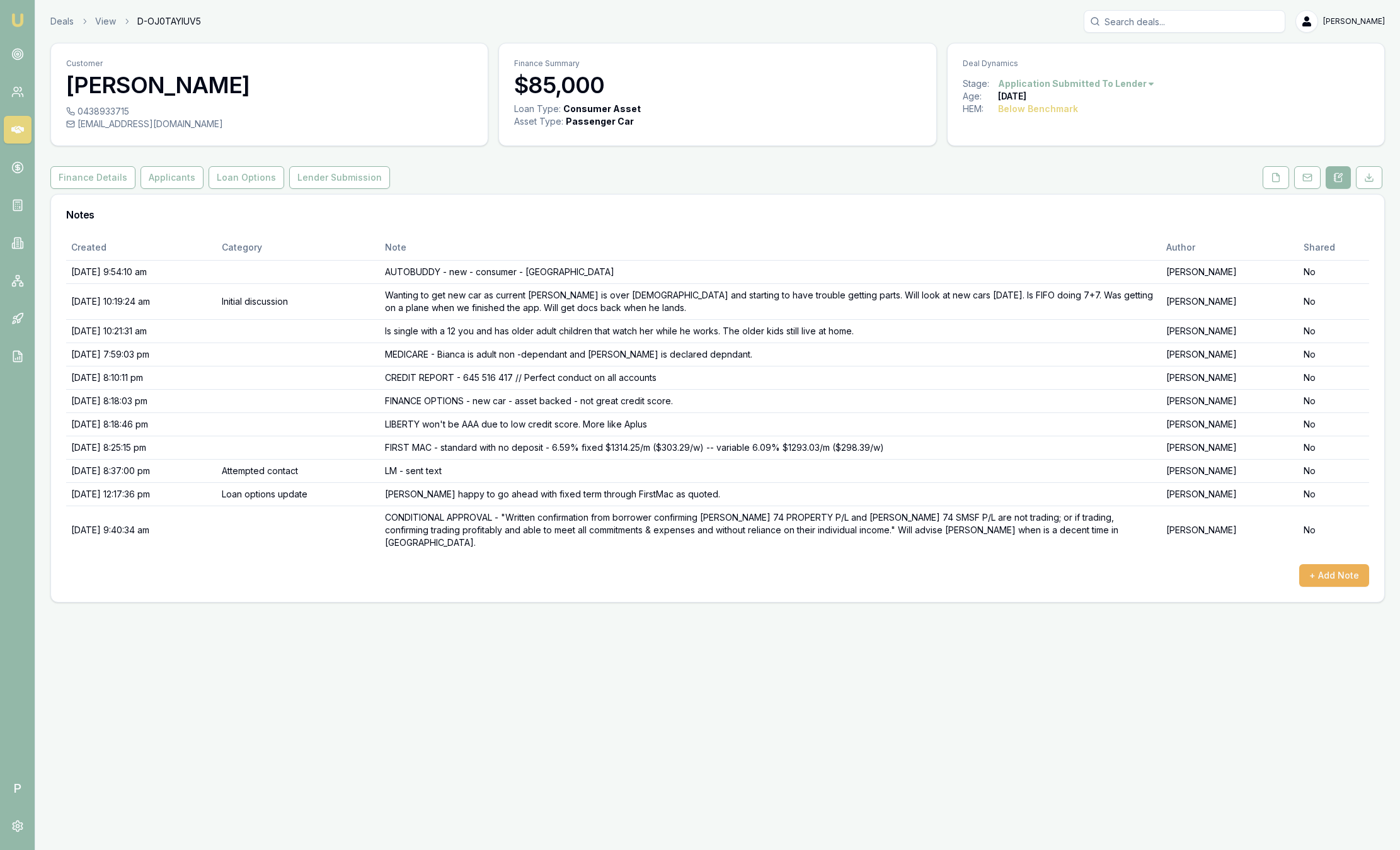
click at [20, 22] on img at bounding box center [18, 20] width 15 height 15
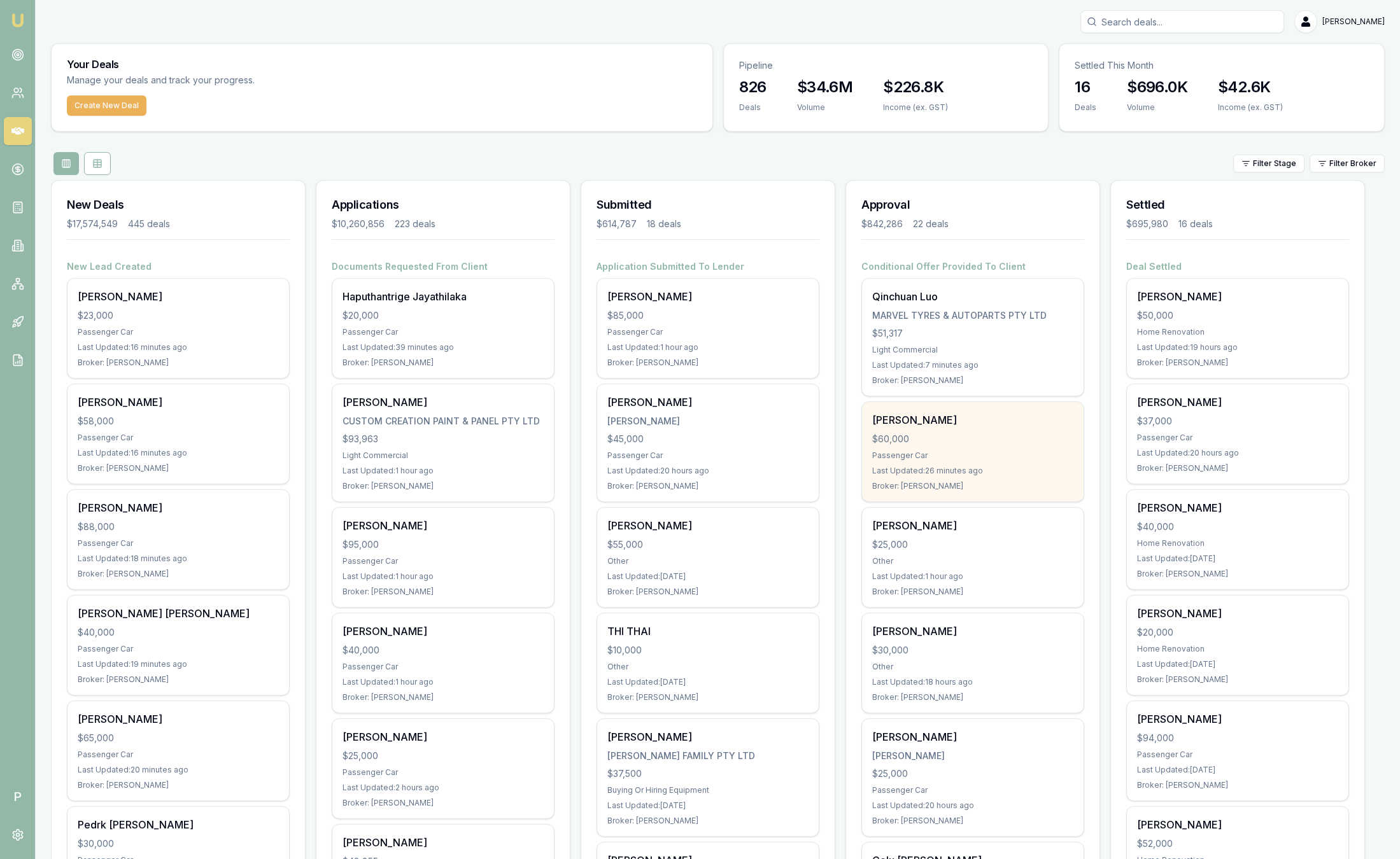
click at [996, 446] on div "[PERSON_NAME] $60,000 Passenger Car Last Updated: 26 minutes ago Broker: [PERSO…" at bounding box center [973, 453] width 222 height 100
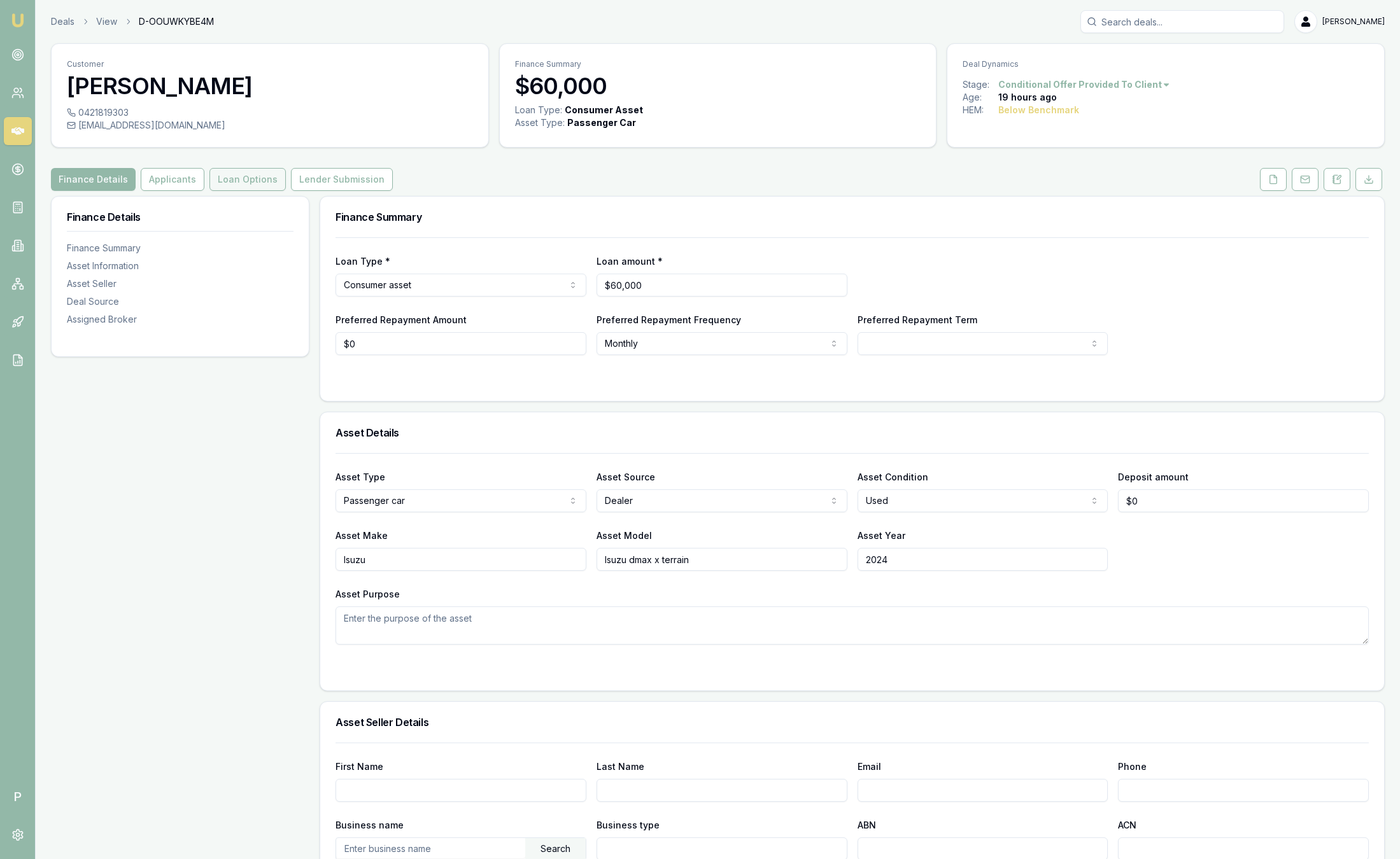
click at [250, 183] on button "Loan Options" at bounding box center [247, 179] width 76 height 23
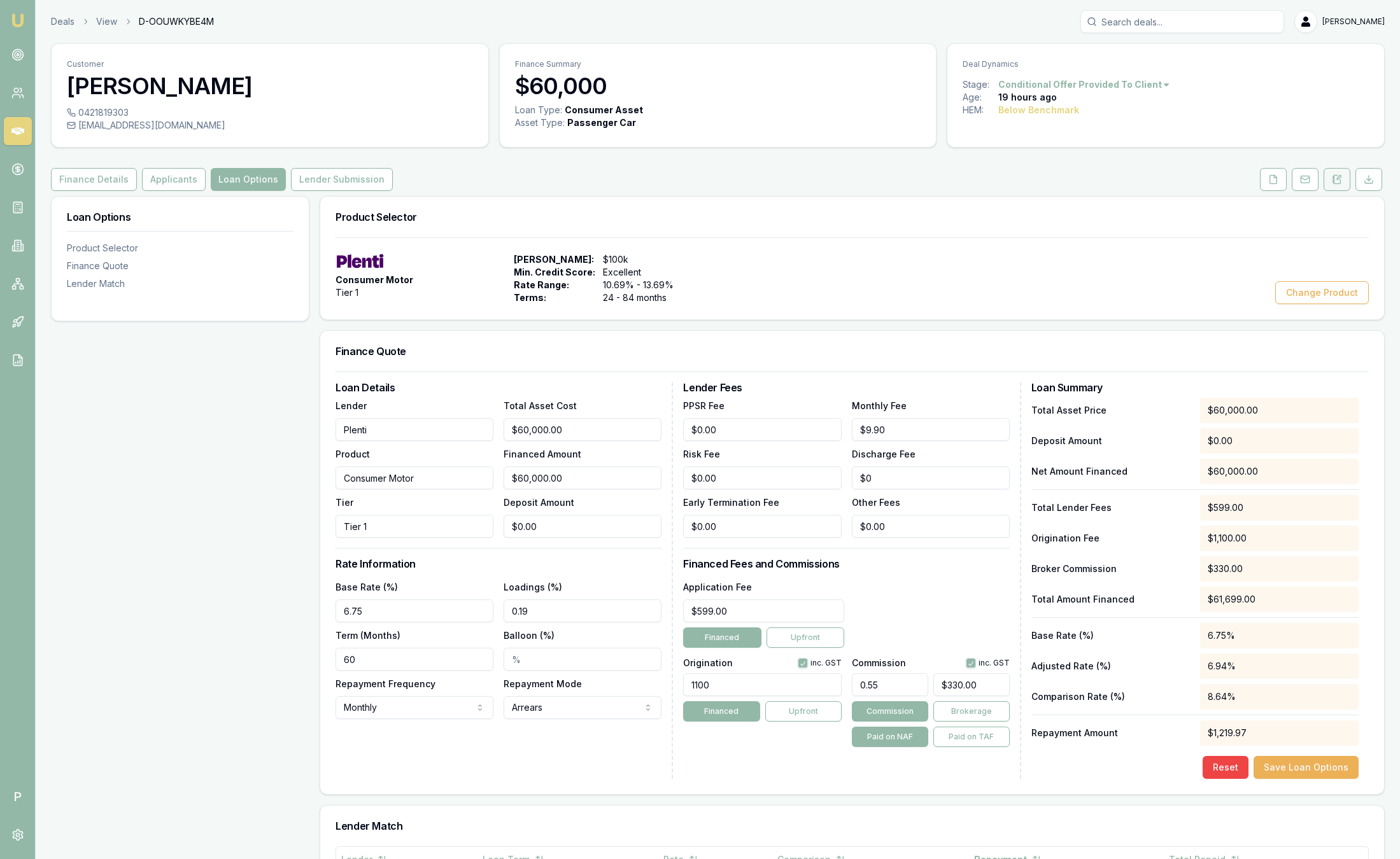
click at [1343, 179] on button at bounding box center [1337, 179] width 26 height 23
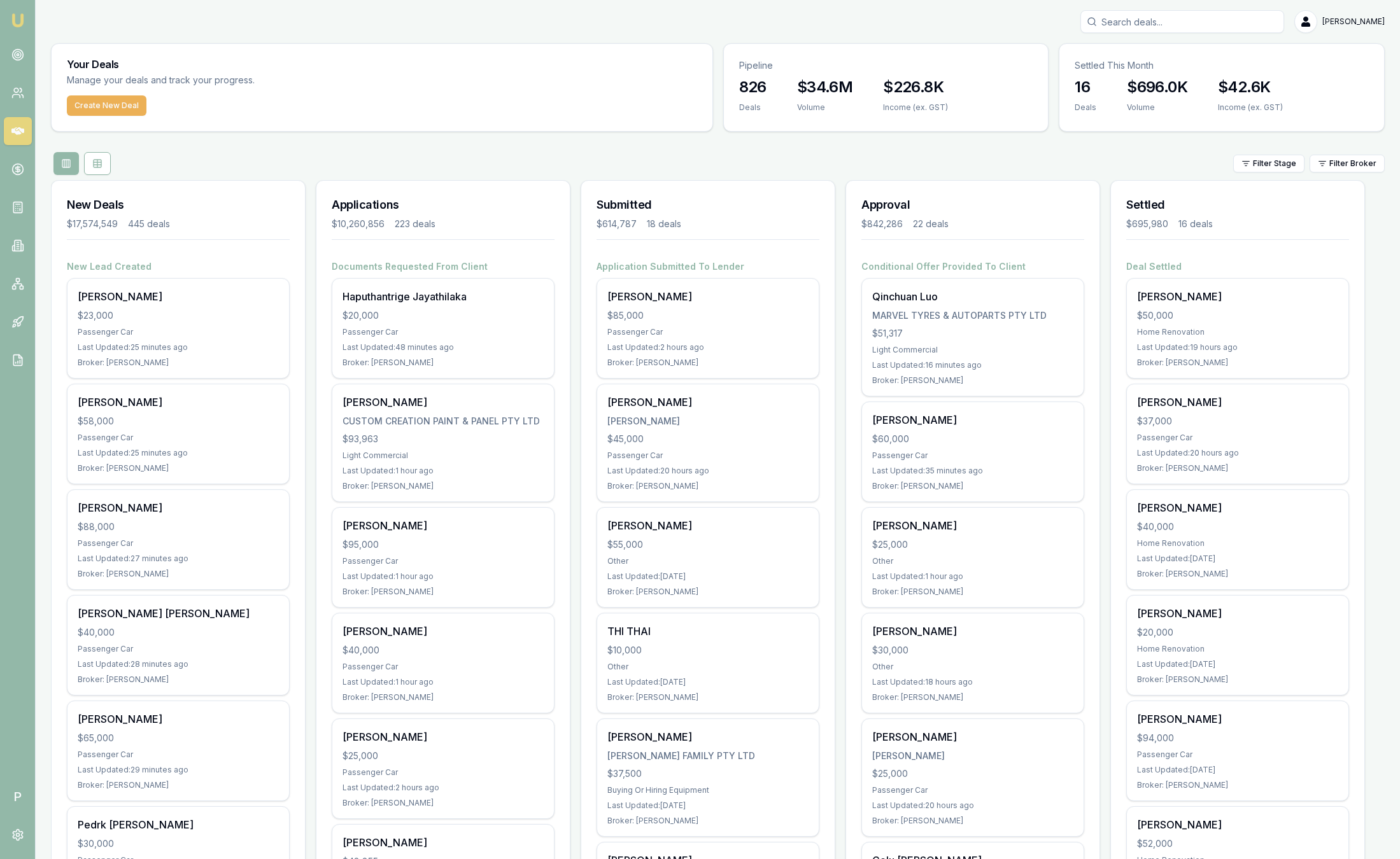
click at [620, 163] on div "Filter Stage Filter Broker" at bounding box center [717, 163] width 1334 height 23
click at [16, 286] on icon at bounding box center [18, 284] width 13 height 13
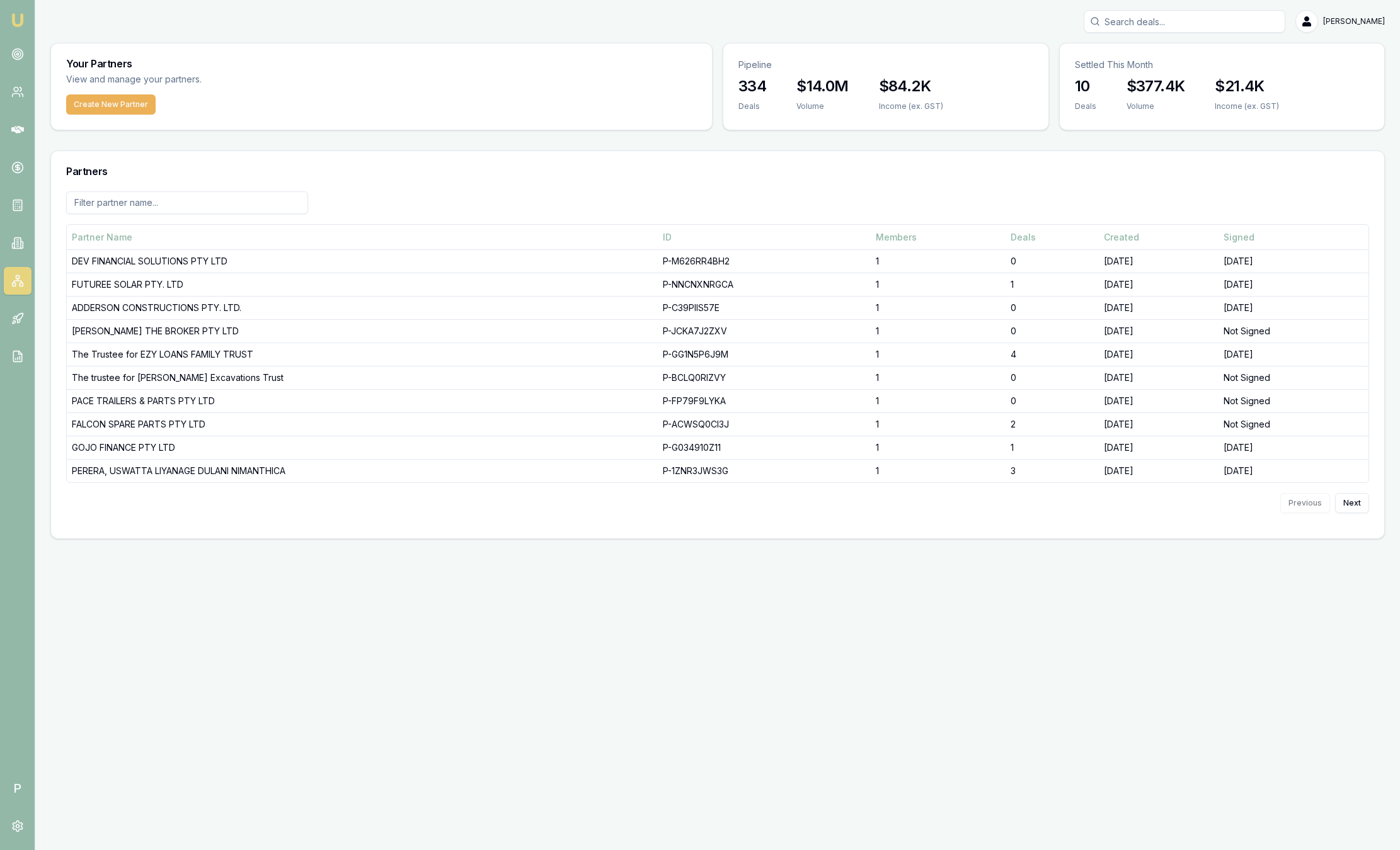
click at [126, 199] on input at bounding box center [187, 203] width 242 height 22
click at [106, 110] on button "Create New Partner" at bounding box center [111, 105] width 89 height 20
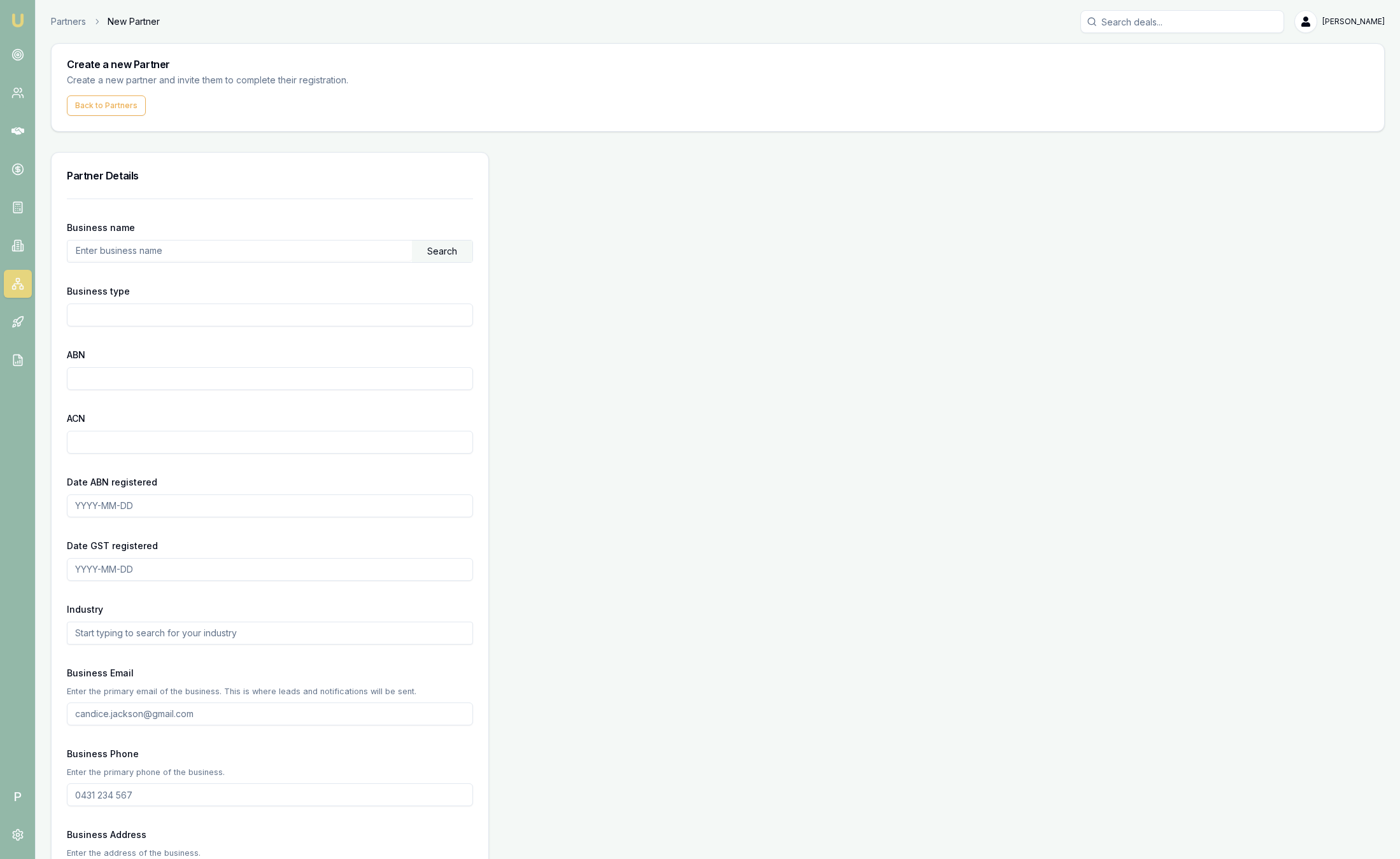
click at [149, 252] on input "text" at bounding box center [239, 251] width 345 height 21
click at [195, 244] on input "text" at bounding box center [239, 251] width 345 height 21
click at [313, 250] on input "text" at bounding box center [239, 251] width 345 height 21
click at [20, 55] on icon at bounding box center [18, 55] width 13 height 13
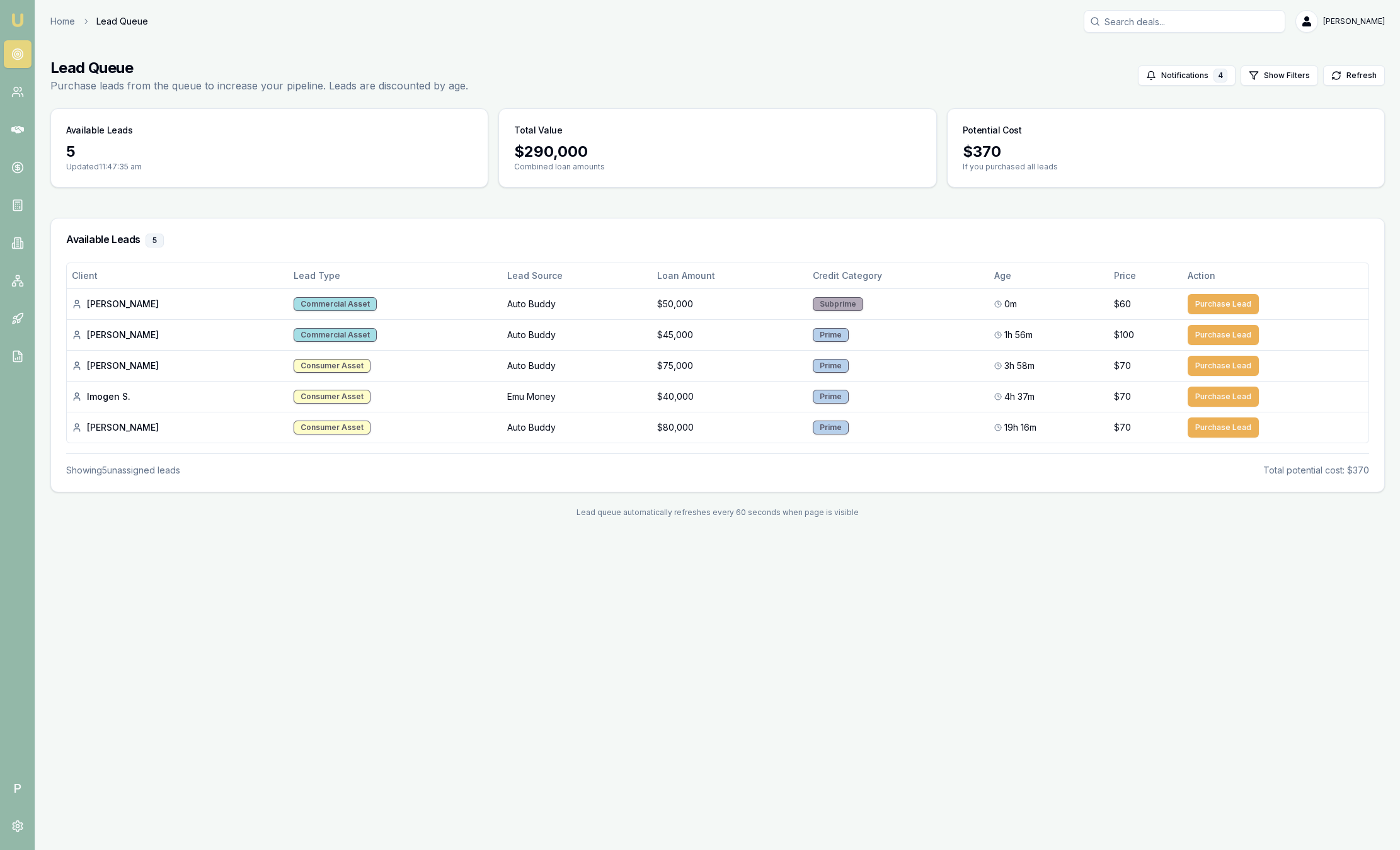
click at [20, 17] on img at bounding box center [18, 20] width 15 height 15
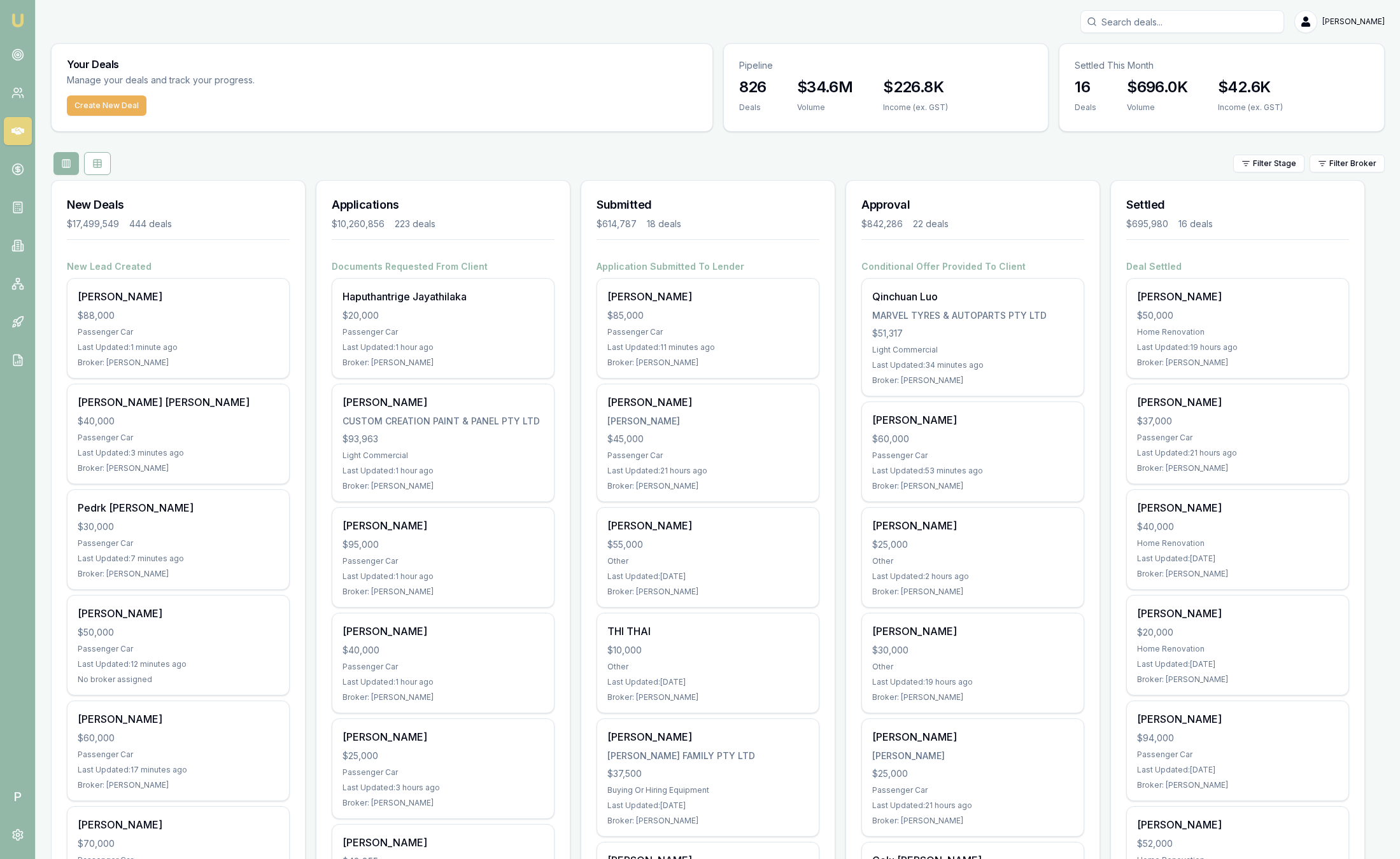
click at [1368, 161] on html "Emu Broker P [PERSON_NAME] Toggle Menu Your Deals Manage your deals and track y…" at bounding box center [700, 429] width 1400 height 859
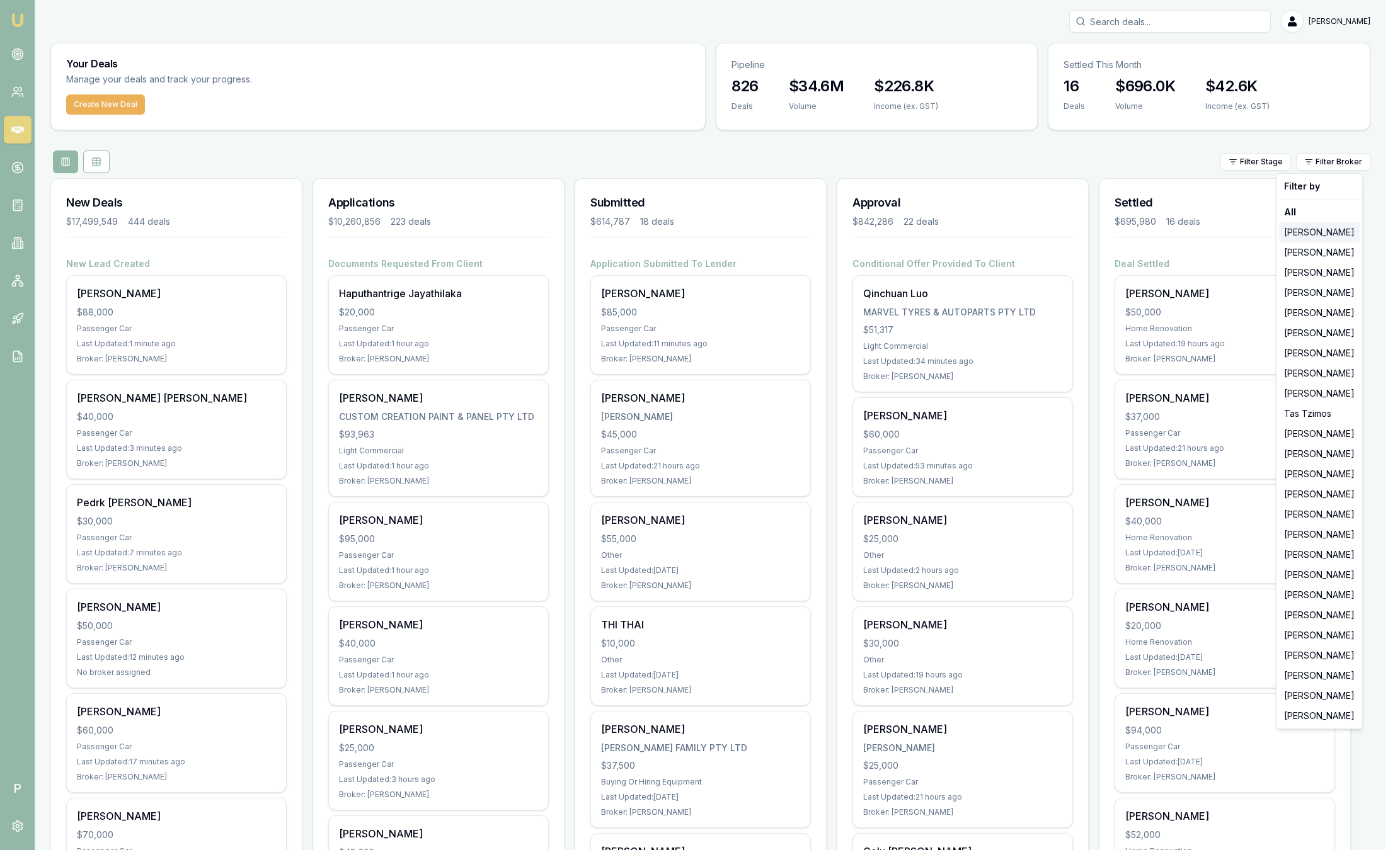
drag, startPoint x: 1320, startPoint y: 245, endPoint x: 1318, endPoint y: 238, distance: 7.3
click at [1318, 238] on div "Filter by All Jackson Fanfulla Brad Hearns Matt Leeburn Evette Abdo Matt Burn S…" at bounding box center [1319, 451] width 87 height 556
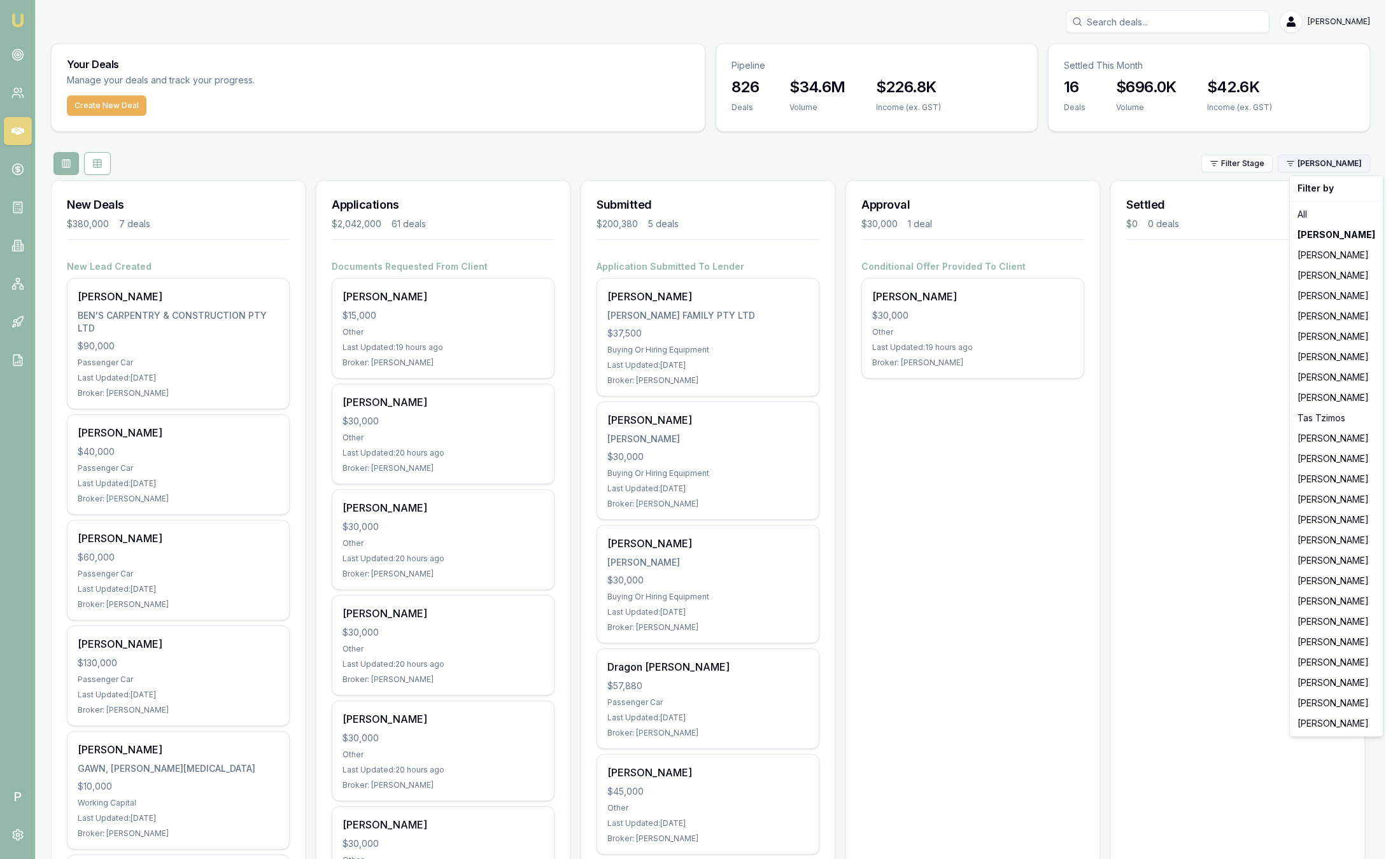
click at [1322, 169] on html "Emu Broker P Sam Crouch Toggle Menu Your Deals Manage your deals and track your…" at bounding box center [700, 429] width 1400 height 859
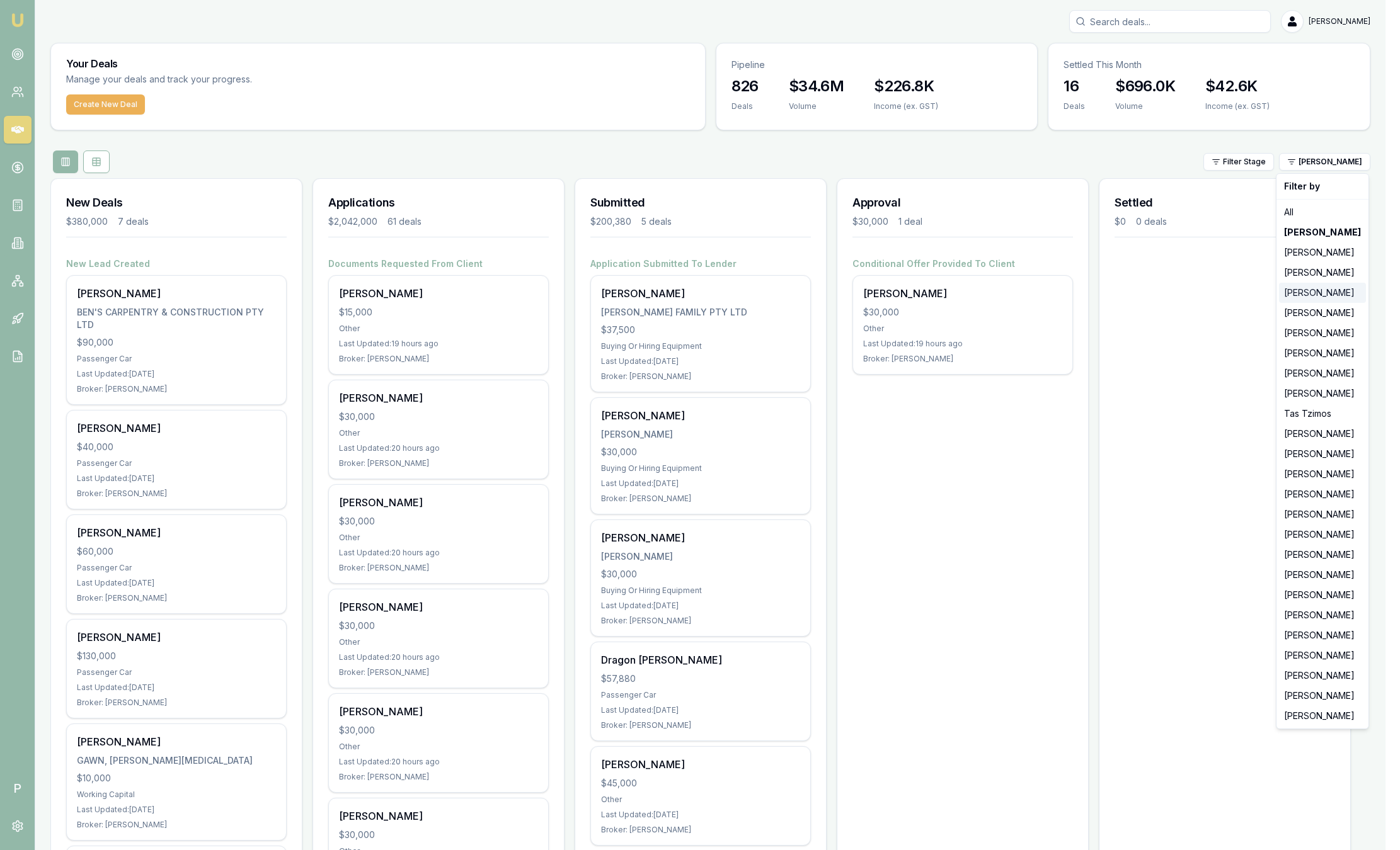
click at [1316, 290] on div "[PERSON_NAME]" at bounding box center [1323, 293] width 87 height 20
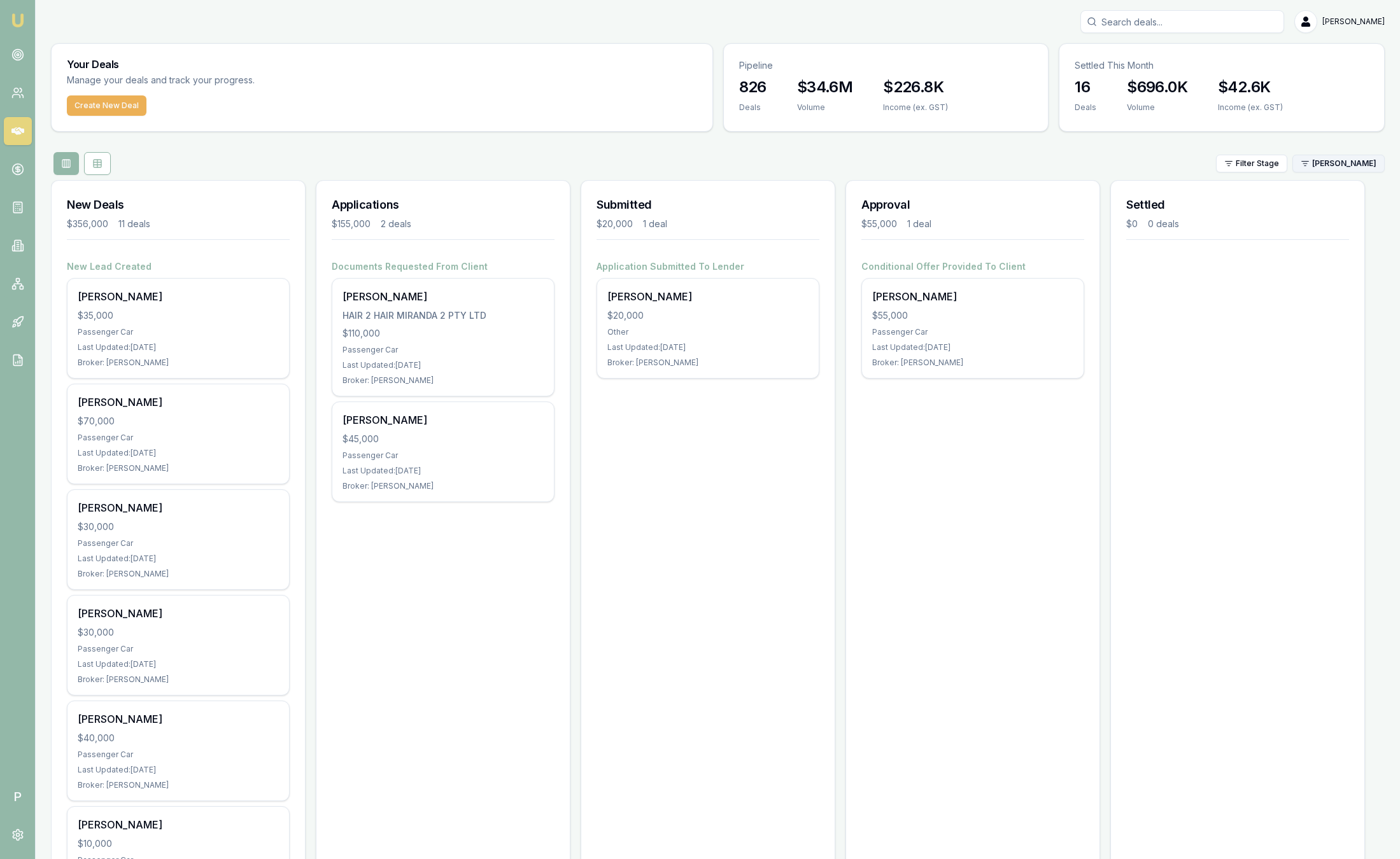
click at [1366, 165] on html "Emu Broker P Sam Crouch Toggle Menu Your Deals Manage your deals and track your…" at bounding box center [700, 429] width 1400 height 859
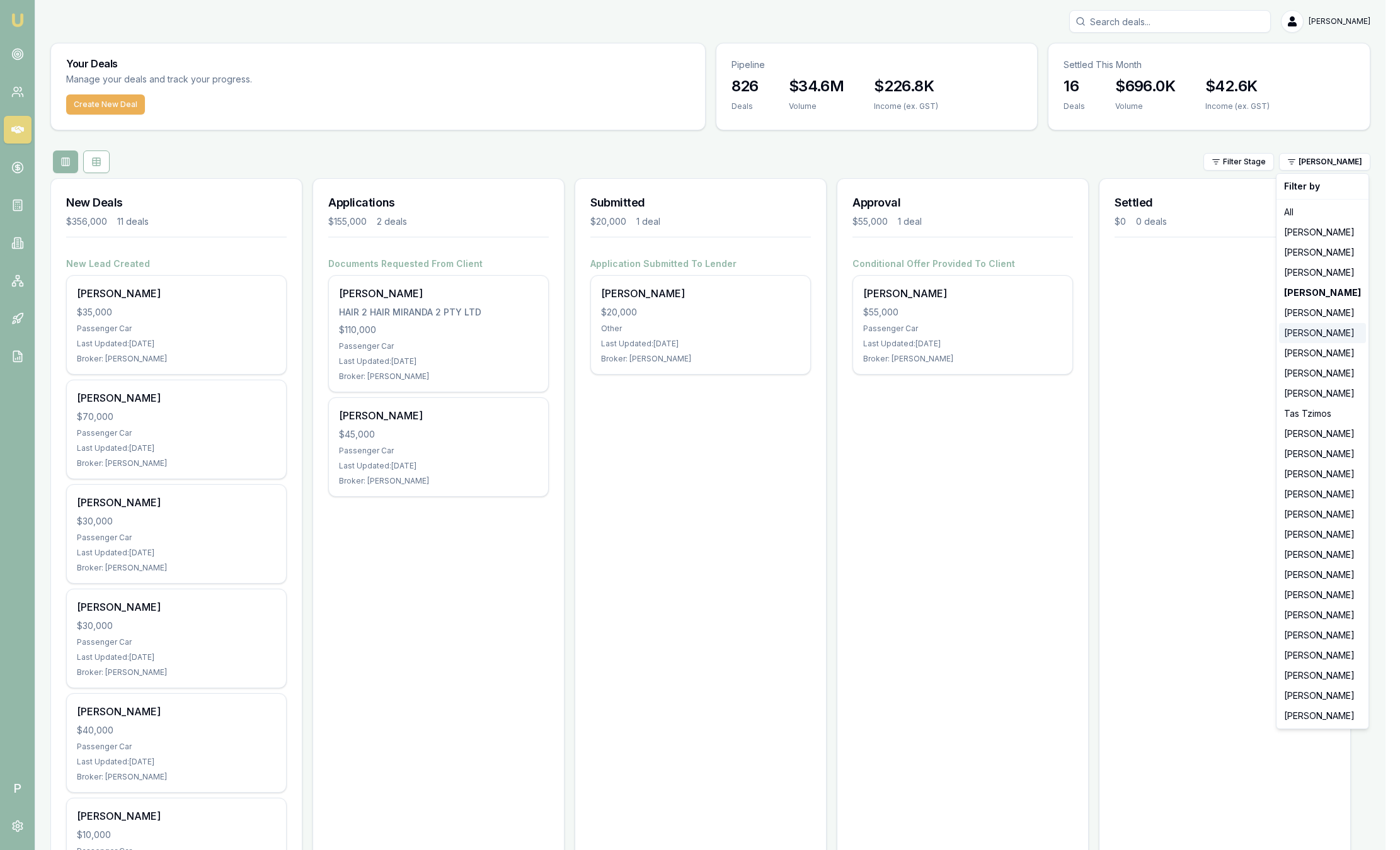
click at [1334, 330] on div "[PERSON_NAME]" at bounding box center [1323, 333] width 87 height 20
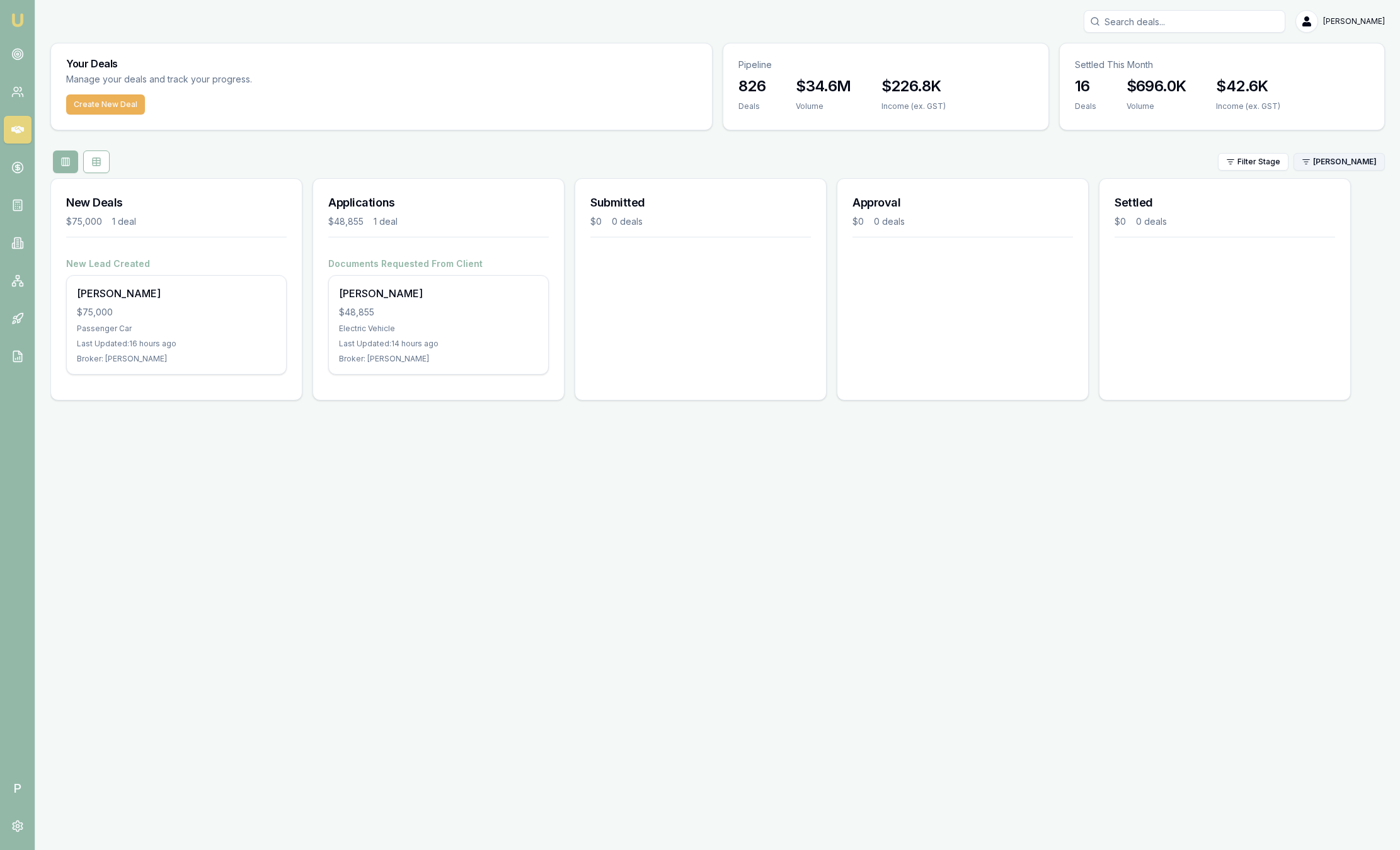
click at [1313, 156] on html "Emu Broker P Sam Crouch Toggle Menu Your Deals Manage your deals and track your…" at bounding box center [700, 425] width 1400 height 850
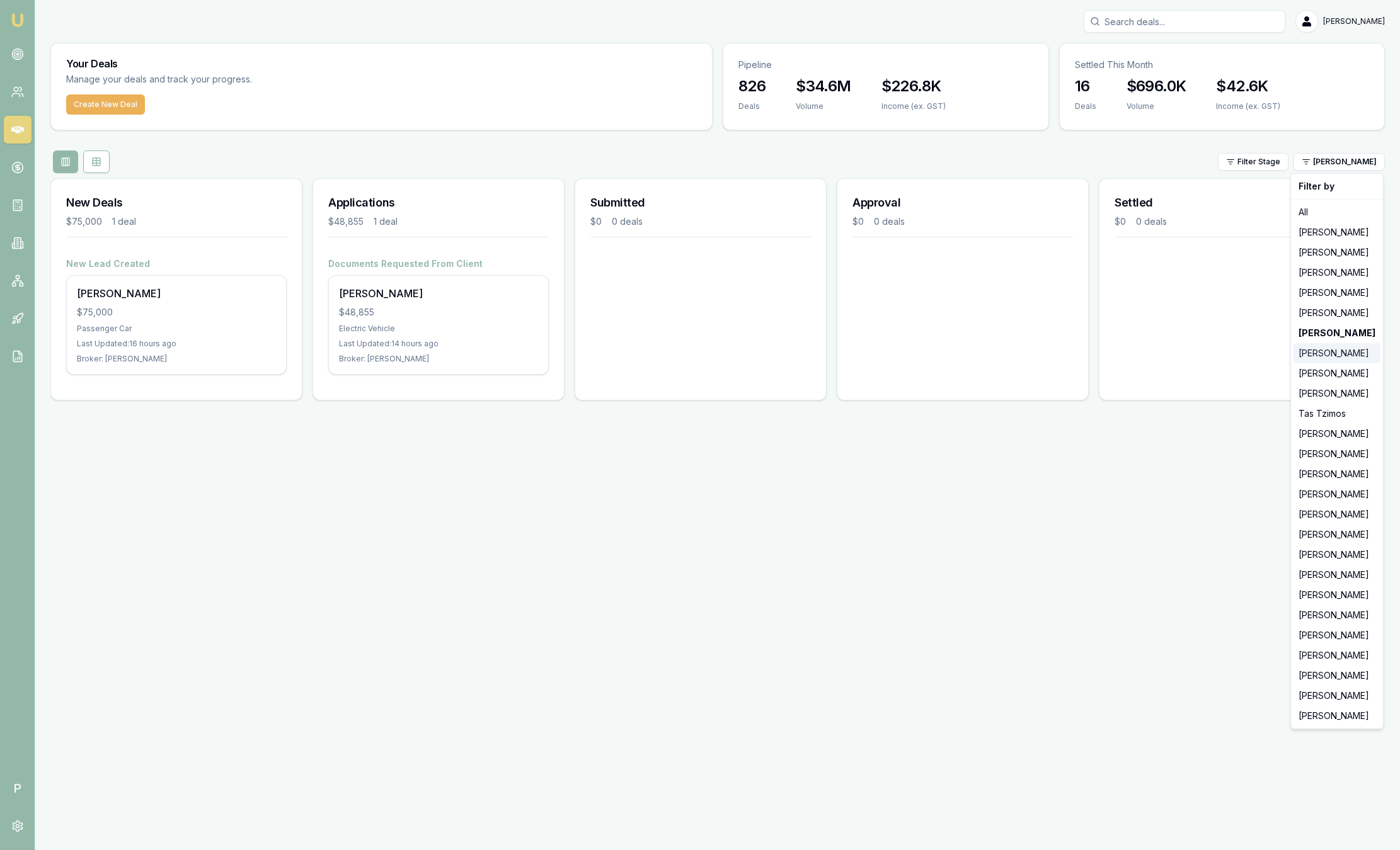
click at [1317, 355] on div "[PERSON_NAME]" at bounding box center [1337, 354] width 87 height 20
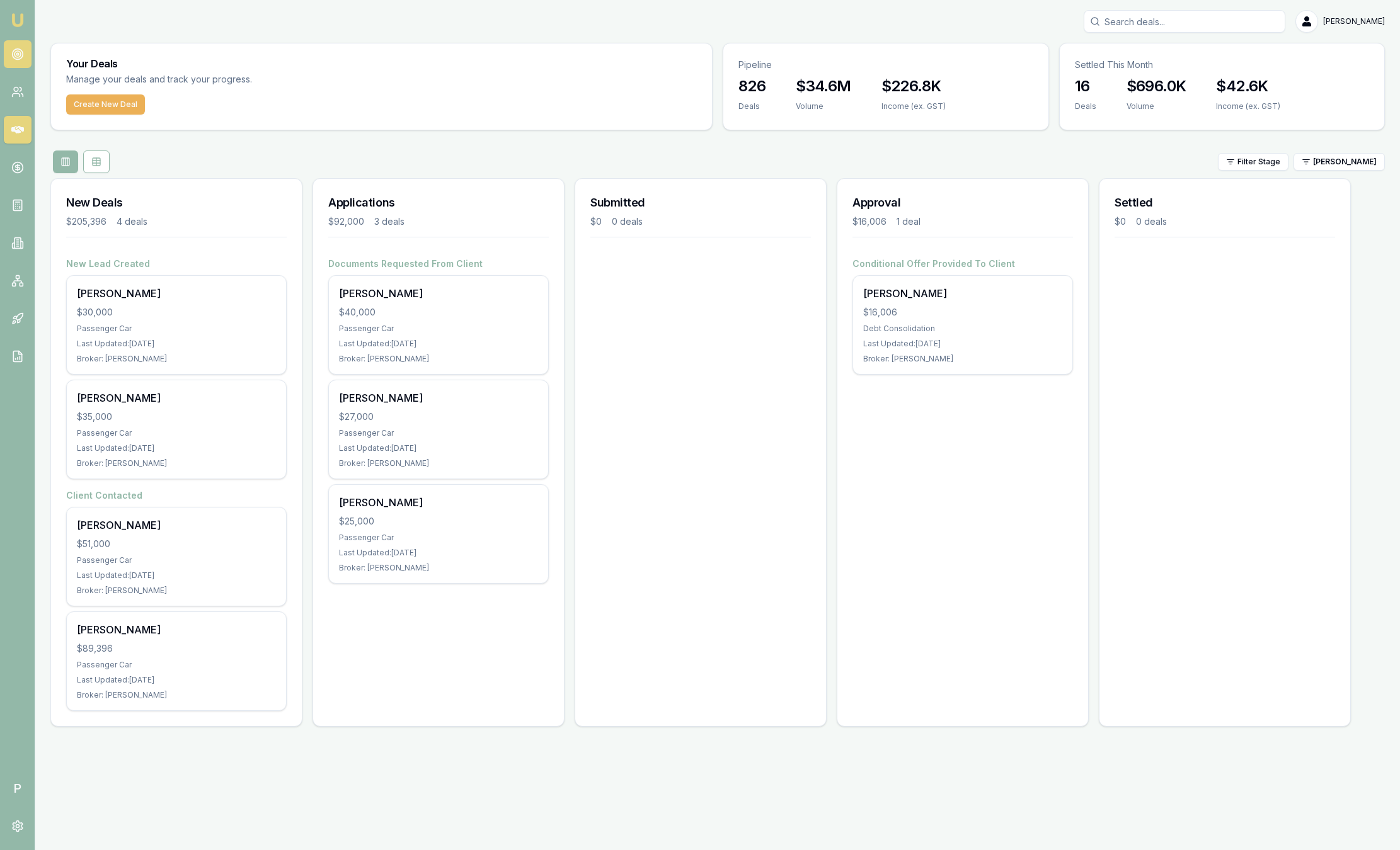
click at [28, 56] on link at bounding box center [18, 54] width 28 height 28
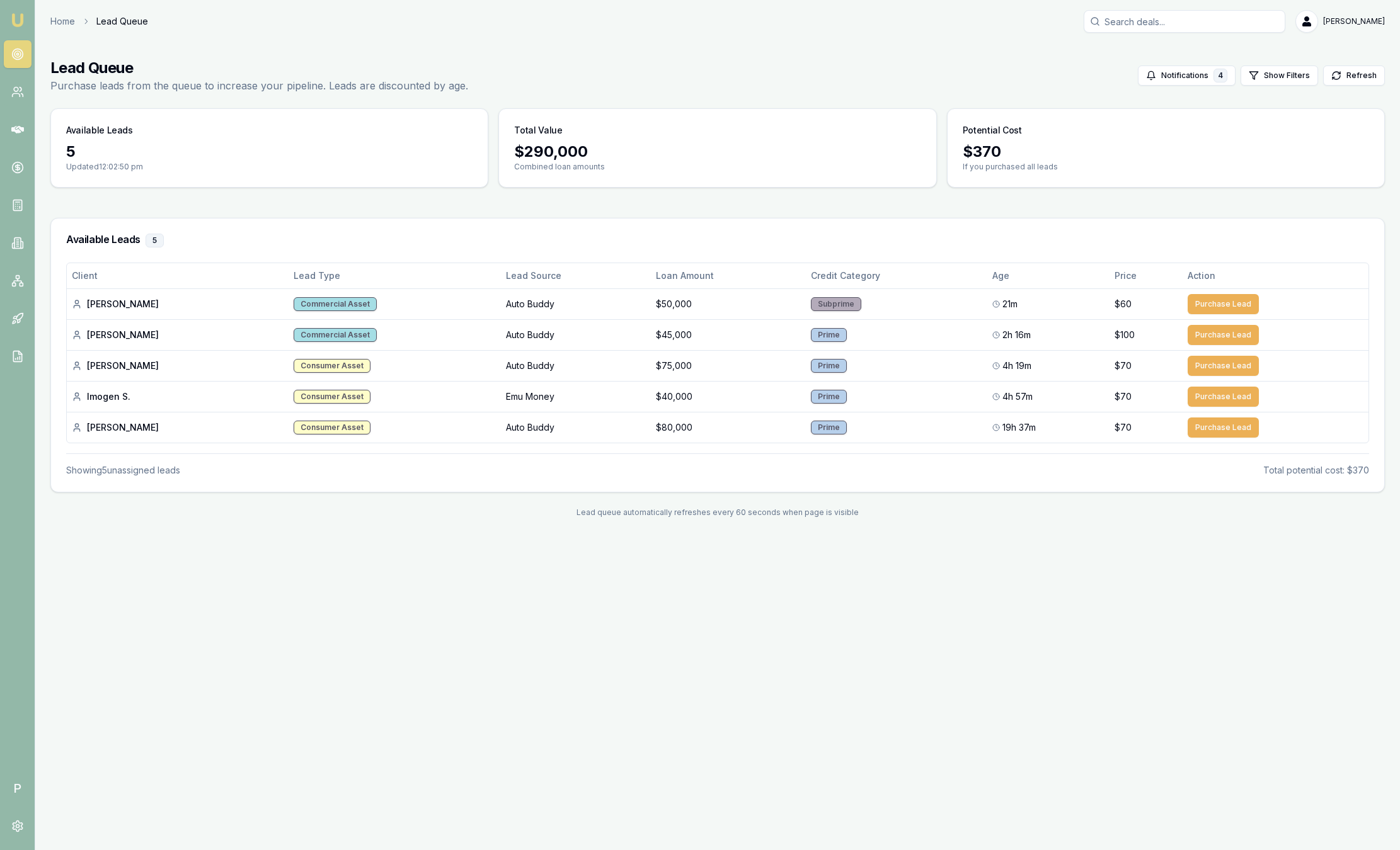
click at [20, 25] on img at bounding box center [18, 20] width 15 height 15
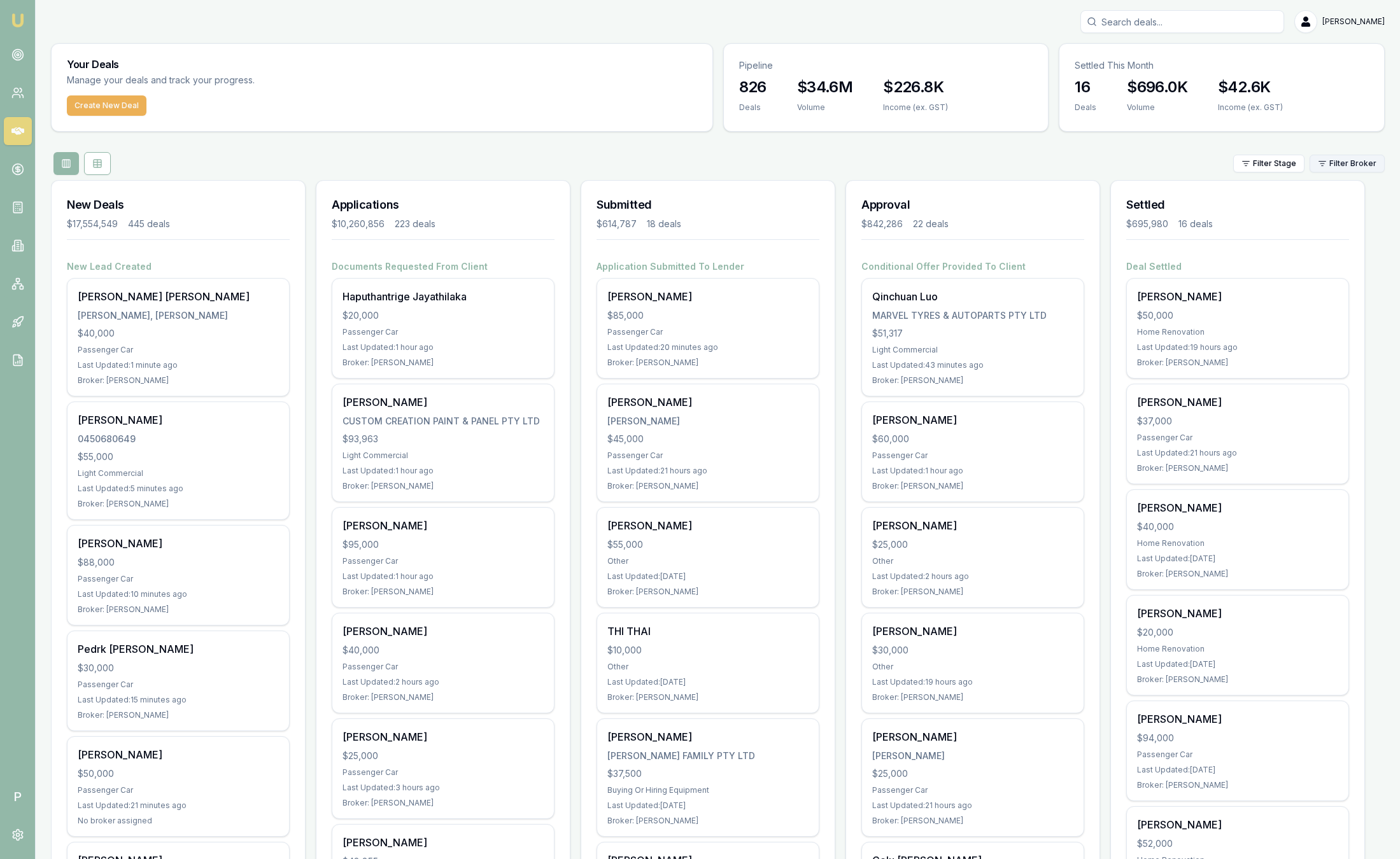
click at [1350, 168] on html "Emu Broker P Sam Crouch Toggle Menu Your Deals Manage your deals and track your…" at bounding box center [700, 429] width 1400 height 859
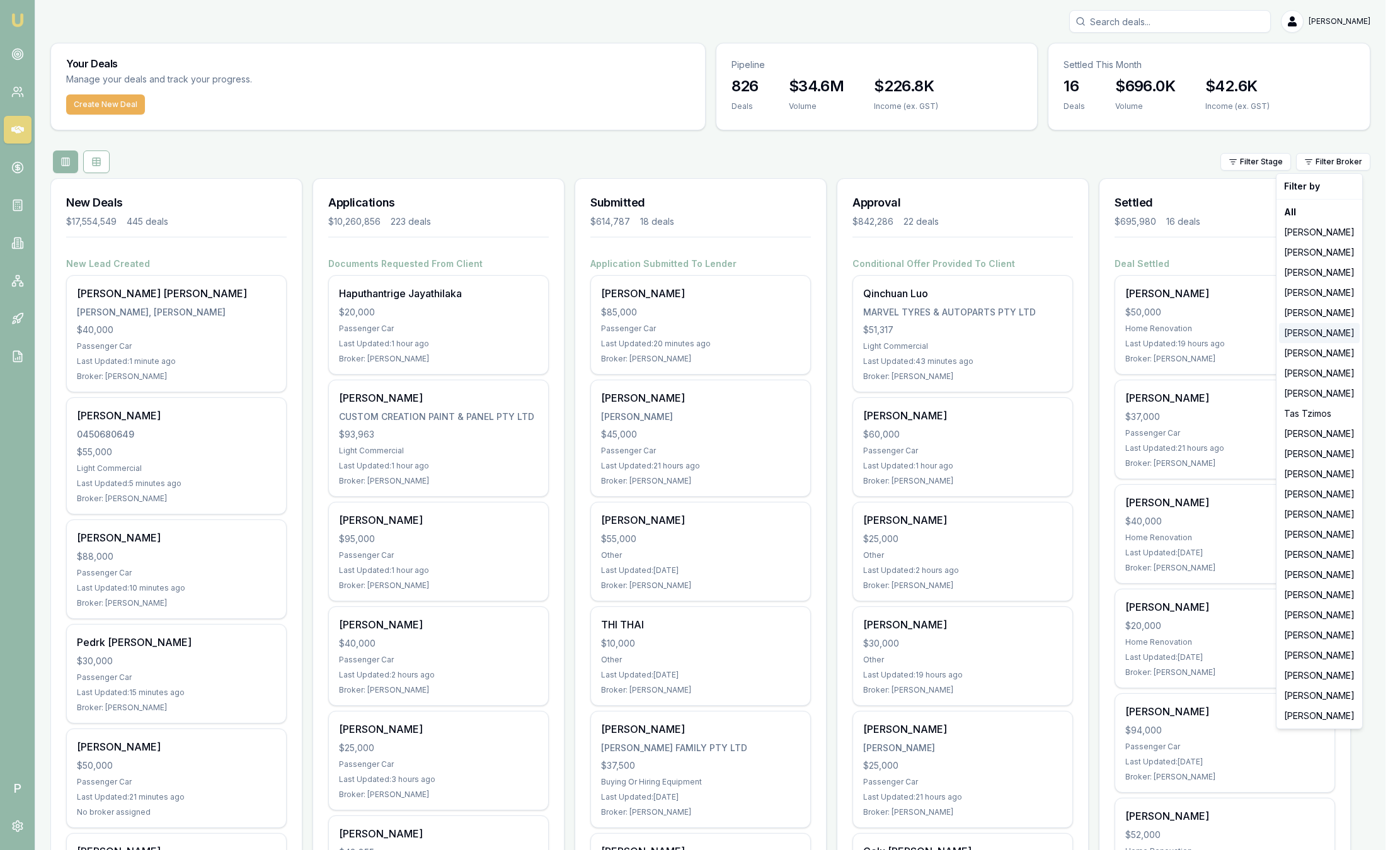
click at [1320, 337] on div "[PERSON_NAME]" at bounding box center [1319, 333] width 81 height 20
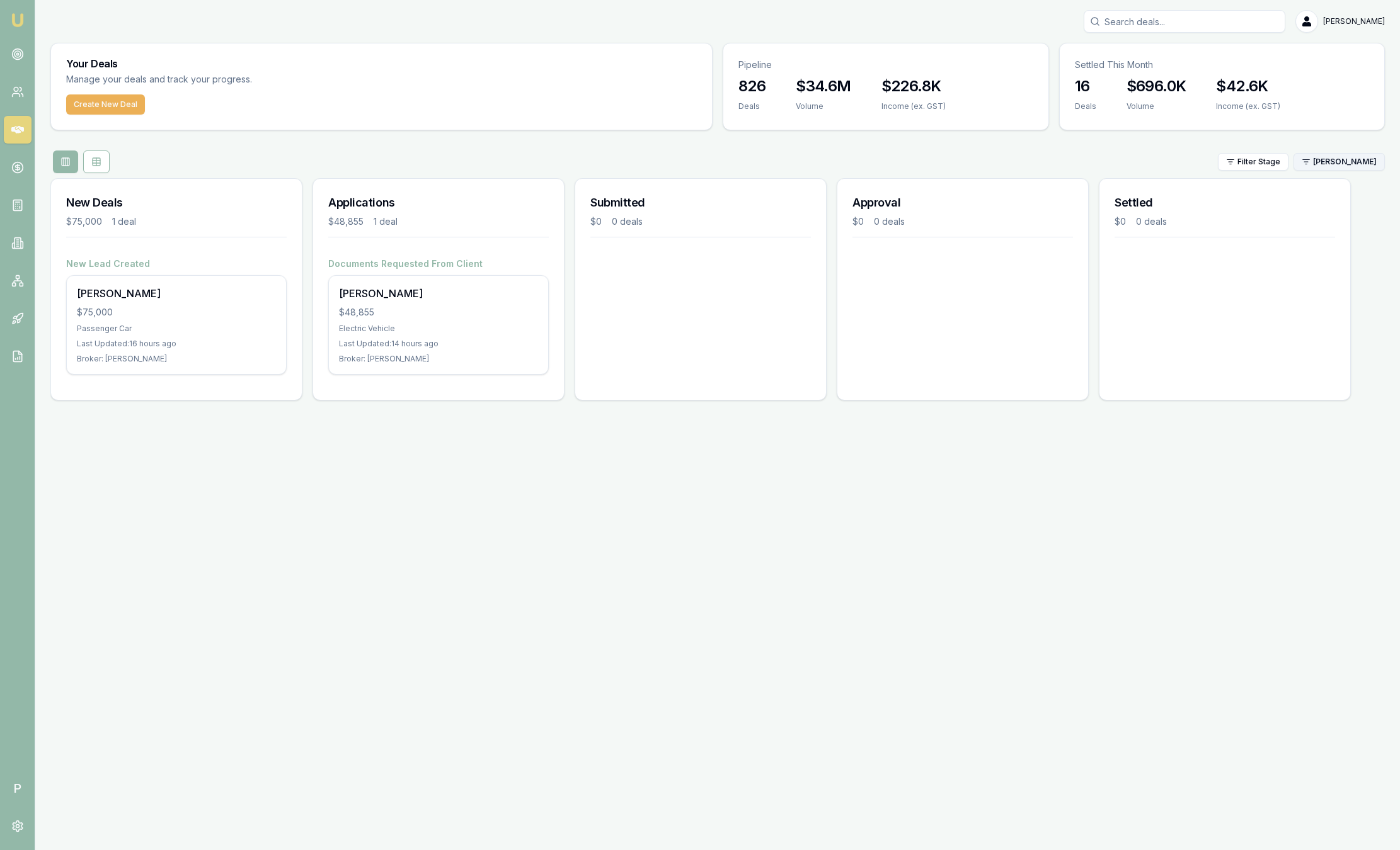
click at [1341, 156] on html "Emu Broker P Sam Crouch Toggle Menu Your Deals Manage your deals and track your…" at bounding box center [700, 425] width 1400 height 850
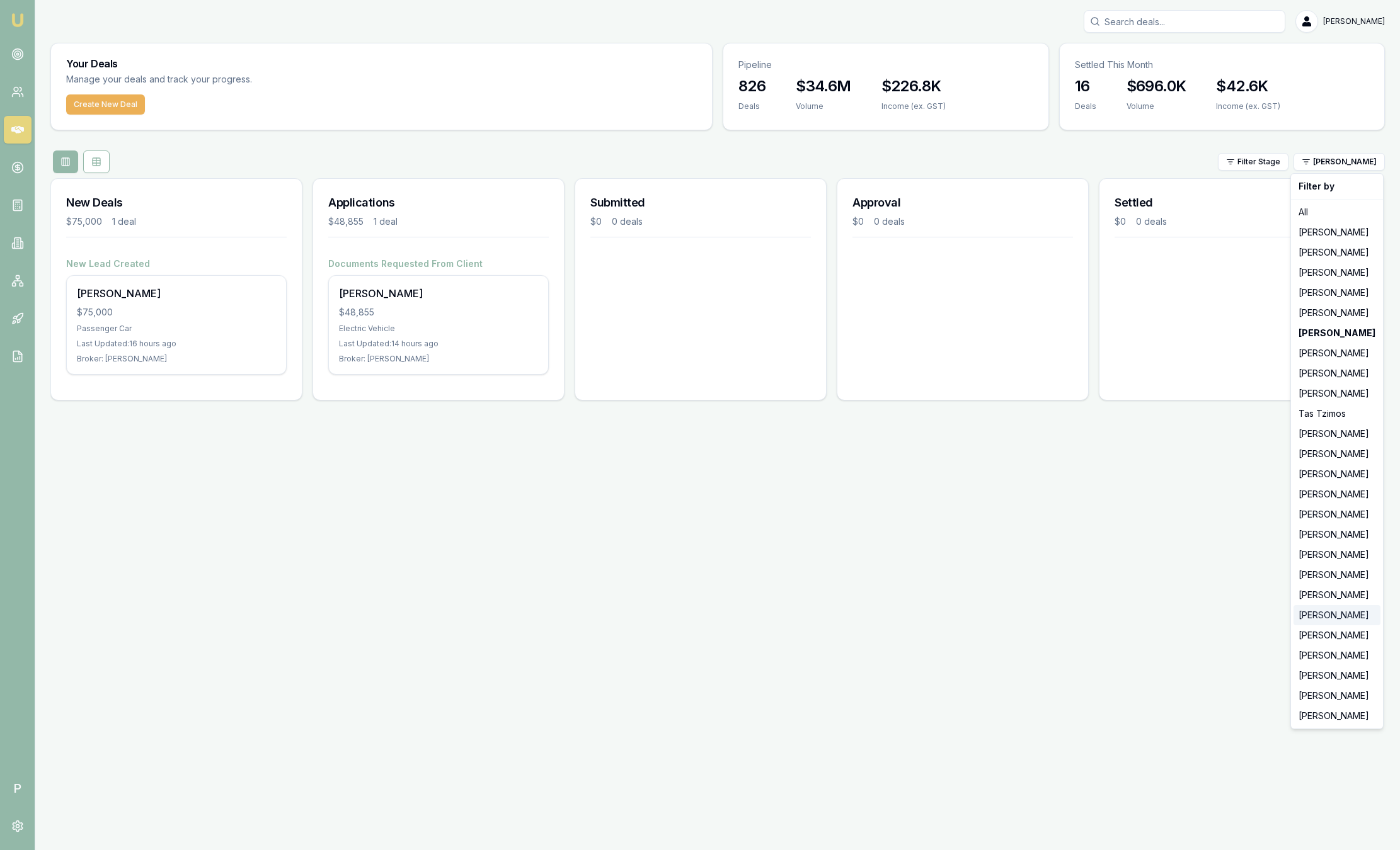
click at [1327, 618] on div "[PERSON_NAME]" at bounding box center [1337, 616] width 87 height 20
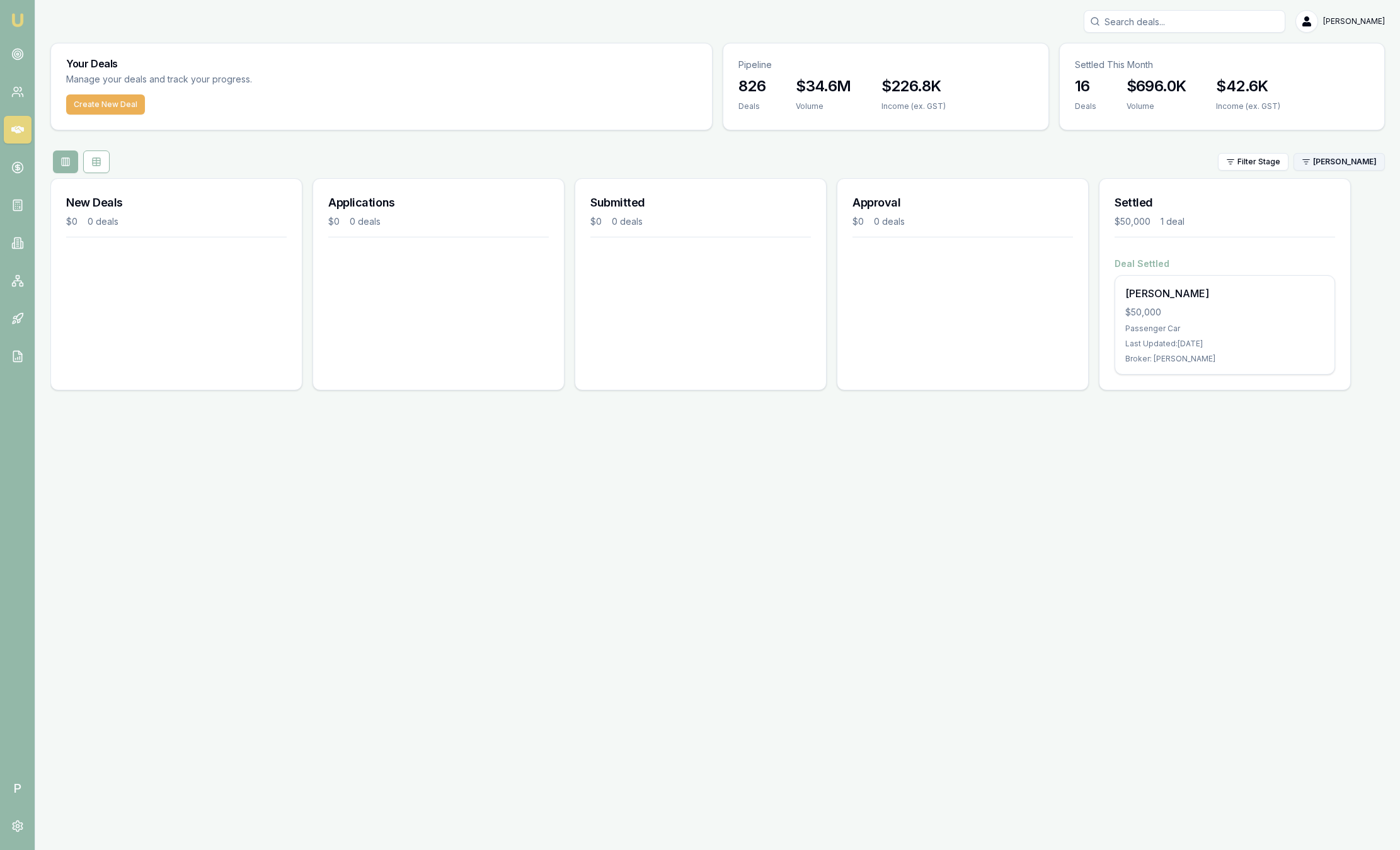
click at [1336, 164] on html "Emu Broker P Sam Crouch Toggle Menu Your Deals Manage your deals and track your…" at bounding box center [700, 425] width 1400 height 850
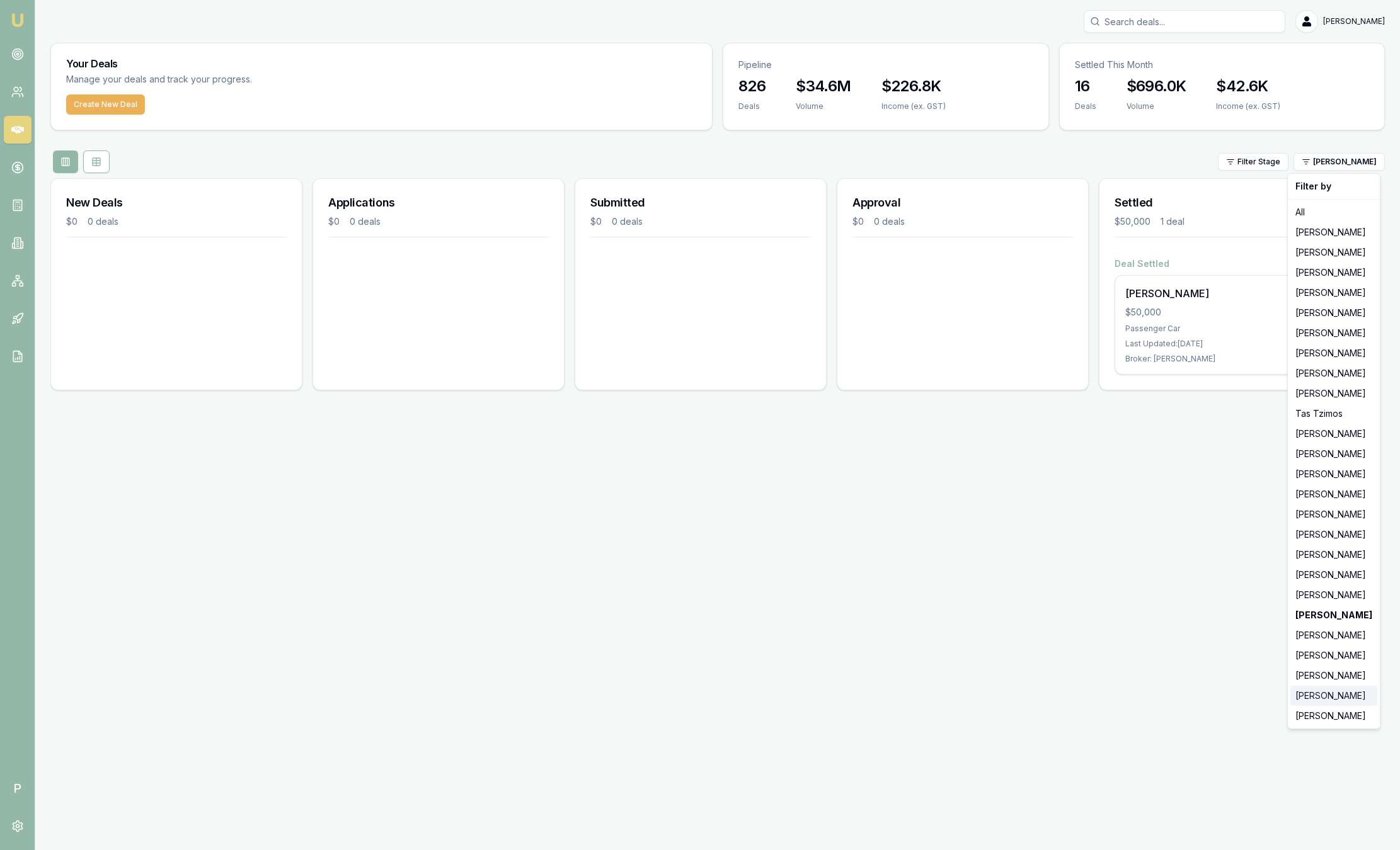
click at [1332, 691] on div "[PERSON_NAME]" at bounding box center [1334, 696] width 87 height 20
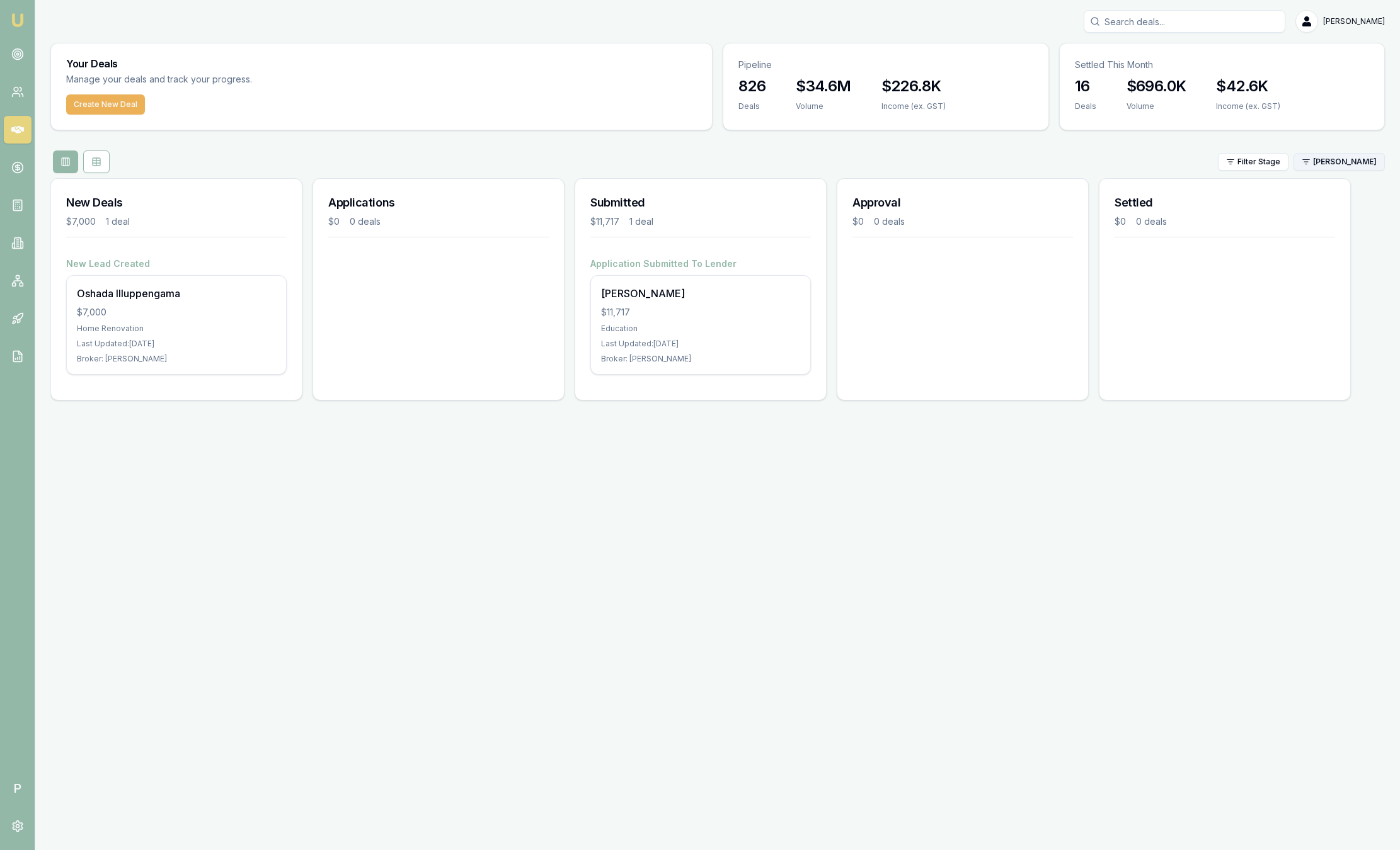
click at [1334, 160] on html "Emu Broker P Sam Crouch Toggle Menu Your Deals Manage your deals and track your…" at bounding box center [700, 425] width 1400 height 850
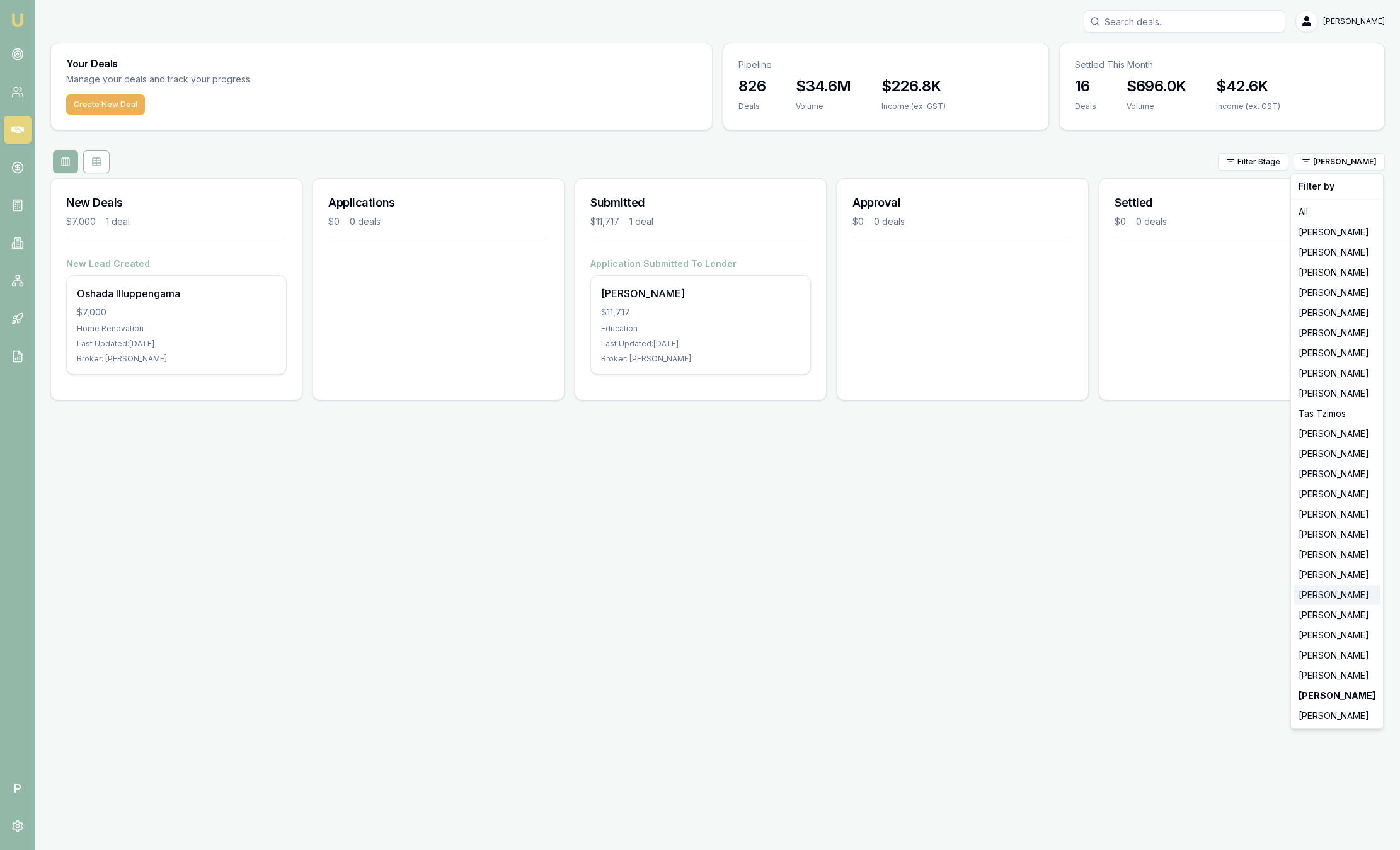
click at [1315, 594] on div "[PERSON_NAME]" at bounding box center [1337, 595] width 87 height 20
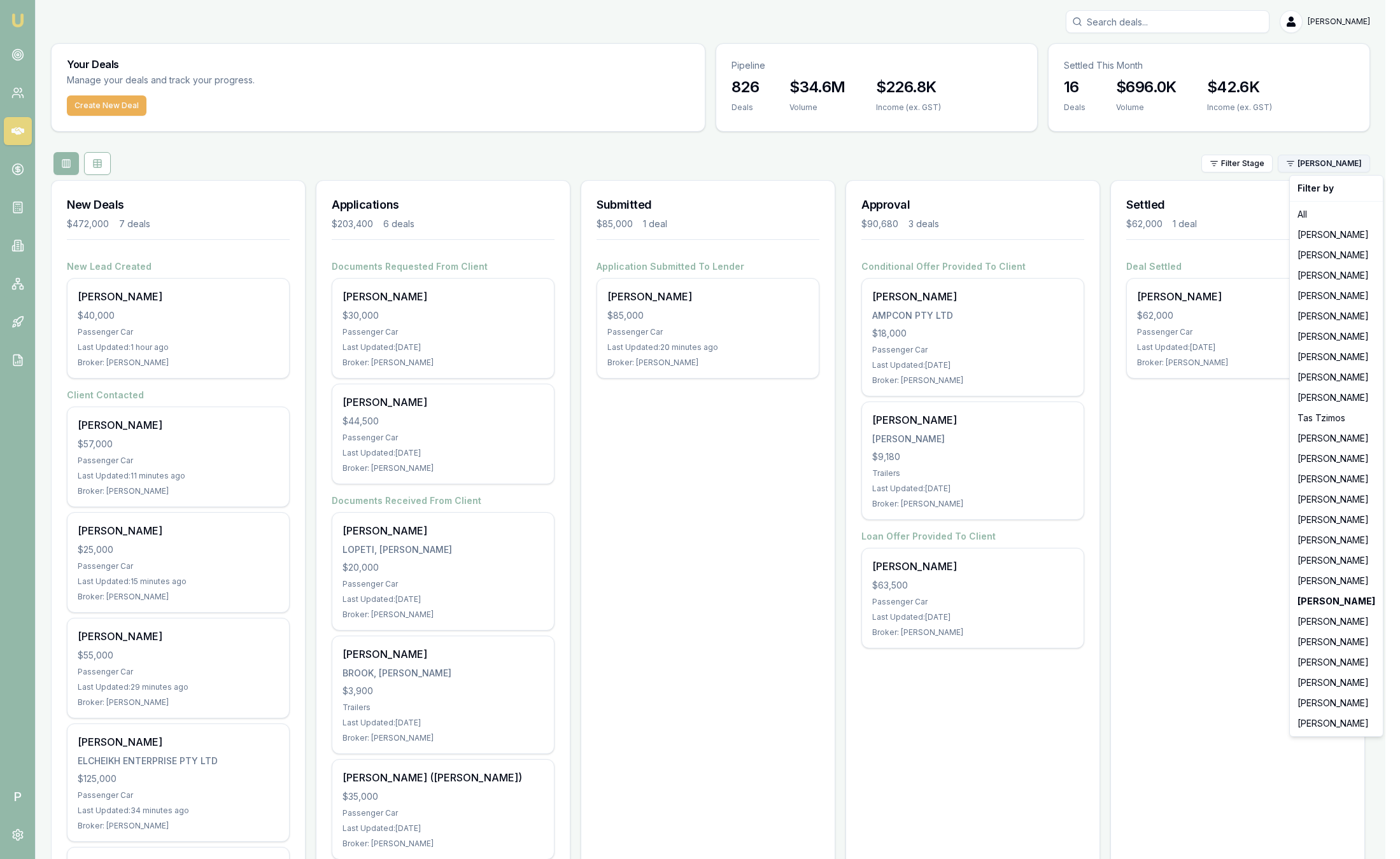
click at [1344, 160] on html "Emu Broker P Sam Crouch Toggle Menu Your Deals Manage your deals and track your…" at bounding box center [700, 429] width 1400 height 859
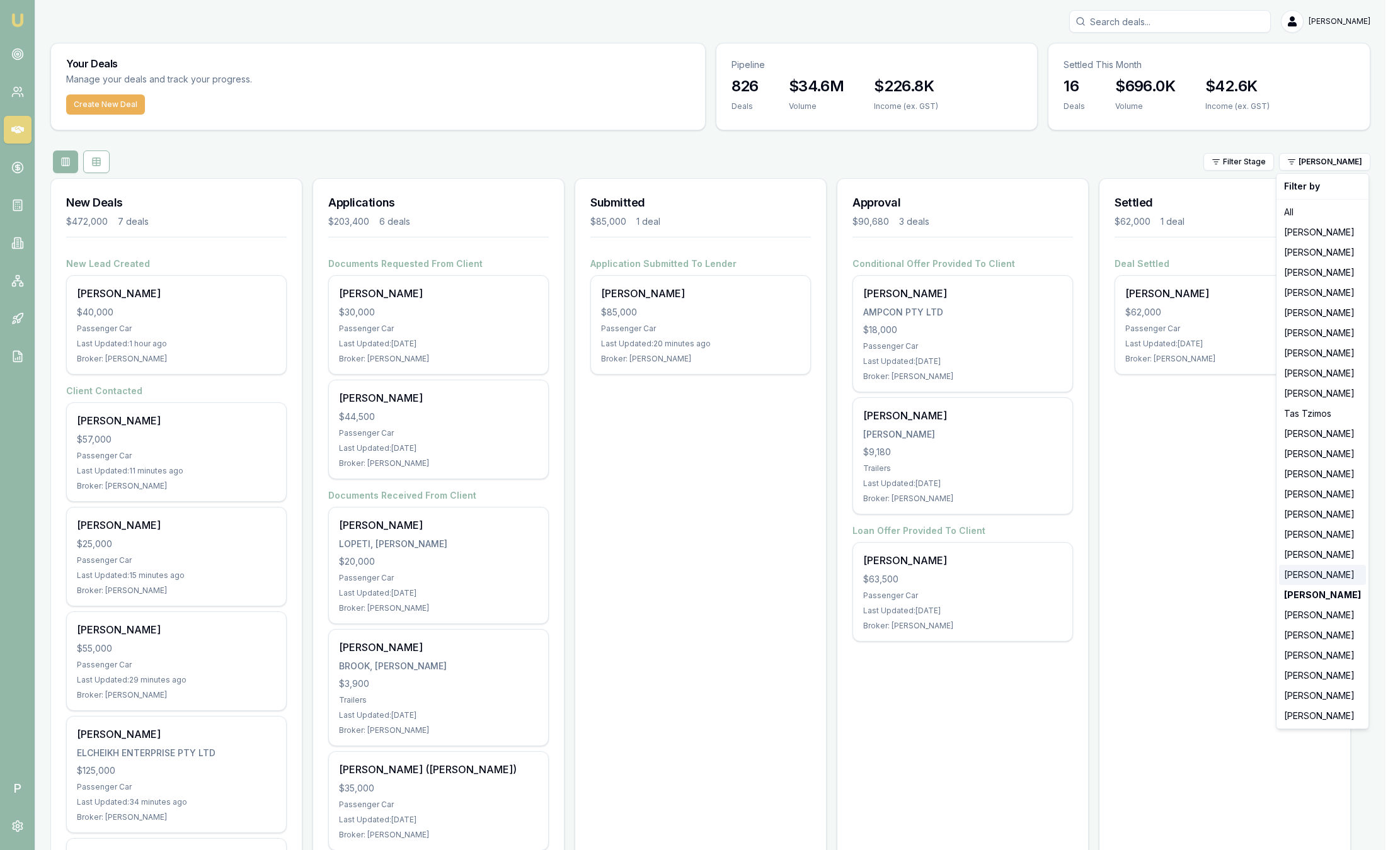
click at [1306, 570] on div "[PERSON_NAME]" at bounding box center [1323, 575] width 87 height 20
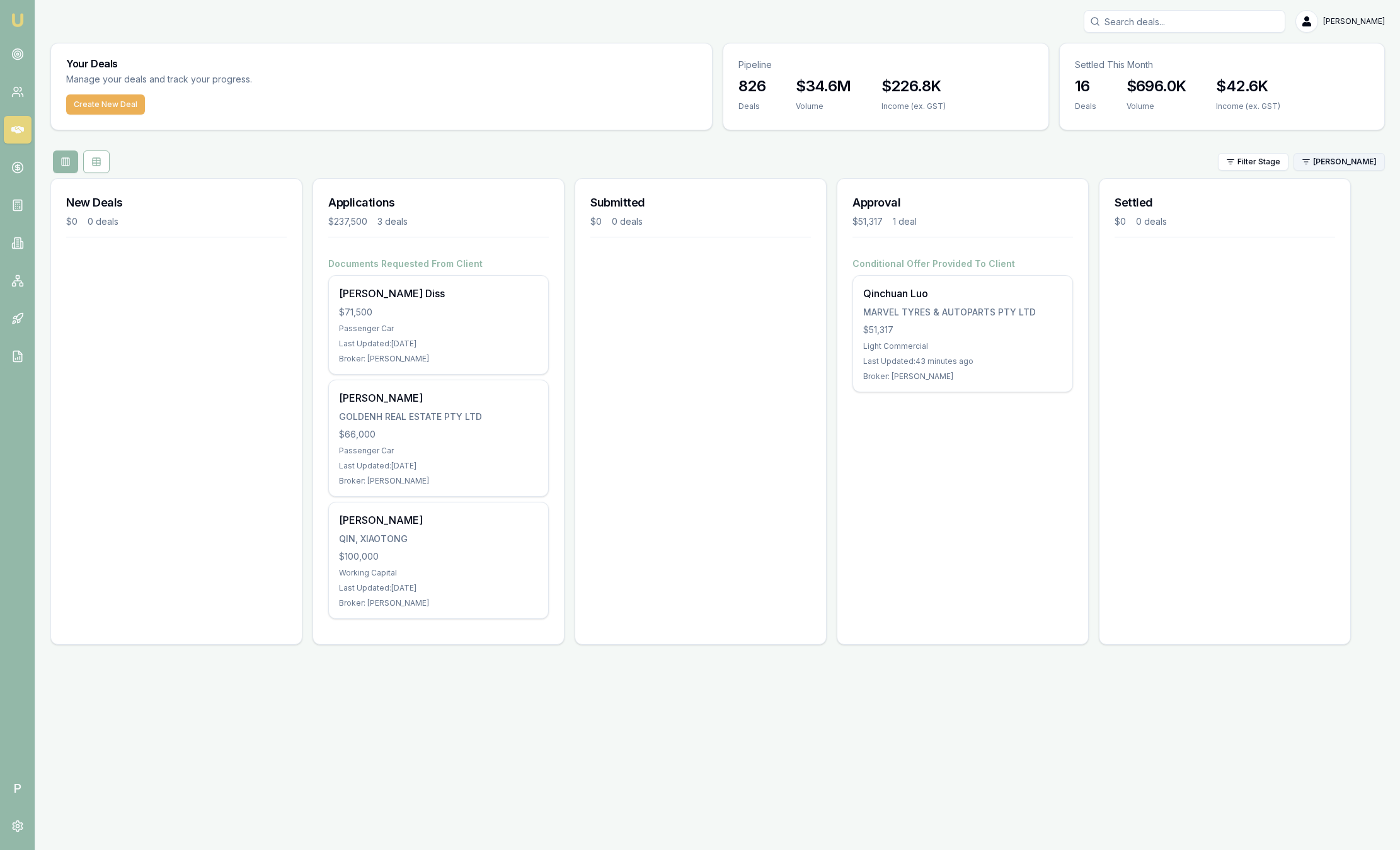
click at [1334, 159] on html "Emu Broker P Sam Crouch Toggle Menu Your Deals Manage your deals and track your…" at bounding box center [700, 425] width 1400 height 850
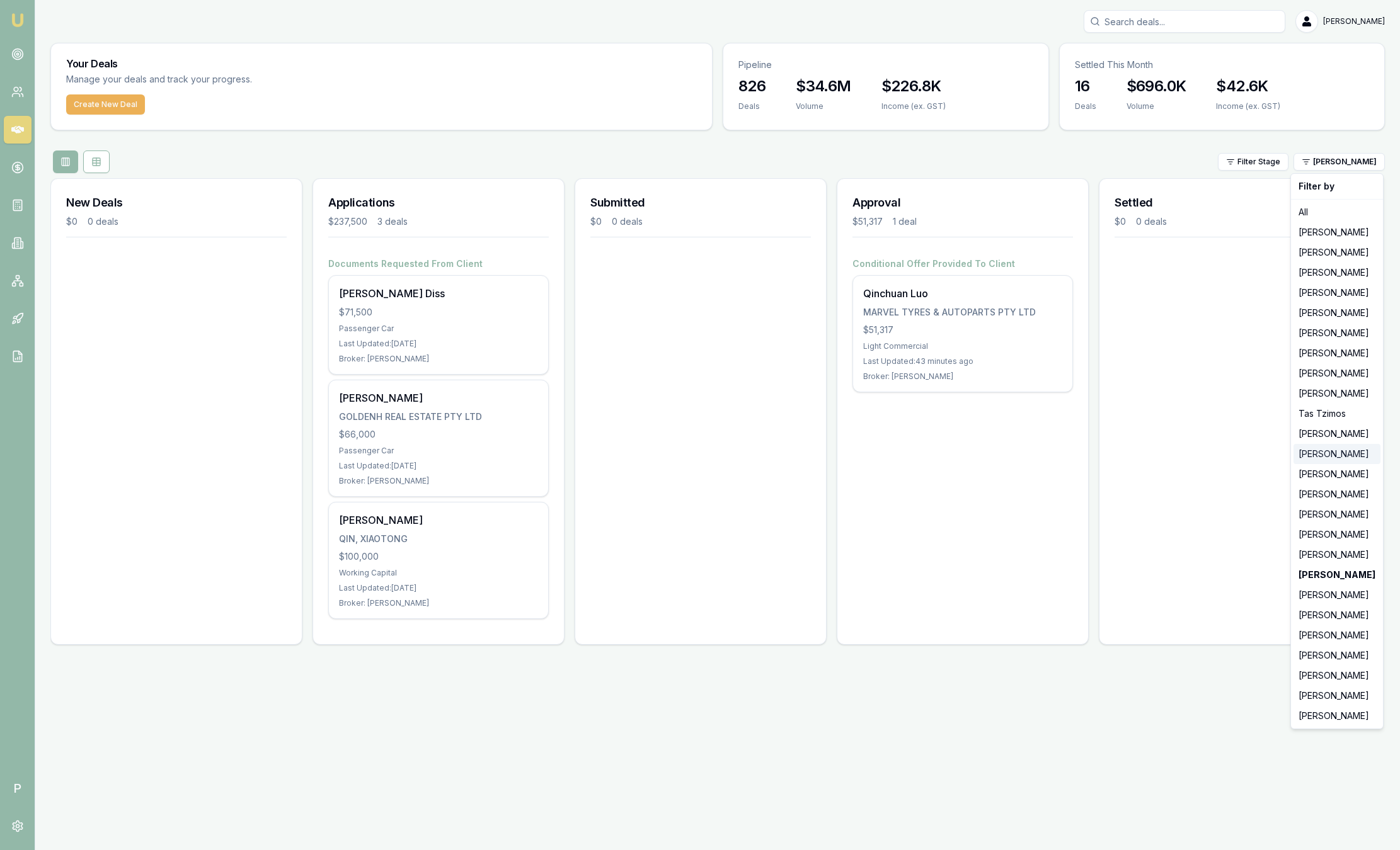
click at [1333, 454] on div "[PERSON_NAME]" at bounding box center [1337, 454] width 87 height 20
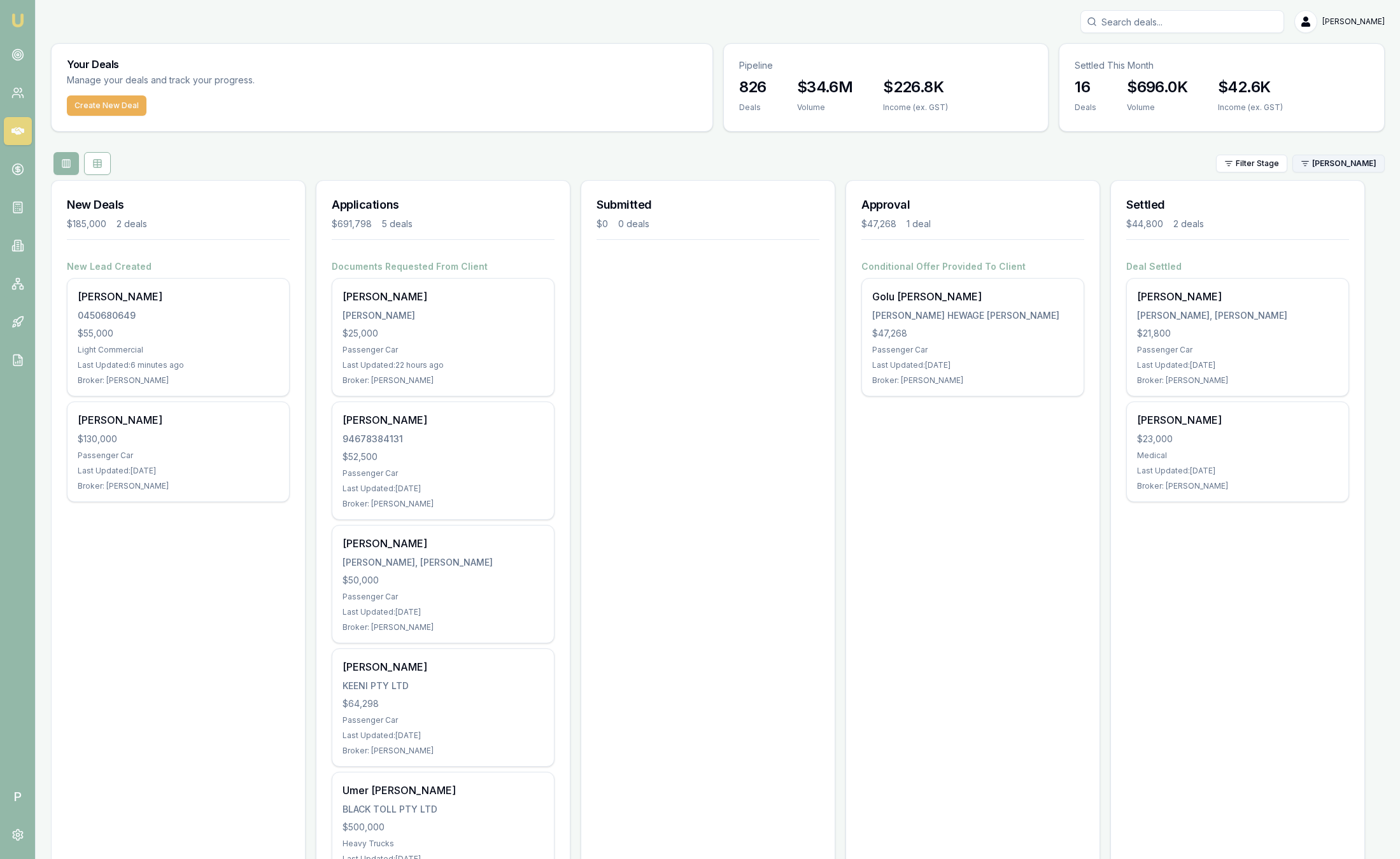
click at [1340, 163] on html "Emu Broker P Sam Crouch Toggle Menu Your Deals Manage your deals and track your…" at bounding box center [700, 429] width 1400 height 859
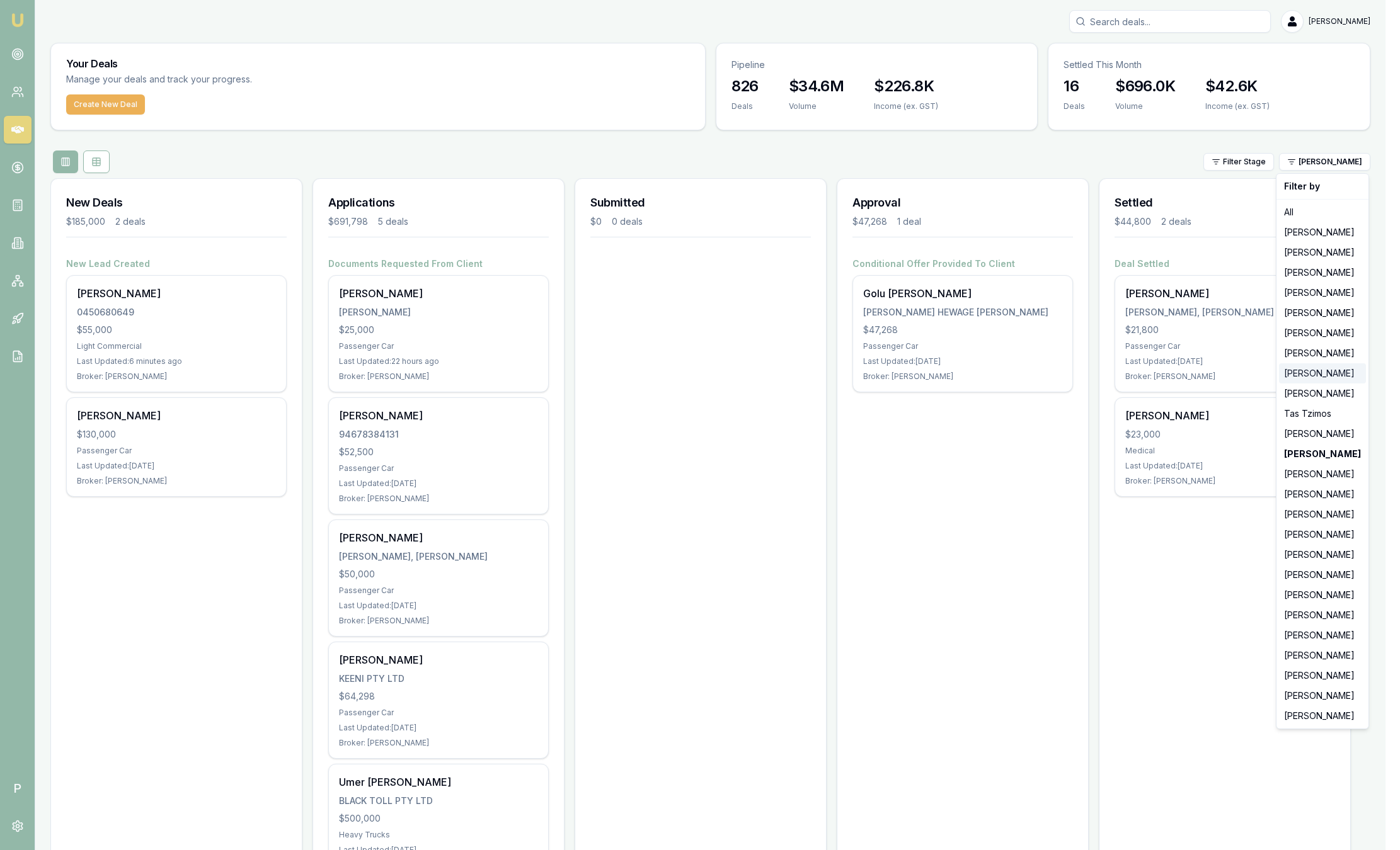
click at [1333, 371] on div "[PERSON_NAME]" at bounding box center [1323, 373] width 87 height 20
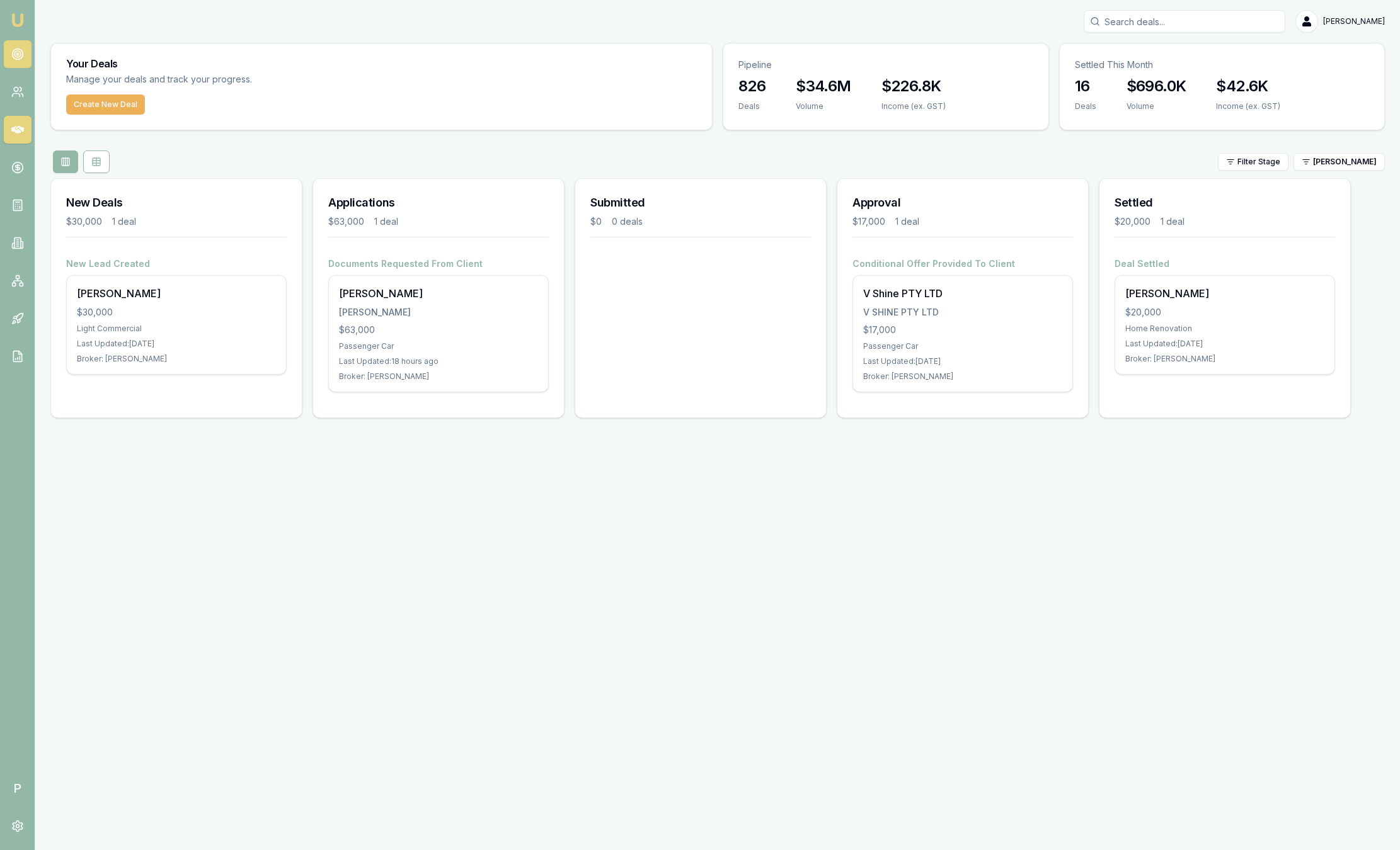
click at [20, 53] on circle at bounding box center [18, 54] width 7 height 7
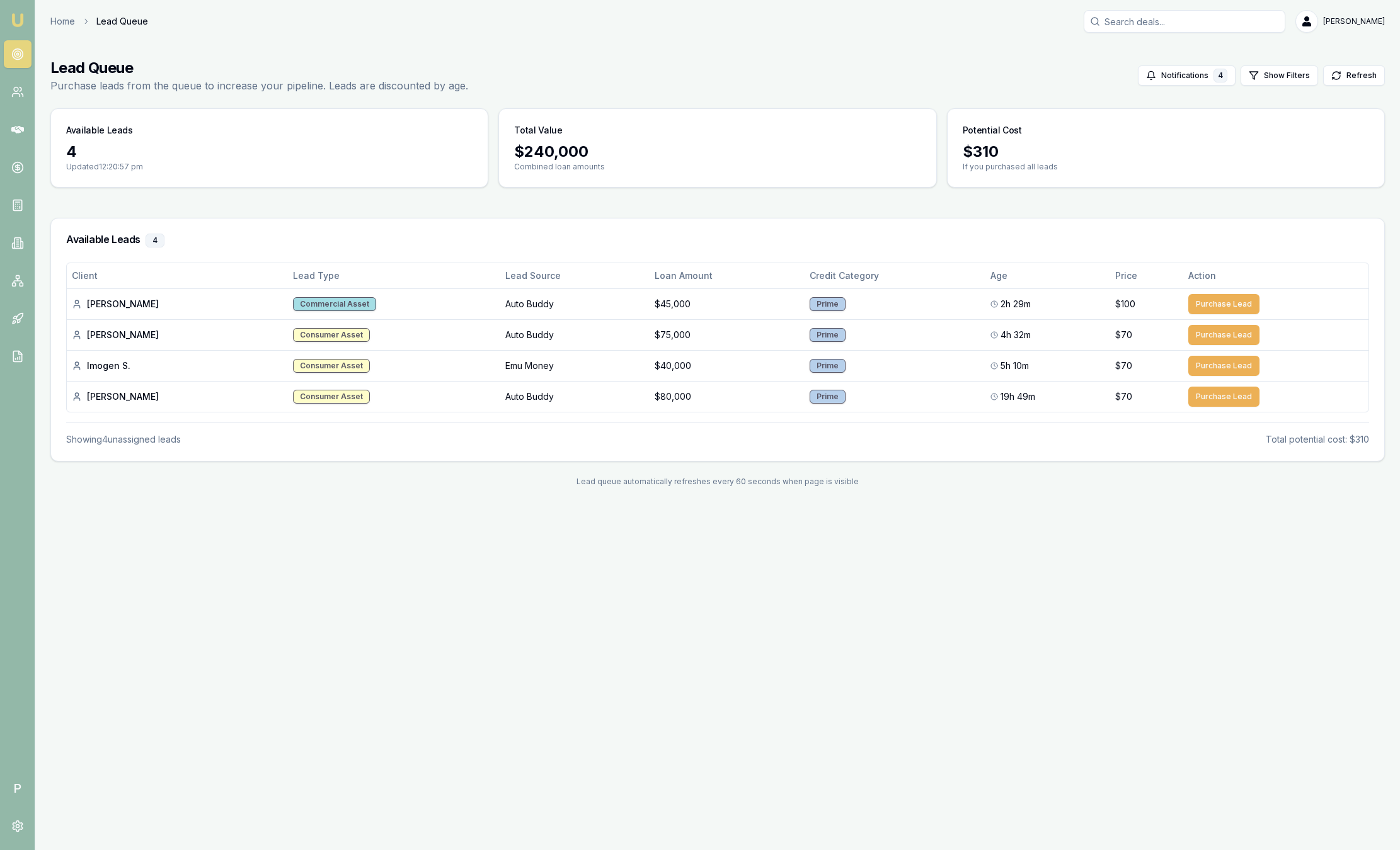
click at [19, 13] on img at bounding box center [18, 20] width 15 height 15
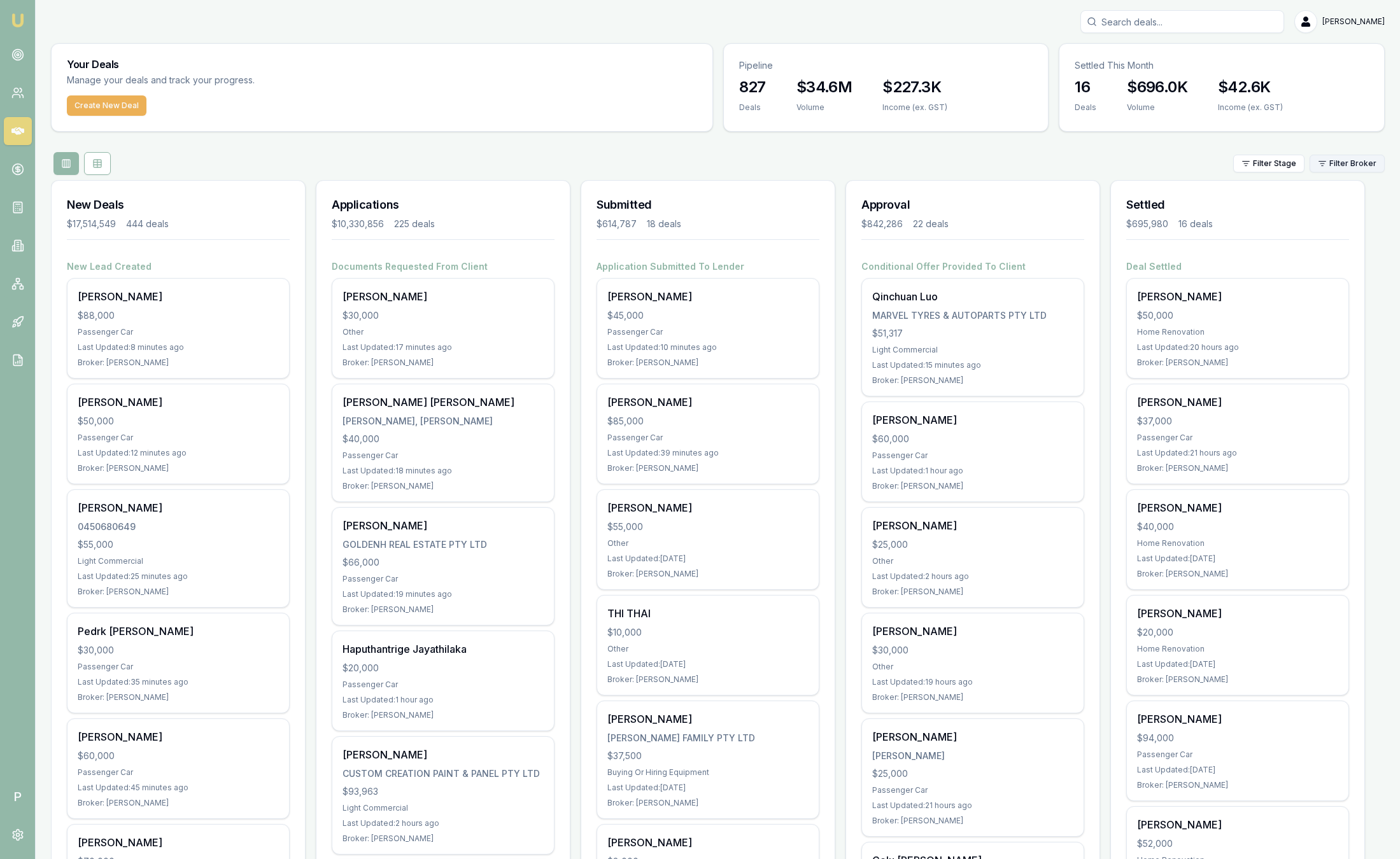
click at [1322, 160] on html "Emu Broker P Sam Crouch Toggle Menu Your Deals Manage your deals and track your…" at bounding box center [700, 429] width 1400 height 859
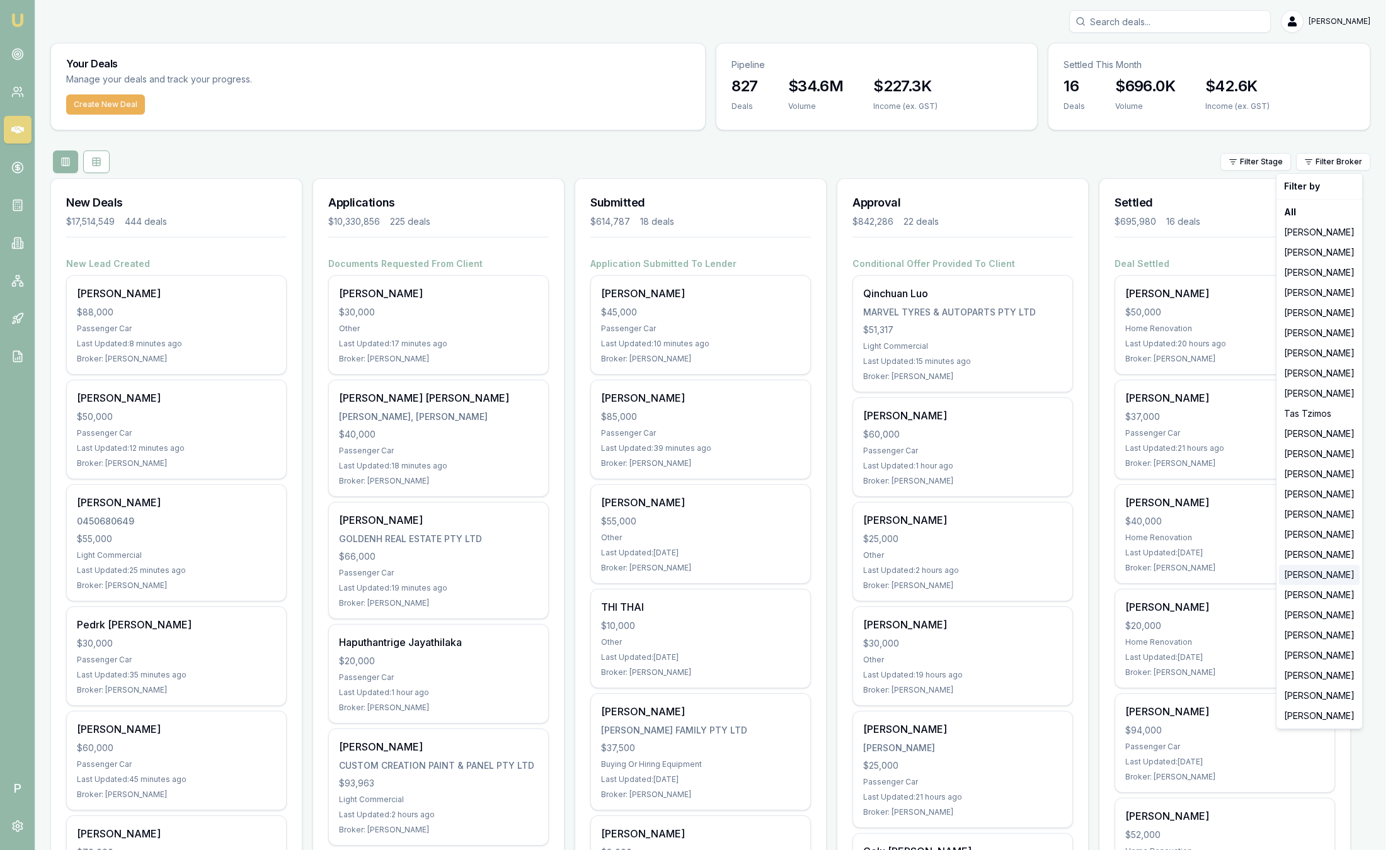
click at [1312, 581] on div "[PERSON_NAME]" at bounding box center [1319, 575] width 81 height 20
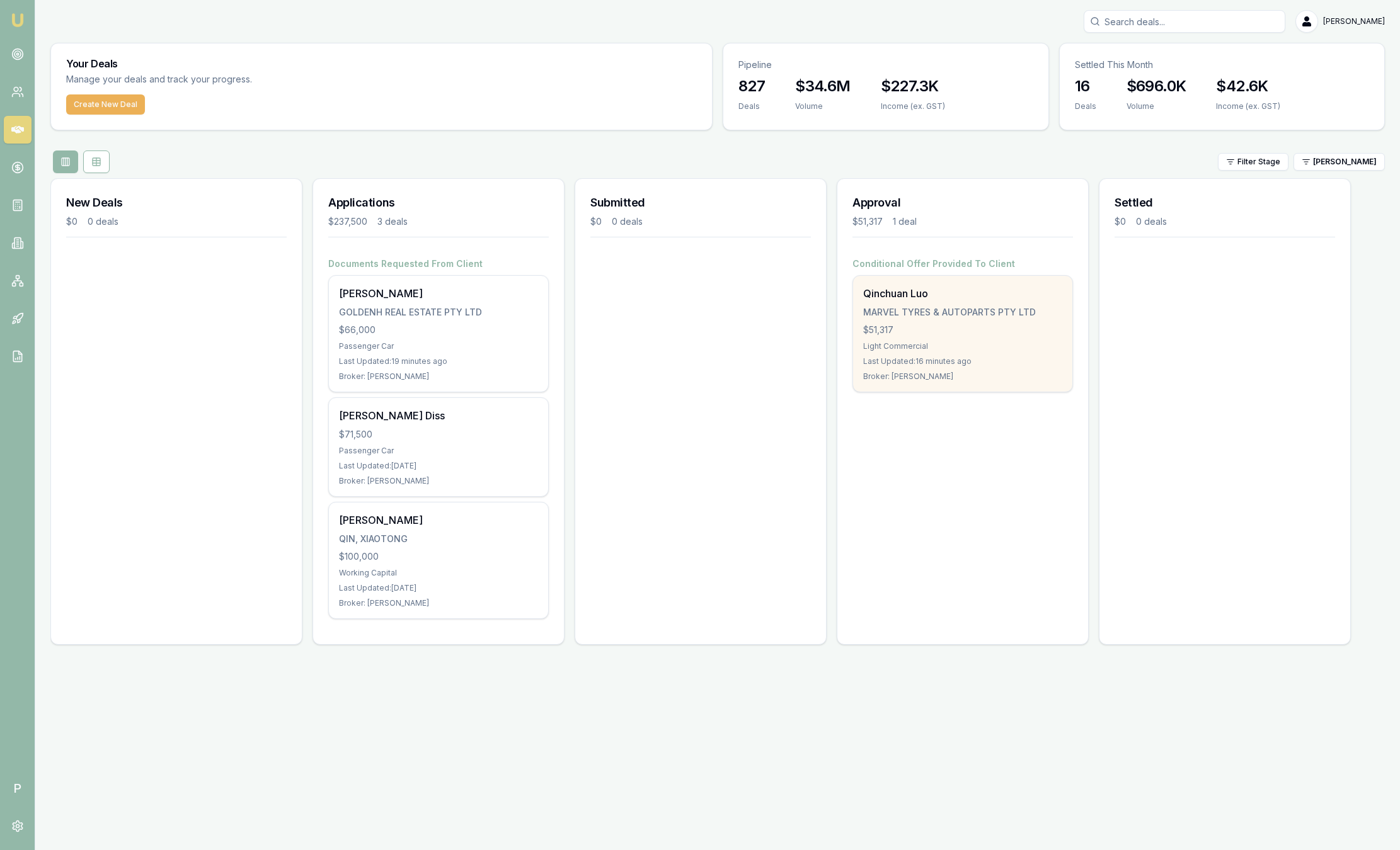
click at [1040, 361] on div "Last Updated: 16 minutes ago" at bounding box center [962, 361] width 199 height 10
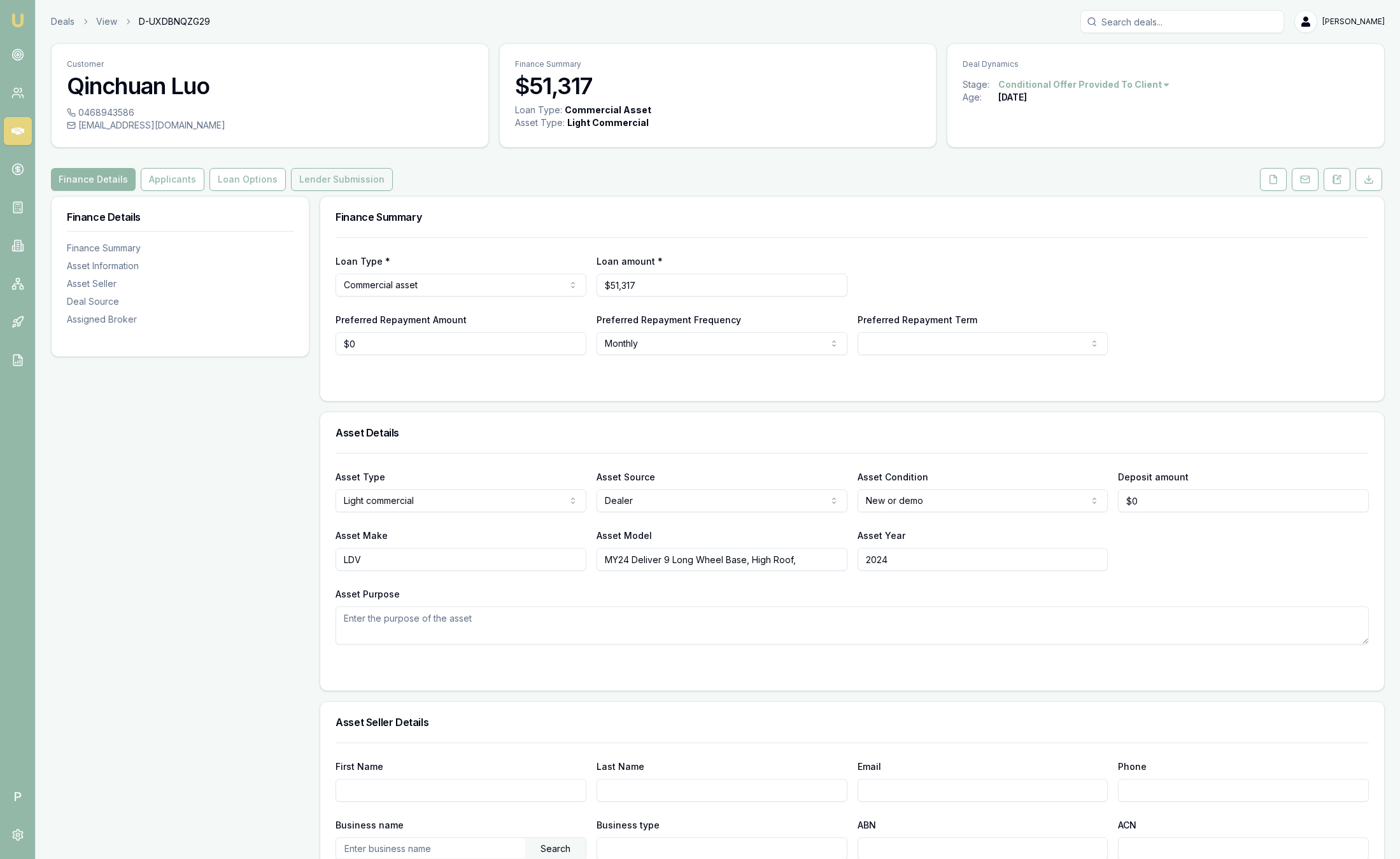
click at [338, 174] on button "Lender Submission" at bounding box center [342, 179] width 101 height 23
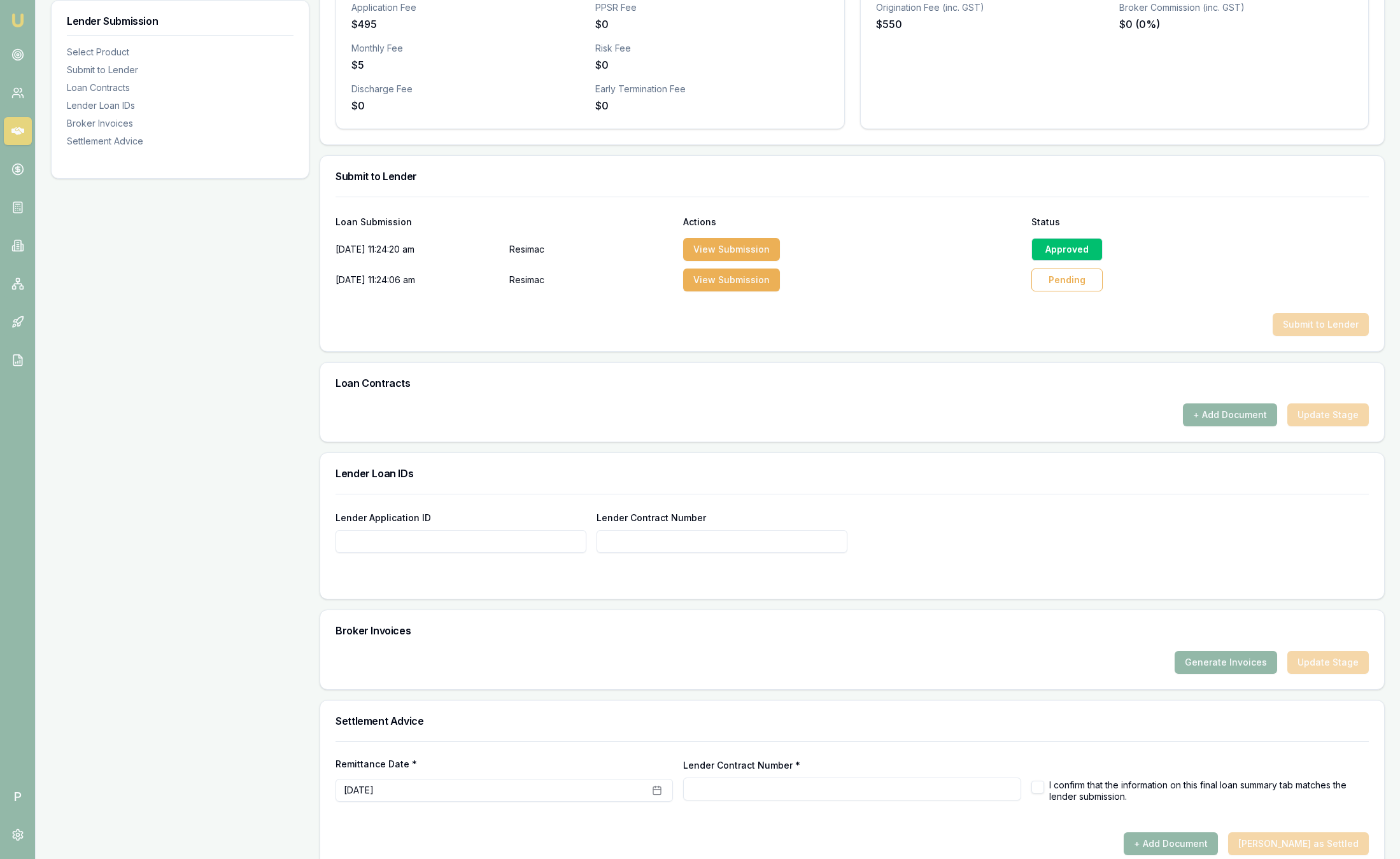
scroll to position [517, 0]
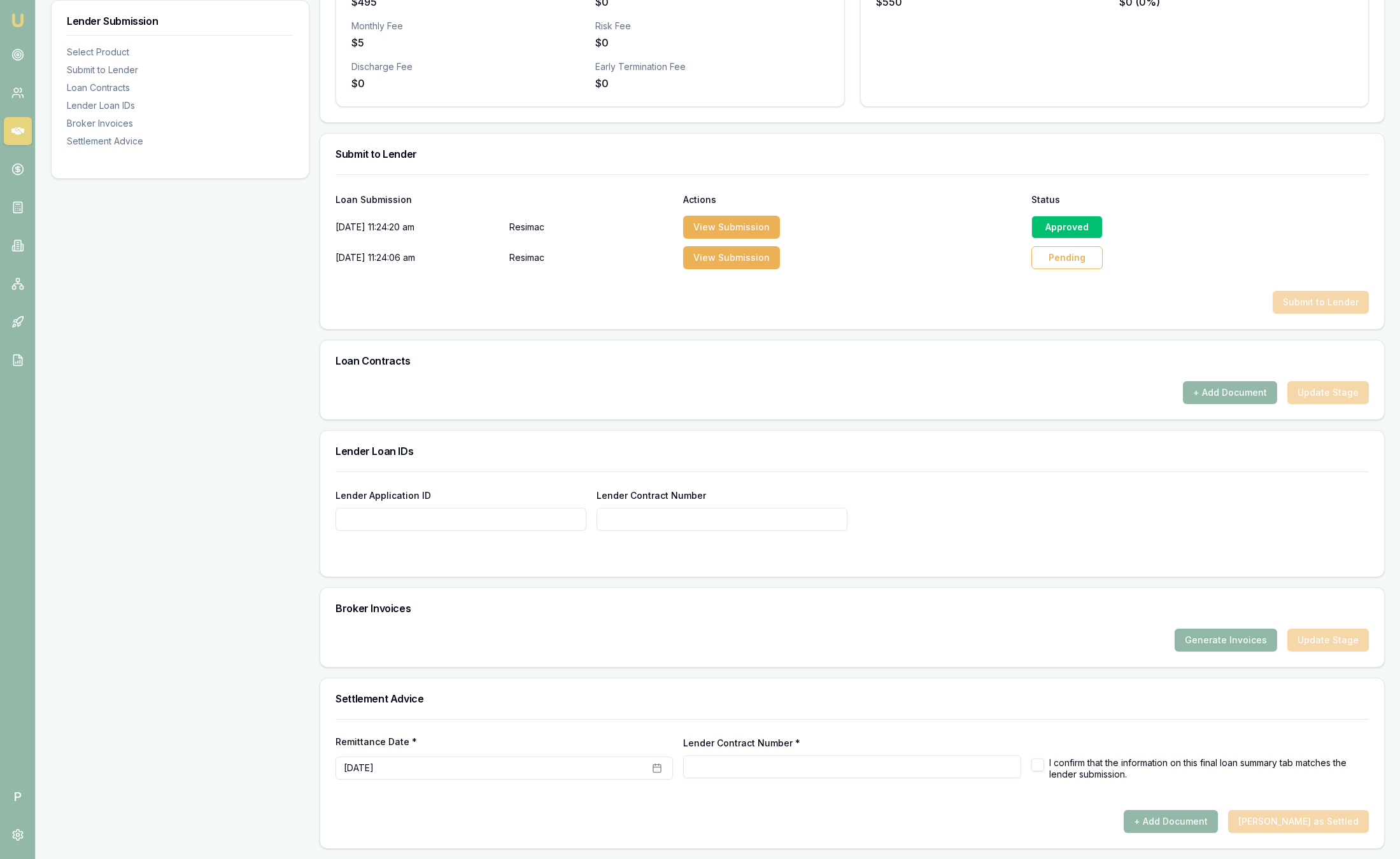
click at [1204, 642] on button "Generate Invoices" at bounding box center [1225, 640] width 102 height 23
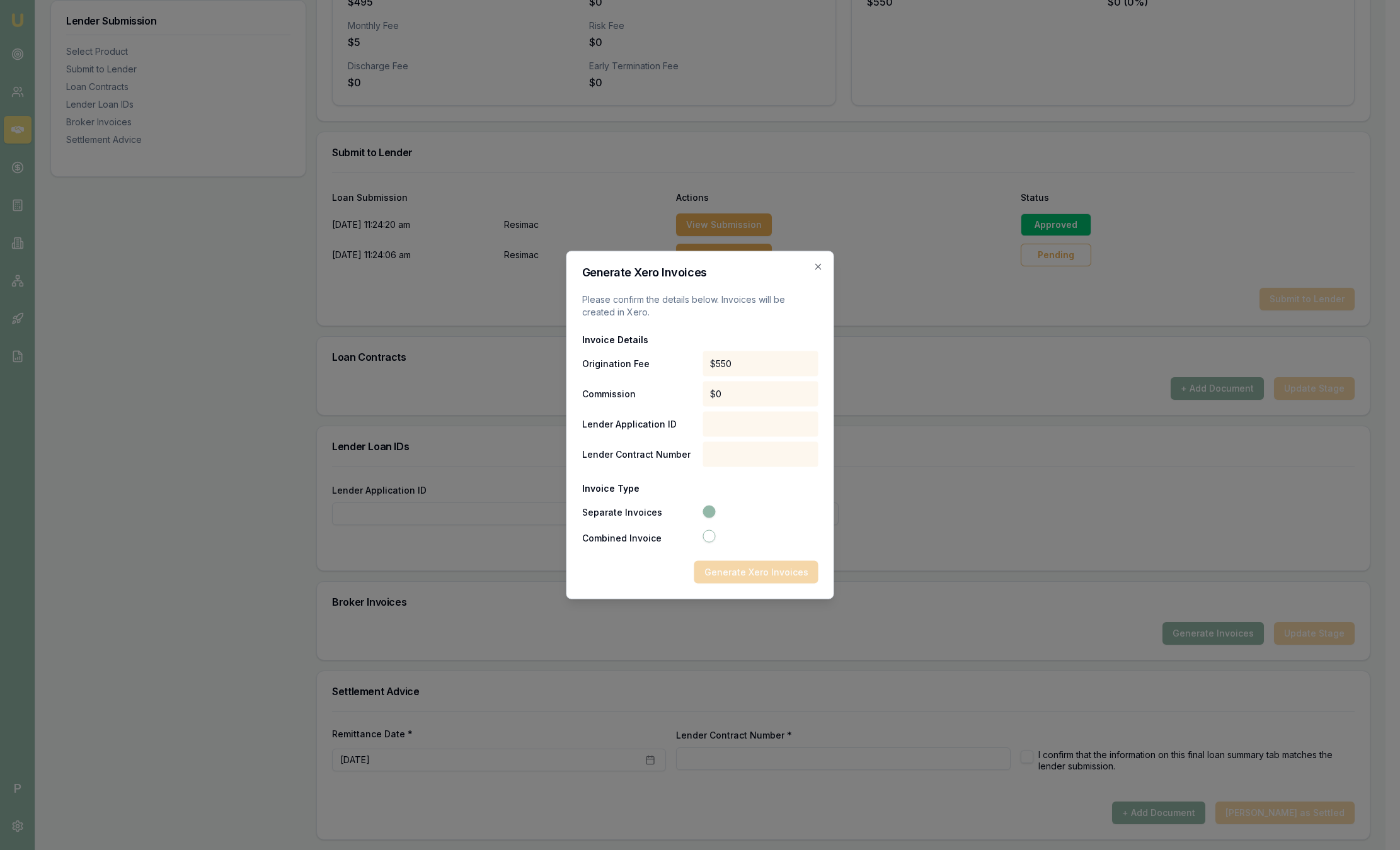
click at [719, 422] on div at bounding box center [760, 424] width 116 height 25
drag, startPoint x: 580, startPoint y: 424, endPoint x: 676, endPoint y: 425, distance: 96.0
click at [676, 425] on div "Generate Xero Invoices Please confirm the details below. Invoices will be creat…" at bounding box center [700, 425] width 268 height 348
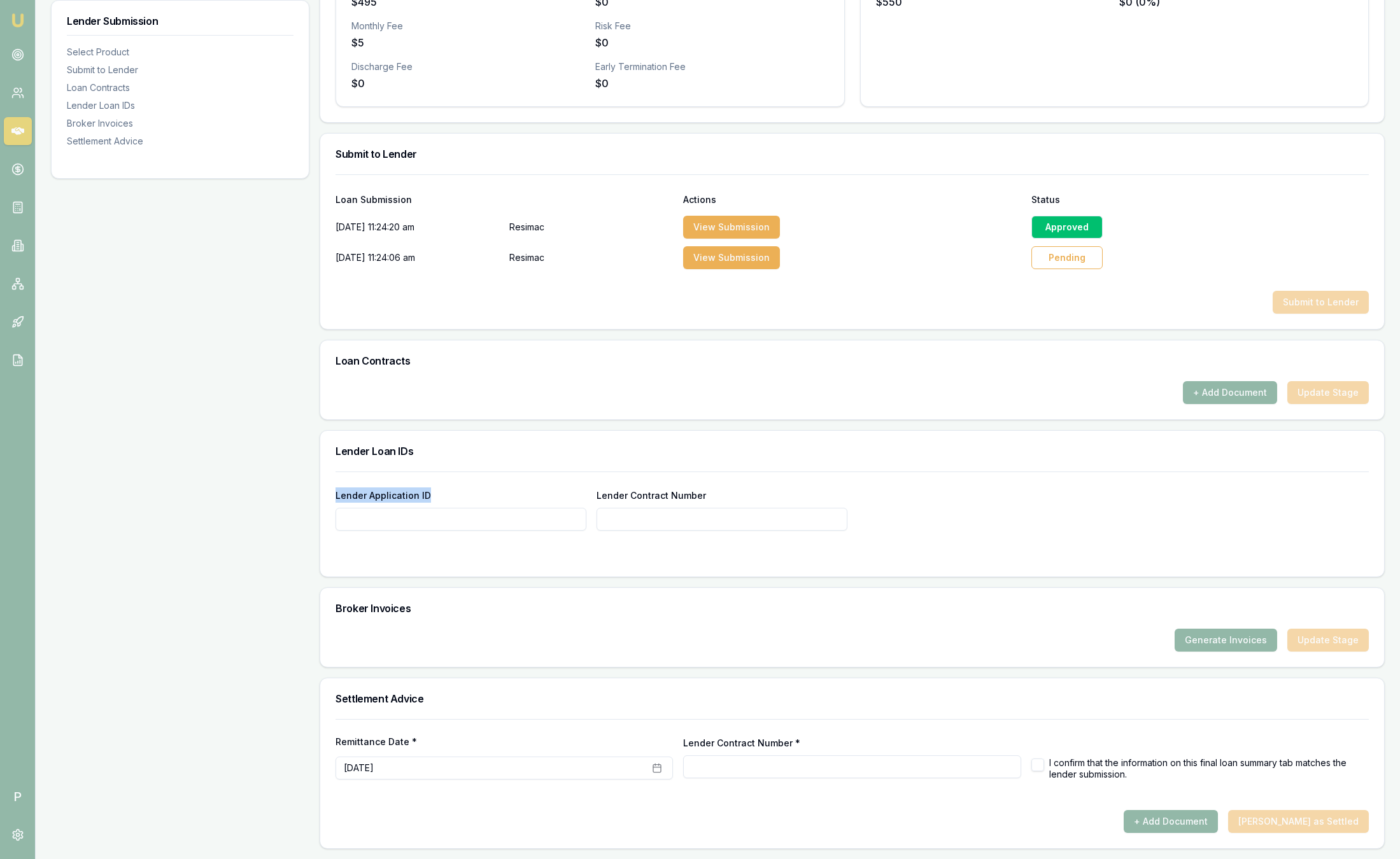
drag, startPoint x: 428, startPoint y: 498, endPoint x: 326, endPoint y: 497, distance: 102.0
click at [326, 497] on div "Lender Application ID Lender Contract Number" at bounding box center [852, 524] width 1064 height 105
click at [888, 482] on div "Lender Application ID Lender Contract Number" at bounding box center [852, 500] width 1034 height 59
click at [882, 478] on div "Lender Application ID Lender Contract Number" at bounding box center [852, 500] width 1034 height 59
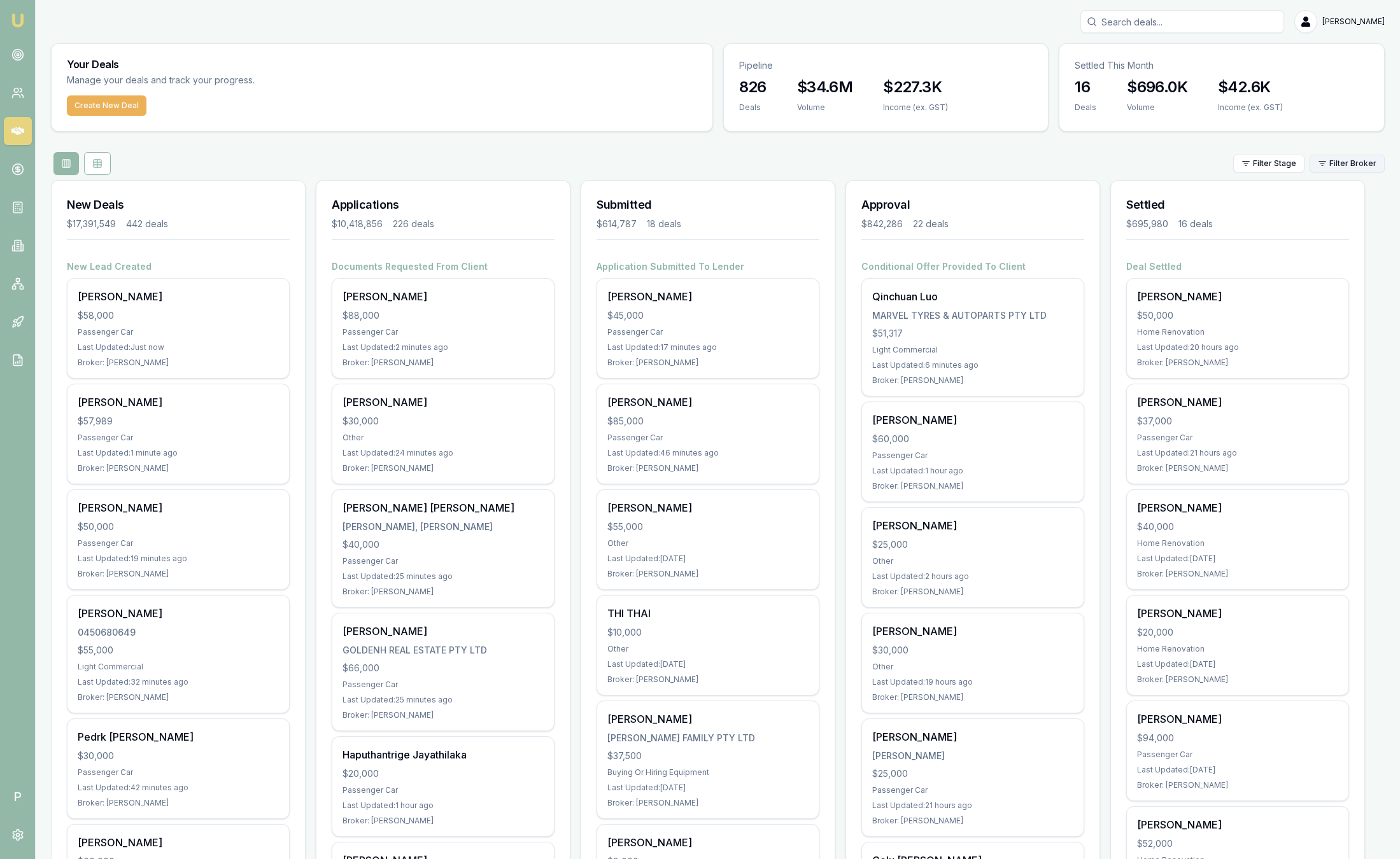
click at [1348, 170] on html "Emu Broker P [PERSON_NAME] Toggle Menu Your Deals Manage your deals and track y…" at bounding box center [700, 429] width 1400 height 859
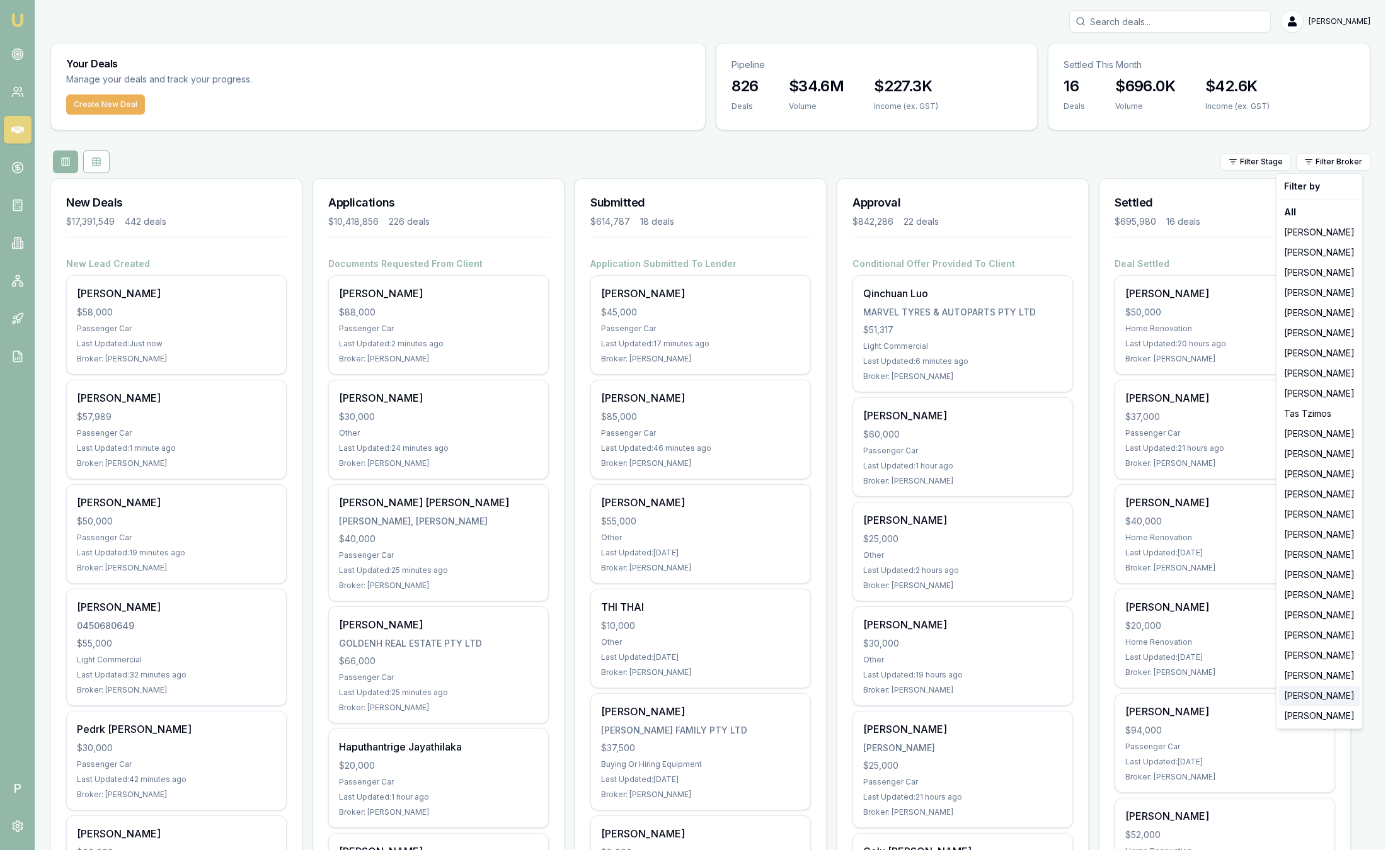
click at [1326, 700] on div "Laura La Micela" at bounding box center [1319, 696] width 81 height 20
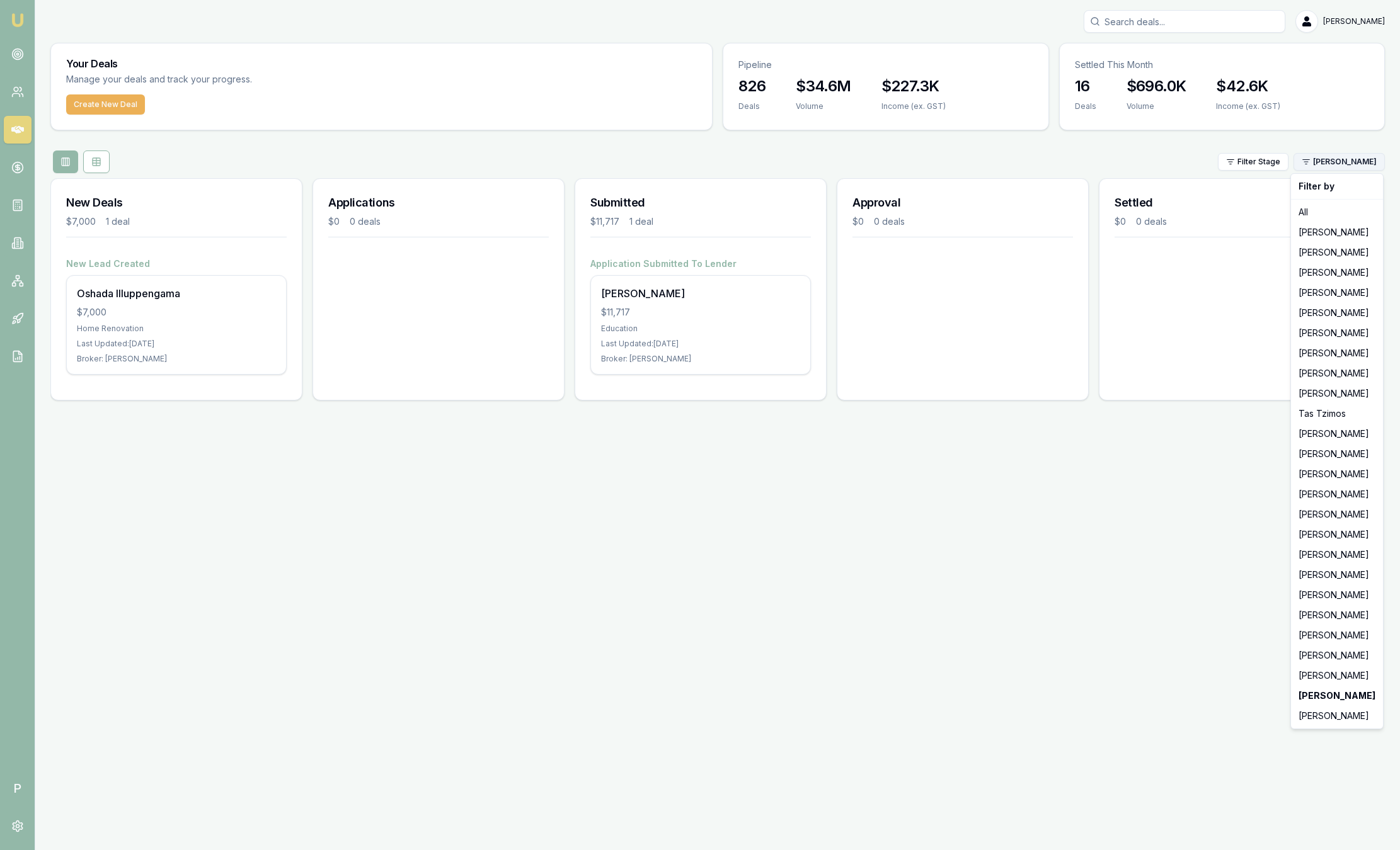
click at [1334, 166] on html "Emu Broker P Sam Crouch Toggle Menu Your Deals Manage your deals and track your…" at bounding box center [700, 425] width 1400 height 850
click at [1302, 680] on div "[PERSON_NAME]" at bounding box center [1337, 676] width 87 height 20
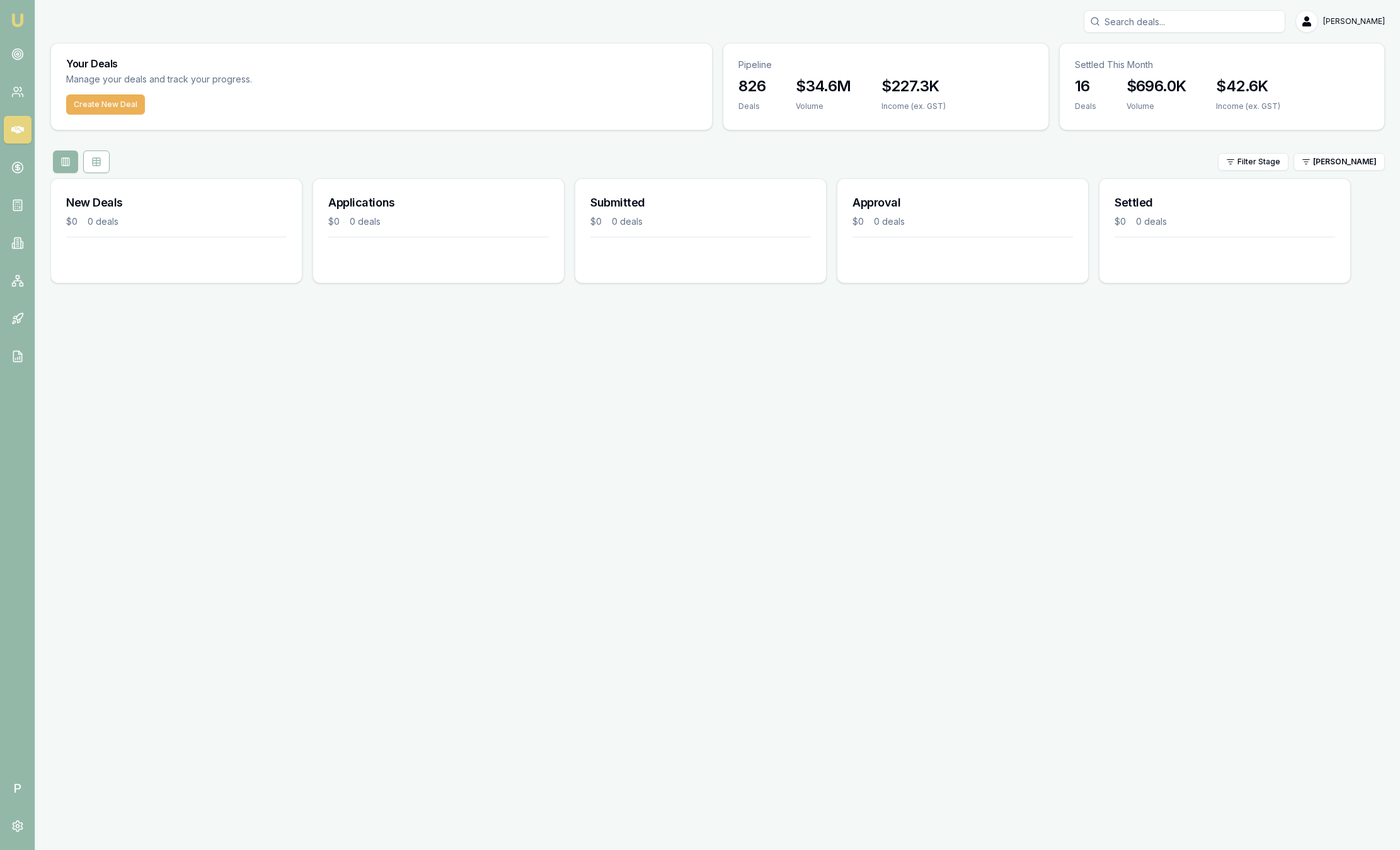
click at [1328, 176] on div "Your Deals Manage your deals and track your progress. Create New Deal Pipeline …" at bounding box center [717, 168] width 1334 height 251
click at [1328, 164] on html "Emu Broker P Sam Crouch Toggle Menu Your Deals Manage your deals and track your…" at bounding box center [700, 425] width 1400 height 850
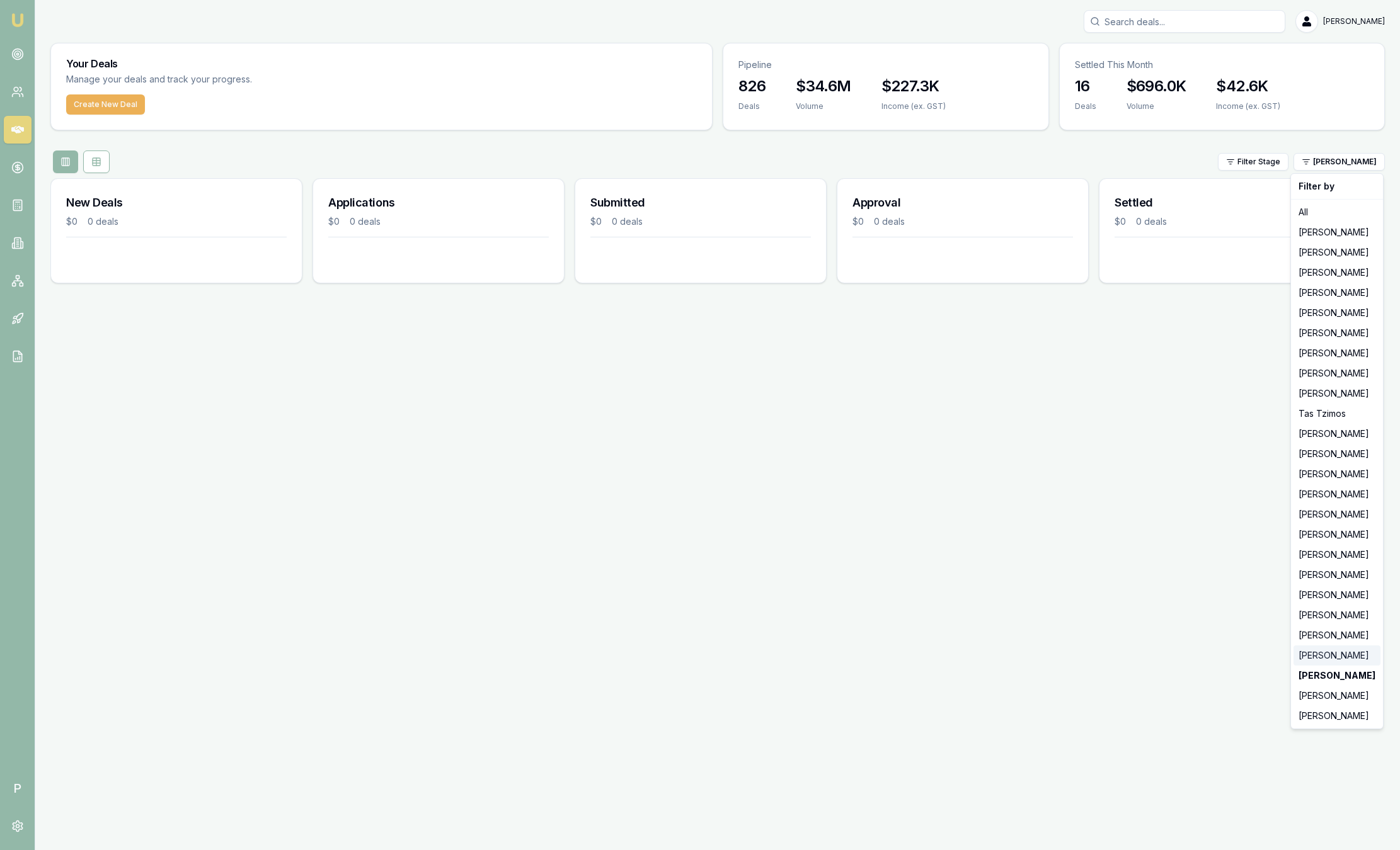
click at [1306, 649] on div "Krish Babu" at bounding box center [1337, 656] width 87 height 20
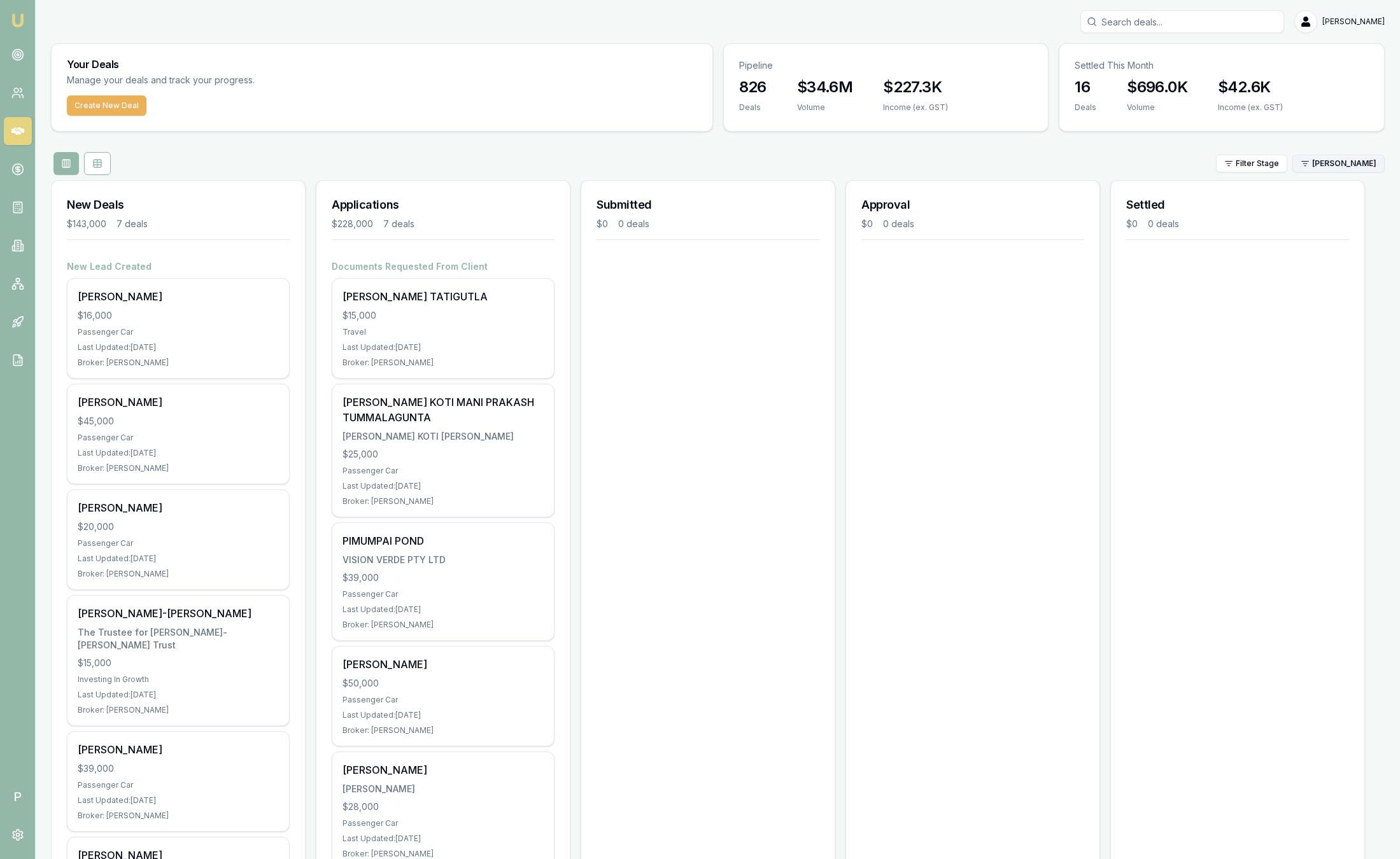
click at [1364, 166] on html "Emu Broker P Sam Crouch Toggle Menu Your Deals Manage your deals and track your…" at bounding box center [700, 429] width 1400 height 859
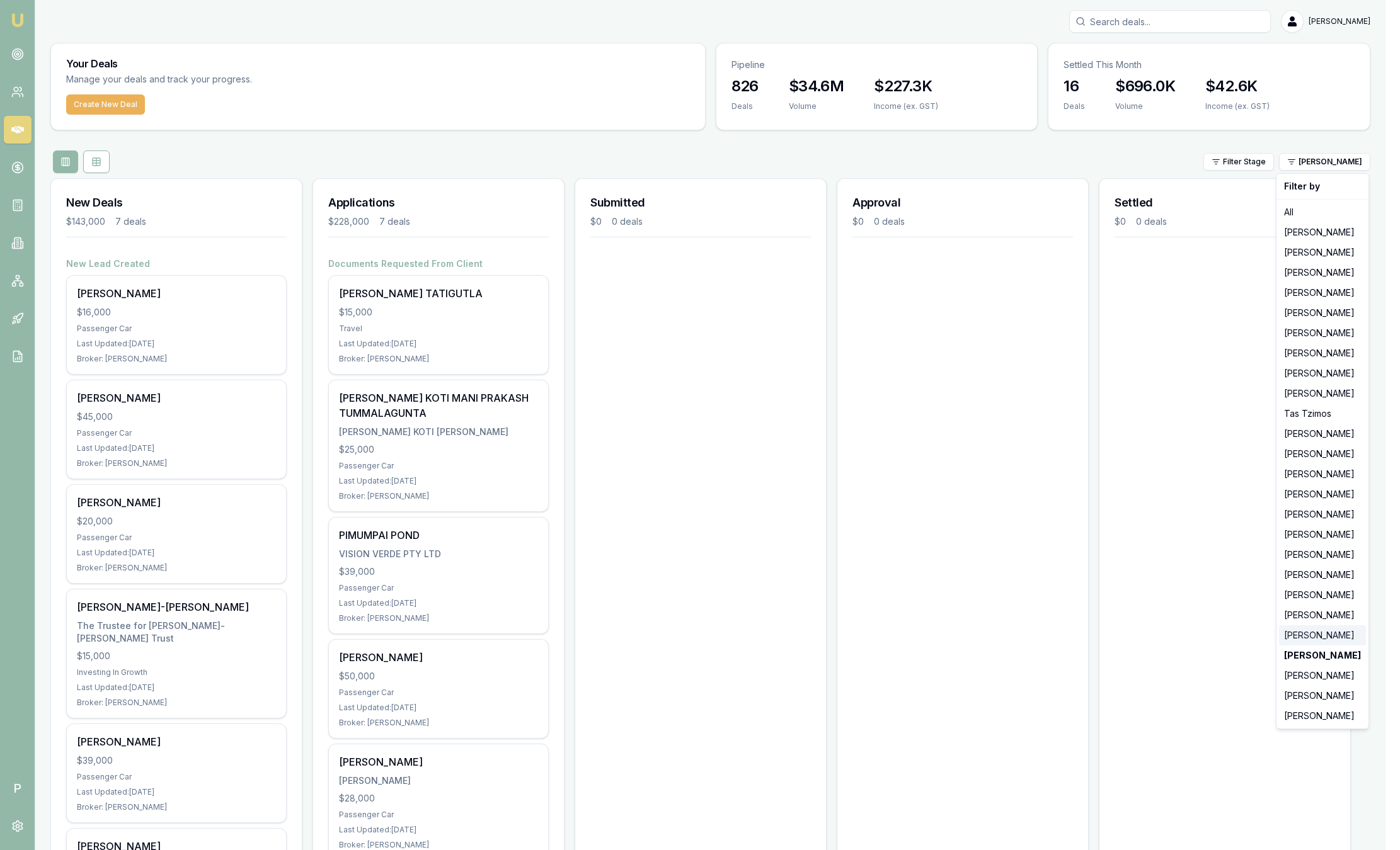
click at [1319, 641] on div "Steven Nguyen" at bounding box center [1323, 635] width 87 height 20
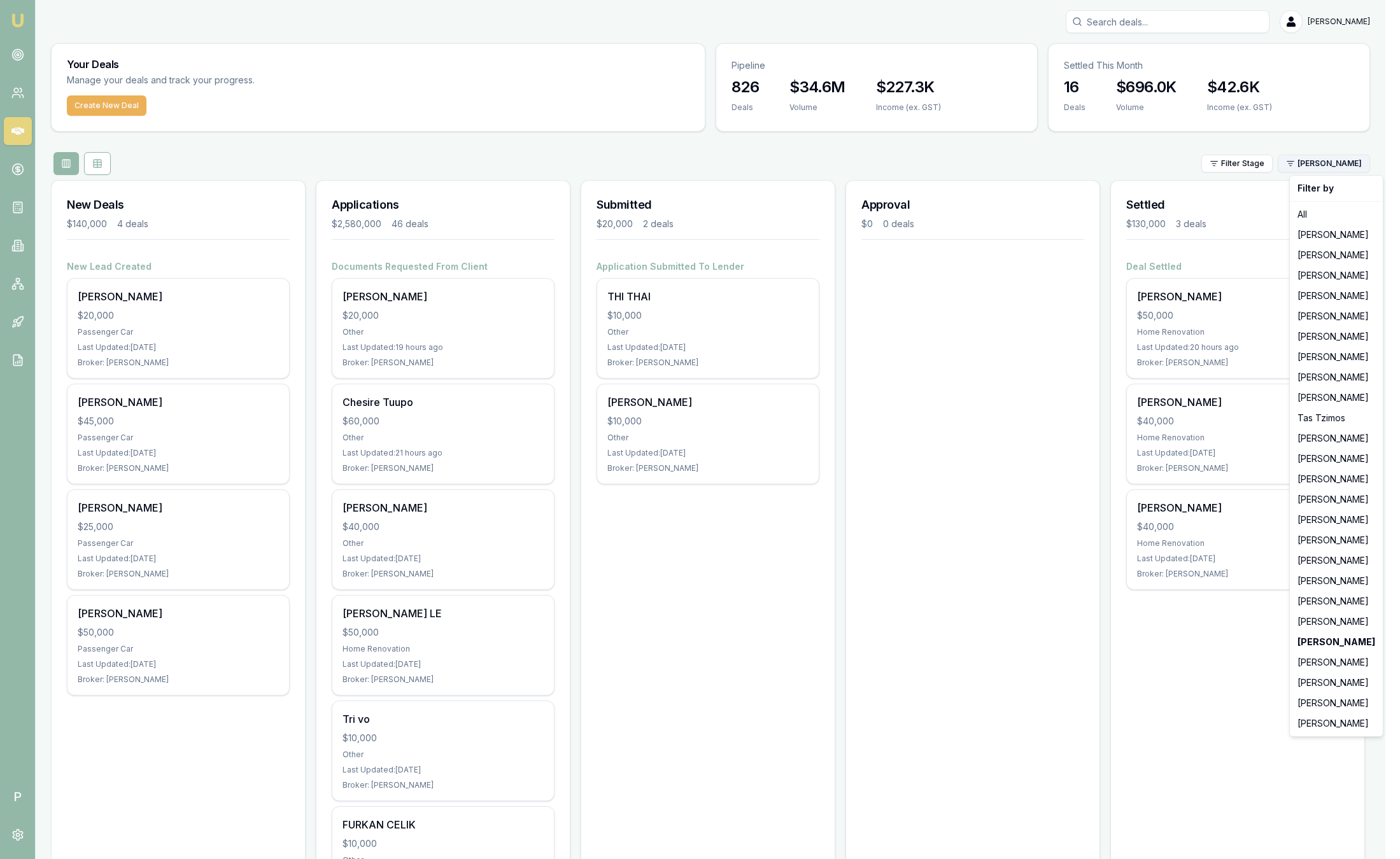
click at [1368, 165] on html "Emu Broker P Sam Crouch Toggle Menu Your Deals Manage your deals and track your…" at bounding box center [700, 429] width 1400 height 859
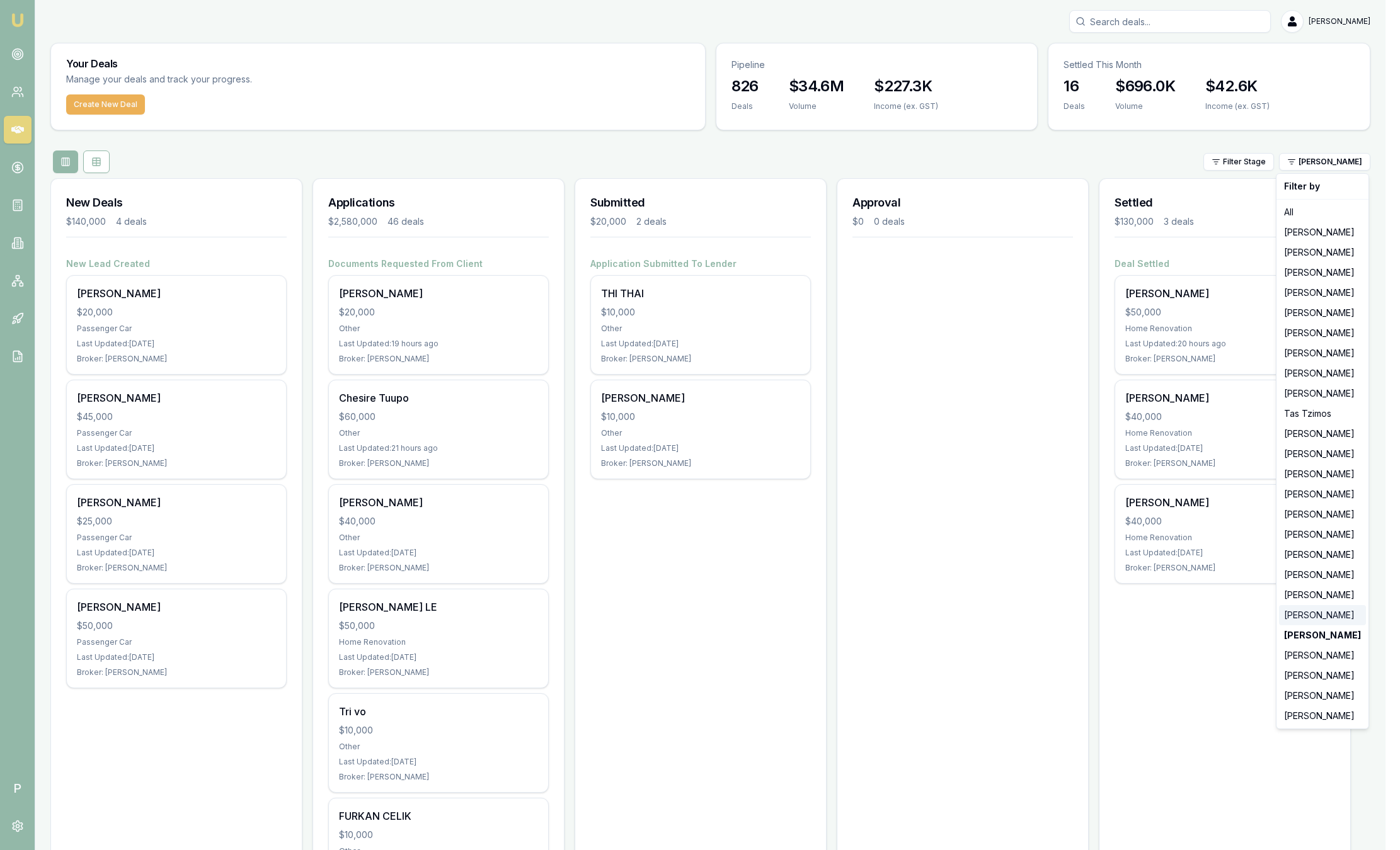
click at [1315, 611] on div "Natasha McCallum" at bounding box center [1323, 616] width 87 height 20
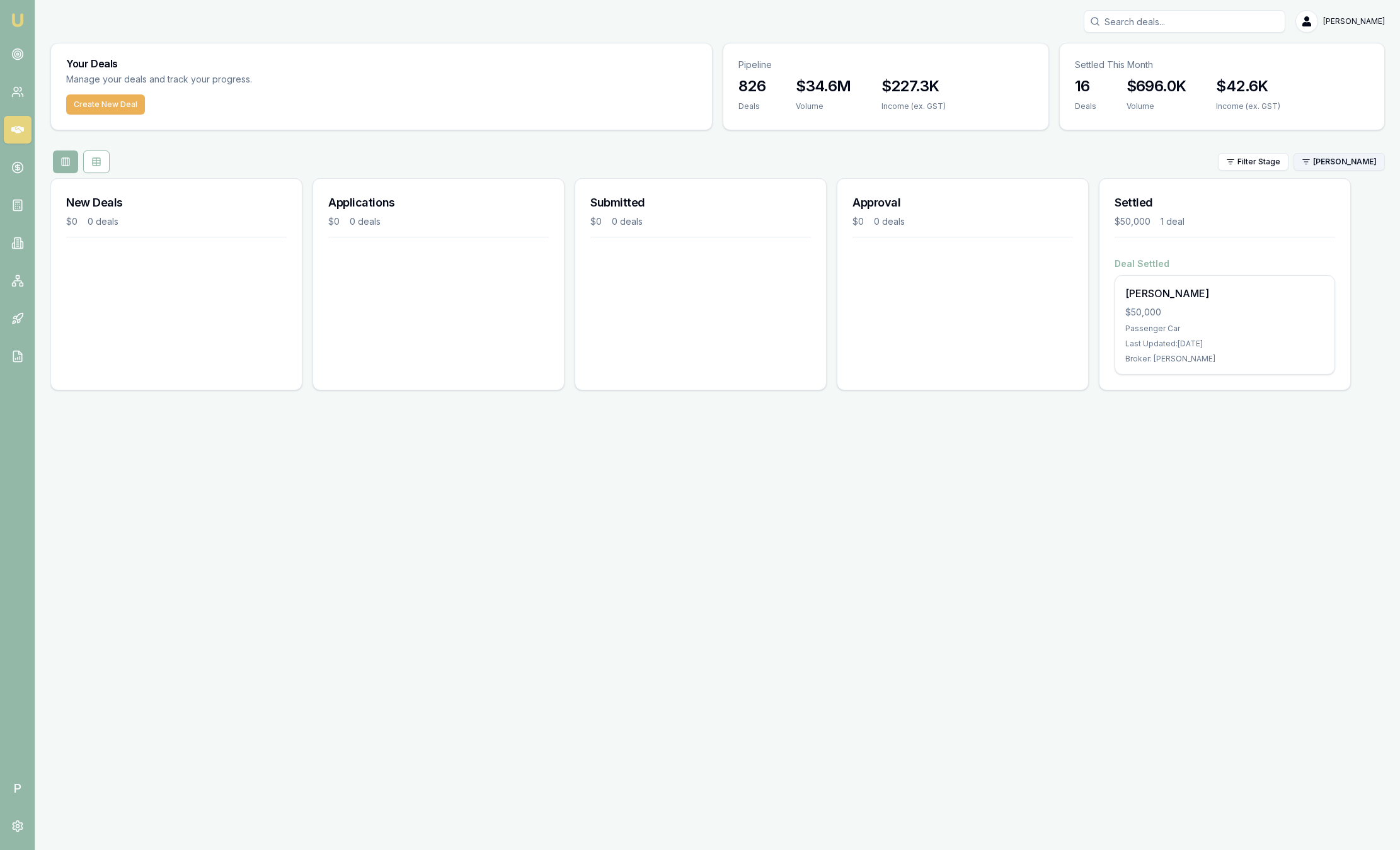
click at [1331, 166] on html "Emu Broker P Sam Crouch Toggle Menu Your Deals Manage your deals and track your…" at bounding box center [700, 425] width 1400 height 850
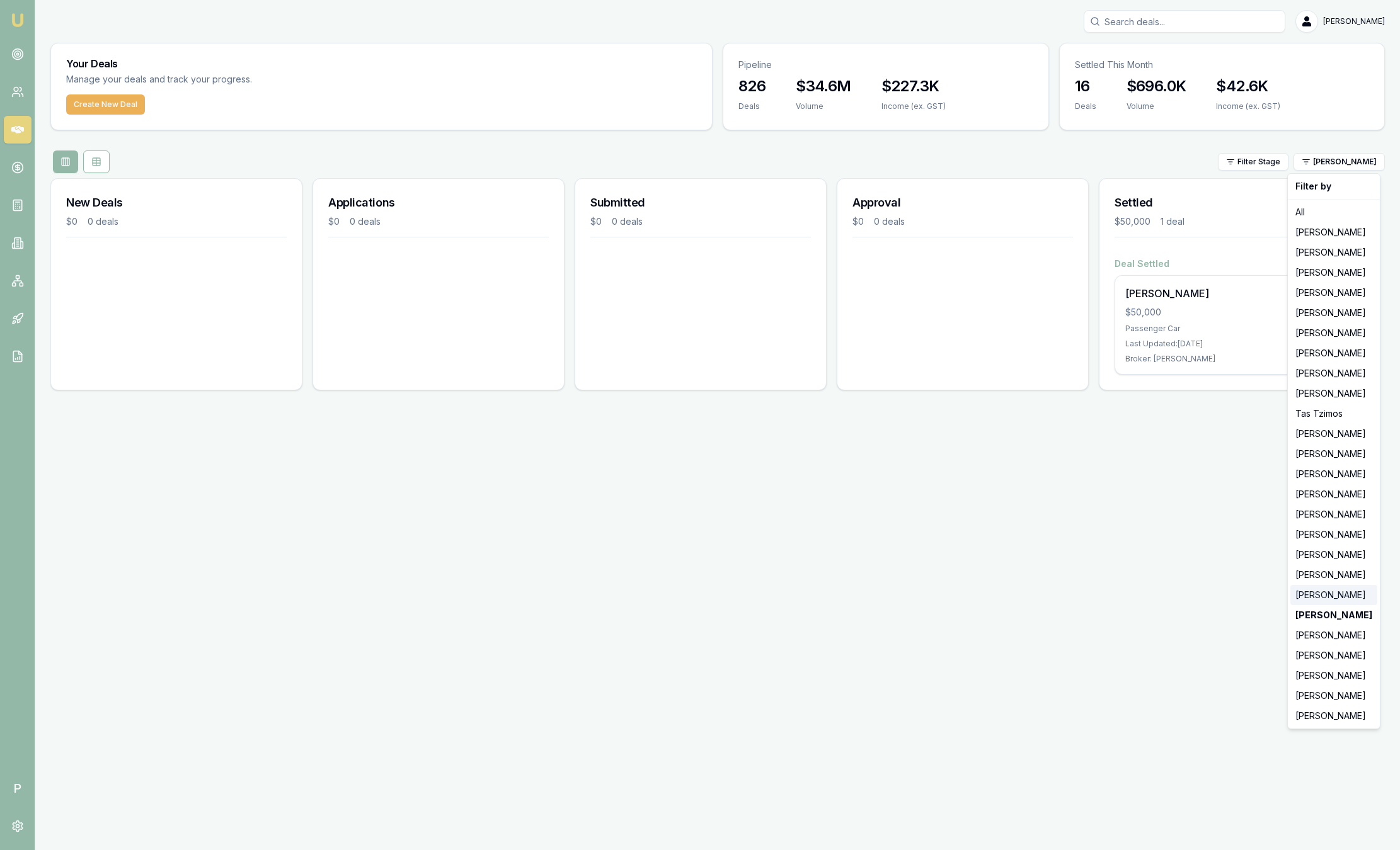
click at [1315, 604] on div "Robyn Adams" at bounding box center [1334, 595] width 87 height 20
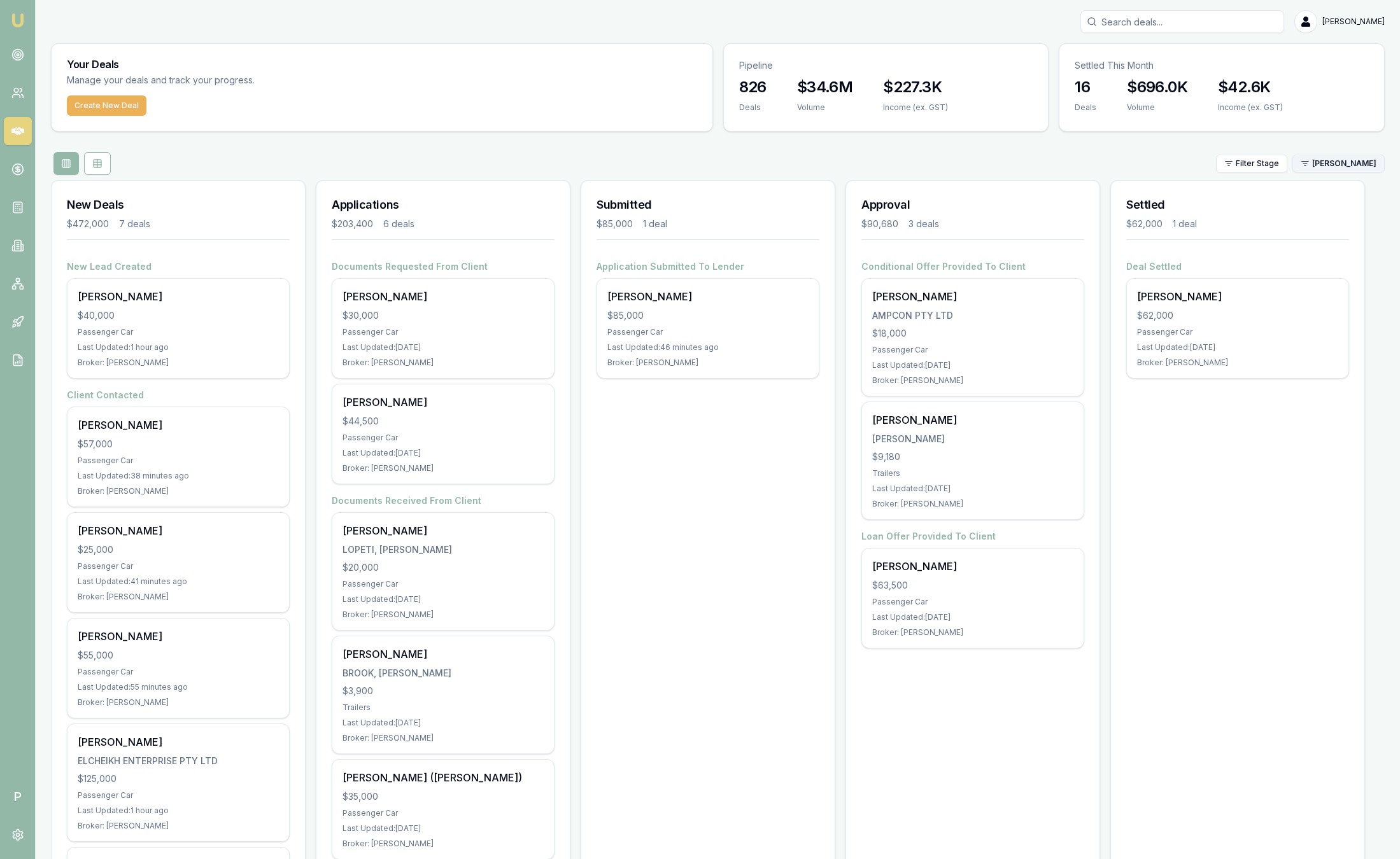
click at [1349, 170] on html "Emu Broker P Sam Crouch Toggle Menu Your Deals Manage your deals and track your…" at bounding box center [700, 429] width 1400 height 859
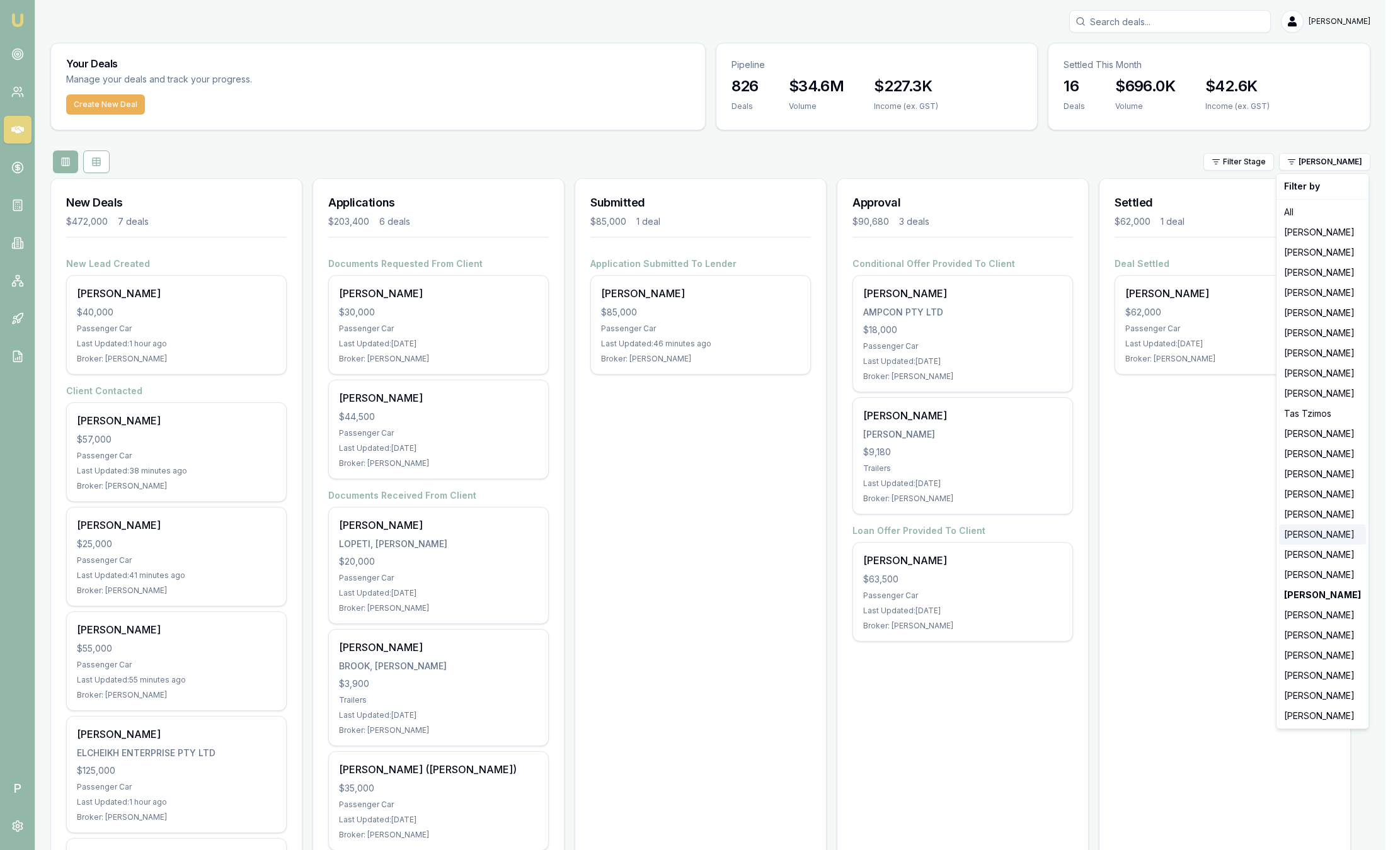
click at [1318, 537] on div "Rachael Connors" at bounding box center [1323, 535] width 87 height 20
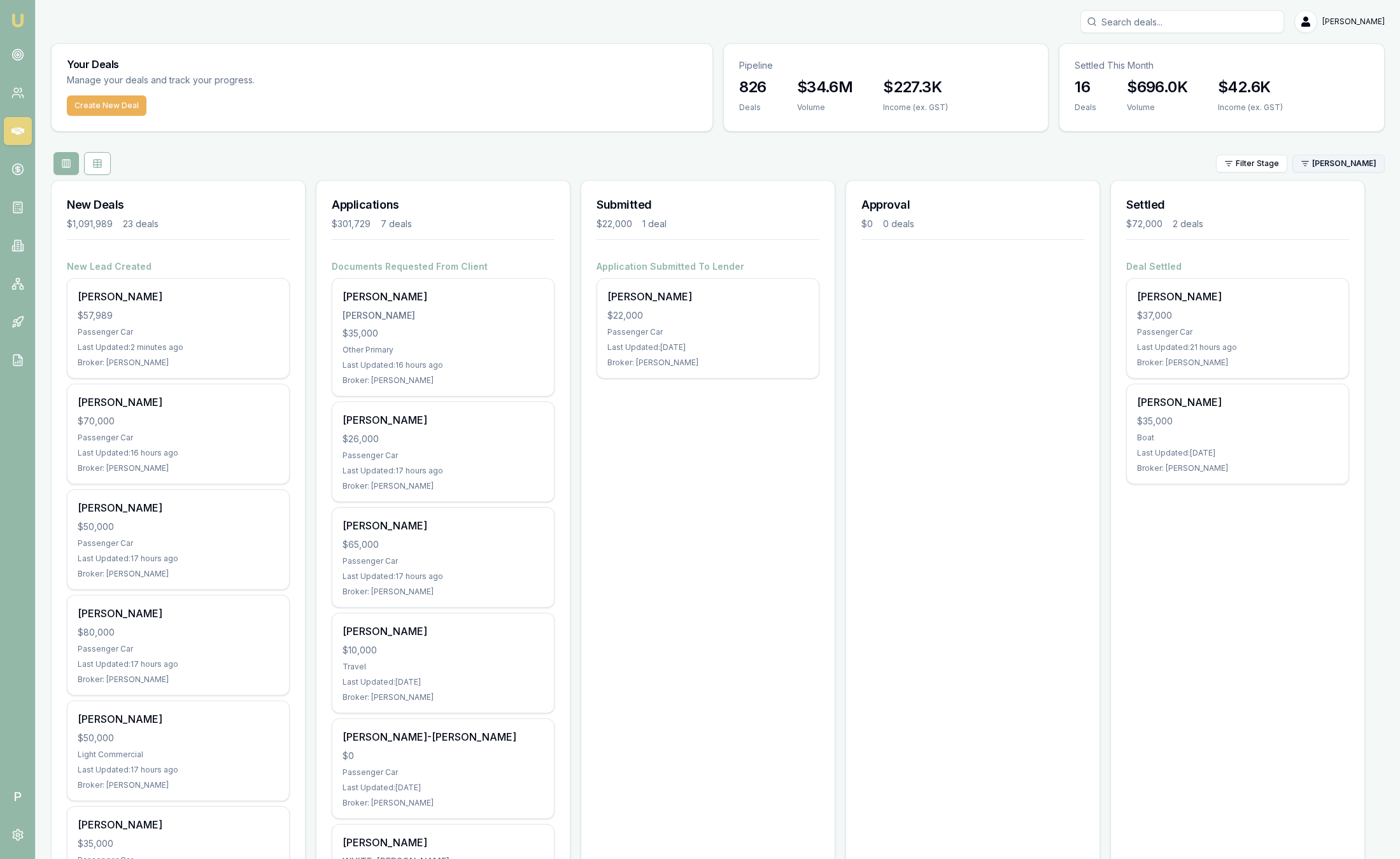
click at [1333, 165] on html "Emu Broker P Sam Crouch Toggle Menu Your Deals Manage your deals and track your…" at bounding box center [700, 429] width 1400 height 859
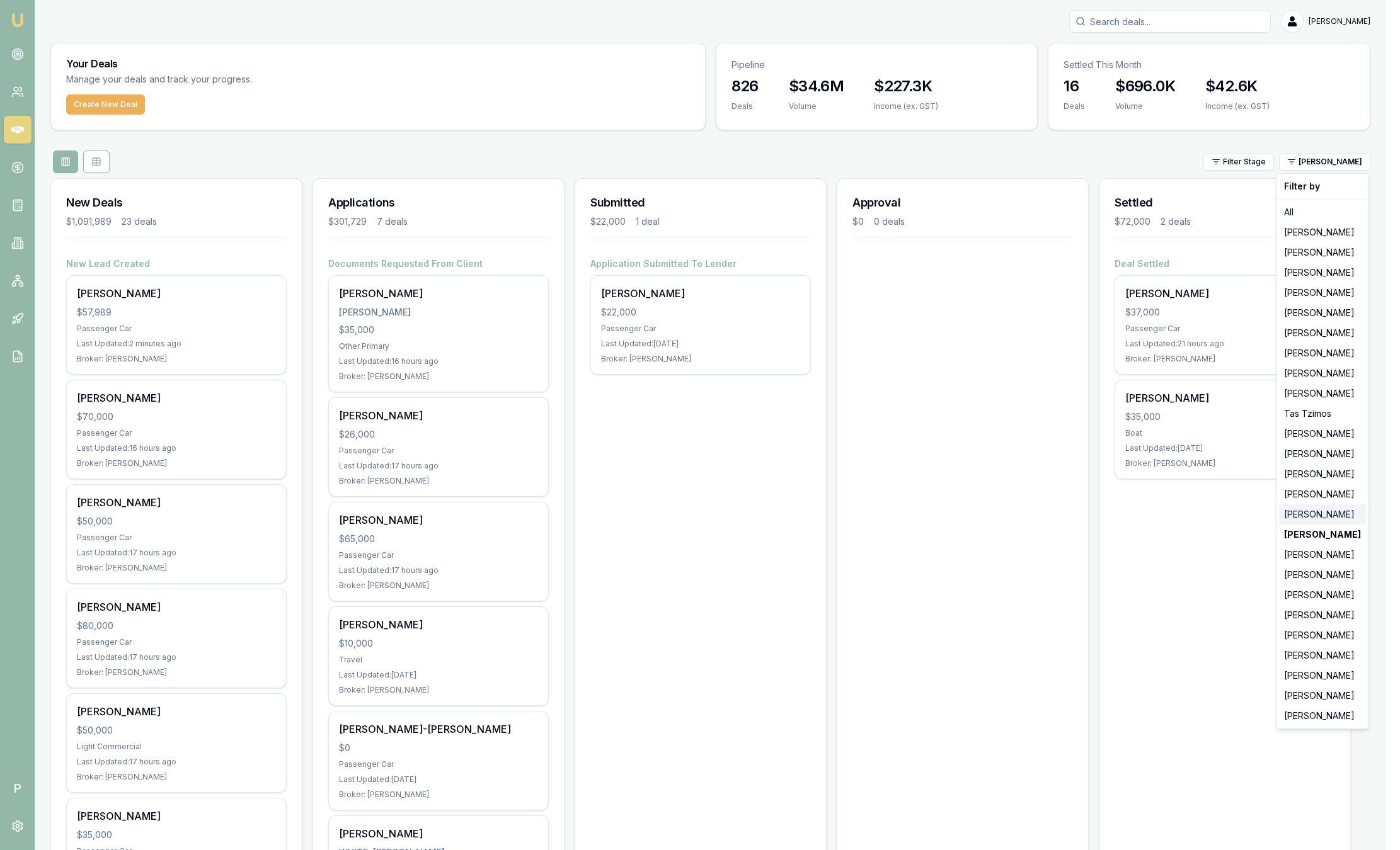
click at [1315, 511] on div "Peter Sarris" at bounding box center [1323, 515] width 87 height 20
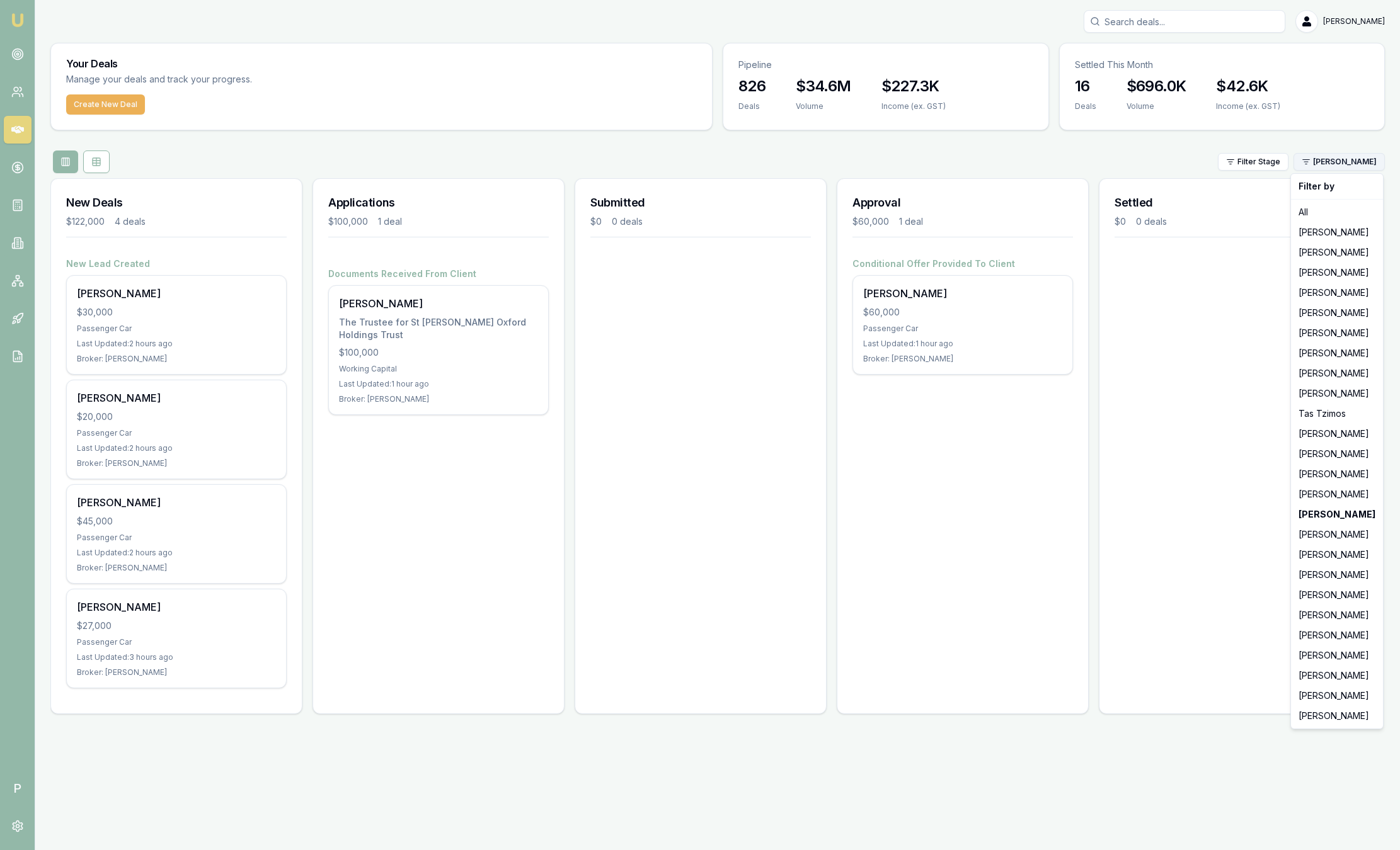
click at [1367, 166] on html "Emu Broker P Sam Crouch Toggle Menu Your Deals Manage your deals and track your…" at bounding box center [700, 425] width 1400 height 850
click at [1335, 474] on div "Adam Howell" at bounding box center [1337, 475] width 87 height 20
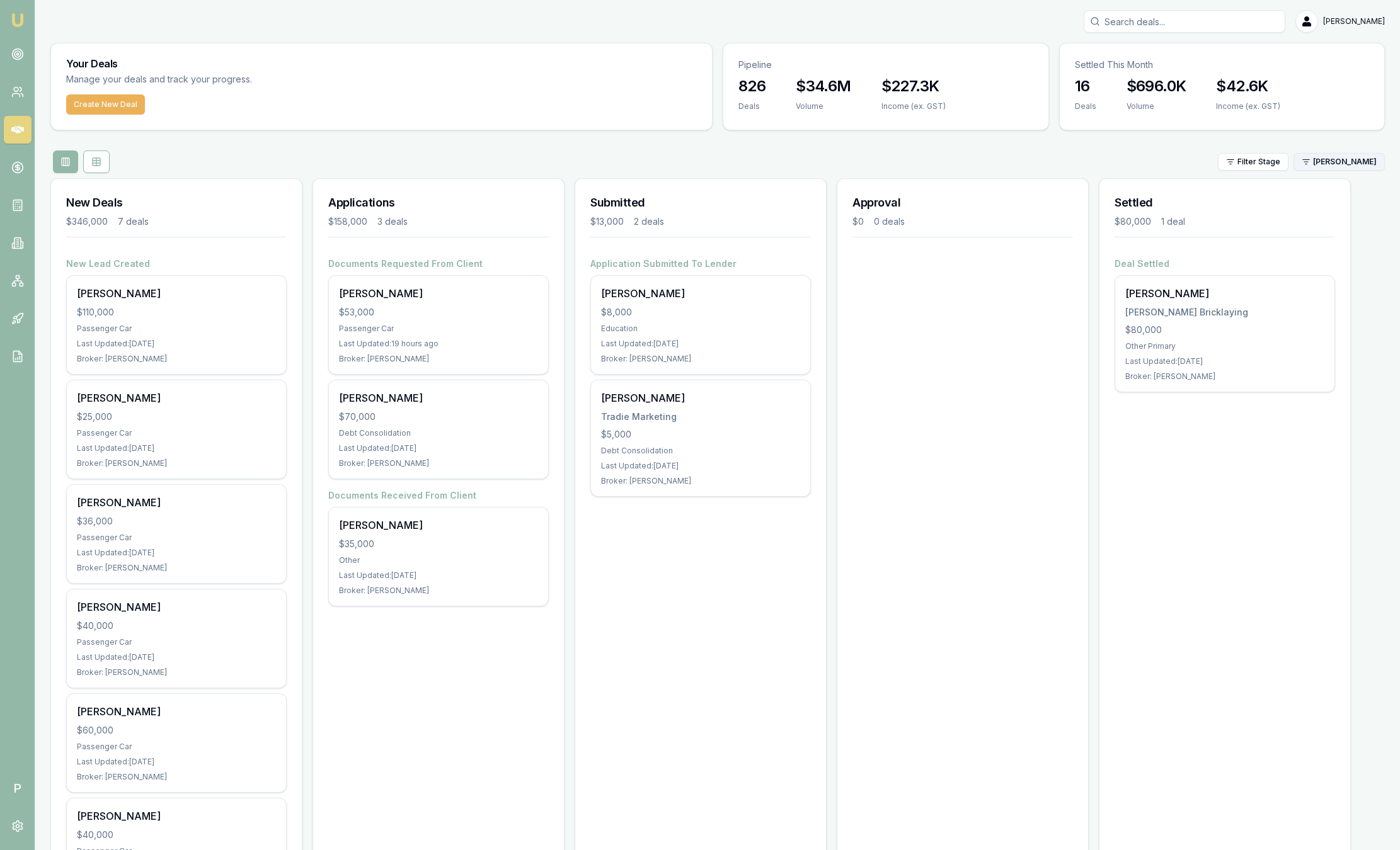
click at [1327, 163] on html "Emu Broker P Sam Crouch Toggle Menu Your Deals Manage your deals and track your…" at bounding box center [700, 425] width 1400 height 850
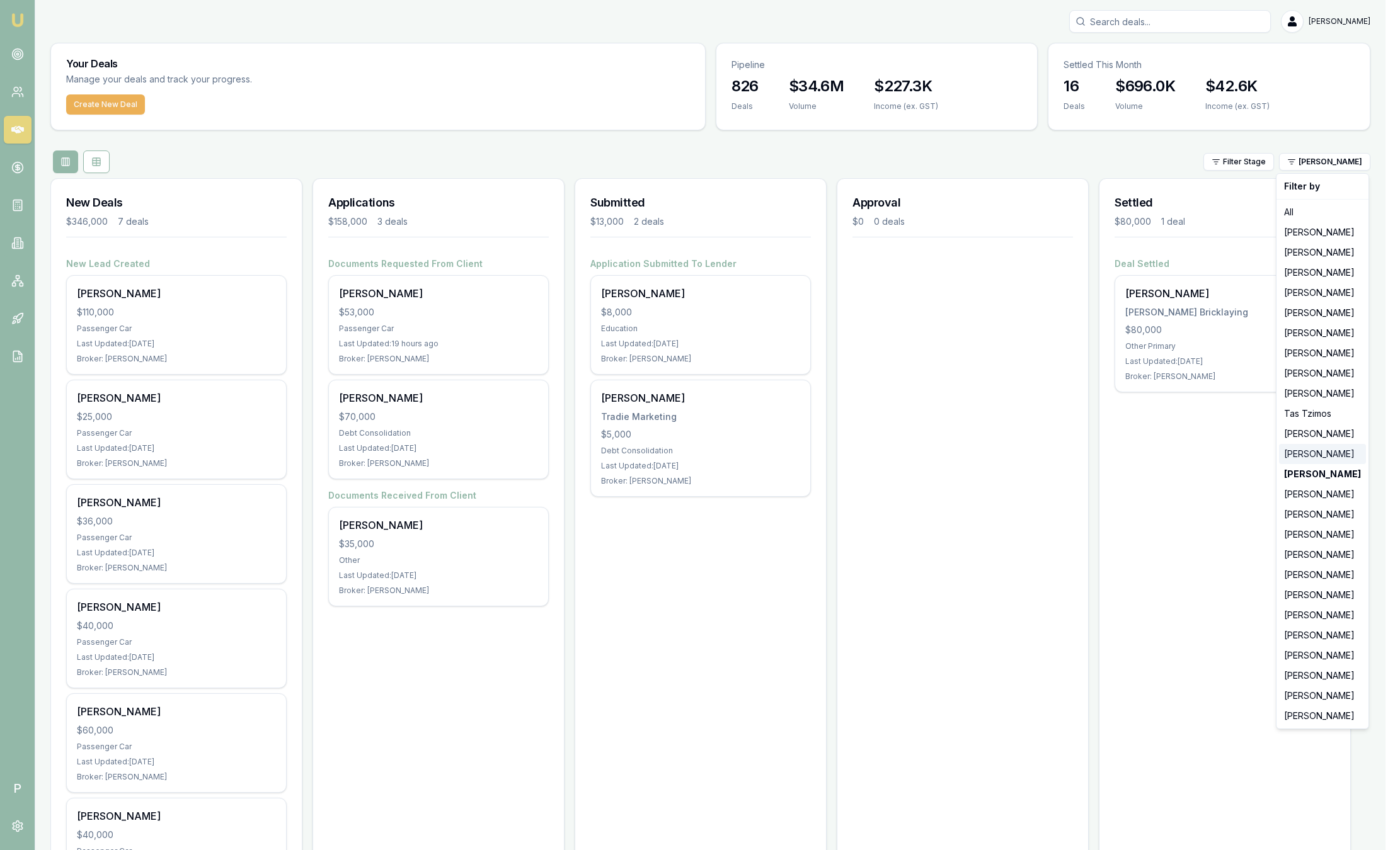
click at [1316, 457] on div "Pinkesh Patel" at bounding box center [1323, 454] width 87 height 20
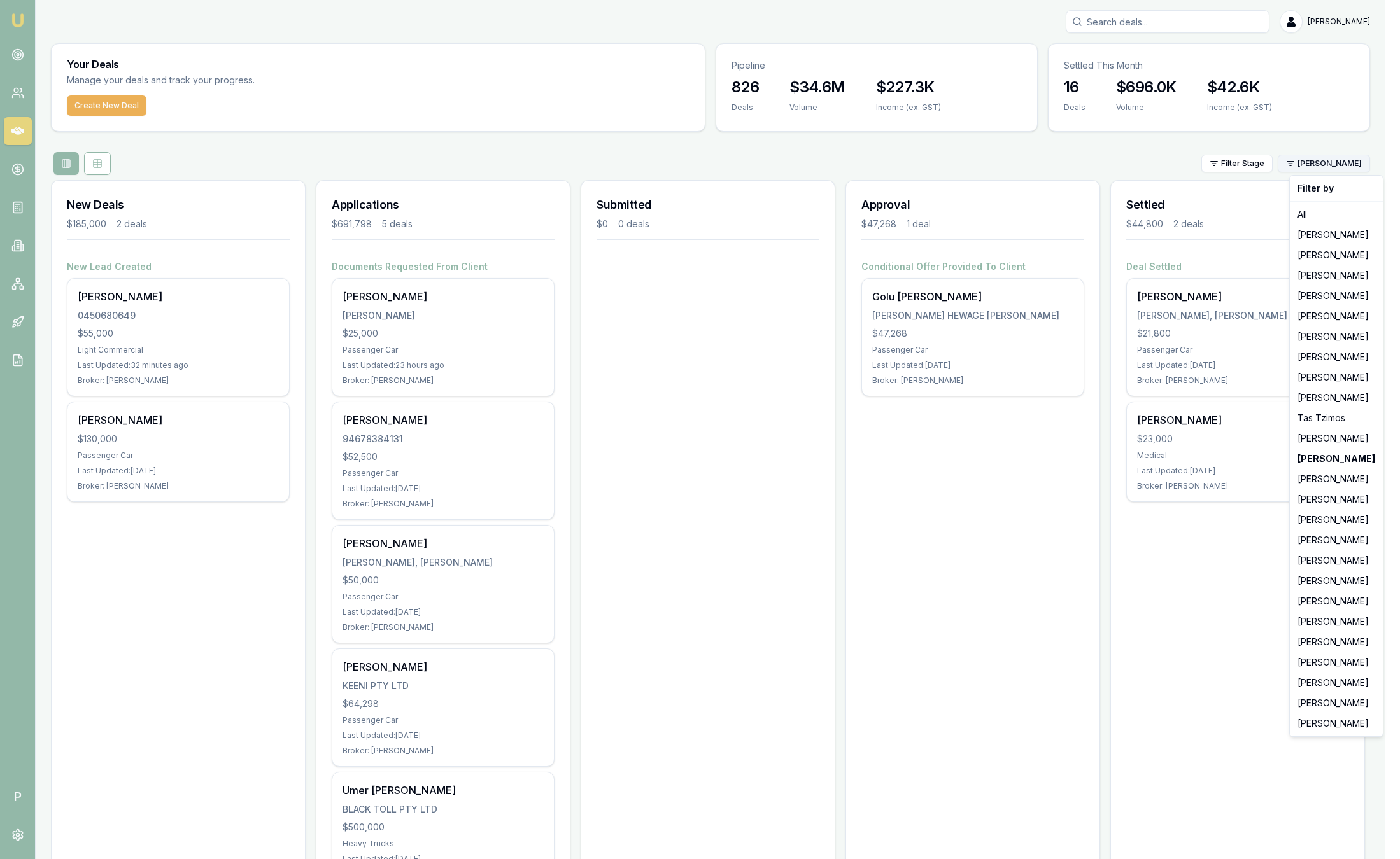
click at [1336, 161] on html "Emu Broker P Sam Crouch Toggle Menu Your Deals Manage your deals and track your…" at bounding box center [700, 429] width 1400 height 859
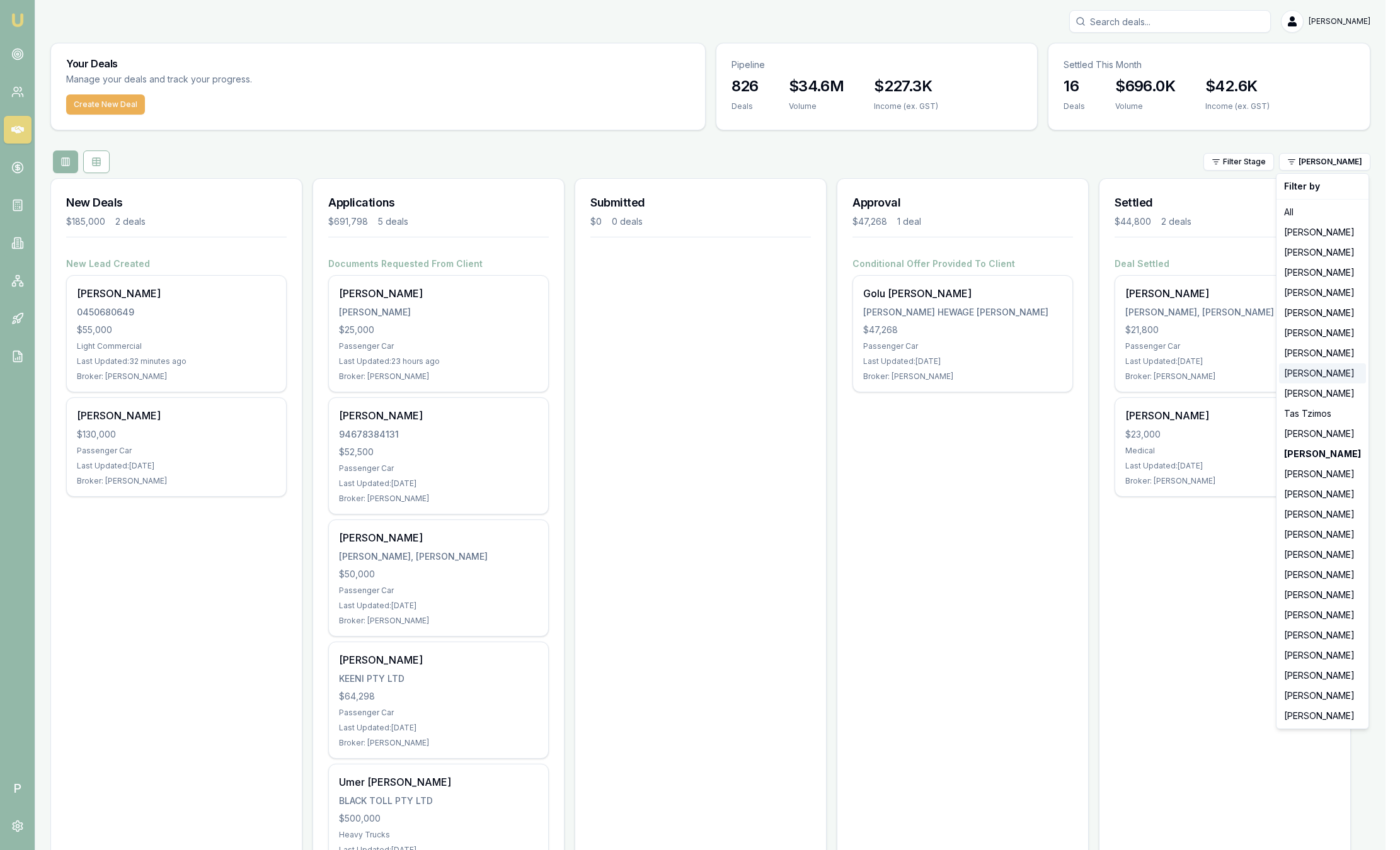
click at [1310, 374] on div "Wendy Fonseka" at bounding box center [1323, 373] width 87 height 20
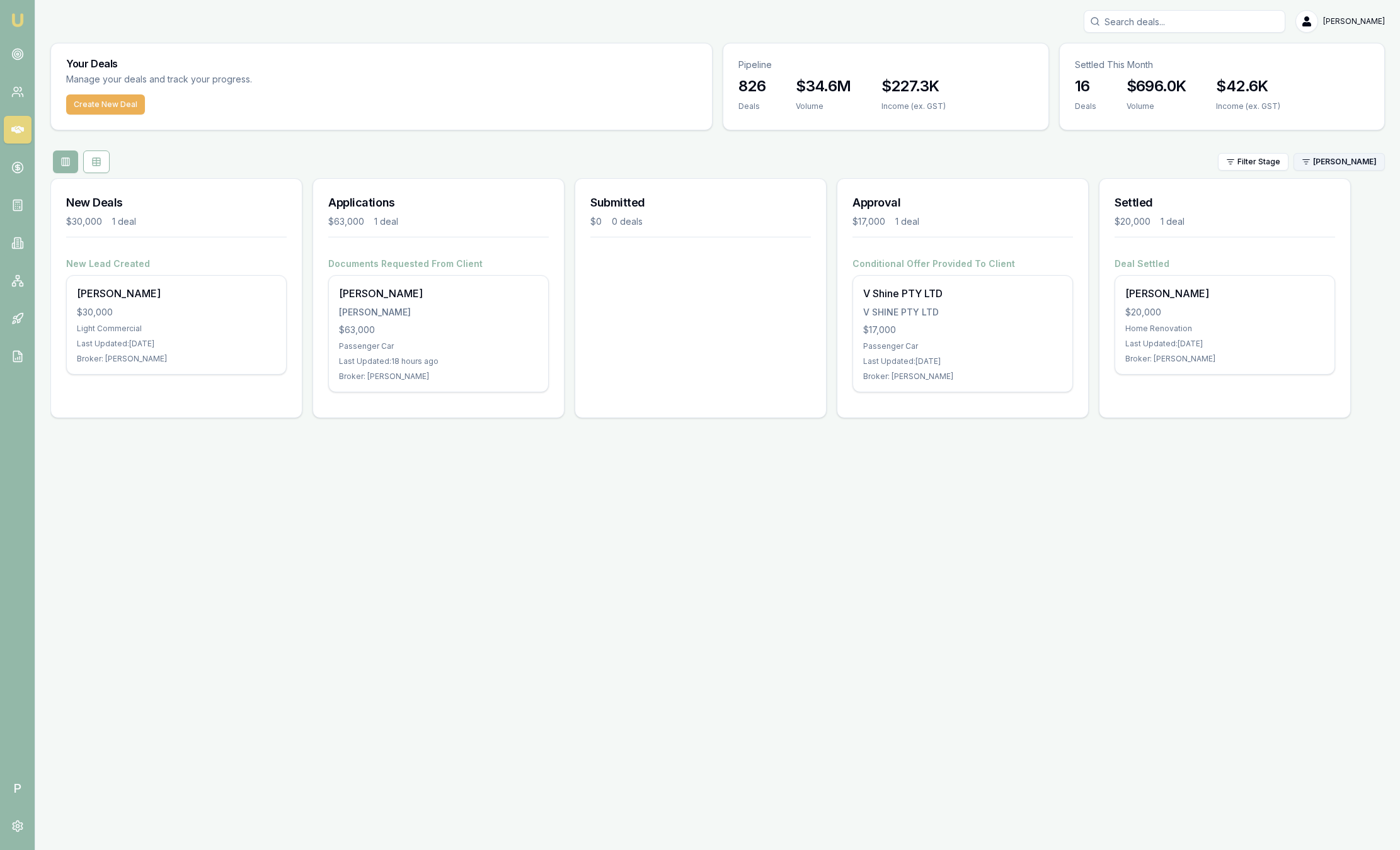
click at [1329, 163] on html "Emu Broker P Sam Crouch Toggle Menu Your Deals Manage your deals and track your…" at bounding box center [700, 425] width 1400 height 850
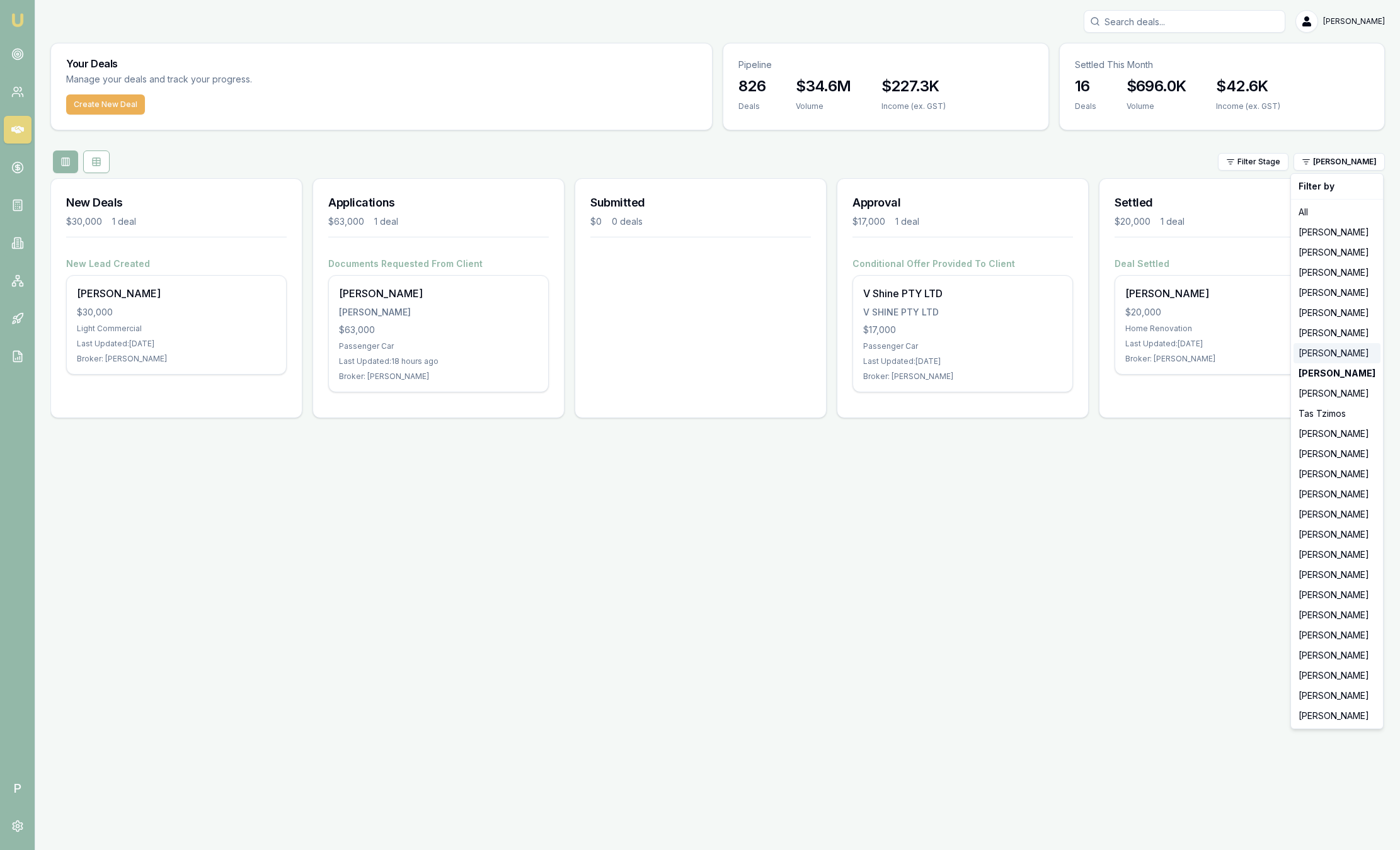
click at [1334, 346] on div "[PERSON_NAME]" at bounding box center [1337, 354] width 87 height 20
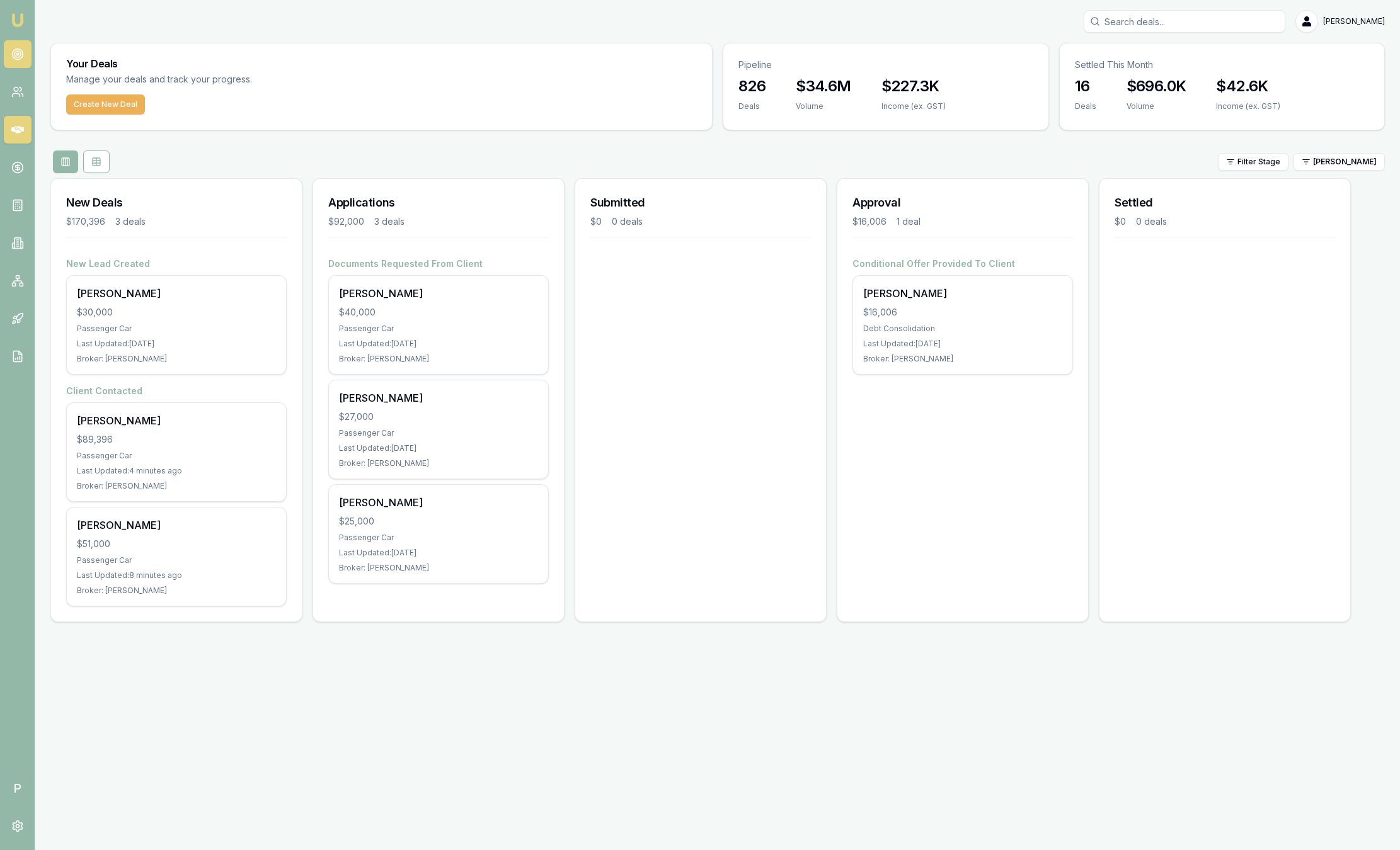
click at [15, 54] on icon at bounding box center [18, 55] width 13 height 13
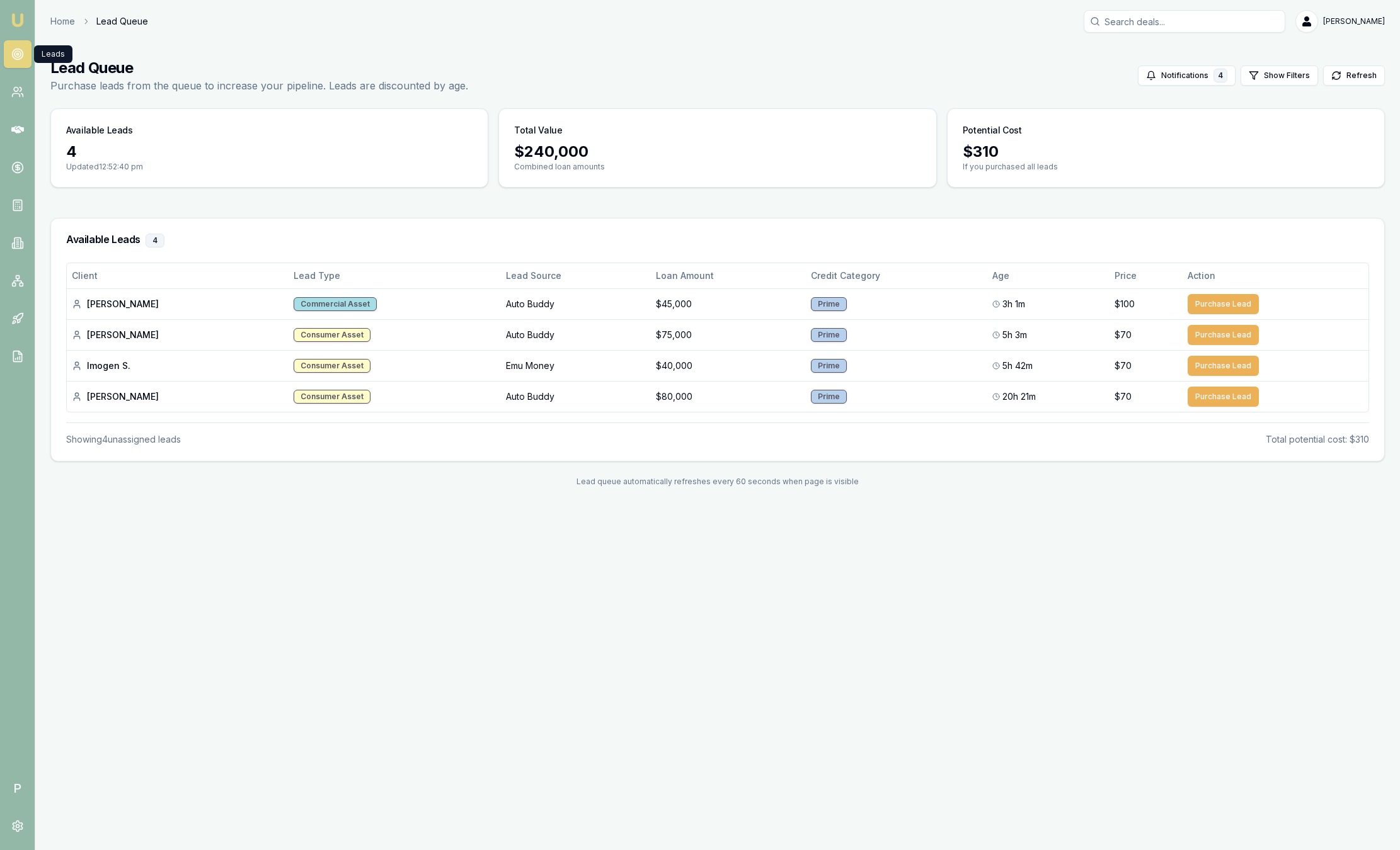
click at [13, 24] on img at bounding box center [18, 20] width 15 height 15
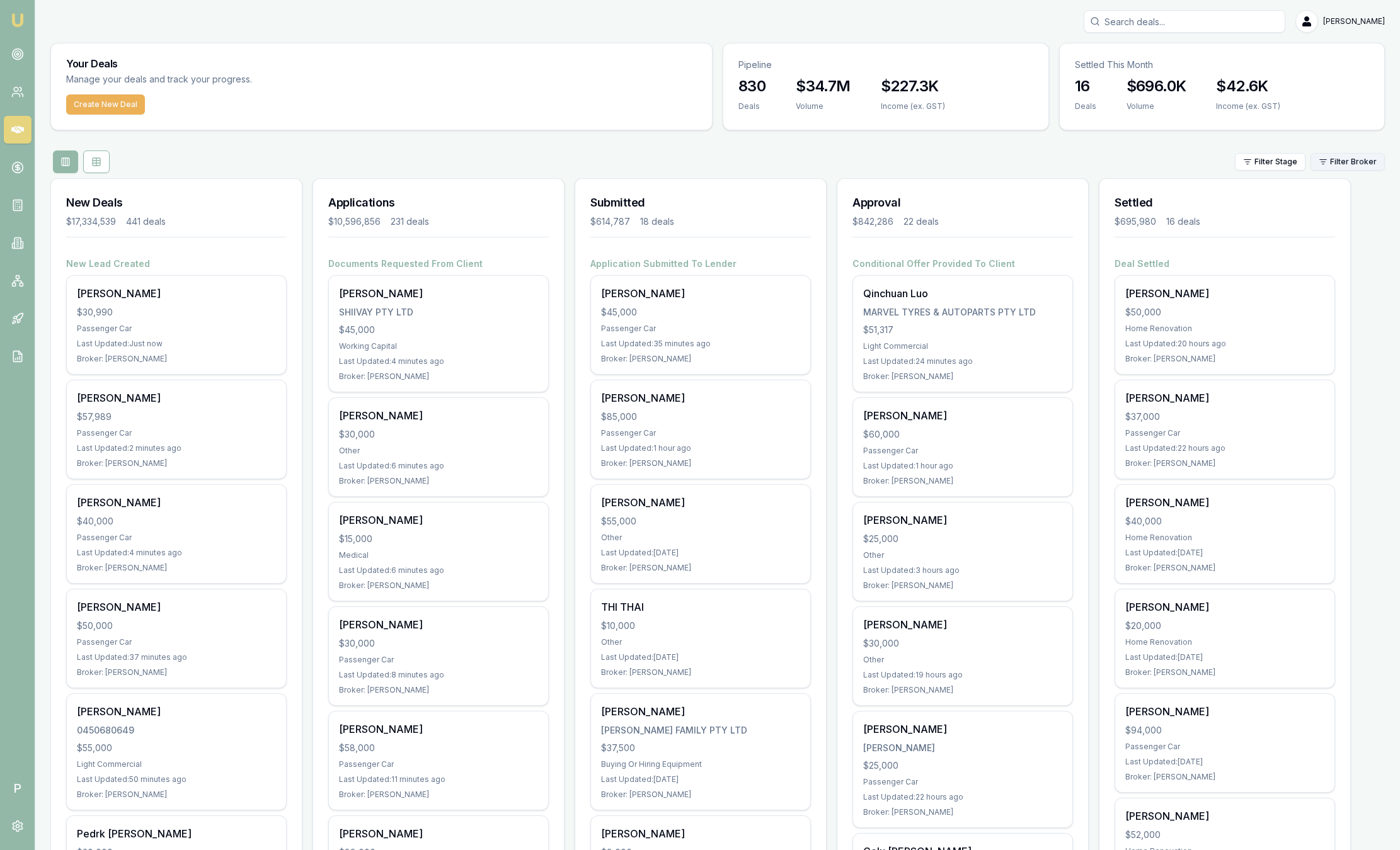
click at [1329, 163] on html "Emu Broker P Sam Crouch Toggle Menu Your Deals Manage your deals and track your…" at bounding box center [700, 425] width 1400 height 850
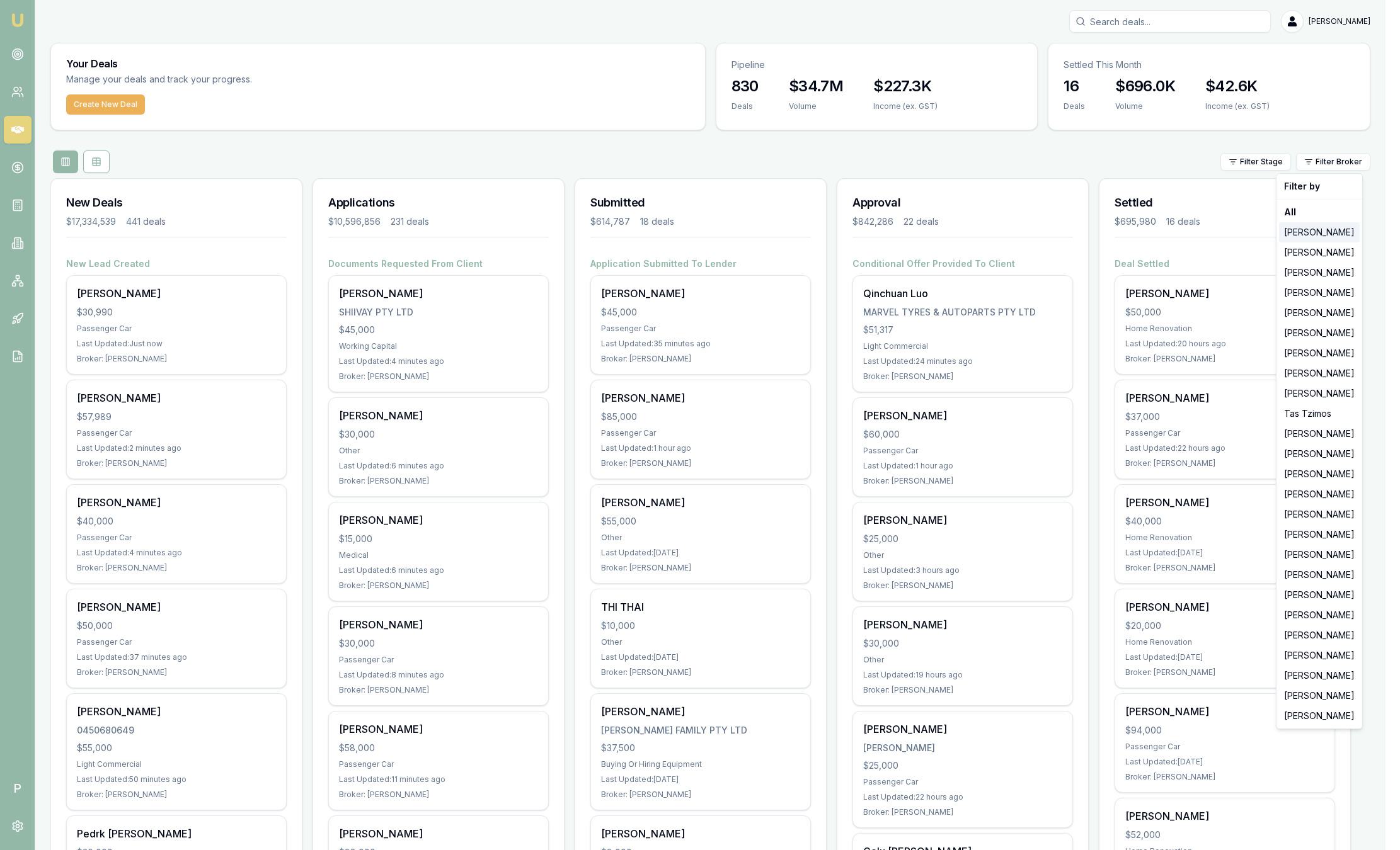
click at [1314, 234] on div "Jackson Fanfulla" at bounding box center [1319, 232] width 81 height 20
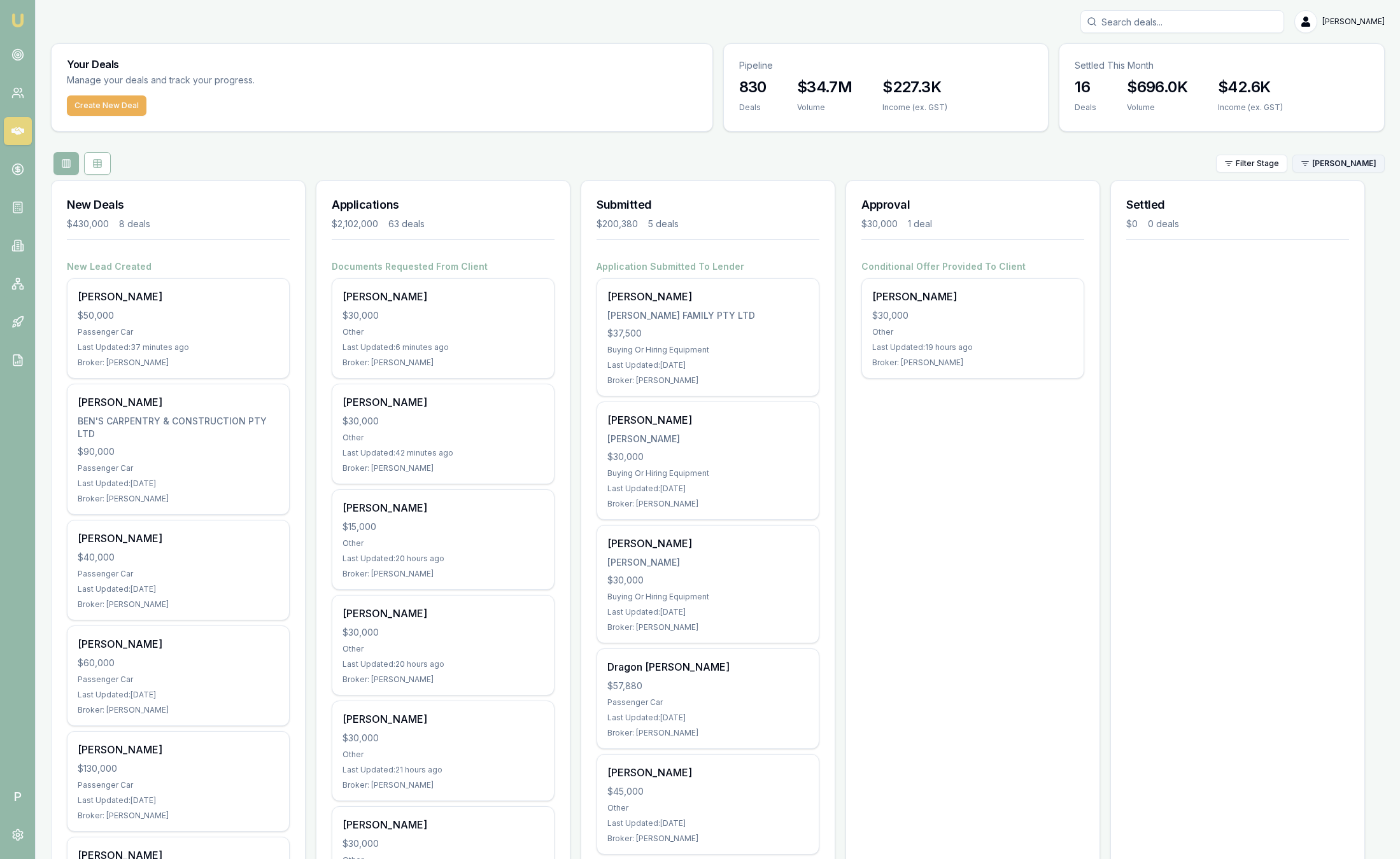
click at [1322, 161] on html "Emu Broker P Sam Crouch Toggle Menu Your Deals Manage your deals and track your…" at bounding box center [700, 429] width 1400 height 859
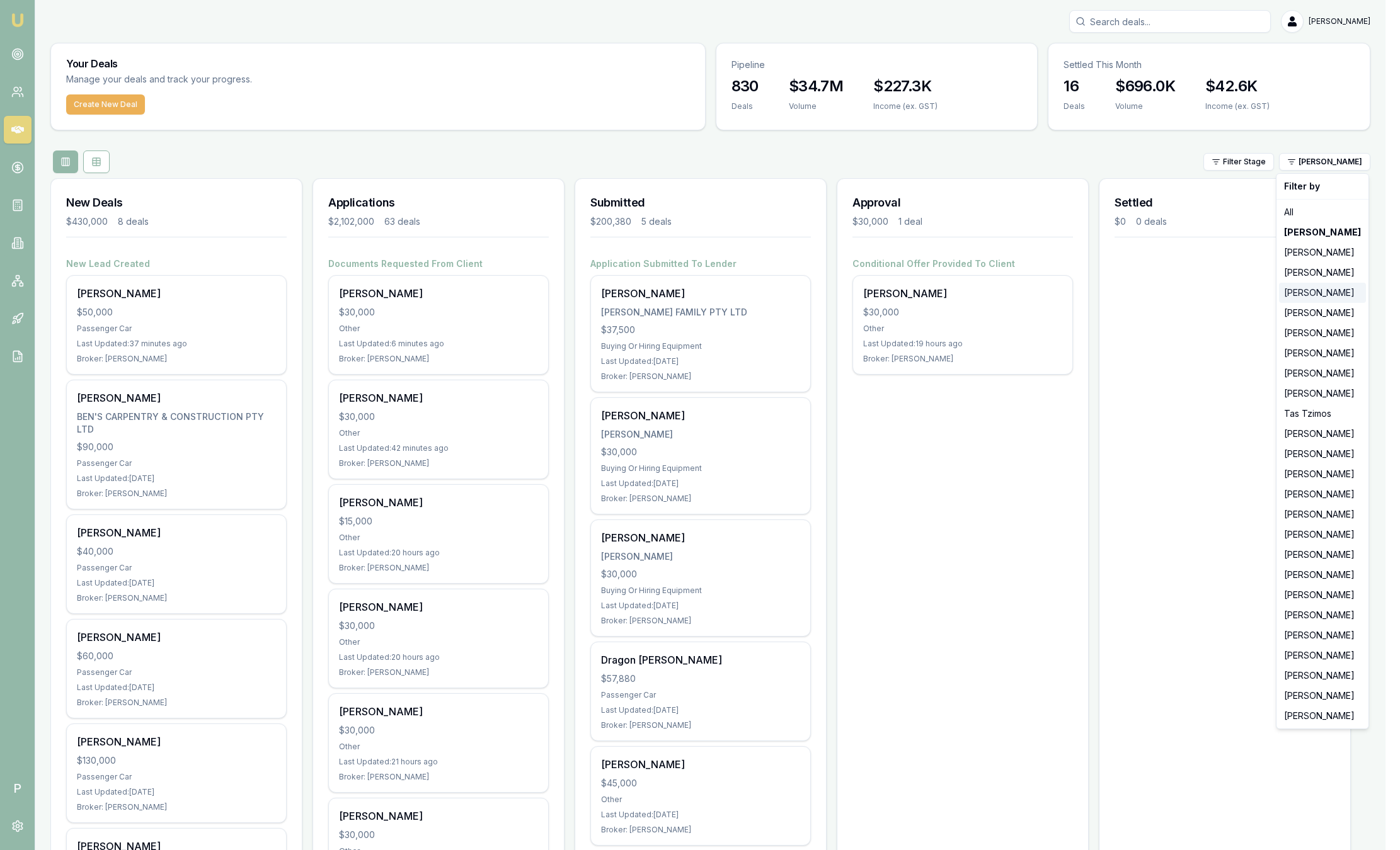
click at [1328, 289] on div "Evette Abdo" at bounding box center [1323, 293] width 87 height 20
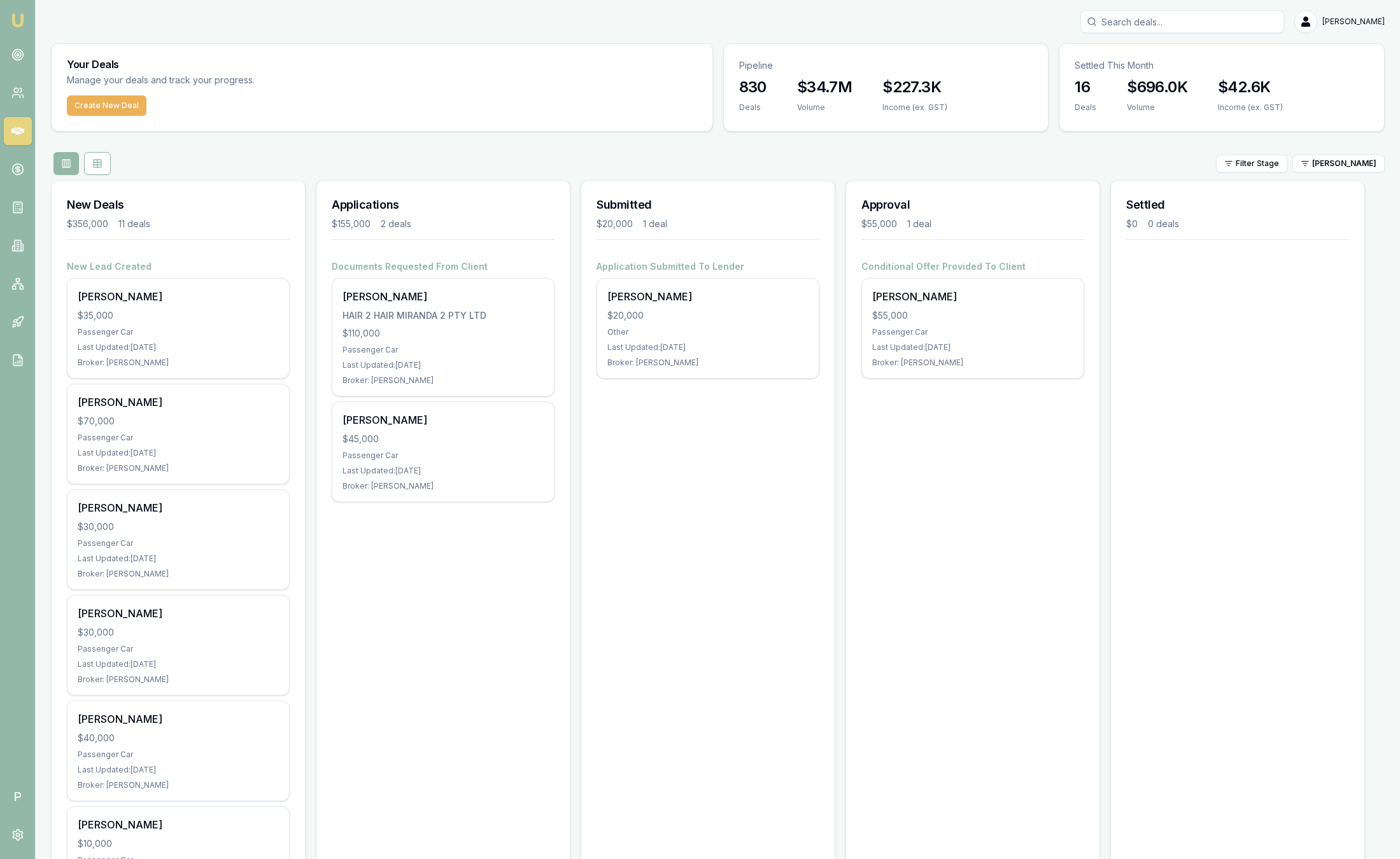
click at [1368, 172] on html "Emu Broker P Sam Crouch Toggle Menu Your Deals Manage your deals and track your…" at bounding box center [700, 429] width 1400 height 859
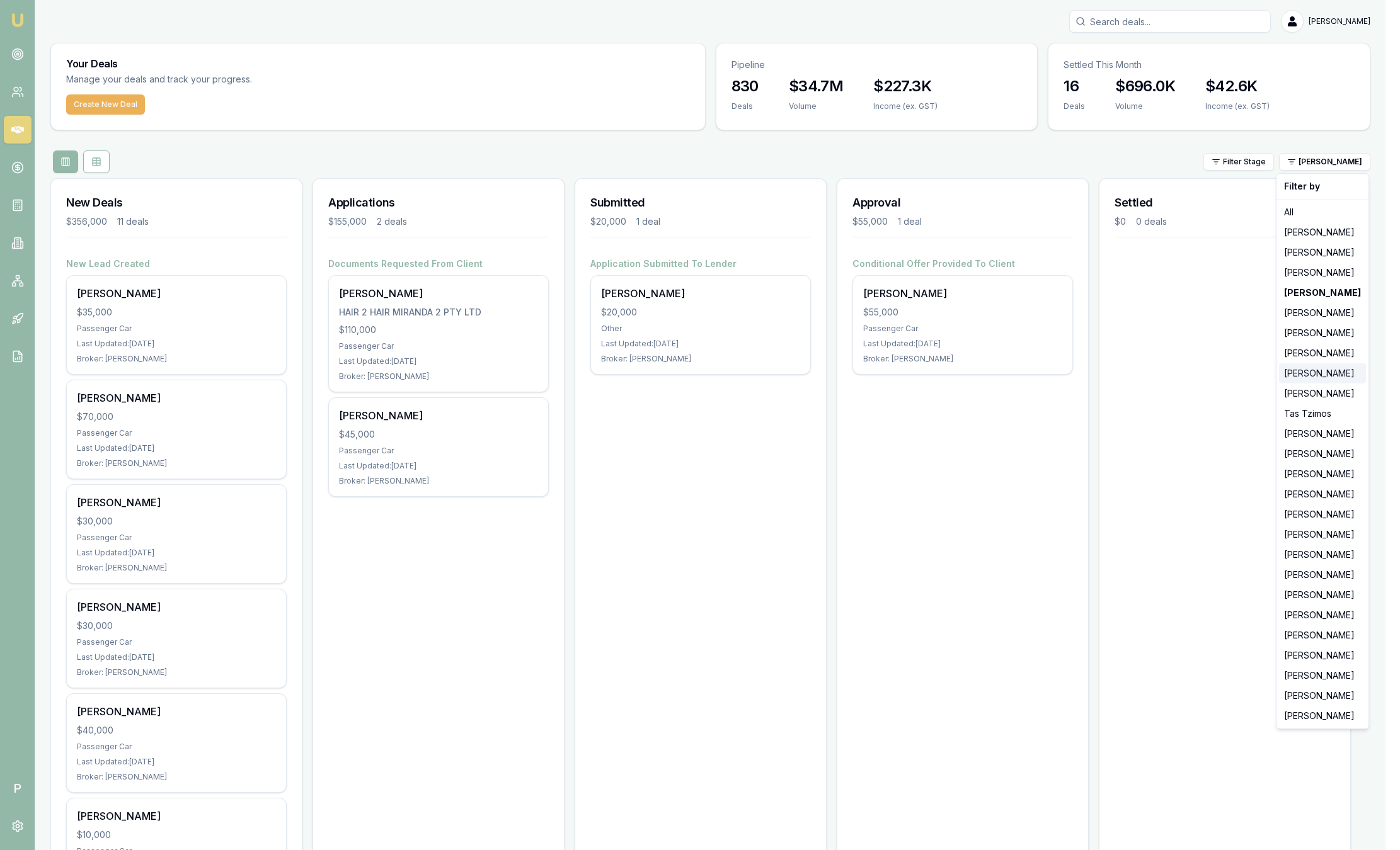
click at [1314, 366] on div "Wendy Fonseka" at bounding box center [1323, 373] width 87 height 20
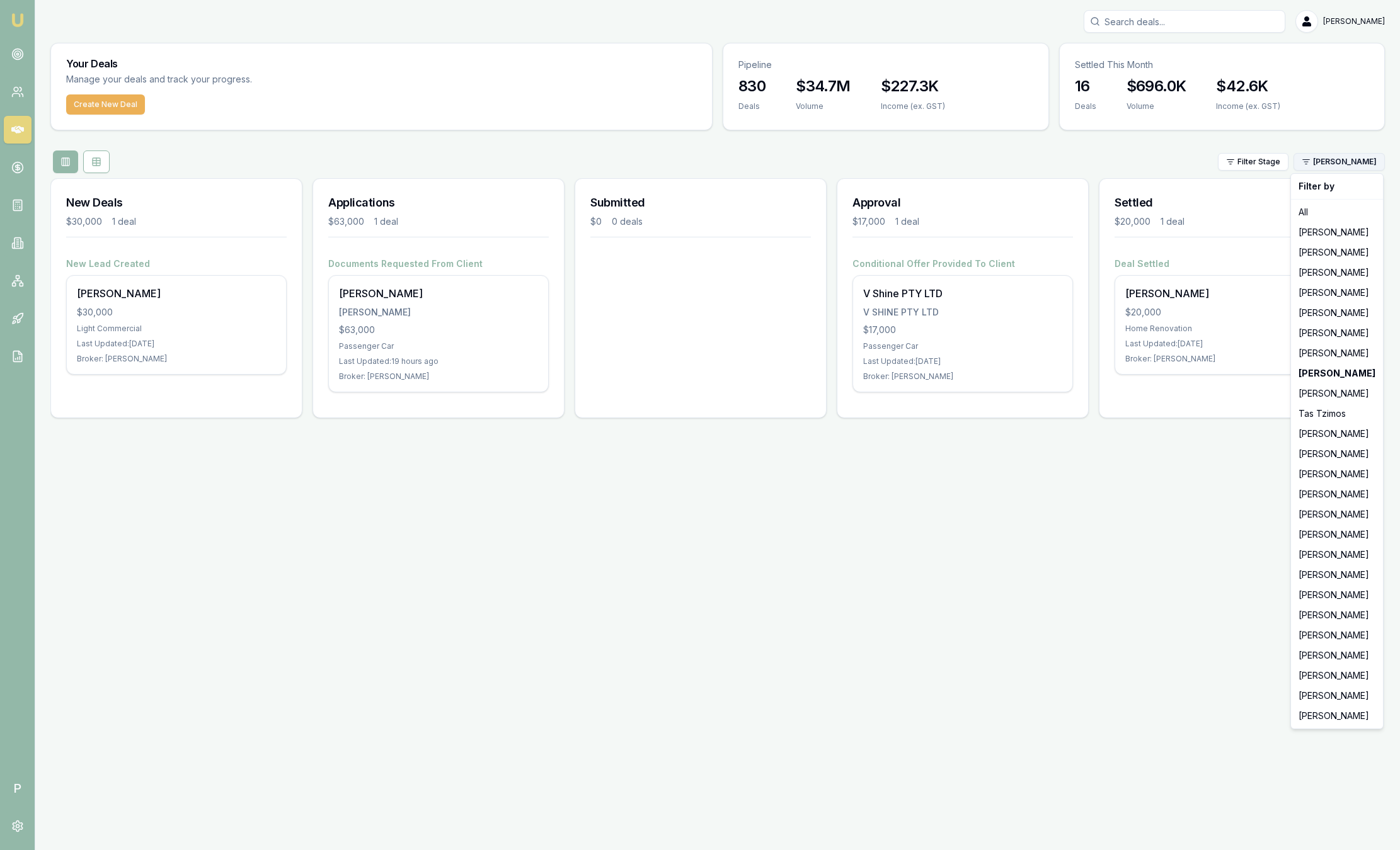
click at [1329, 161] on html "Emu Broker P Sam Crouch Toggle Menu Your Deals Manage your deals and track your…" at bounding box center [700, 425] width 1400 height 850
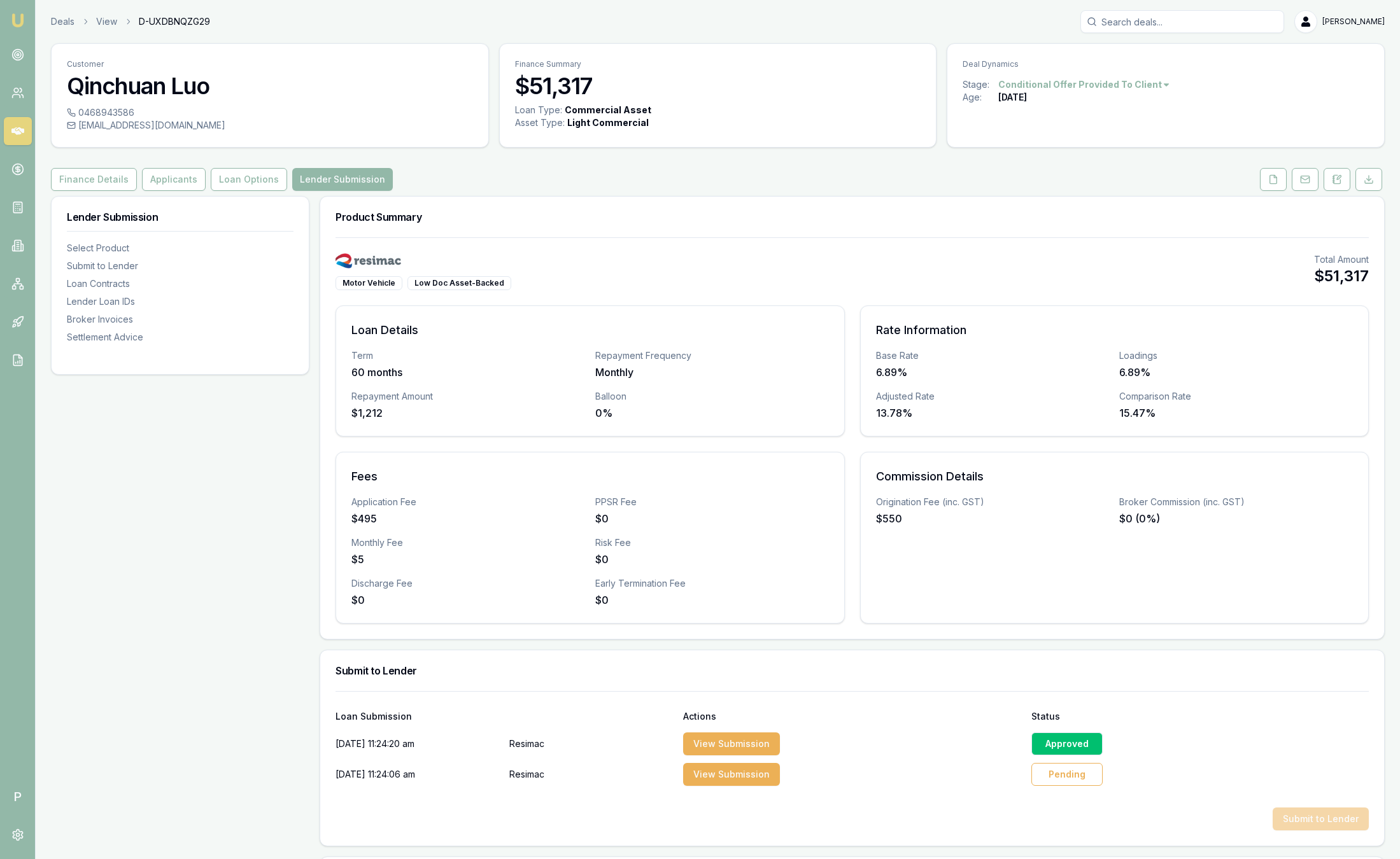
click at [24, 15] on link "Emu Broker" at bounding box center [18, 21] width 21 height 21
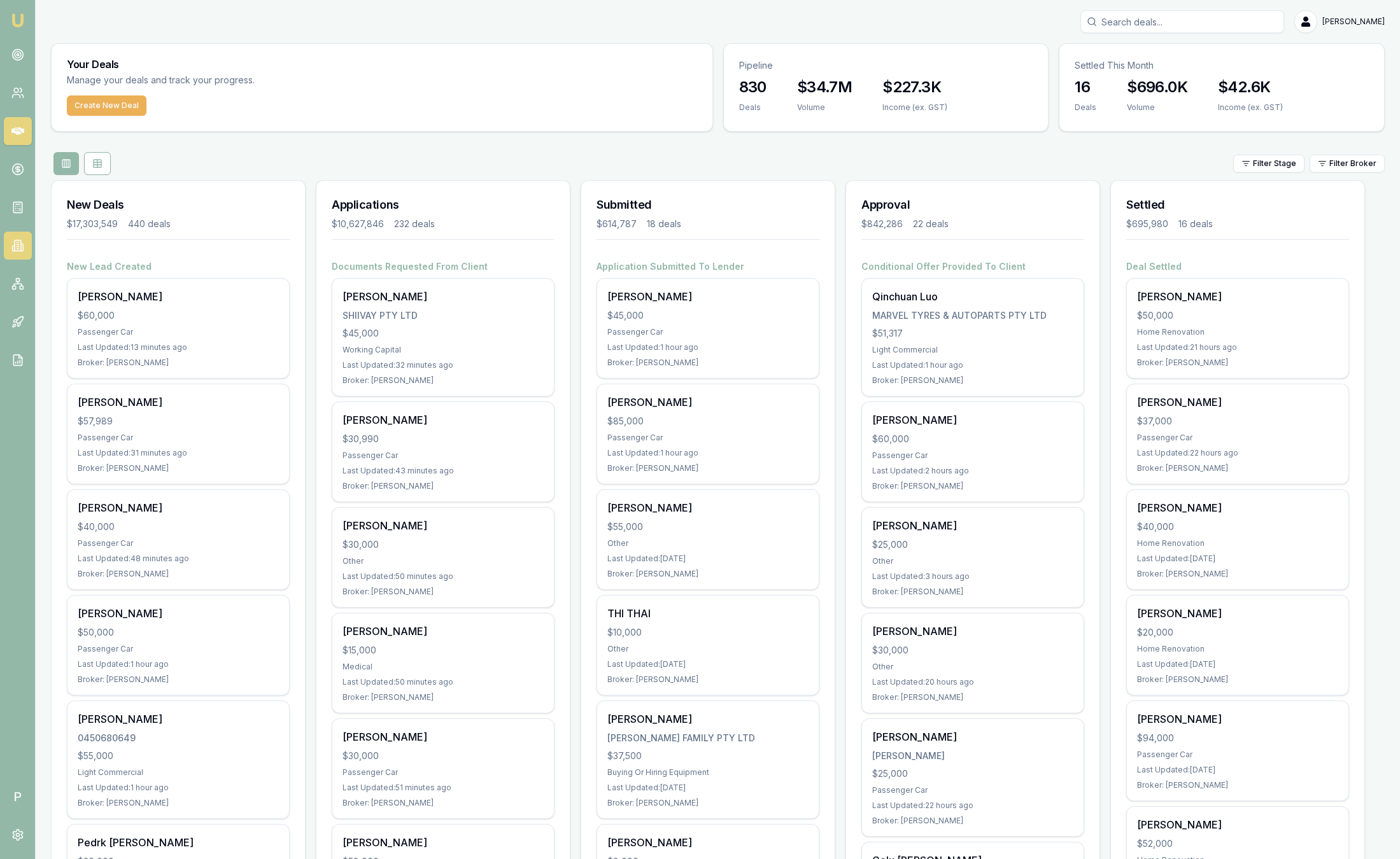
click at [24, 253] on link at bounding box center [18, 246] width 28 height 28
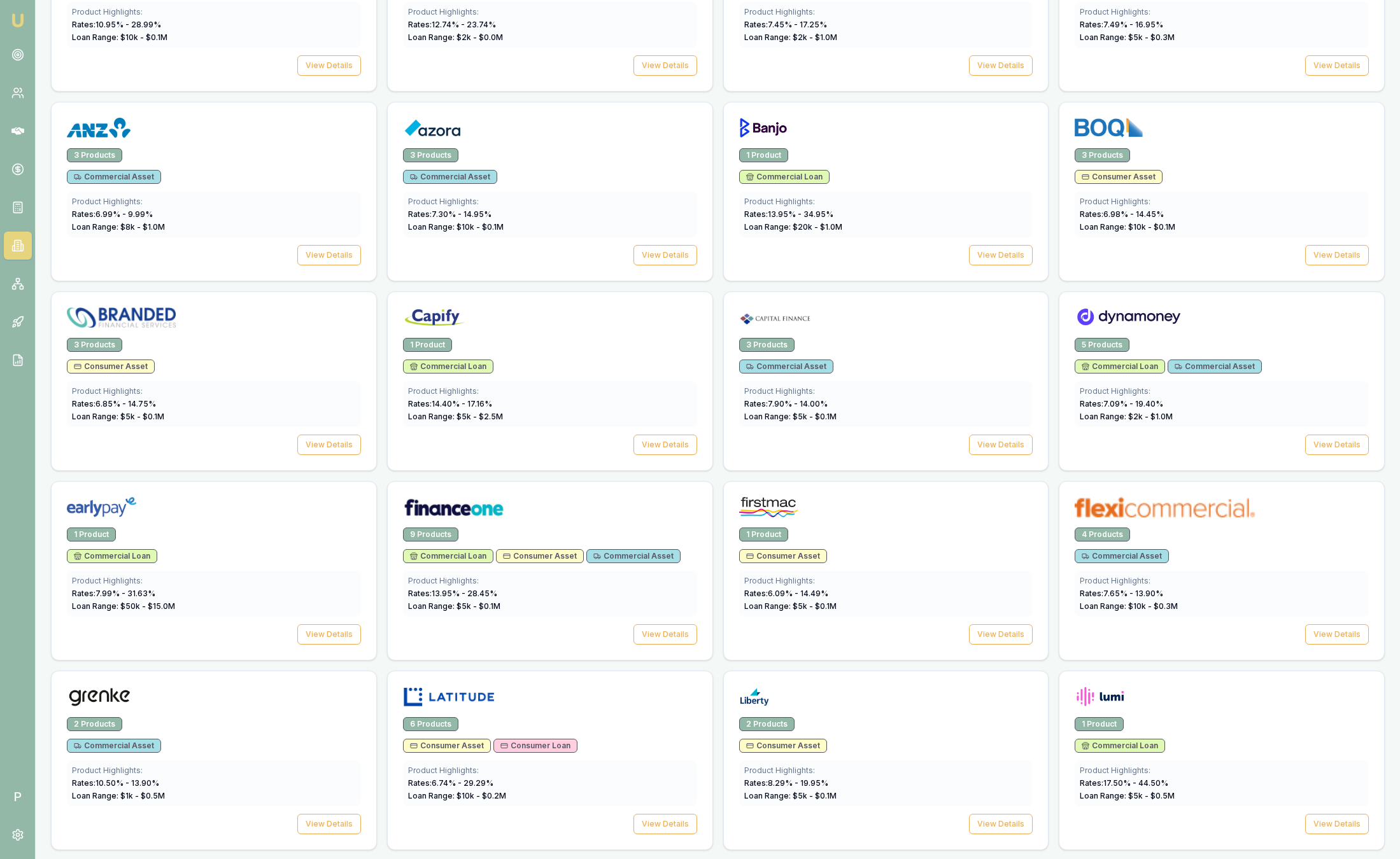
scroll to position [859, 0]
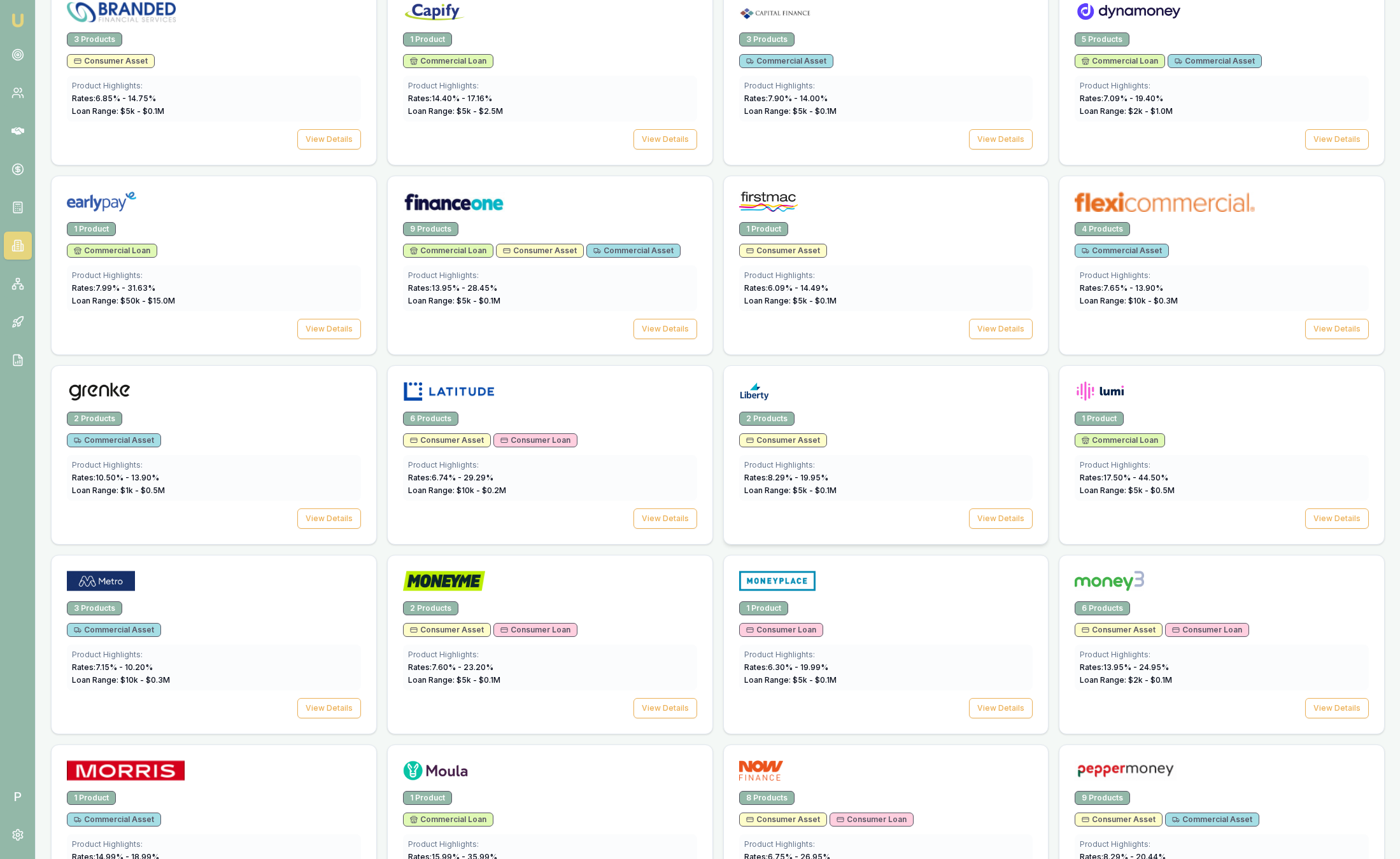
click at [901, 410] on div at bounding box center [886, 389] width 325 height 46
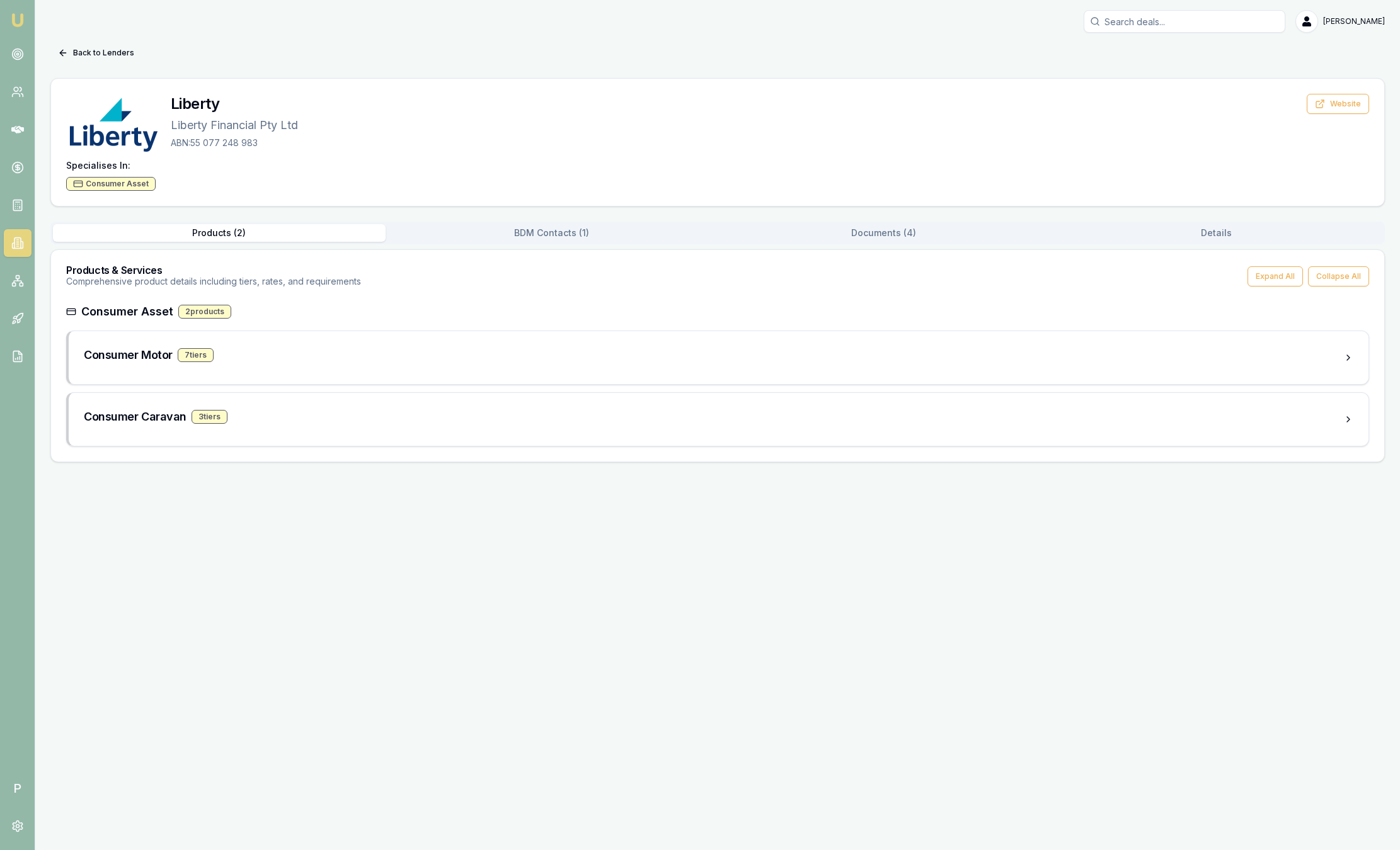
click at [569, 226] on button "BDM Contacts ( 1 )" at bounding box center [552, 232] width 333 height 18
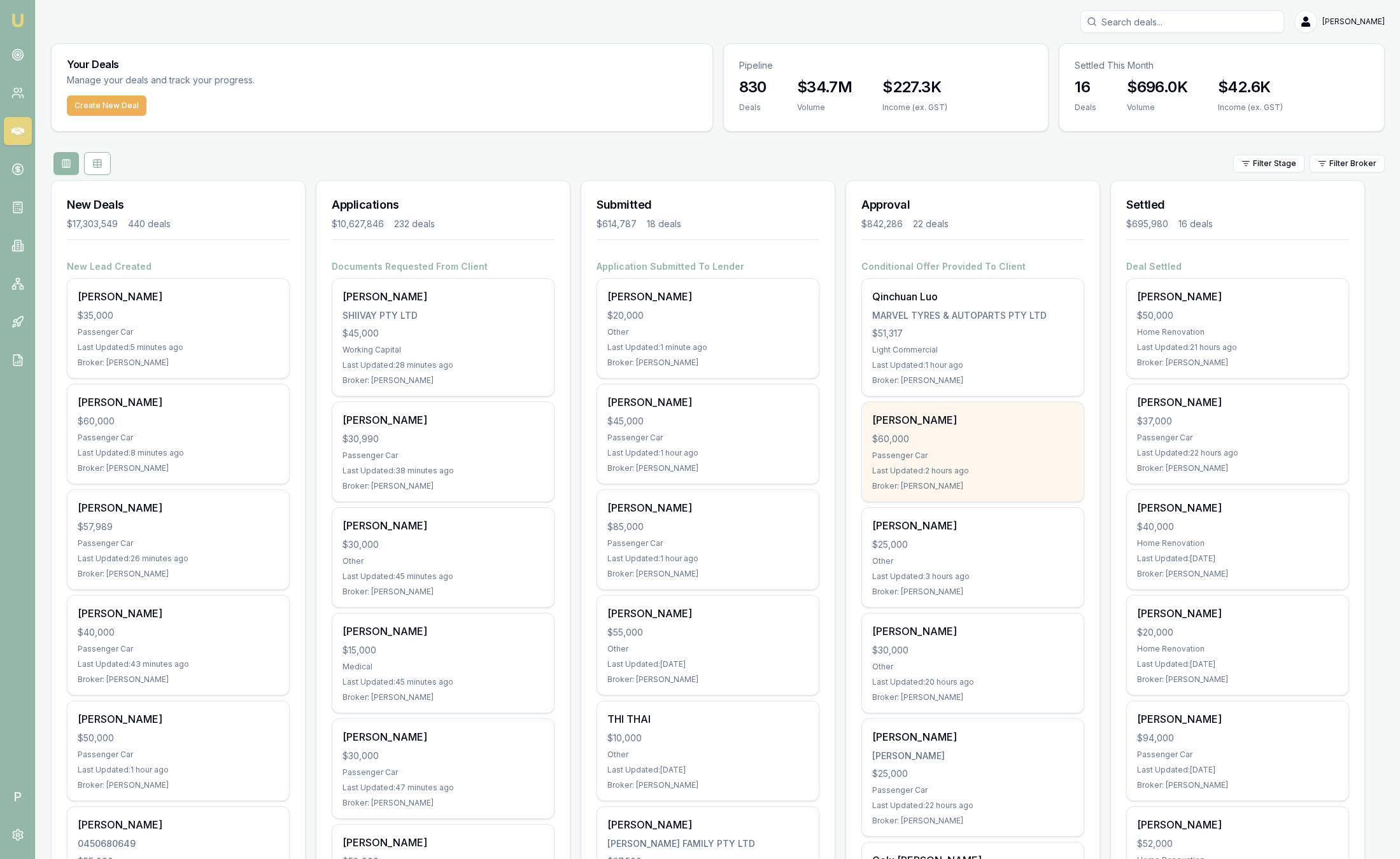
click at [921, 428] on div "[PERSON_NAME] $60,000 Passenger Car Last Updated: 2 hours ago Broker: [PERSON_N…" at bounding box center [973, 453] width 222 height 100
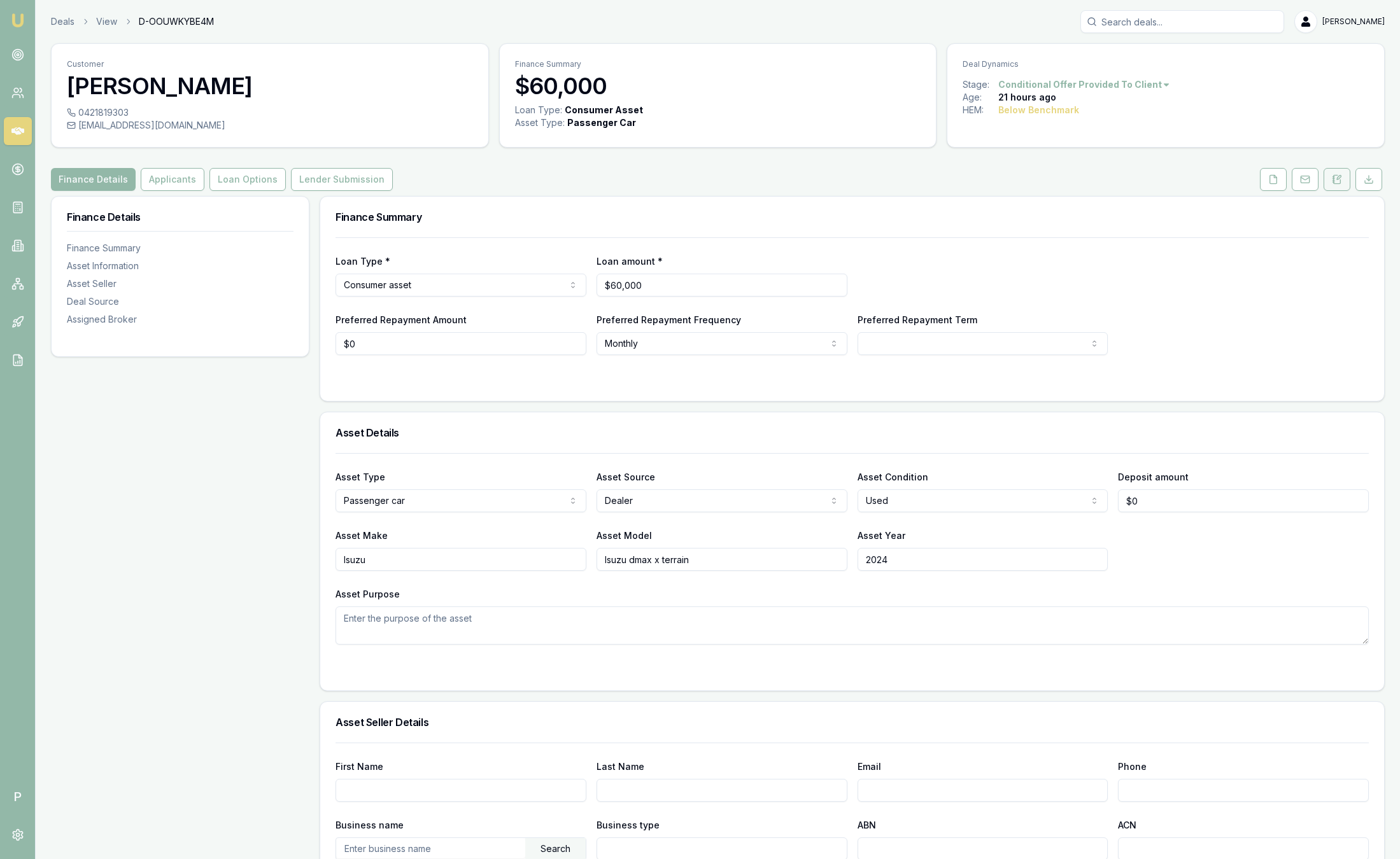
click at [1338, 179] on icon at bounding box center [1339, 177] width 4 height 4
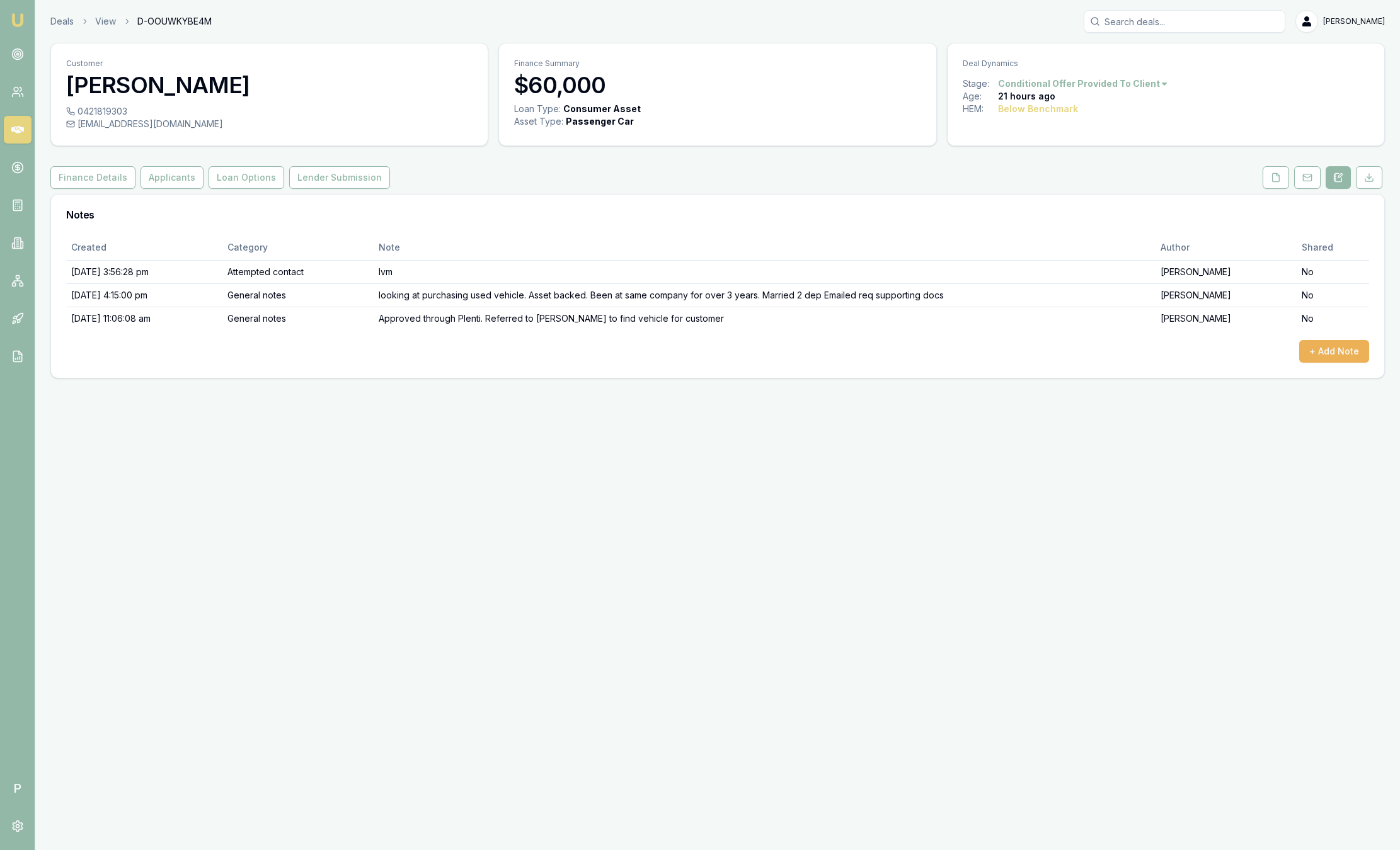
click at [20, 20] on img at bounding box center [18, 20] width 15 height 15
